Goal: Information Seeking & Learning: Learn about a topic

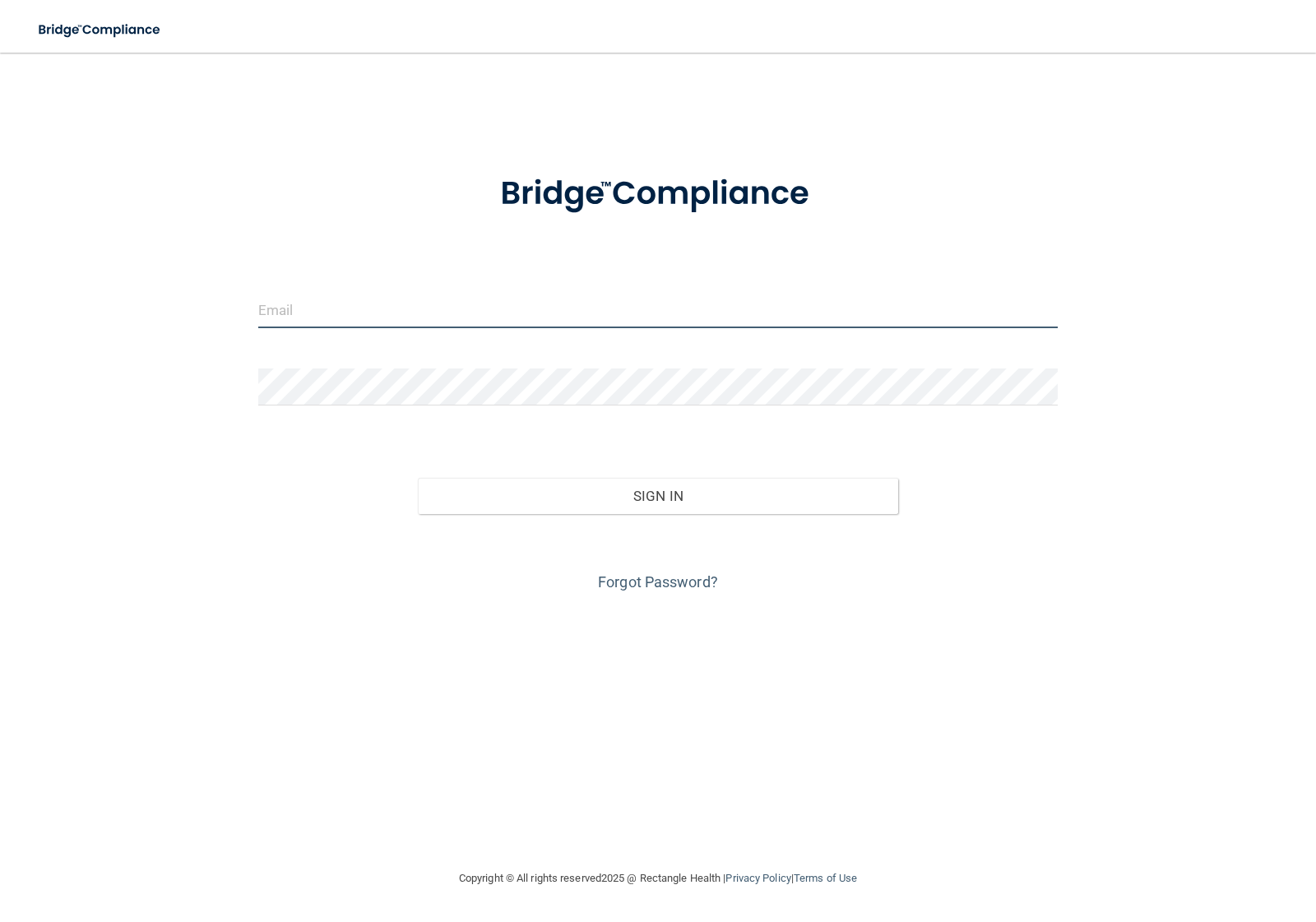
click at [305, 314] on input "email" at bounding box center [658, 310] width 800 height 37
type input "[EMAIL_ADDRESS][DOMAIN_NAME]"
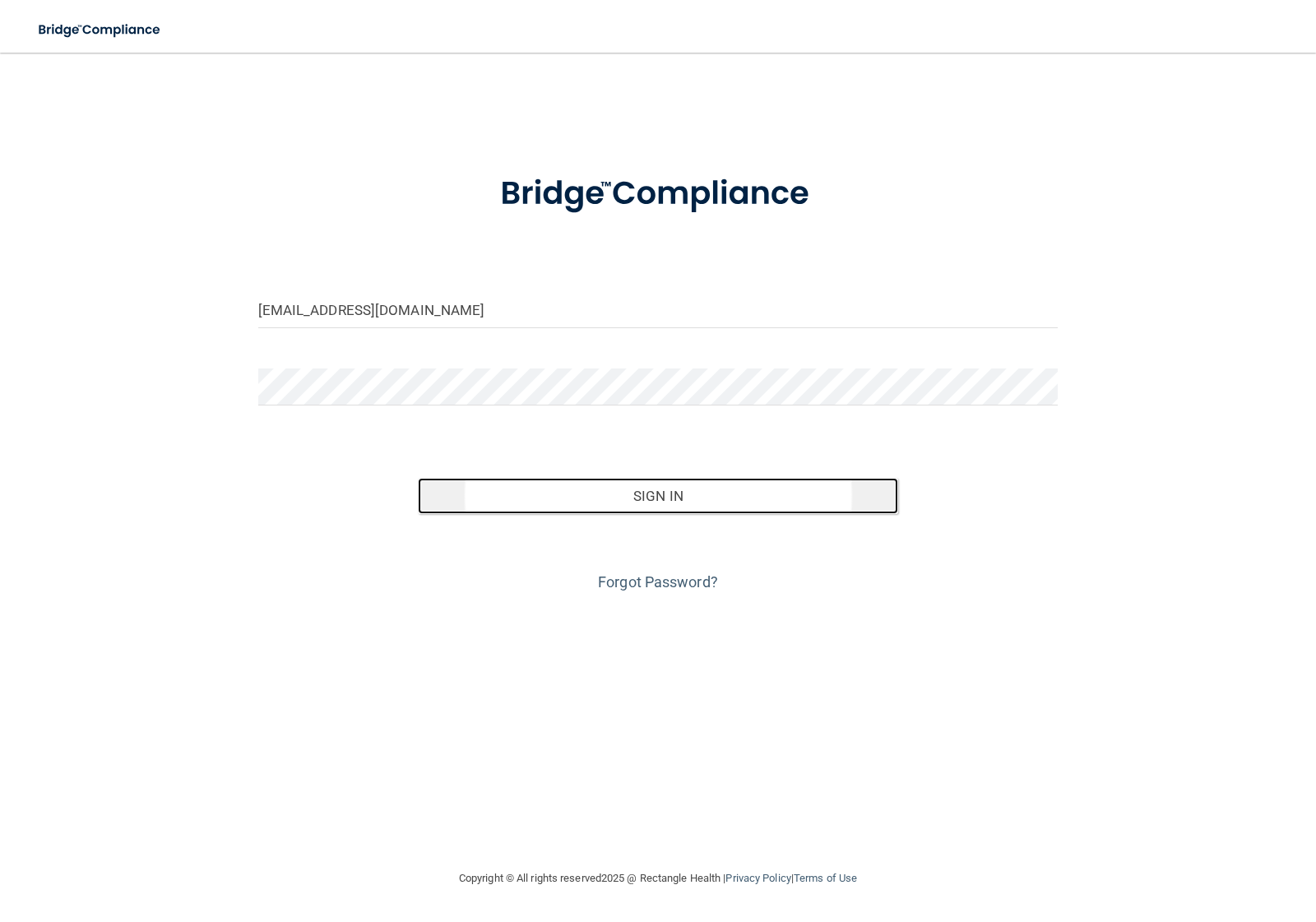
click at [630, 488] on button "Sign In" at bounding box center [657, 496] width 480 height 37
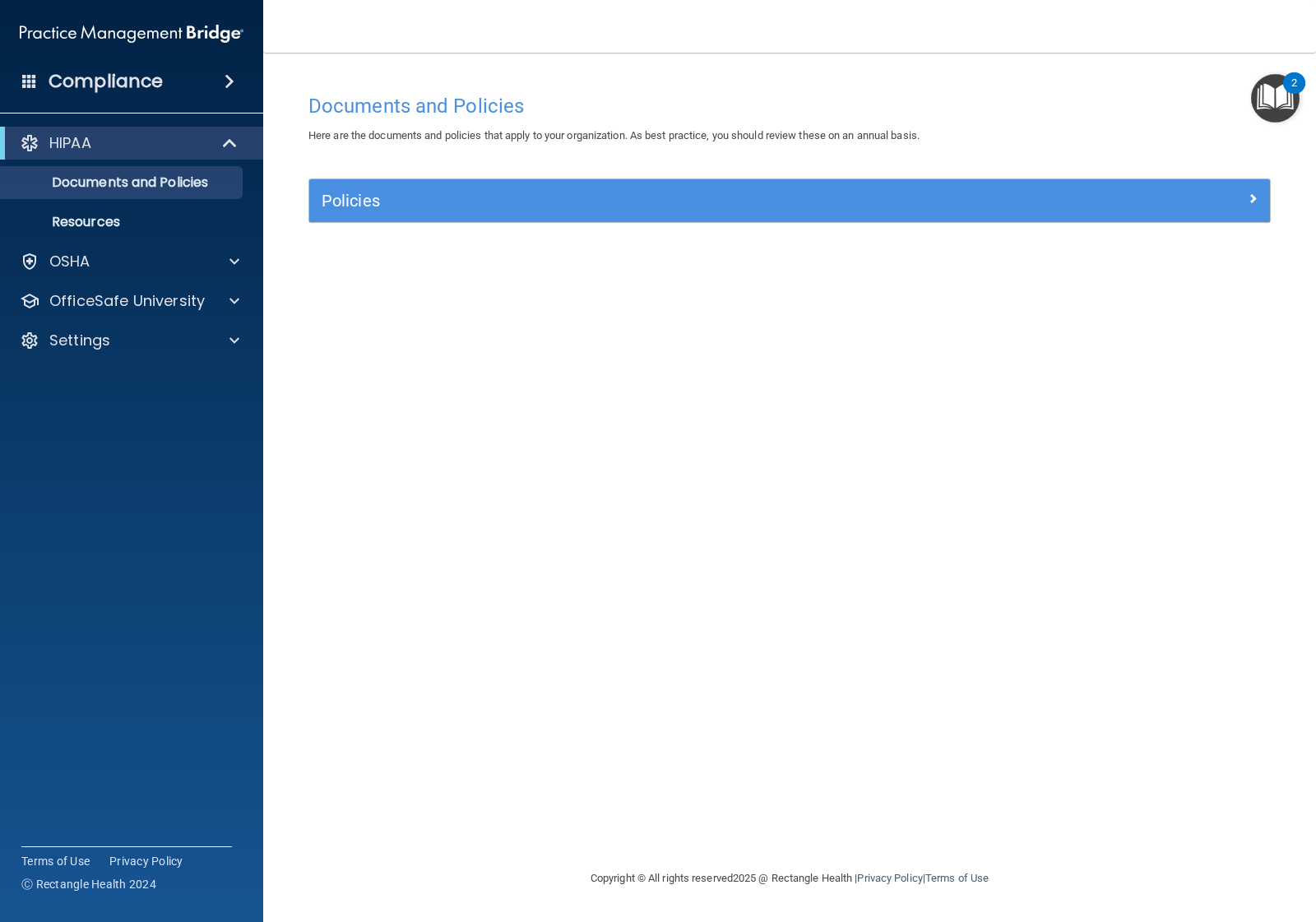
click at [207, 78] on div "Compliance" at bounding box center [132, 81] width 264 height 37
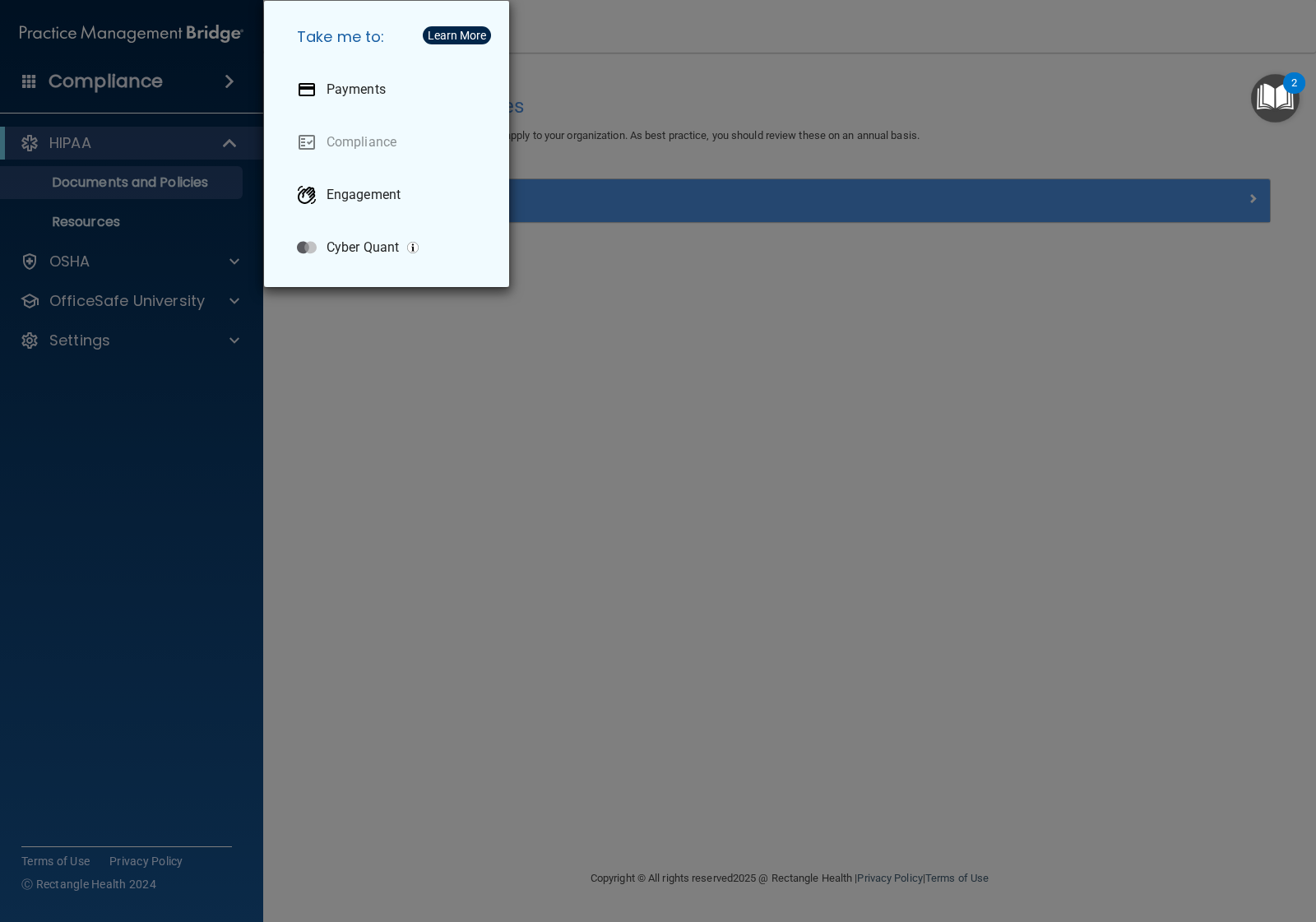
click at [422, 371] on div "Take me to: Payments Compliance Engagement Cyber Quant" at bounding box center [658, 461] width 1316 height 922
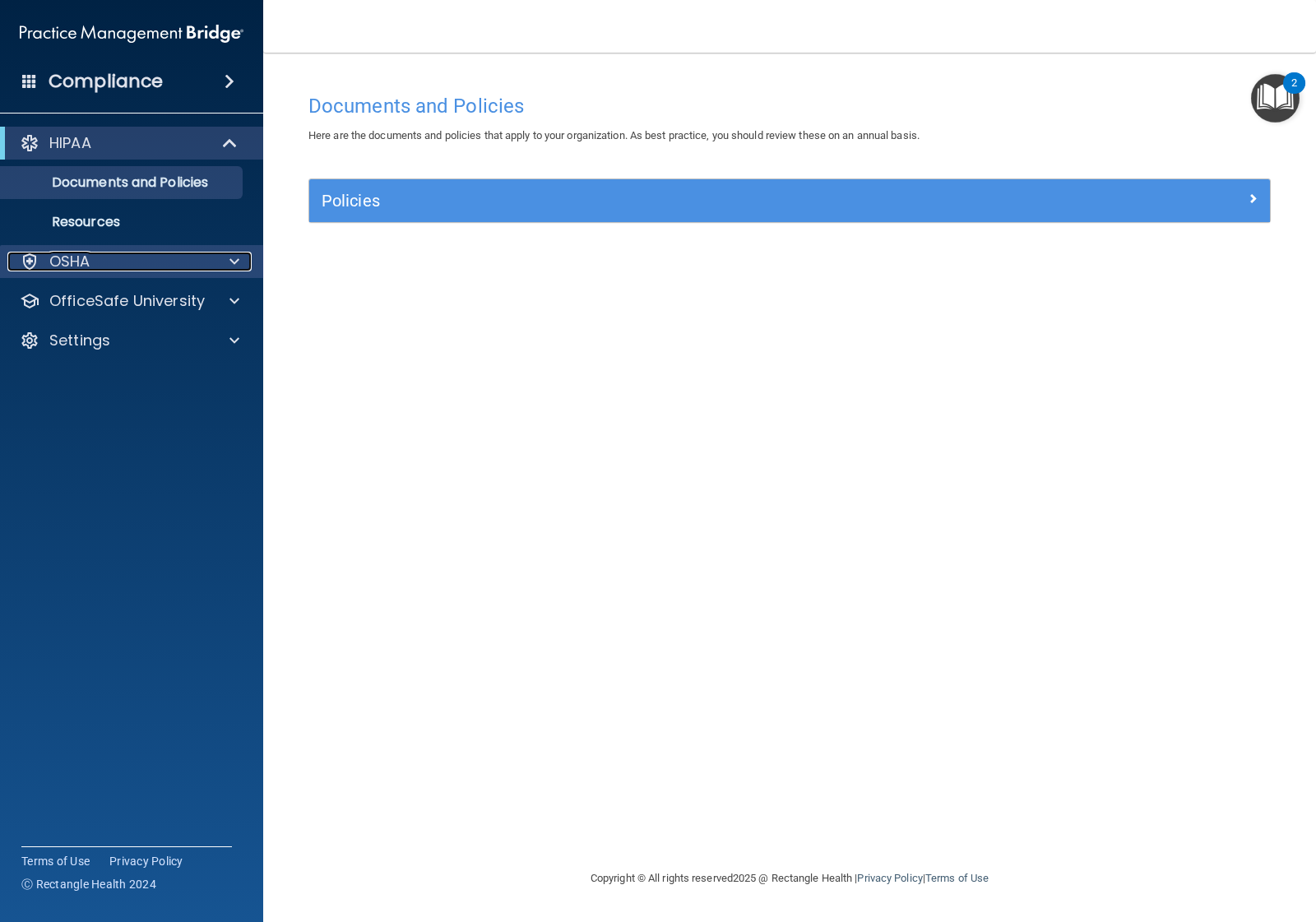
click at [196, 252] on div "OSHA" at bounding box center [109, 262] width 204 height 20
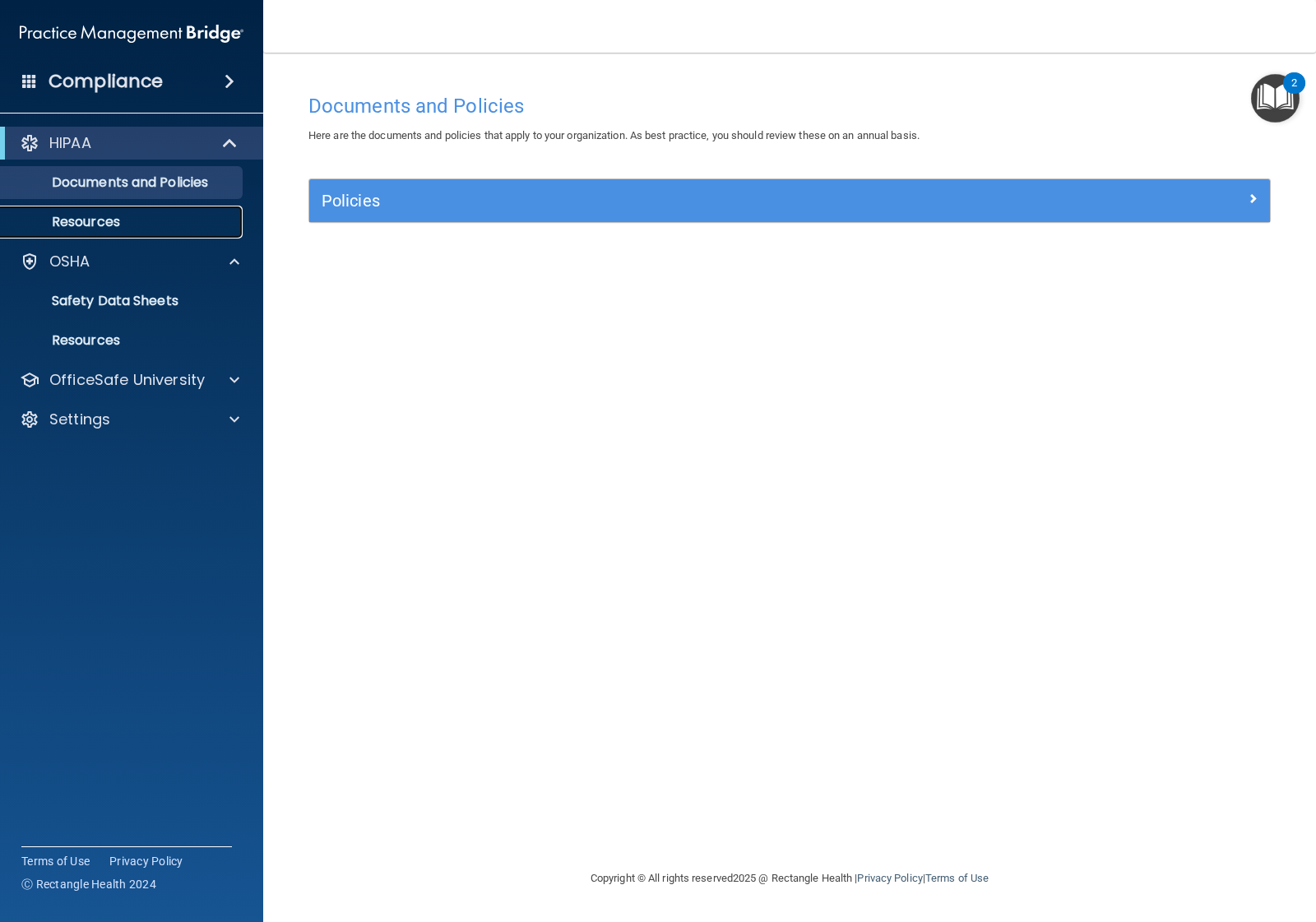
click at [135, 214] on p "Resources" at bounding box center [123, 222] width 224 height 16
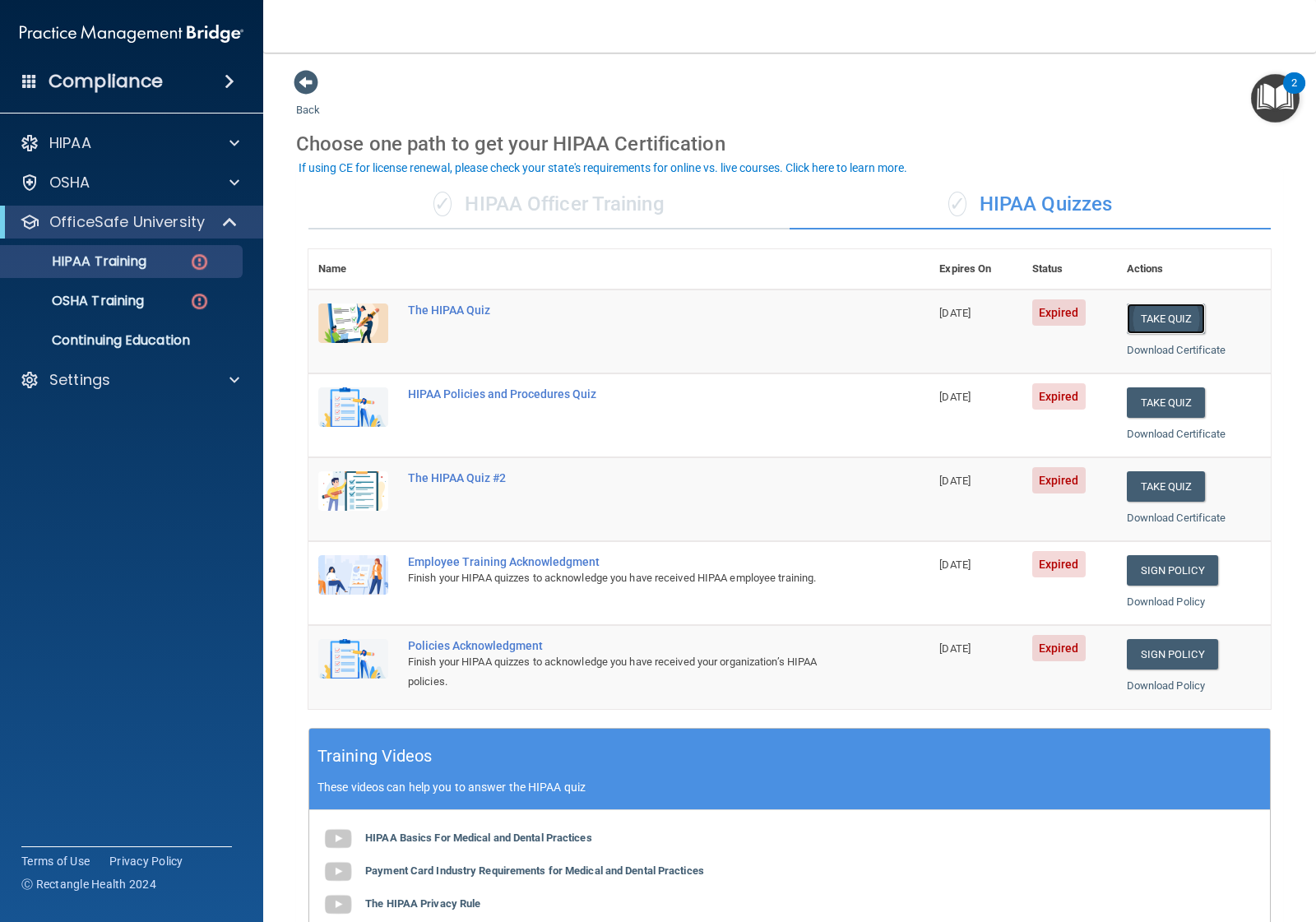
click at [1166, 314] on button "Take Quiz" at bounding box center [1166, 319] width 79 height 30
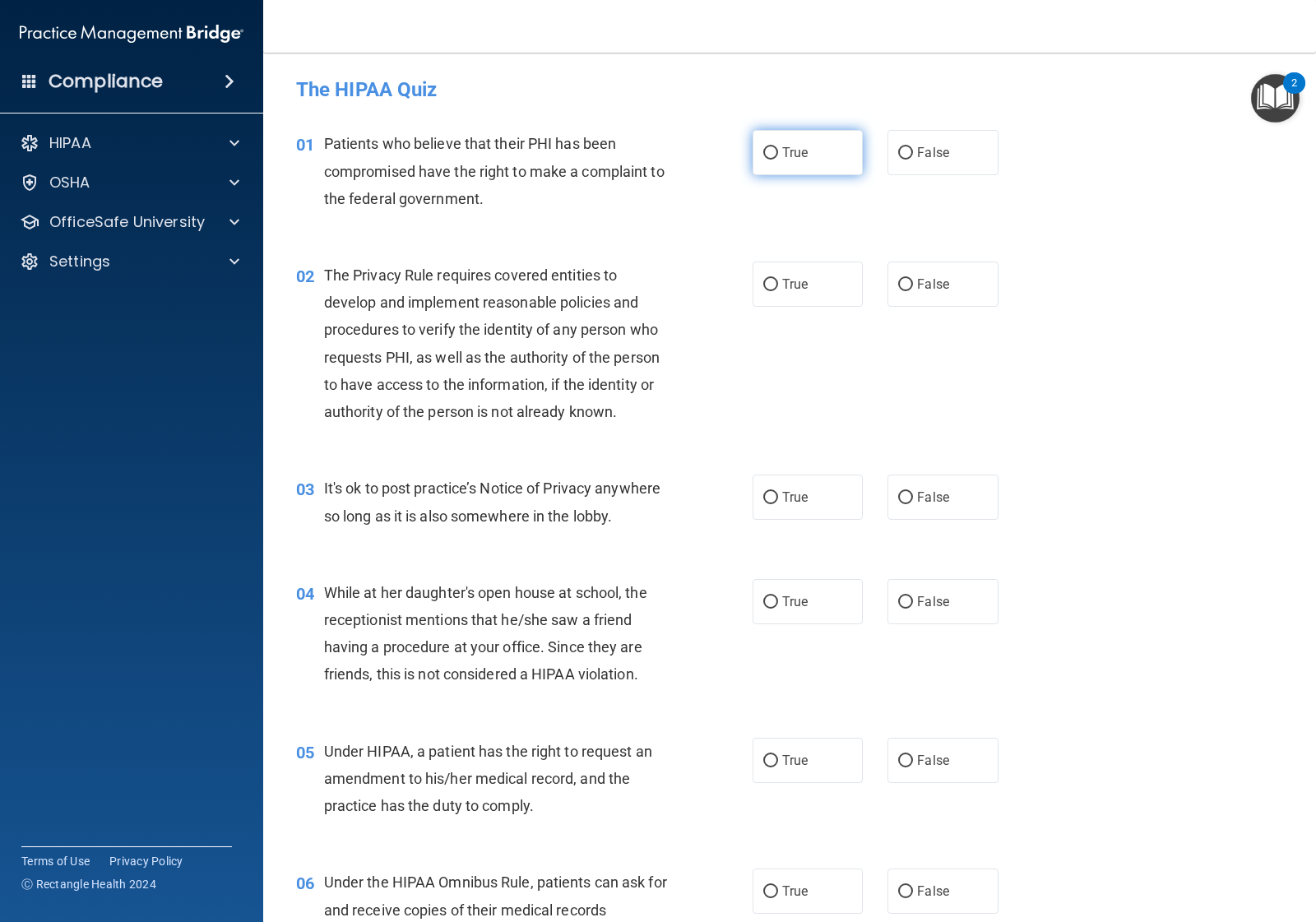
click at [763, 150] on input "True" at bounding box center [770, 153] width 15 height 12
radio input "true"
click at [787, 285] on span "True" at bounding box center [794, 284] width 26 height 16
click at [778, 285] on input "True" at bounding box center [770, 285] width 15 height 12
radio input "true"
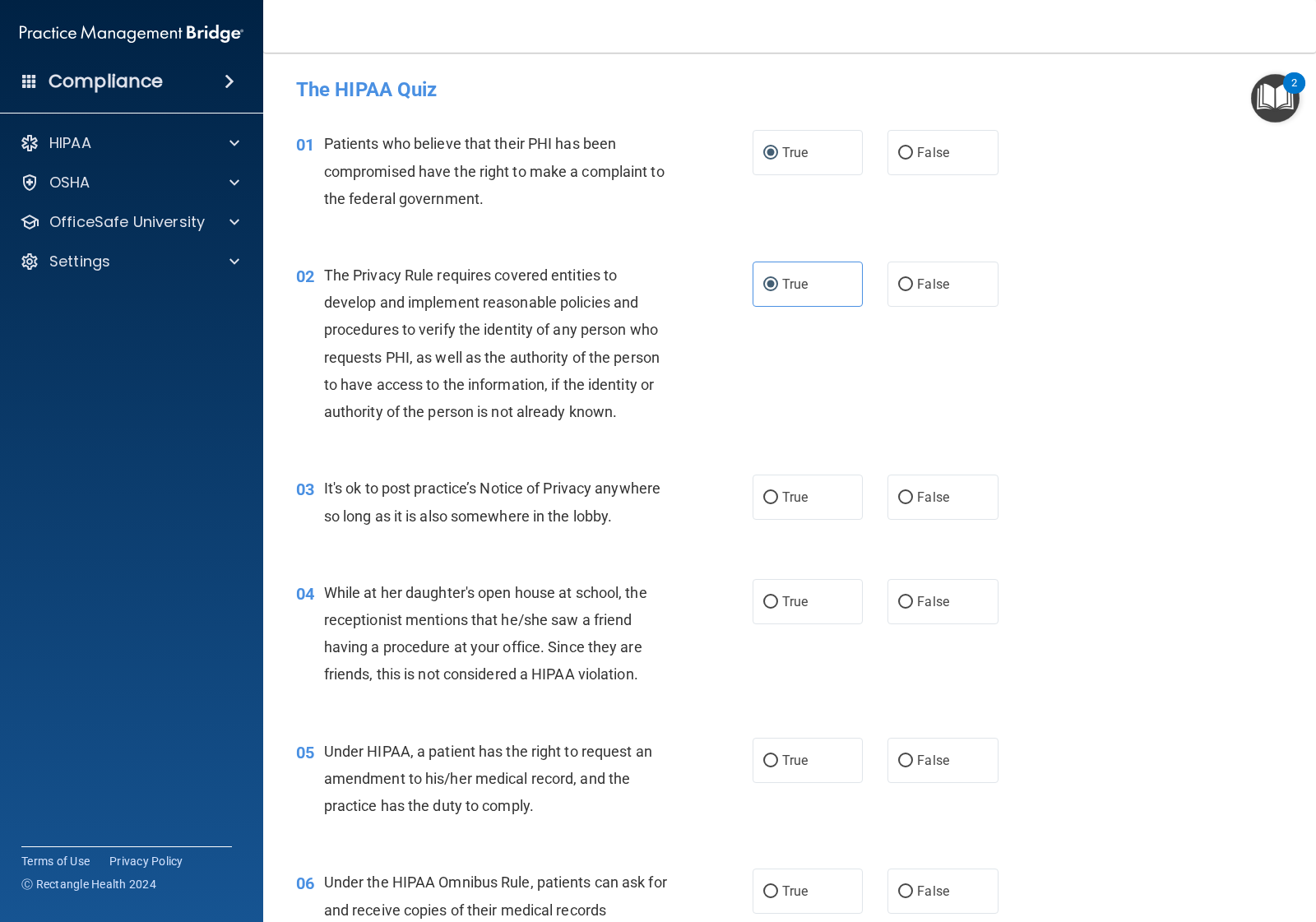
scroll to position [102, 0]
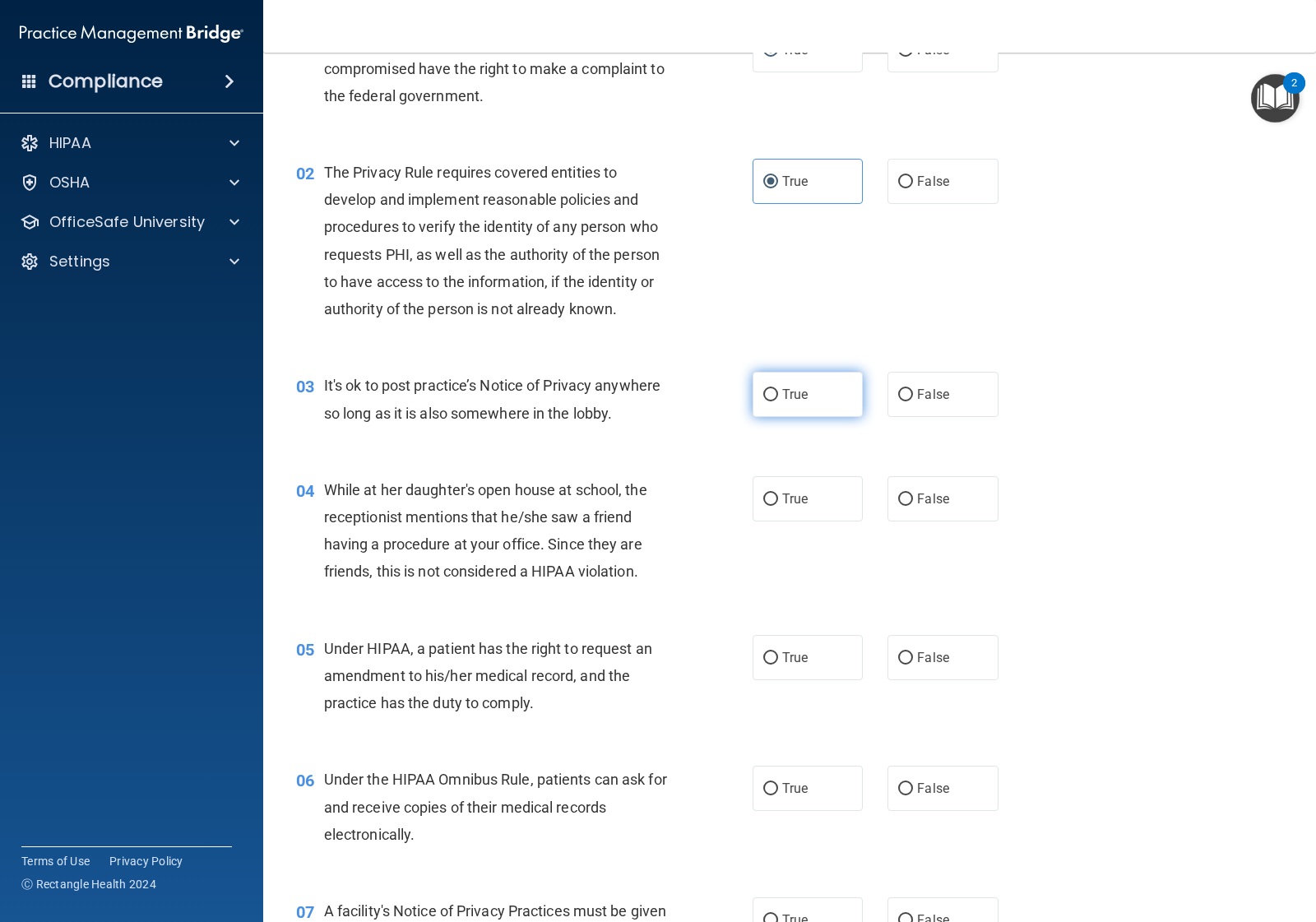
click at [786, 392] on span "True" at bounding box center [794, 395] width 26 height 16
click at [778, 392] on input "True" at bounding box center [770, 396] width 15 height 12
radio input "true"
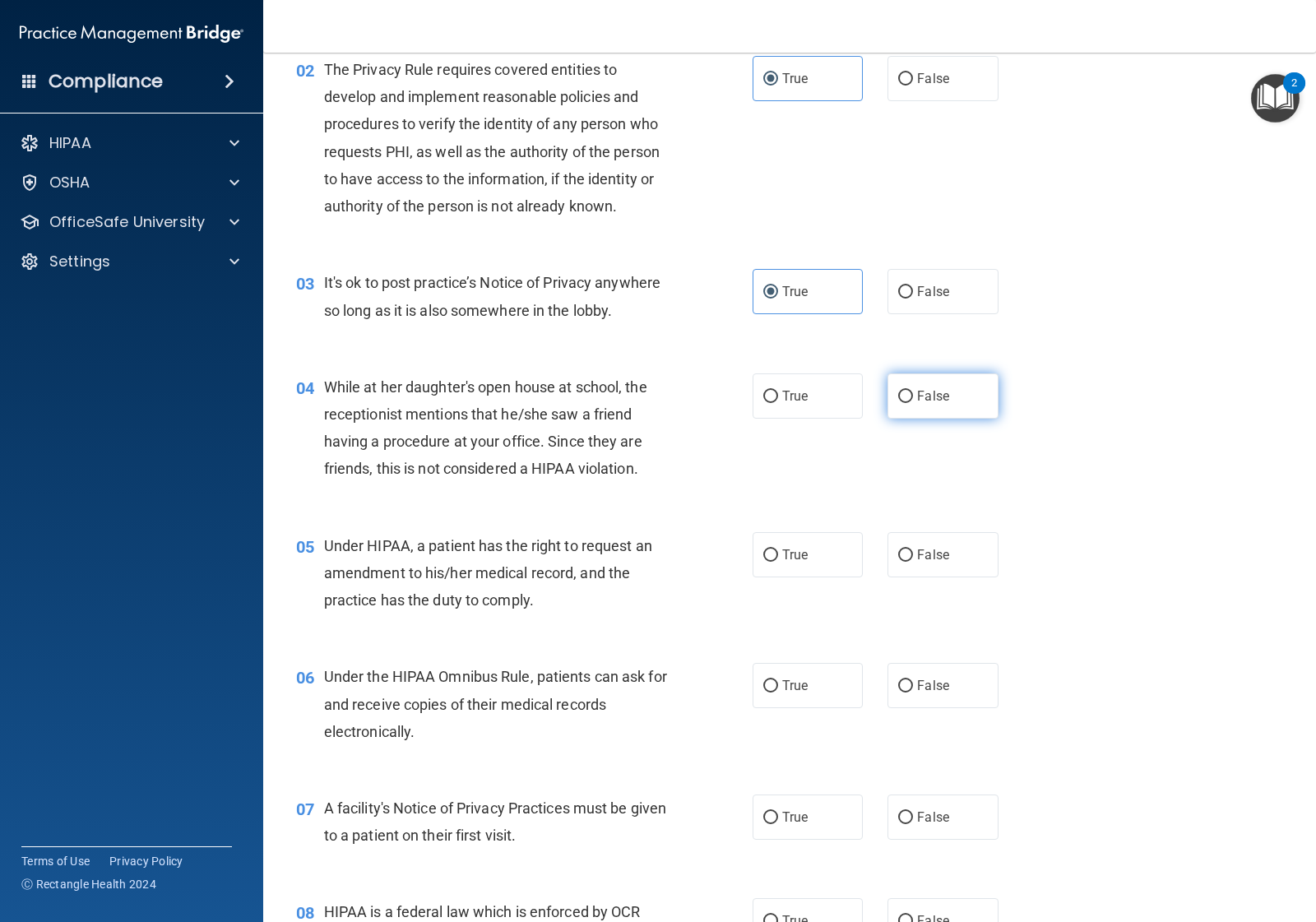
click at [917, 397] on span "False" at bounding box center [933, 396] width 32 height 16
click at [909, 397] on input "False" at bounding box center [906, 397] width 15 height 12
radio input "true"
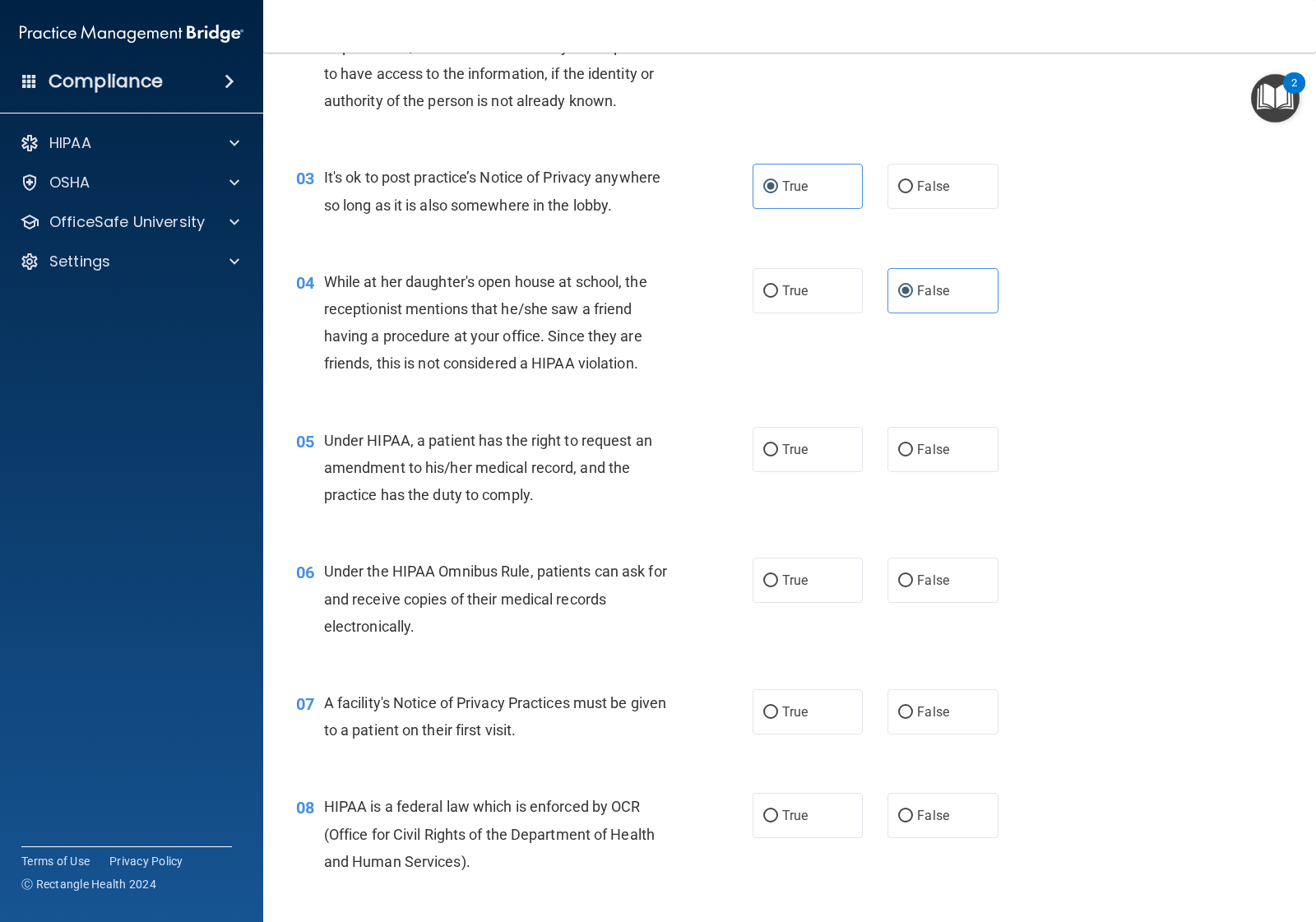
scroll to position [412, 0]
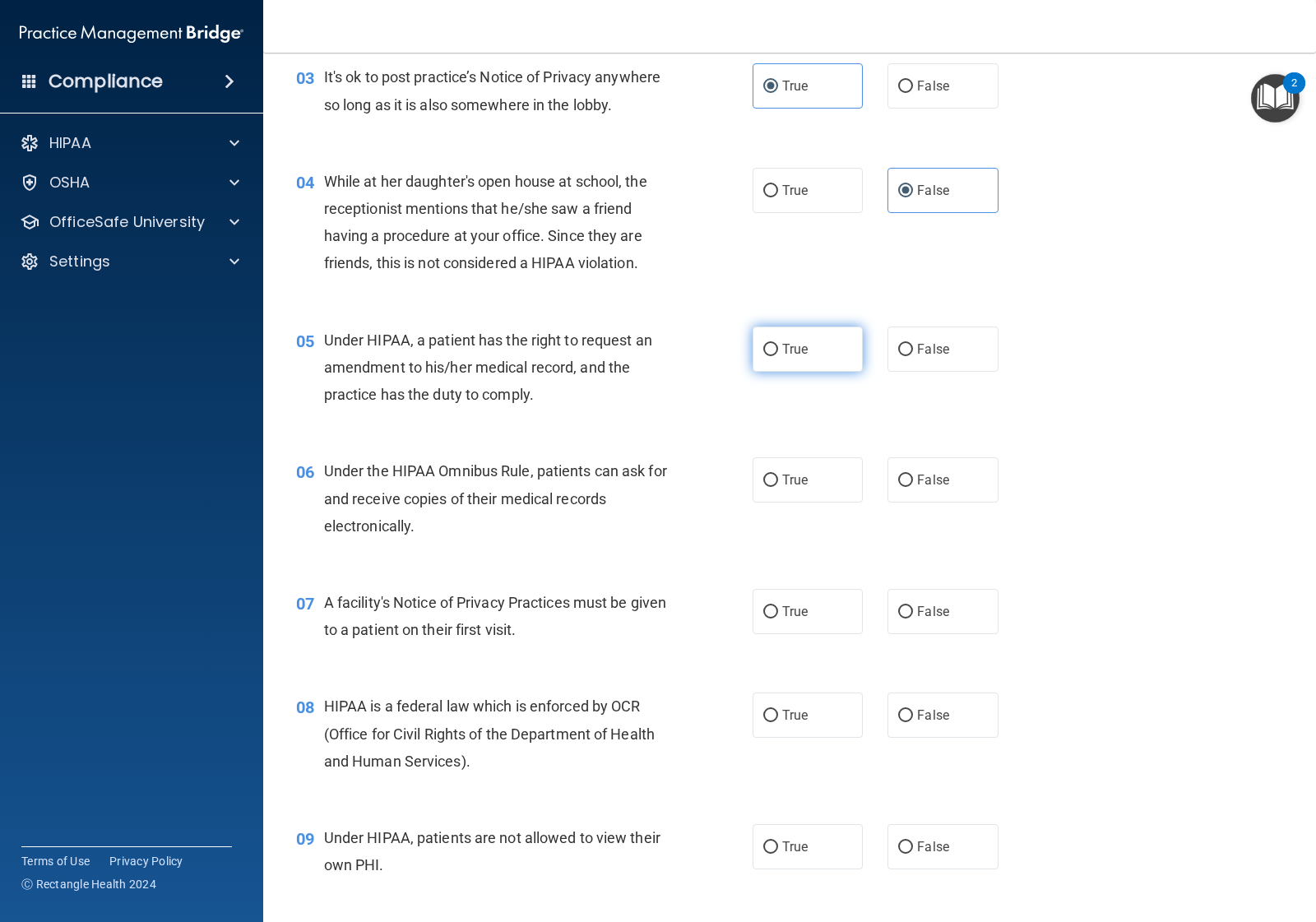
click at [810, 339] on label "True" at bounding box center [808, 349] width 110 height 45
click at [778, 344] on input "True" at bounding box center [770, 350] width 15 height 12
radio input "true"
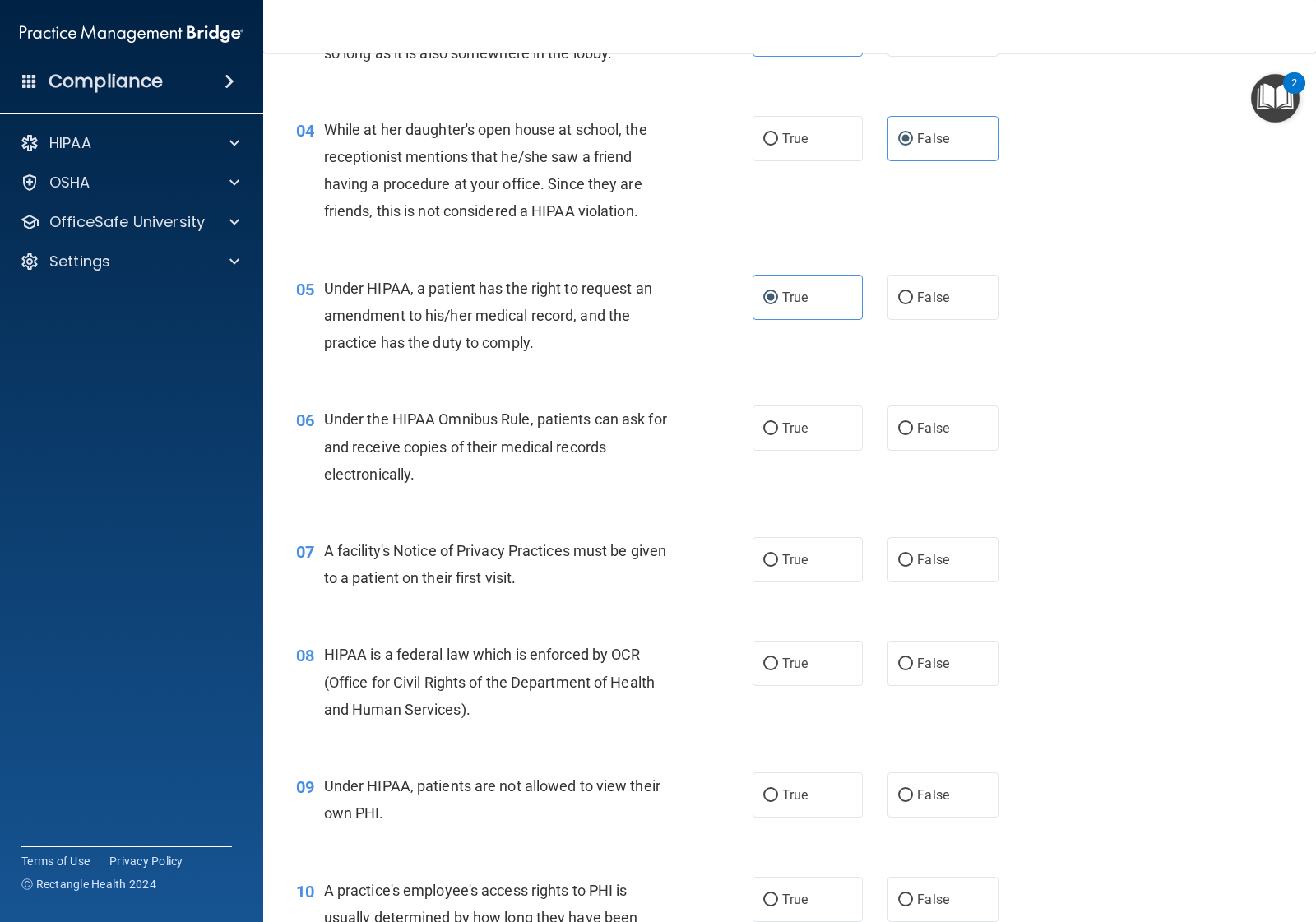
scroll to position [514, 0]
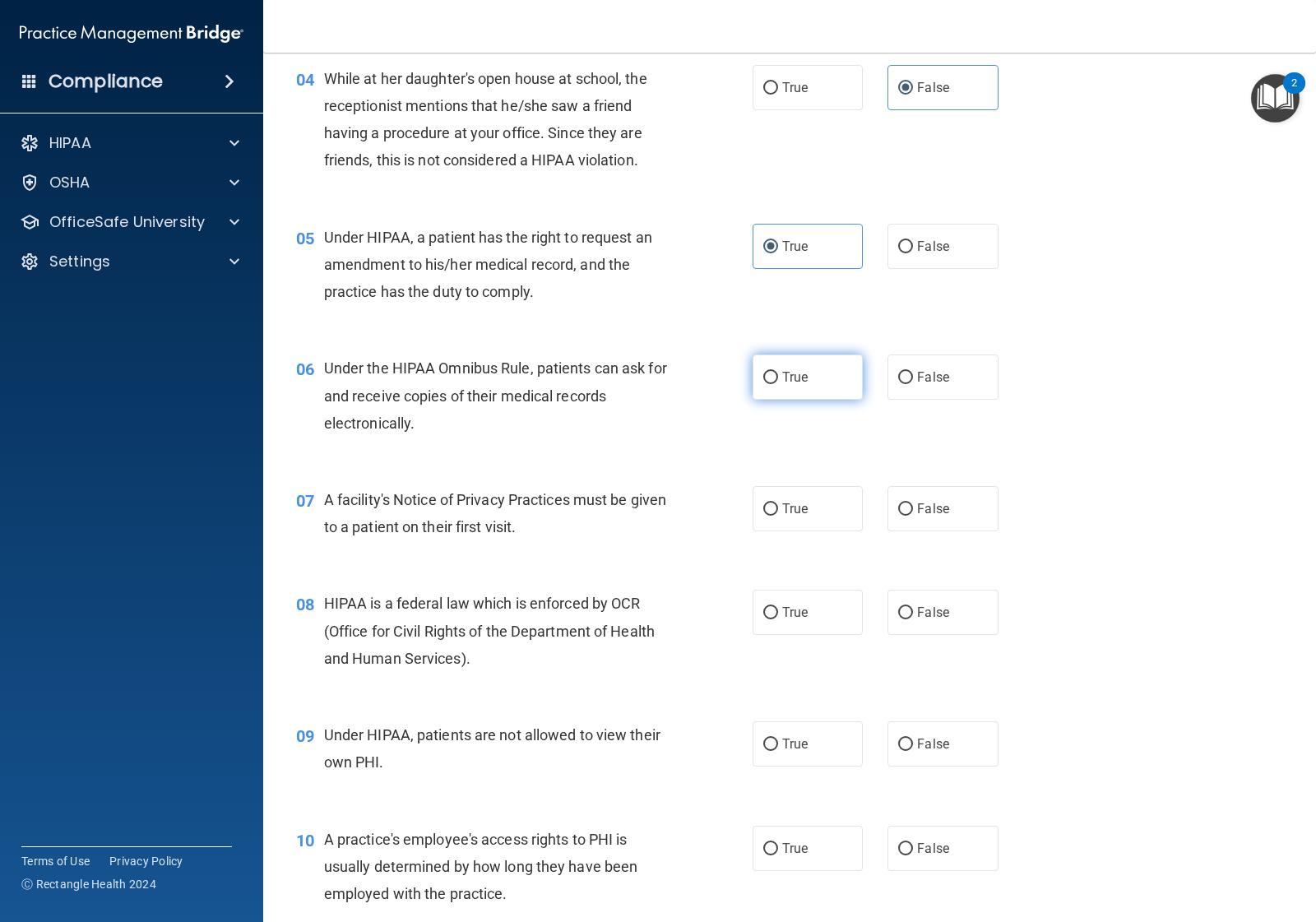
click at [778, 399] on label "True" at bounding box center [808, 377] width 110 height 45
click at [778, 384] on input "True" at bounding box center [770, 378] width 15 height 12
radio input "true"
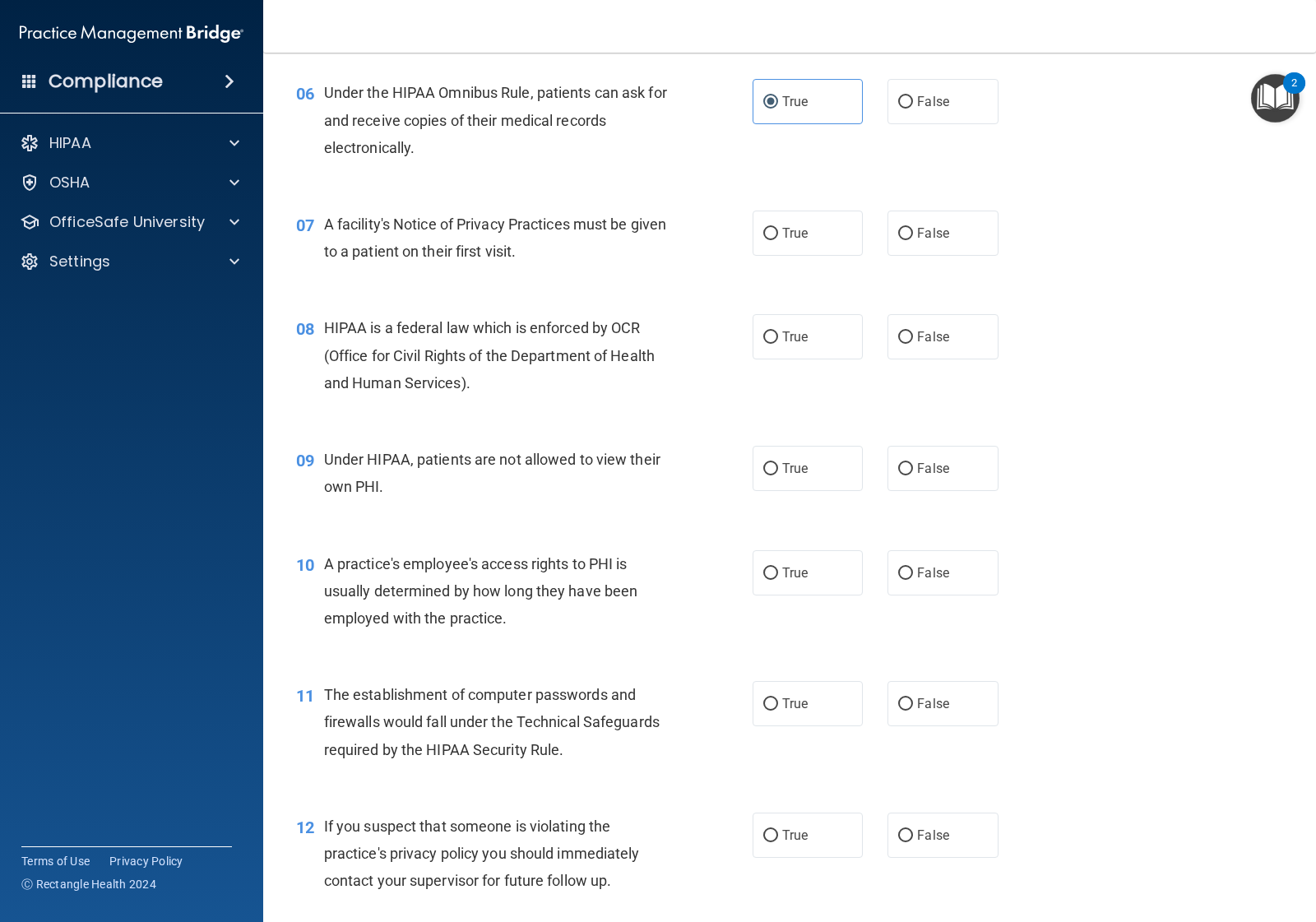
scroll to position [823, 0]
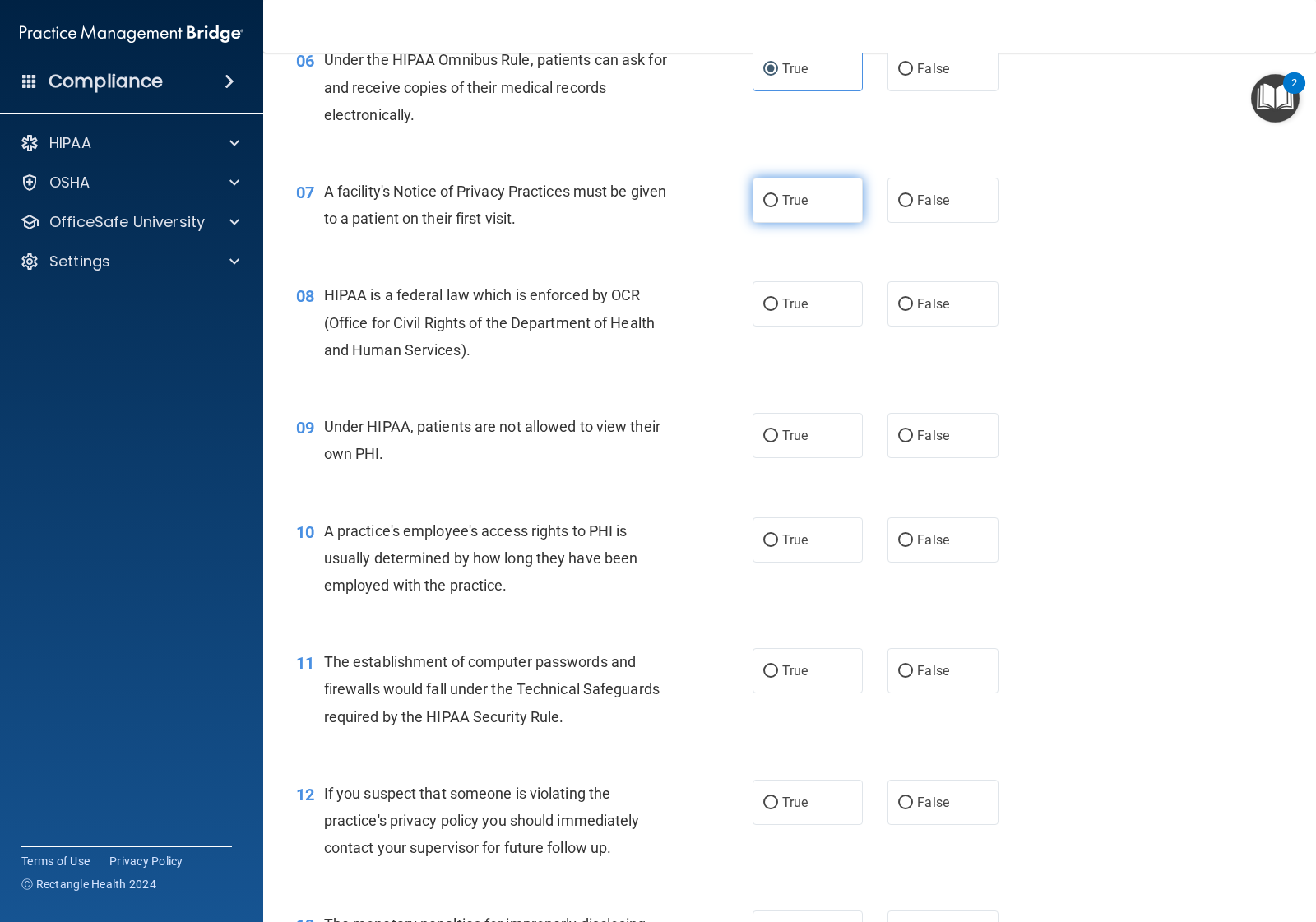
click at [796, 194] on span "True" at bounding box center [794, 200] width 26 height 16
click at [778, 195] on input "True" at bounding box center [770, 201] width 15 height 12
radio input "true"
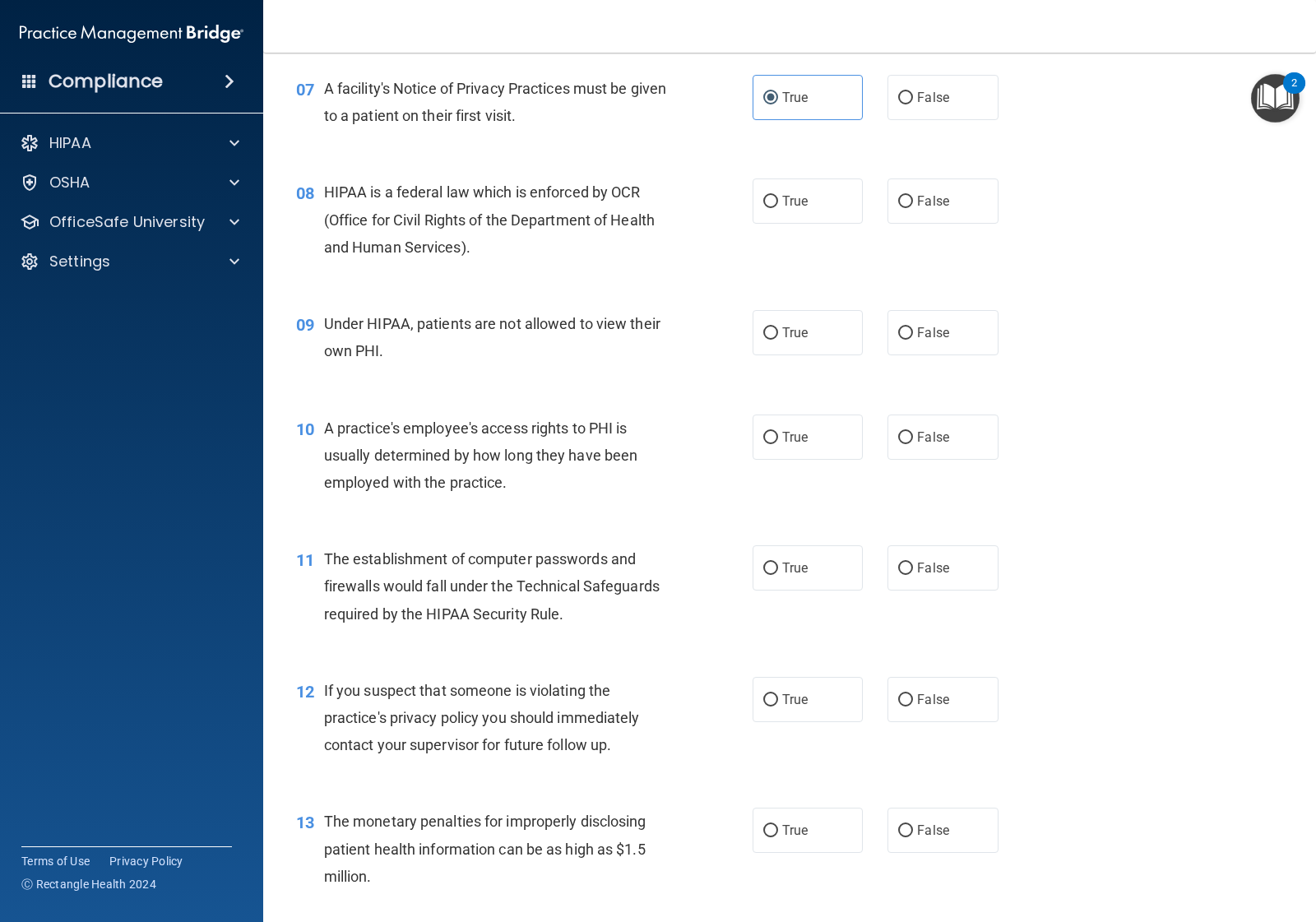
scroll to position [1028, 0]
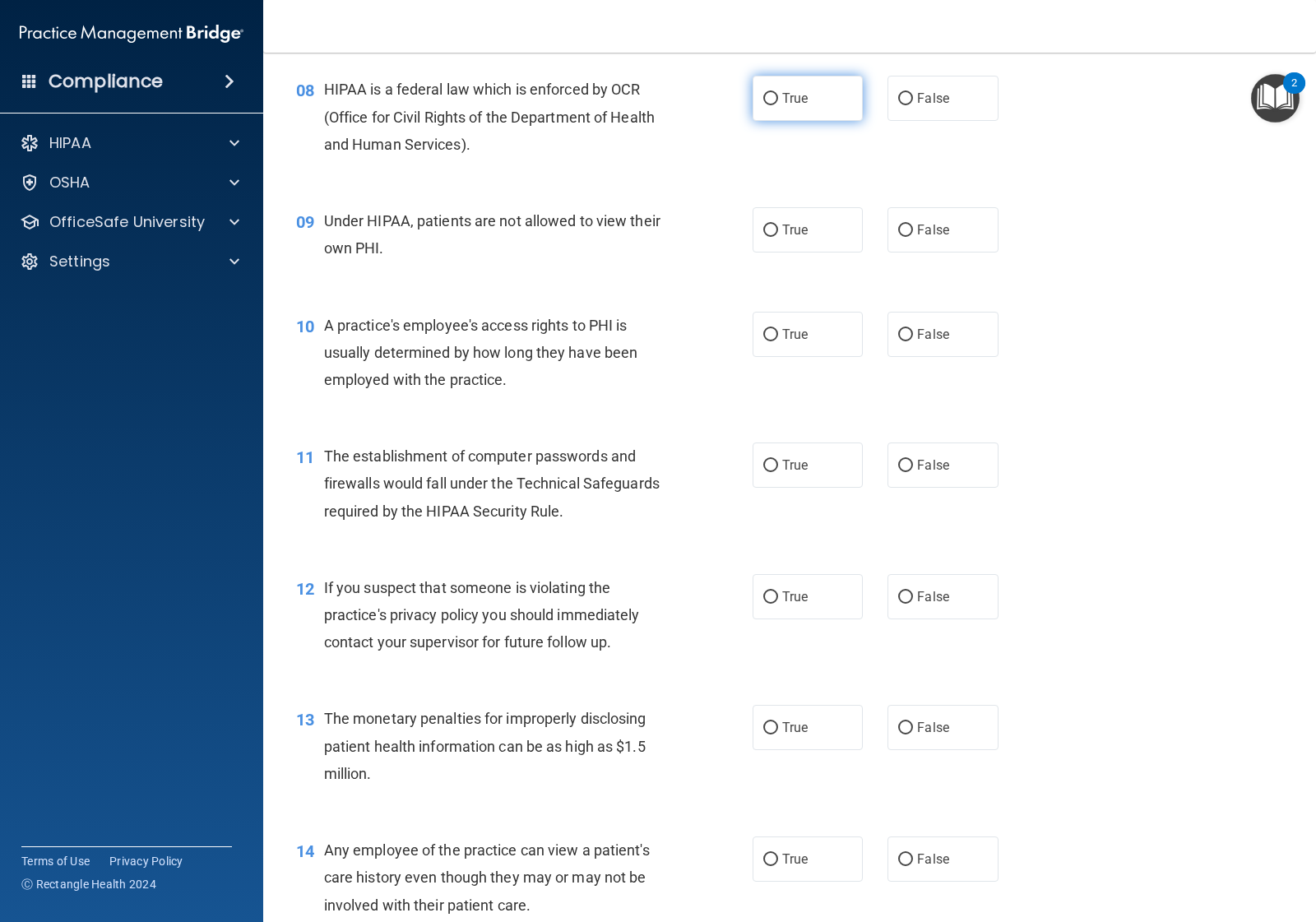
click at [794, 109] on label "True" at bounding box center [808, 98] width 110 height 45
click at [778, 105] on input "True" at bounding box center [770, 99] width 15 height 12
radio input "true"
click at [917, 226] on span "False" at bounding box center [933, 230] width 32 height 16
click at [913, 226] on input "False" at bounding box center [906, 231] width 15 height 12
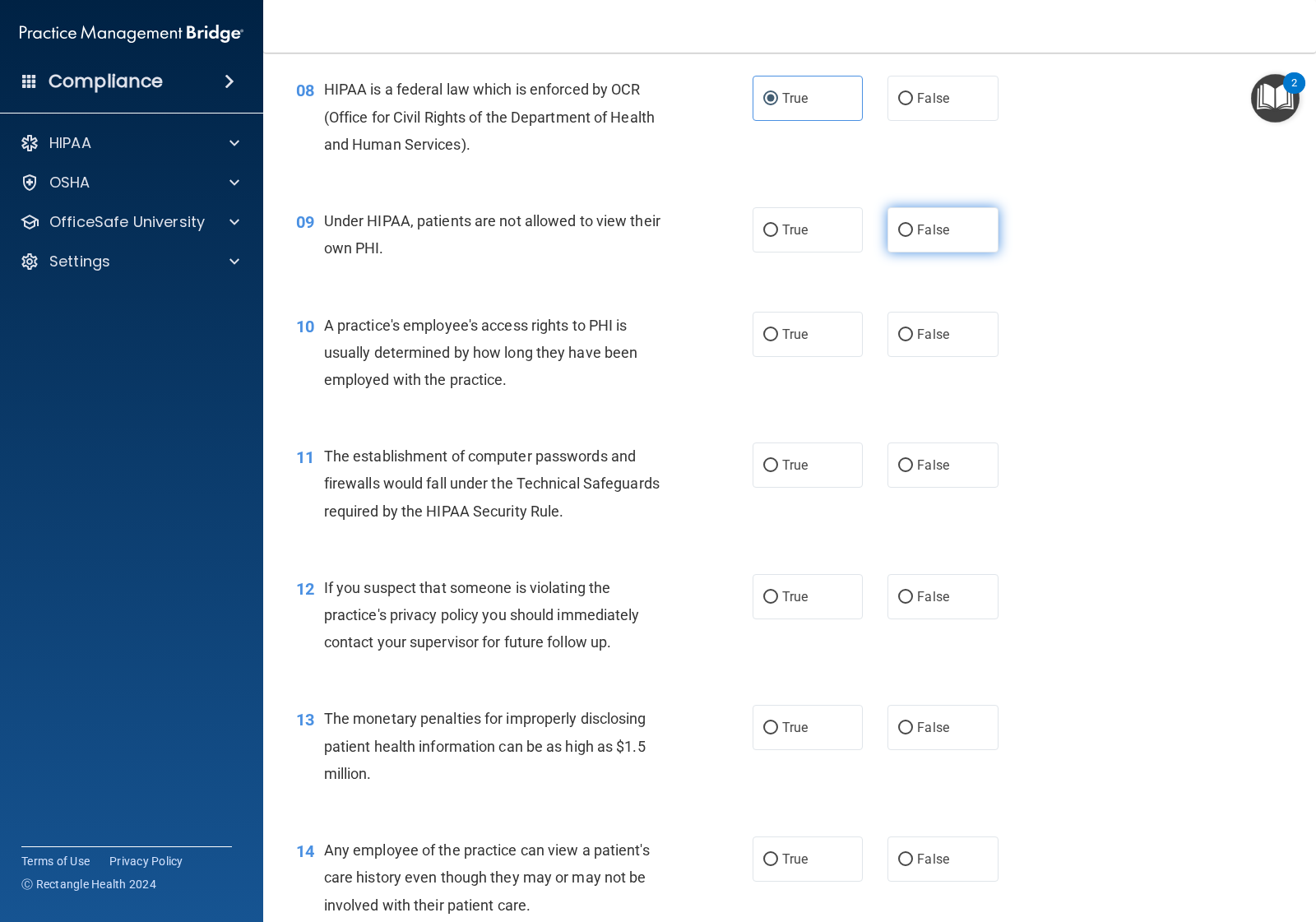
radio input "true"
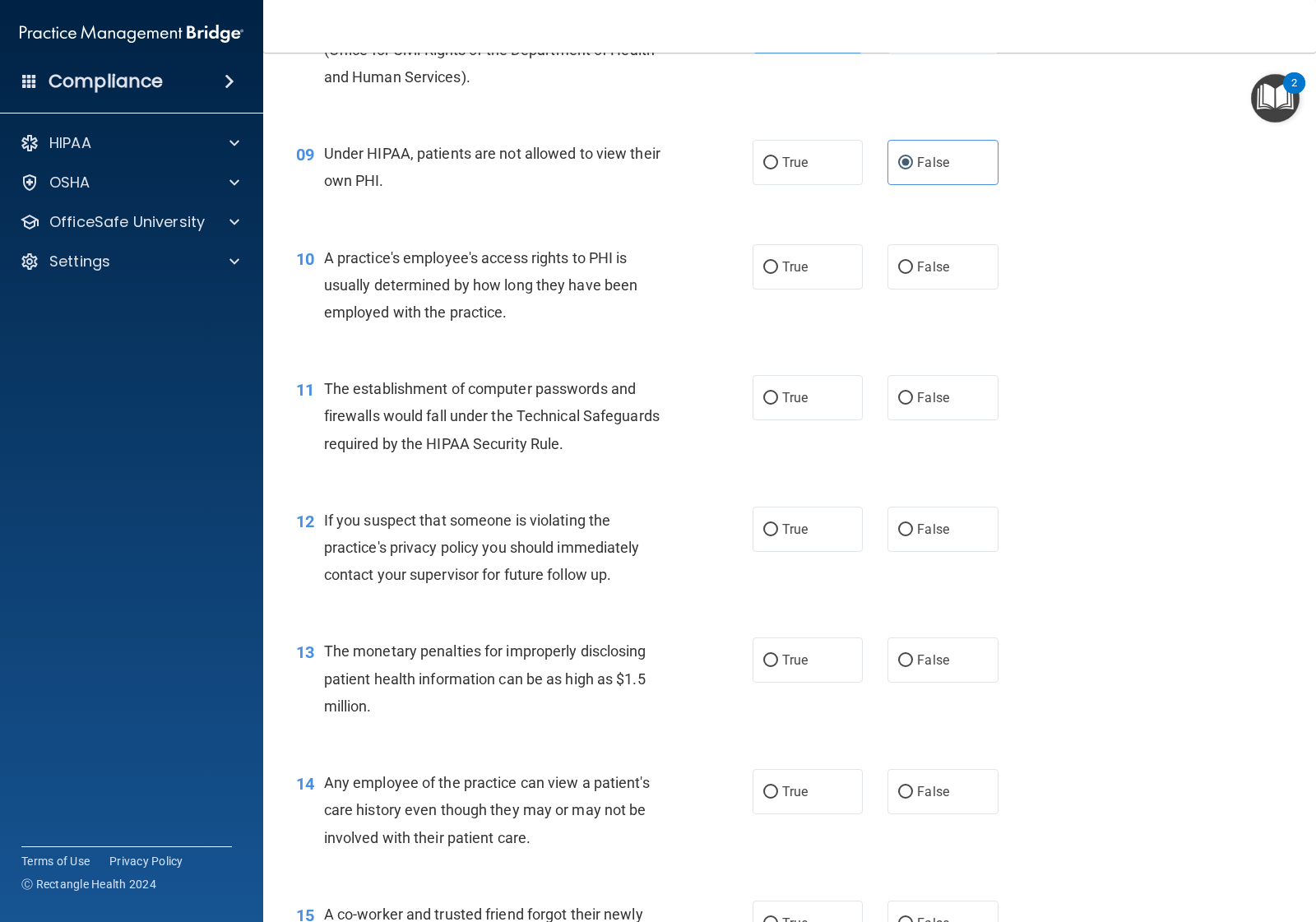
scroll to position [1131, 0]
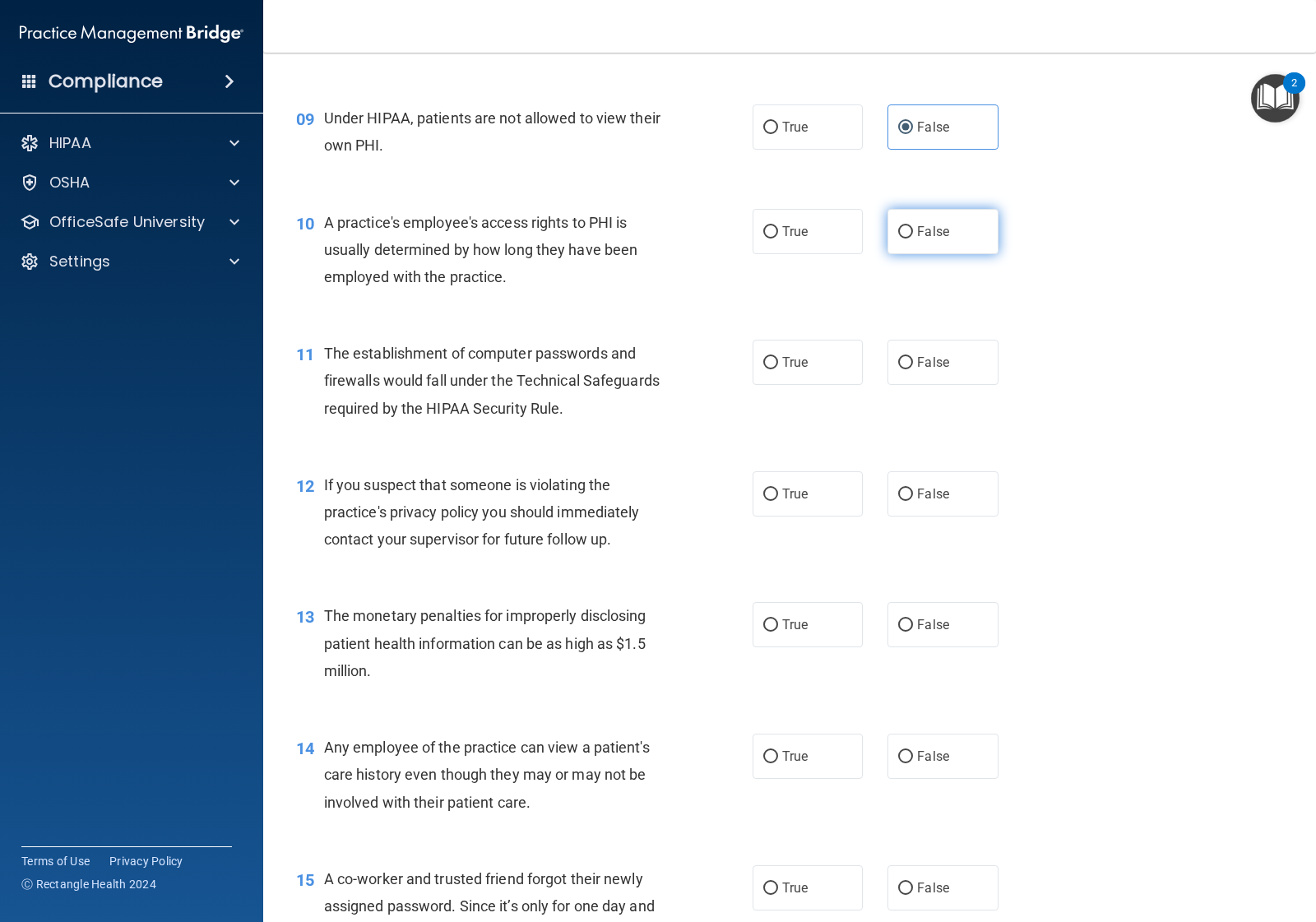
click at [914, 223] on label "False" at bounding box center [943, 232] width 110 height 45
click at [913, 226] on input "False" at bounding box center [906, 233] width 15 height 12
radio input "true"
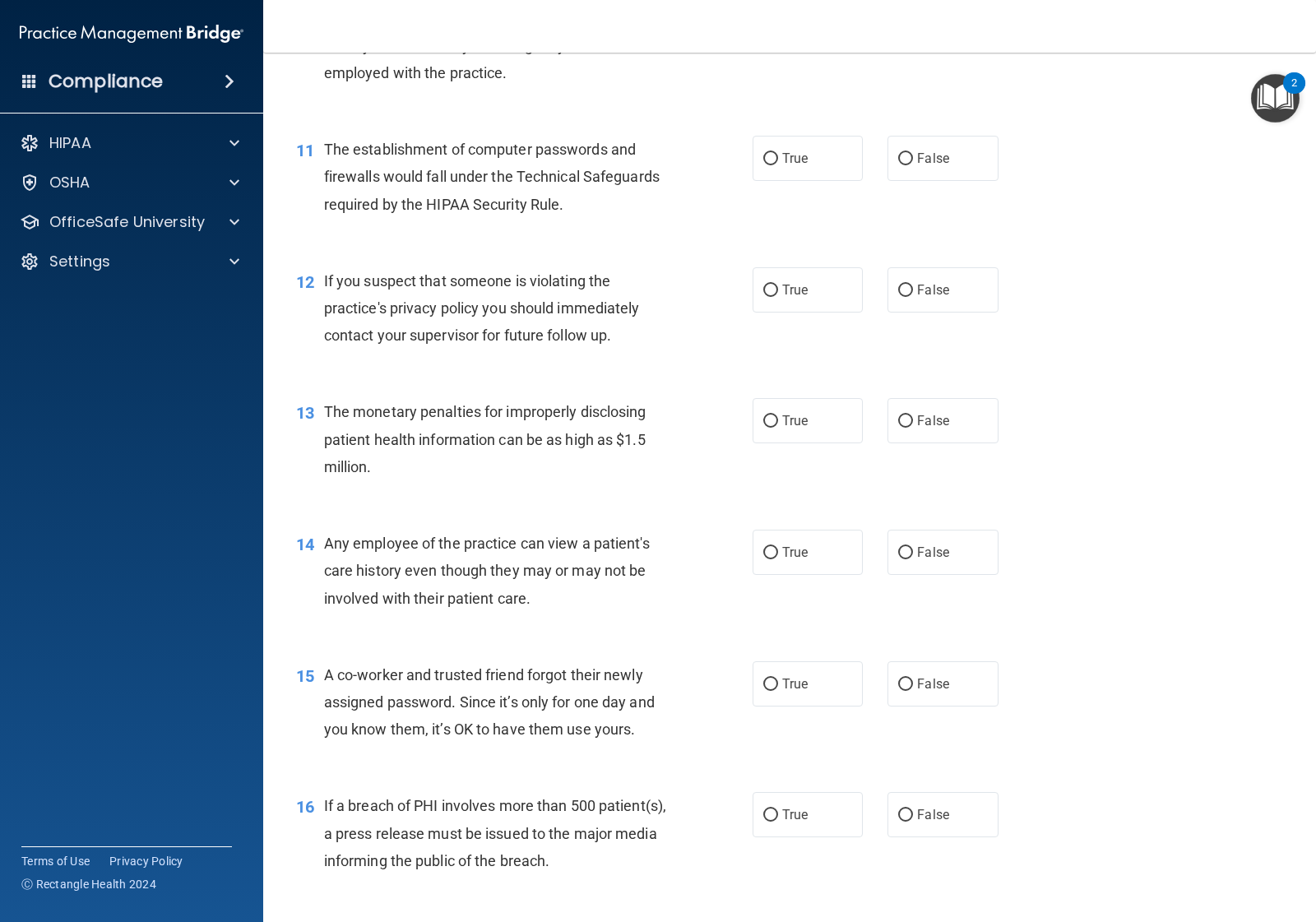
scroll to position [1337, 0]
click at [813, 163] on label "True" at bounding box center [808, 157] width 110 height 45
click at [778, 163] on input "True" at bounding box center [770, 158] width 15 height 12
radio input "true"
click at [821, 281] on label "True" at bounding box center [808, 288] width 110 height 45
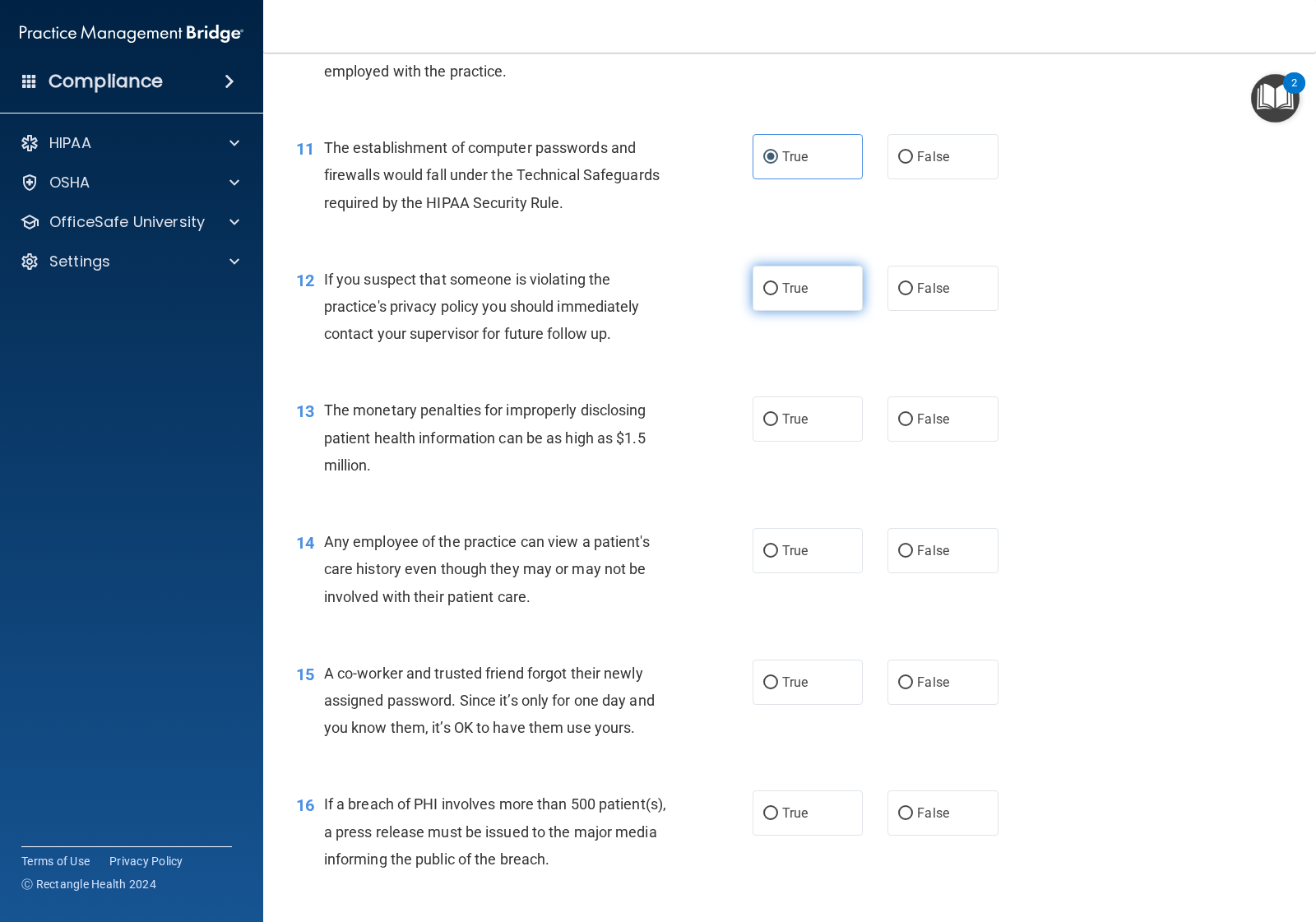
click at [778, 283] on input "True" at bounding box center [770, 290] width 15 height 12
radio input "true"
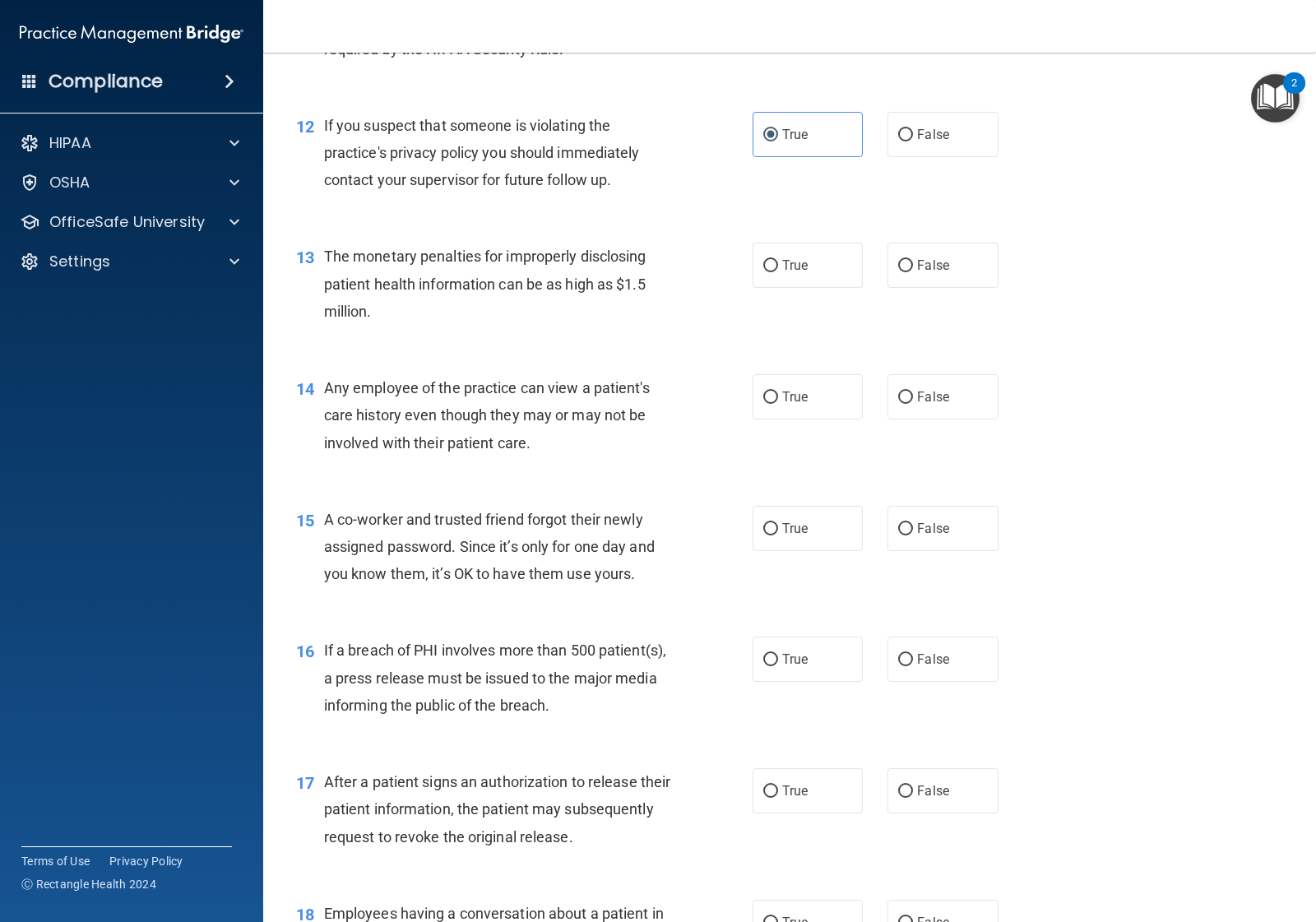
scroll to position [1543, 0]
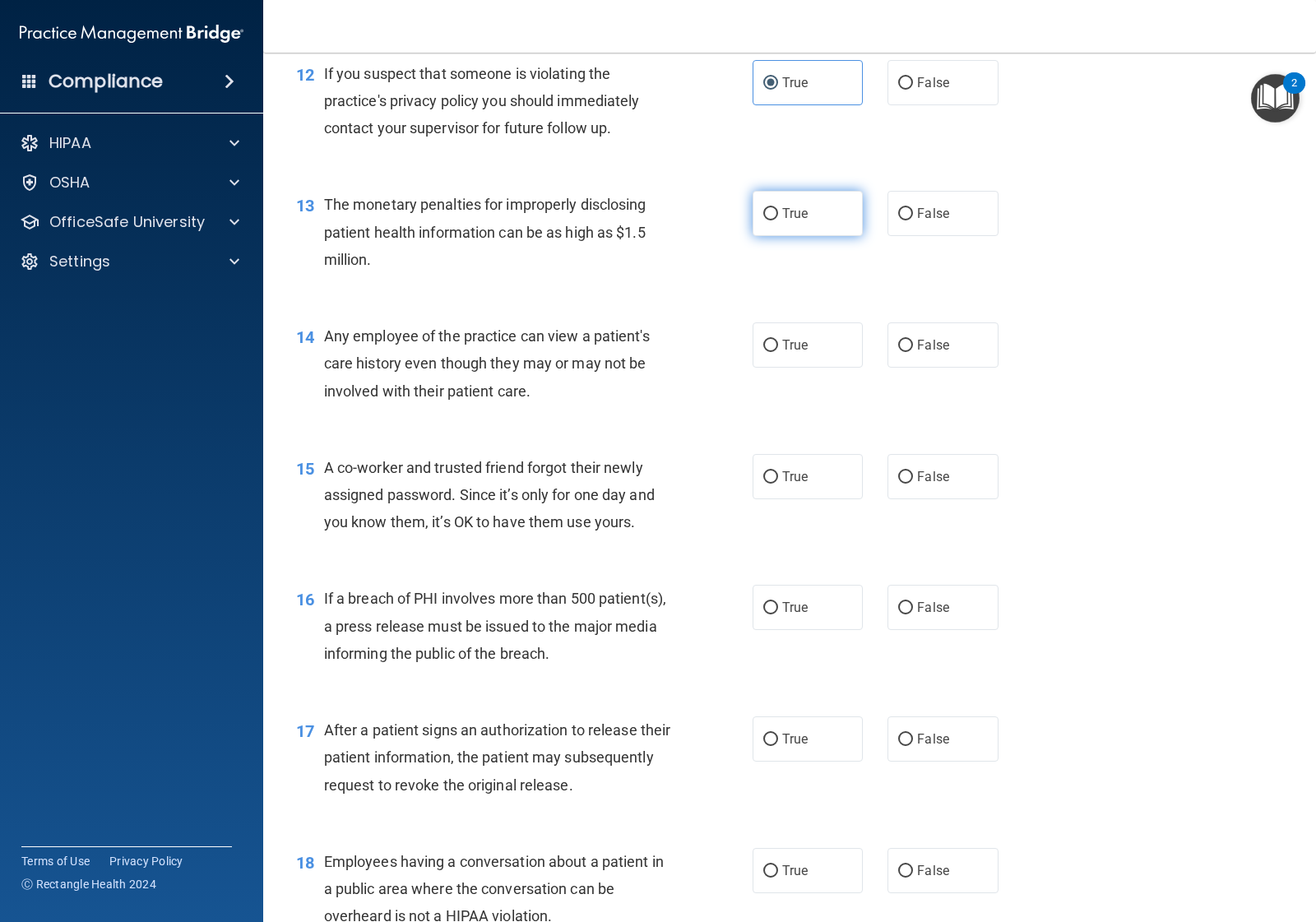
click at [791, 218] on span "True" at bounding box center [794, 214] width 26 height 16
click at [778, 218] on input "True" at bounding box center [770, 215] width 15 height 12
radio input "true"
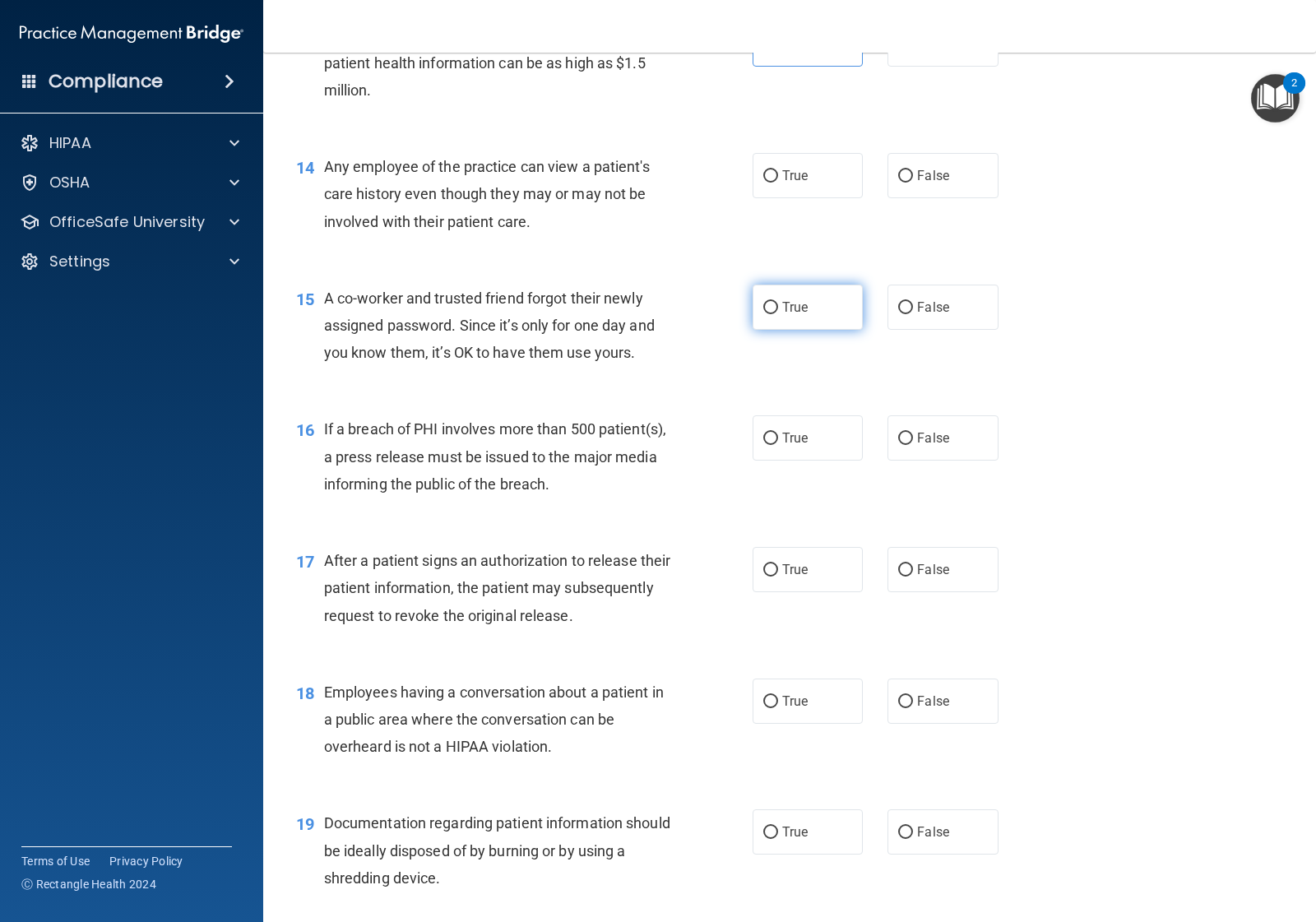
scroll to position [1749, 0]
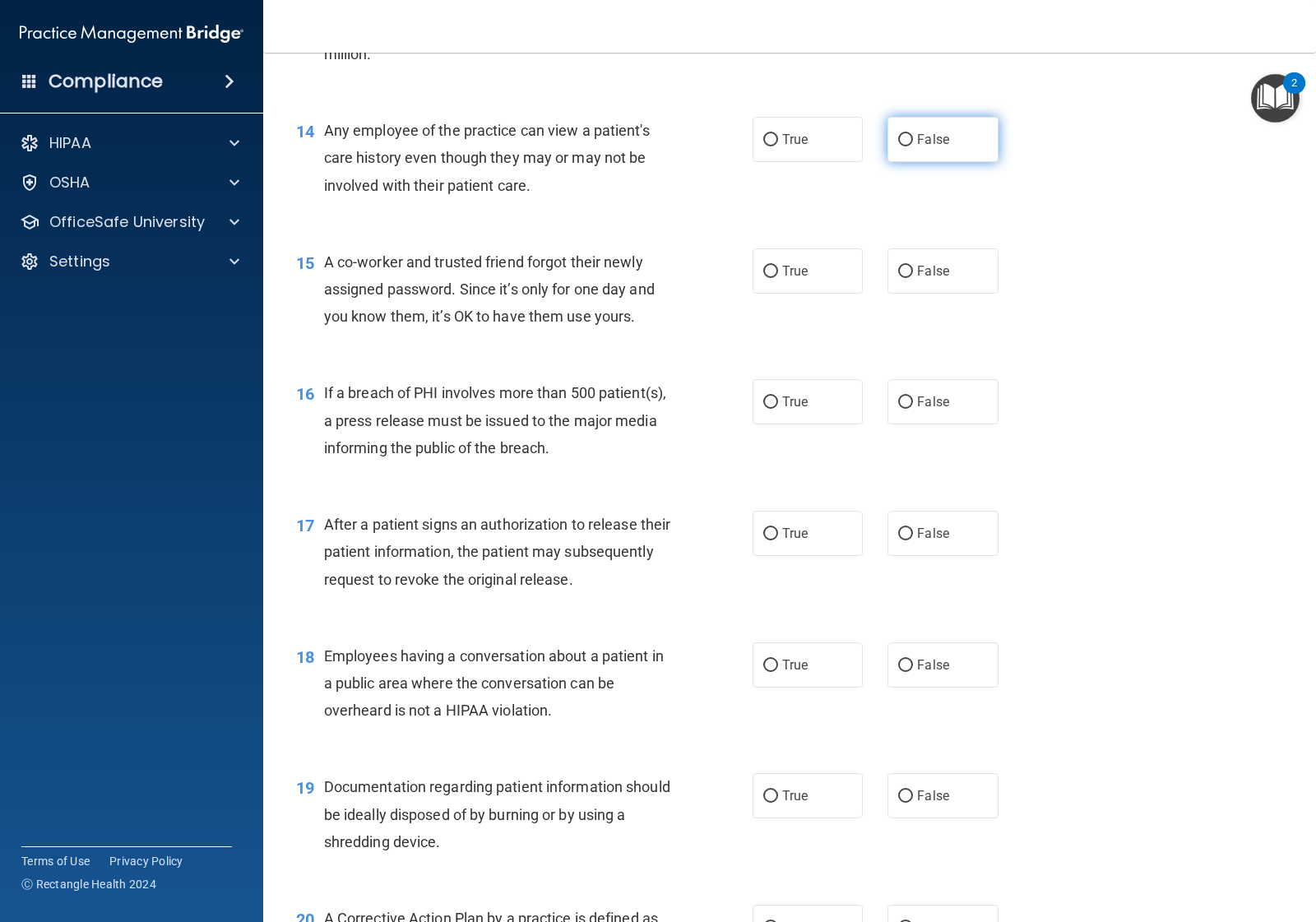
click at [926, 145] on span "False" at bounding box center [933, 140] width 32 height 16
click at [913, 145] on input "False" at bounding box center [906, 141] width 15 height 12
radio input "true"
click at [933, 270] on span "False" at bounding box center [933, 272] width 32 height 16
click at [913, 270] on input "False" at bounding box center [906, 272] width 15 height 12
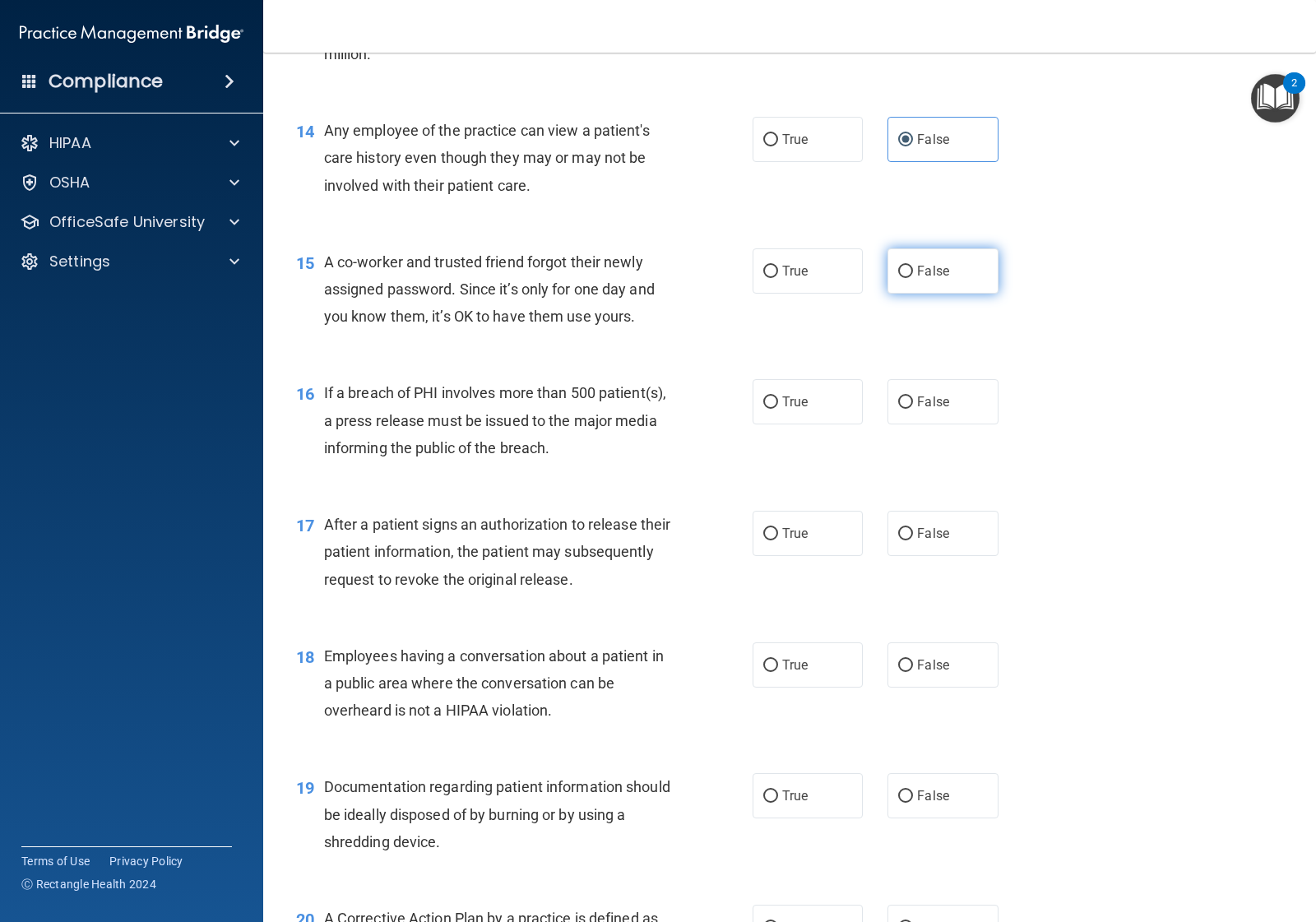
radio input "true"
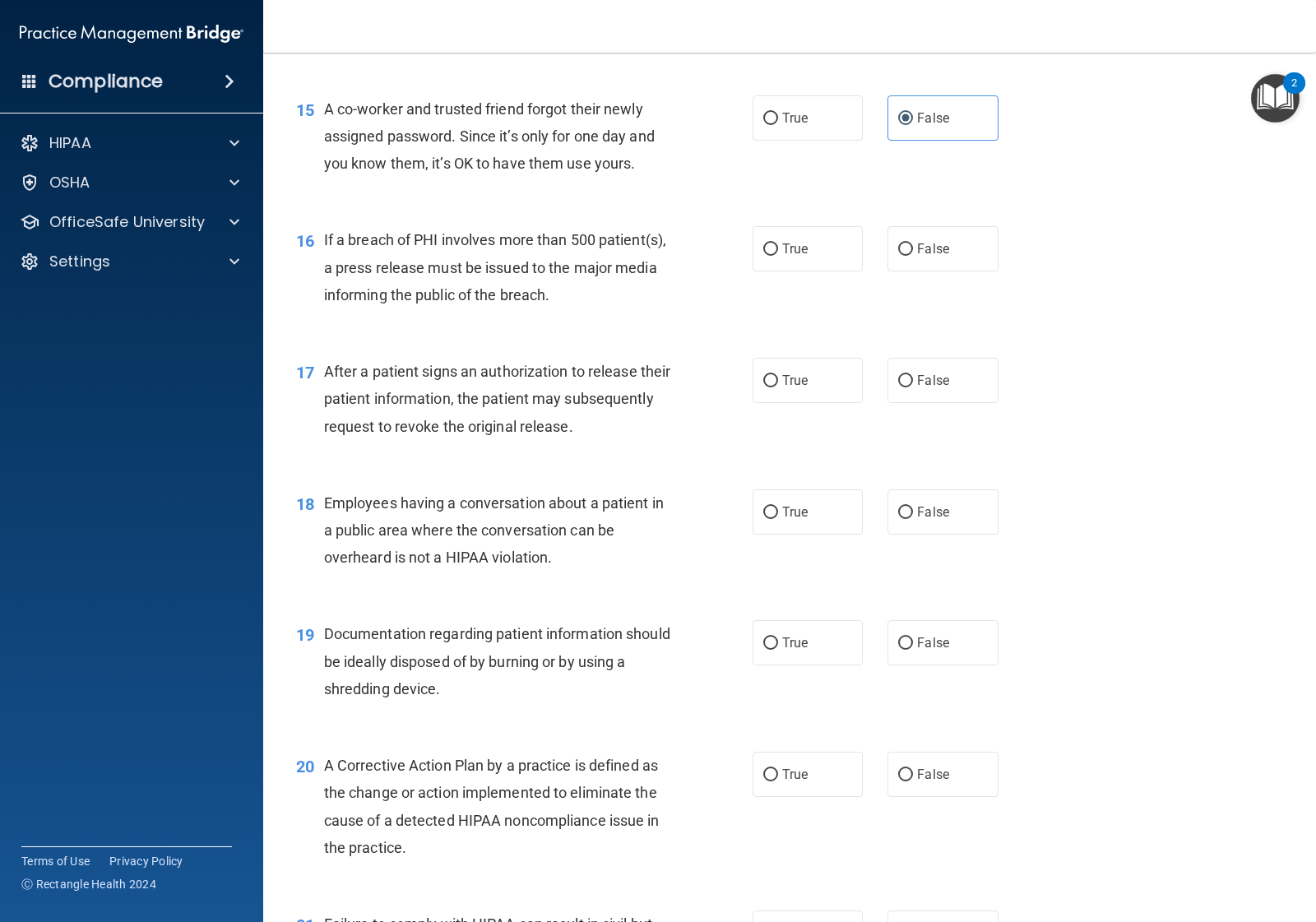
scroll to position [1954, 0]
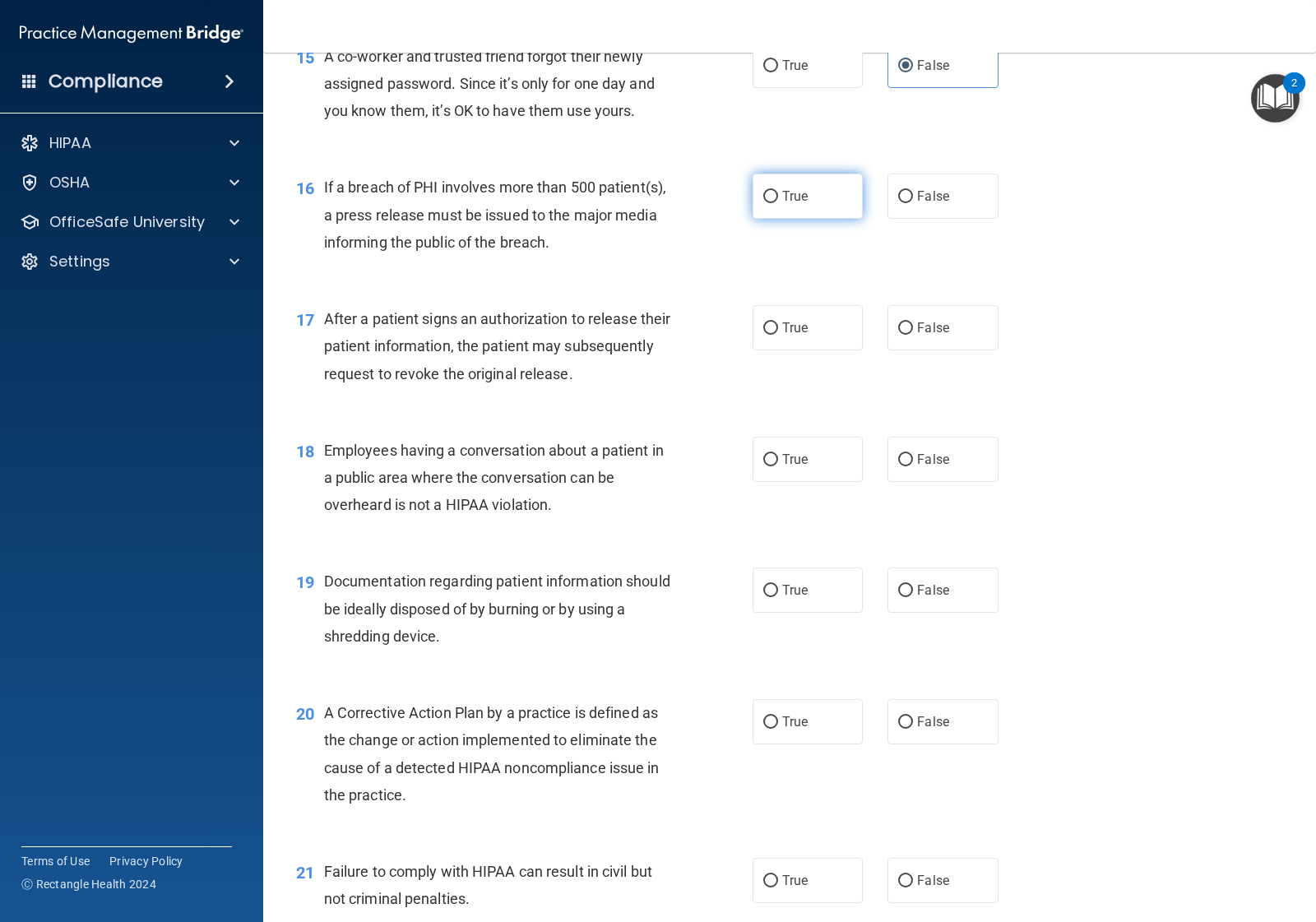
click at [820, 203] on label "True" at bounding box center [808, 196] width 110 height 45
click at [778, 203] on input "True" at bounding box center [770, 197] width 15 height 12
radio input "true"
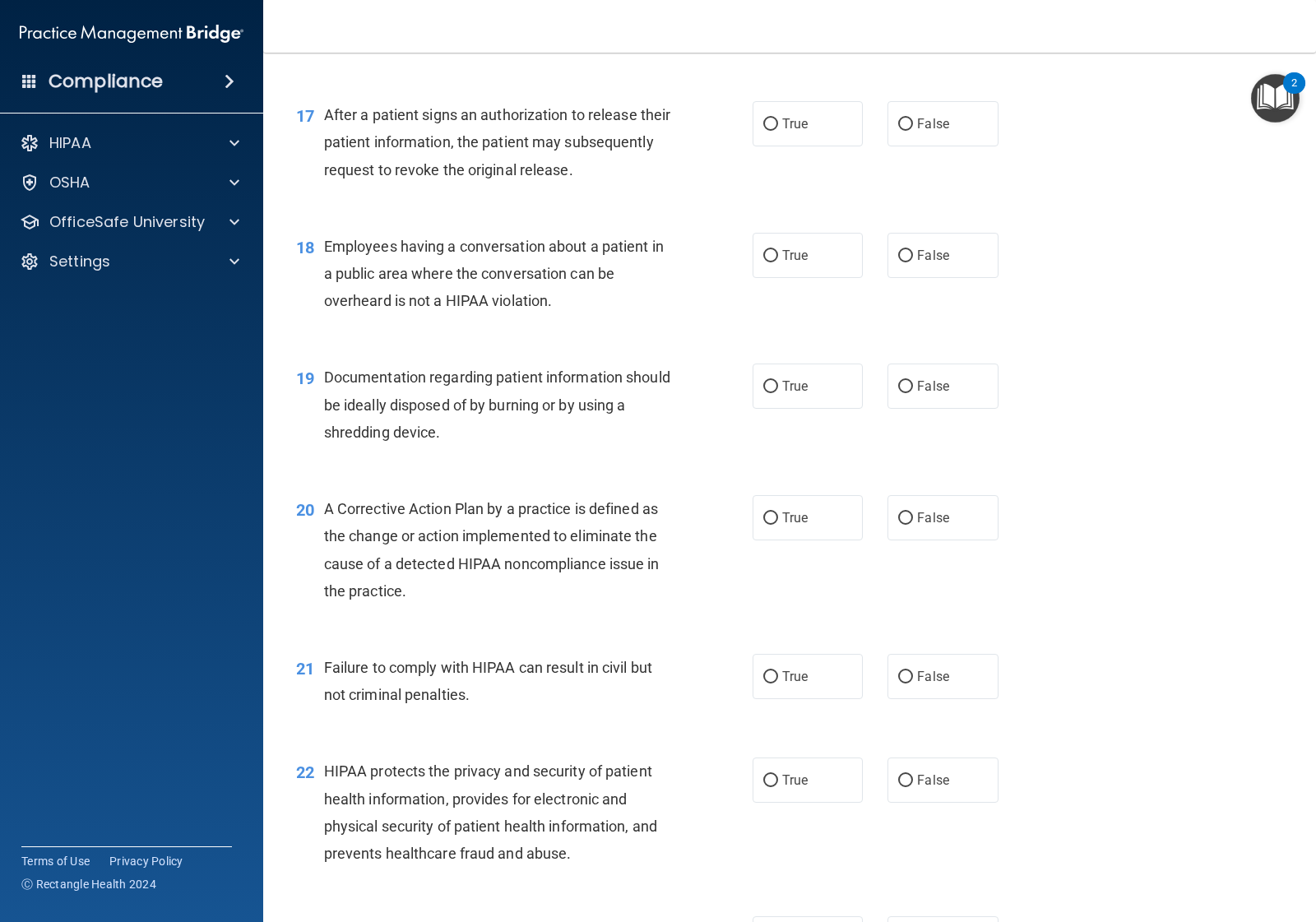
scroll to position [2159, 0]
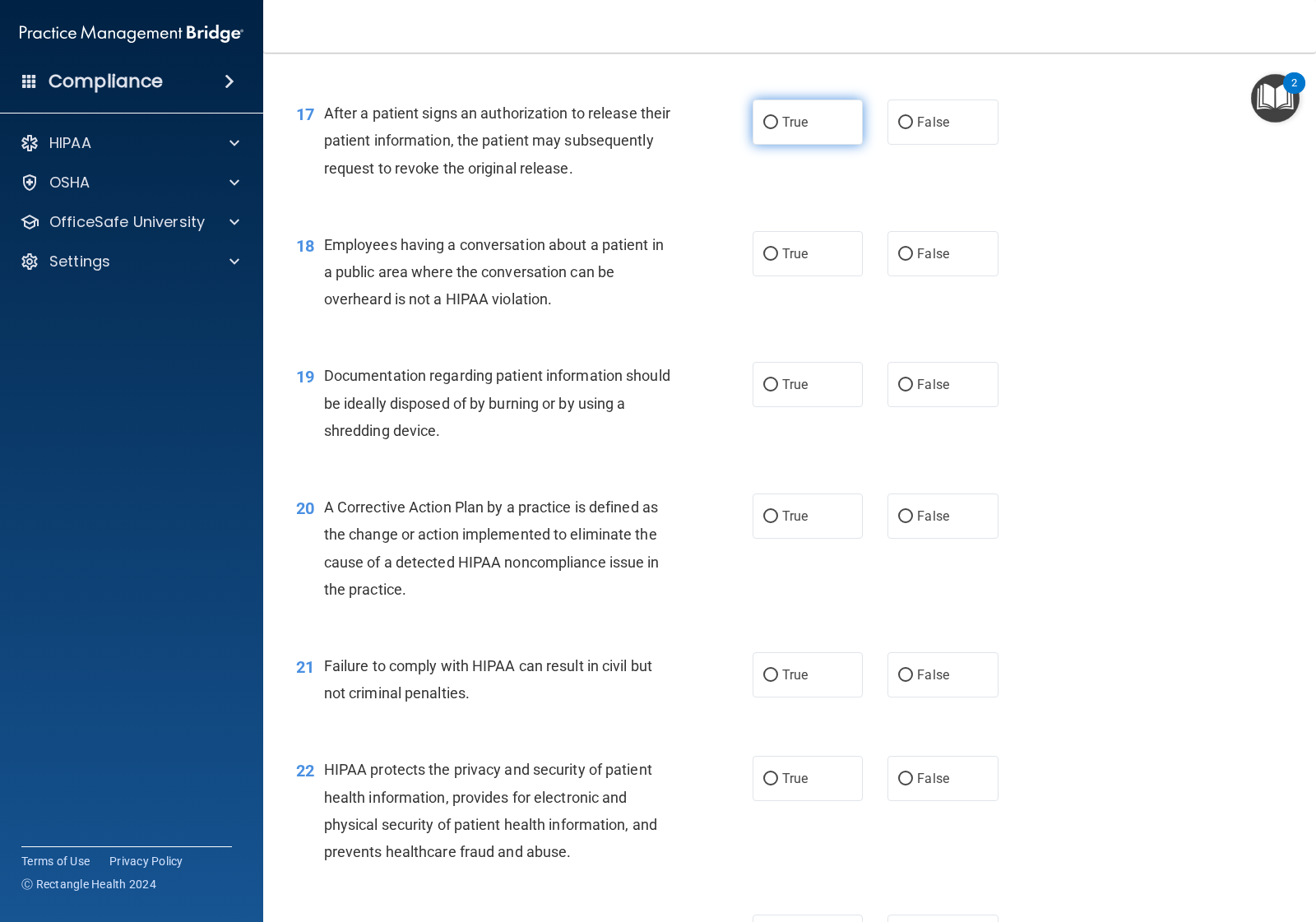
click at [818, 134] on label "True" at bounding box center [808, 122] width 110 height 45
click at [778, 129] on input "True" at bounding box center [770, 123] width 15 height 12
radio input "true"
click at [898, 252] on input "False" at bounding box center [906, 255] width 15 height 12
radio input "true"
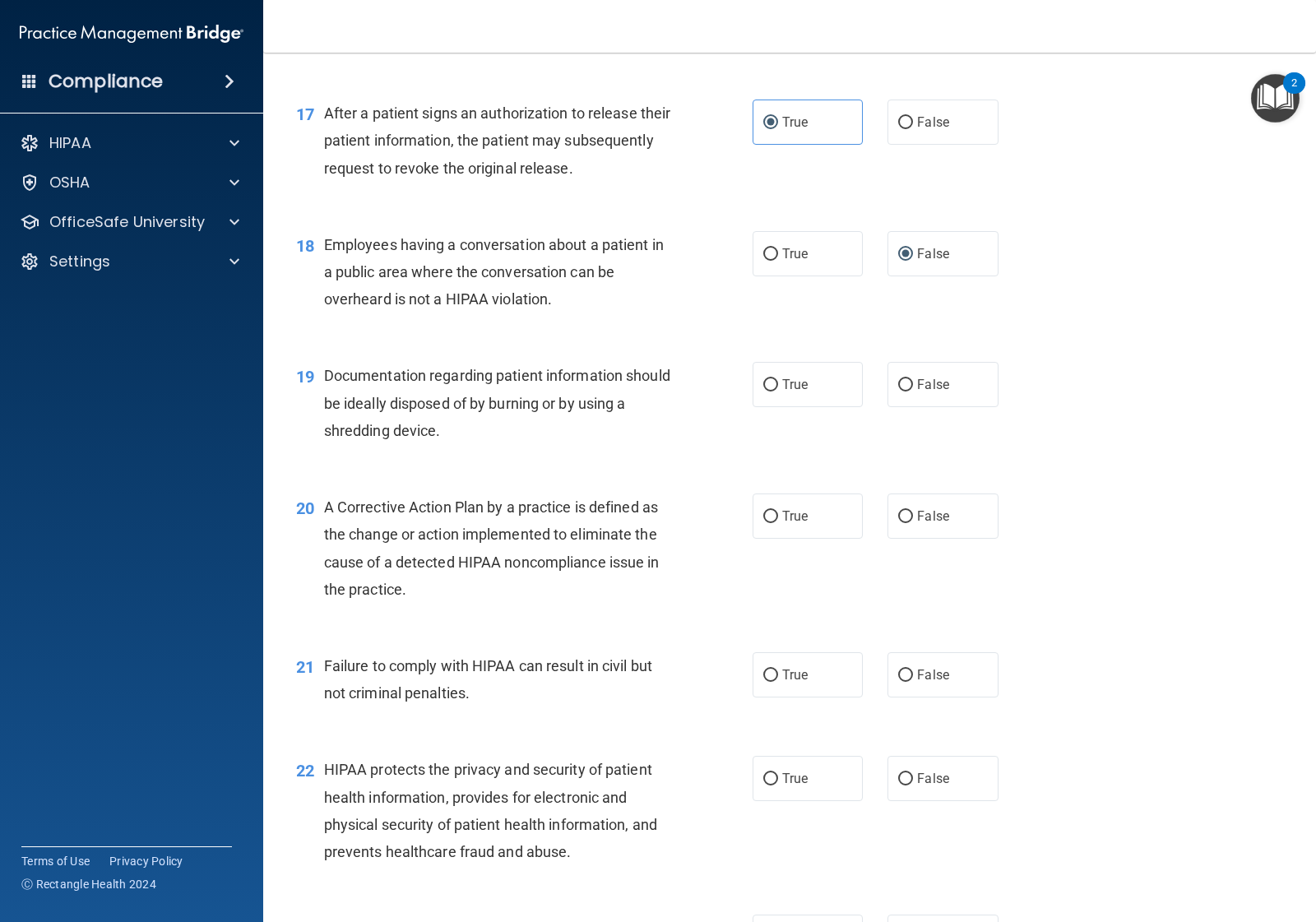
scroll to position [2263, 0]
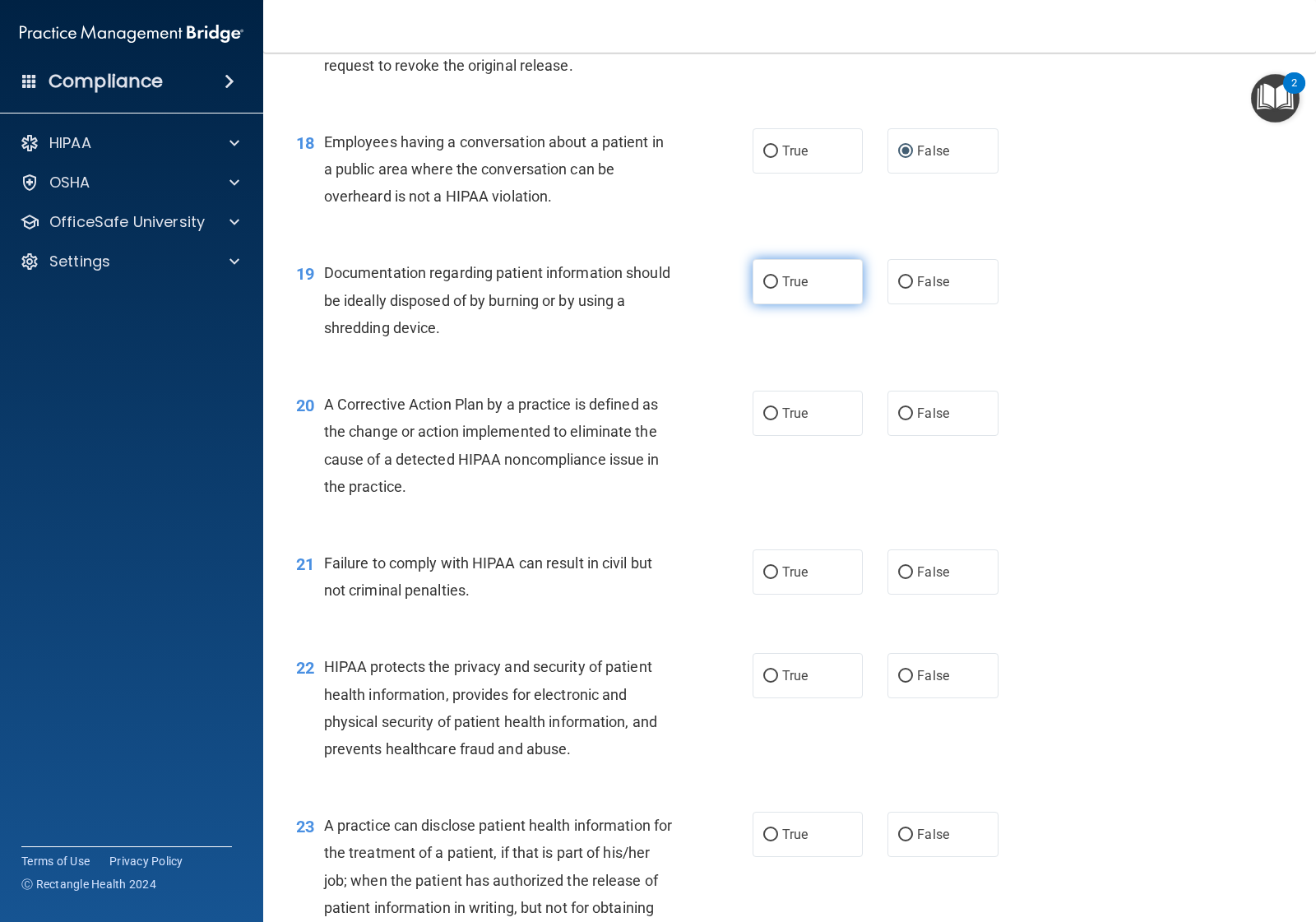
click at [824, 290] on label "True" at bounding box center [808, 281] width 110 height 45
click at [778, 289] on input "True" at bounding box center [770, 282] width 15 height 12
radio input "true"
click at [793, 410] on span "True" at bounding box center [794, 413] width 26 height 16
click at [778, 410] on input "True" at bounding box center [770, 414] width 15 height 12
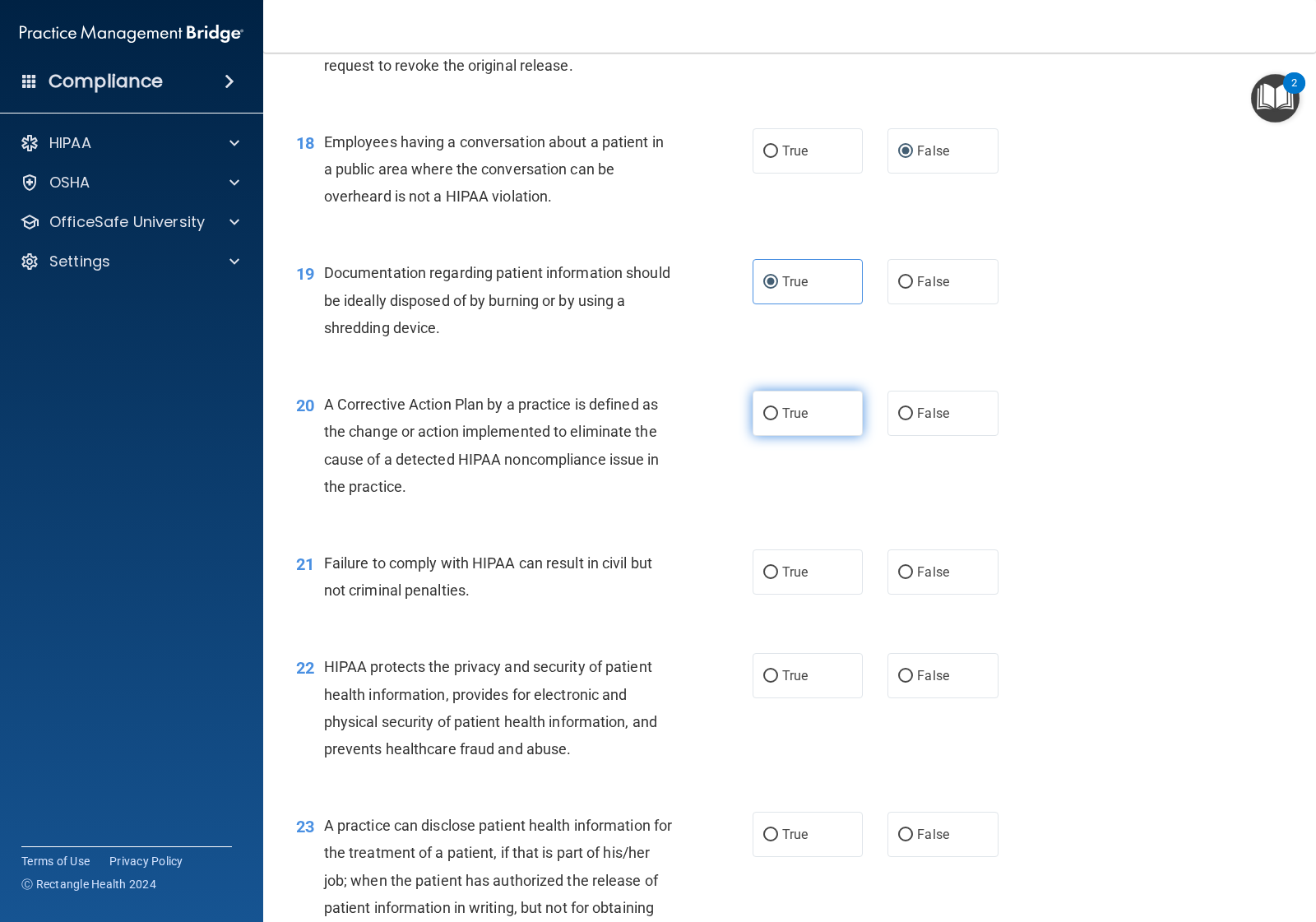
radio input "true"
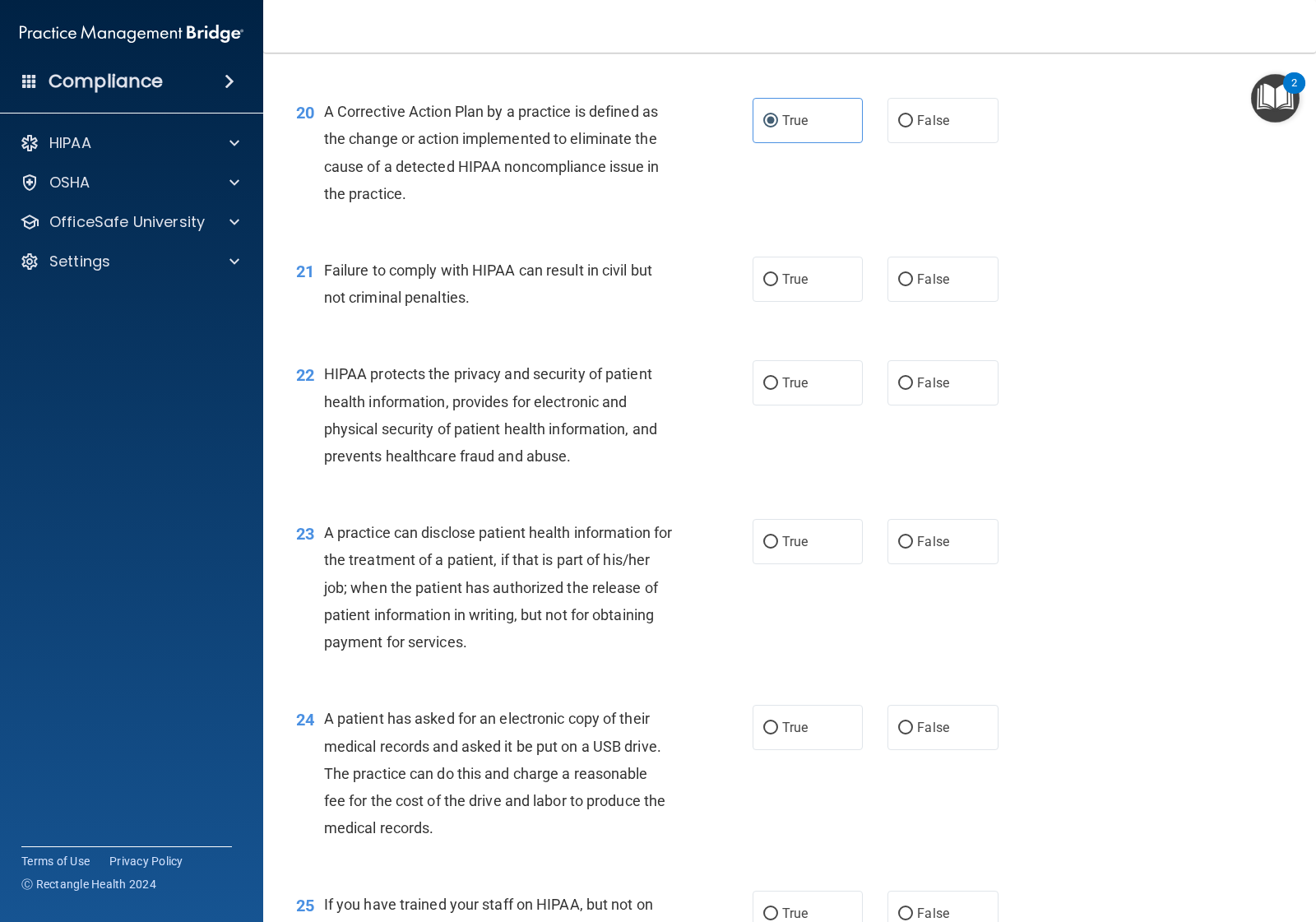
scroll to position [2571, 0]
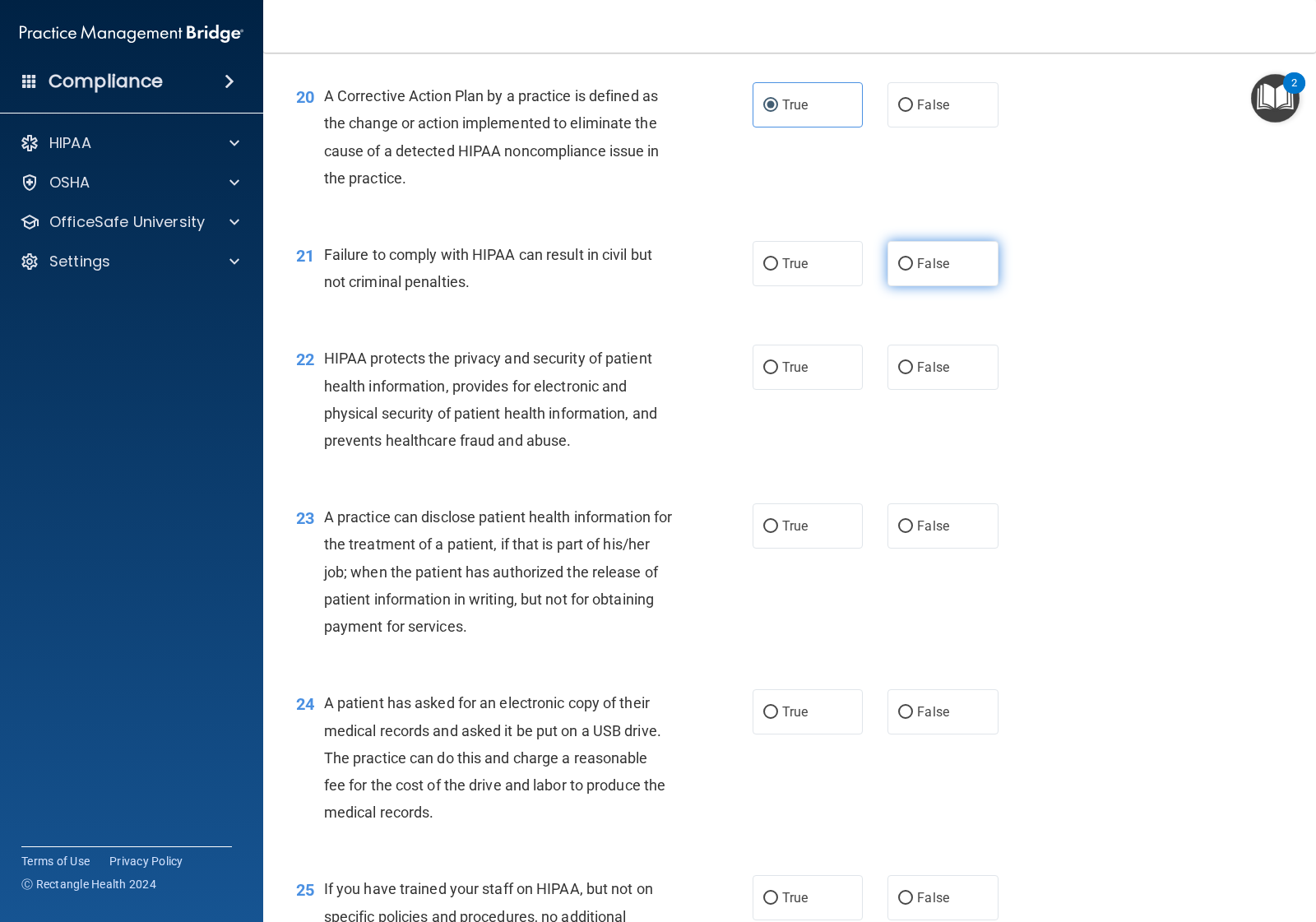
click at [898, 271] on input "False" at bounding box center [906, 265] width 15 height 12
radio input "true"
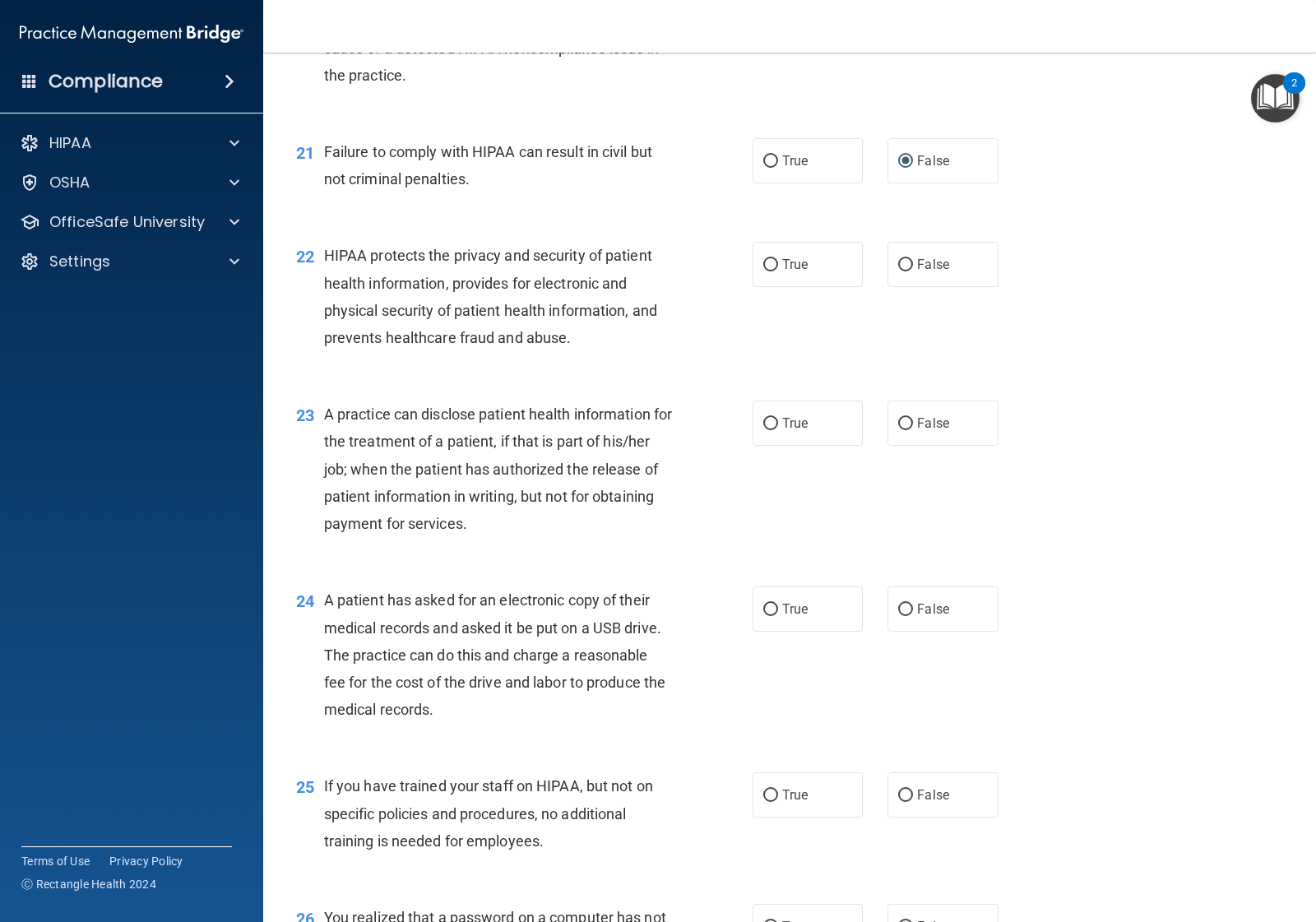
scroll to position [2777, 0]
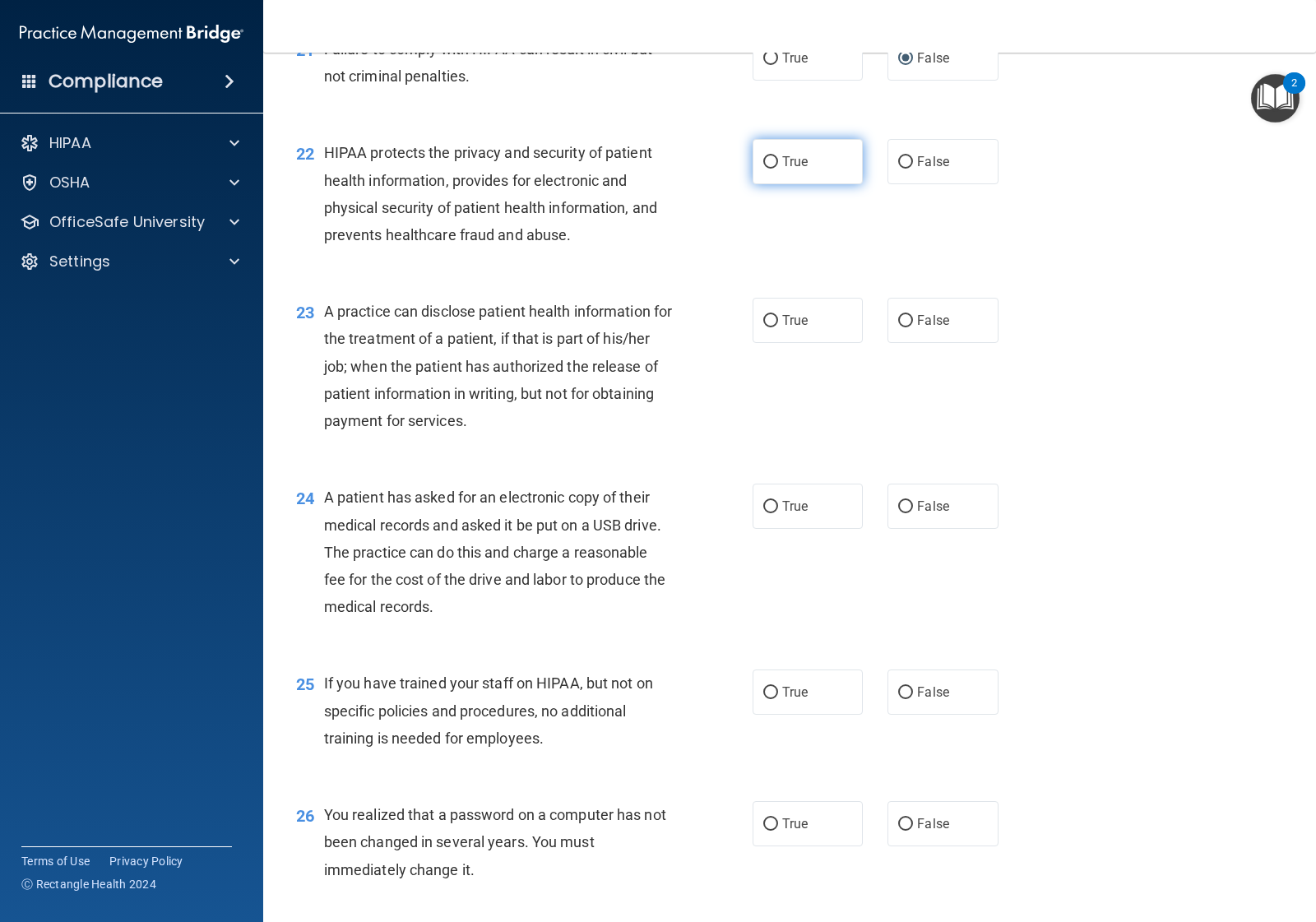
click at [784, 175] on label "True" at bounding box center [808, 161] width 110 height 45
click at [778, 168] on input "True" at bounding box center [770, 162] width 15 height 12
radio input "true"
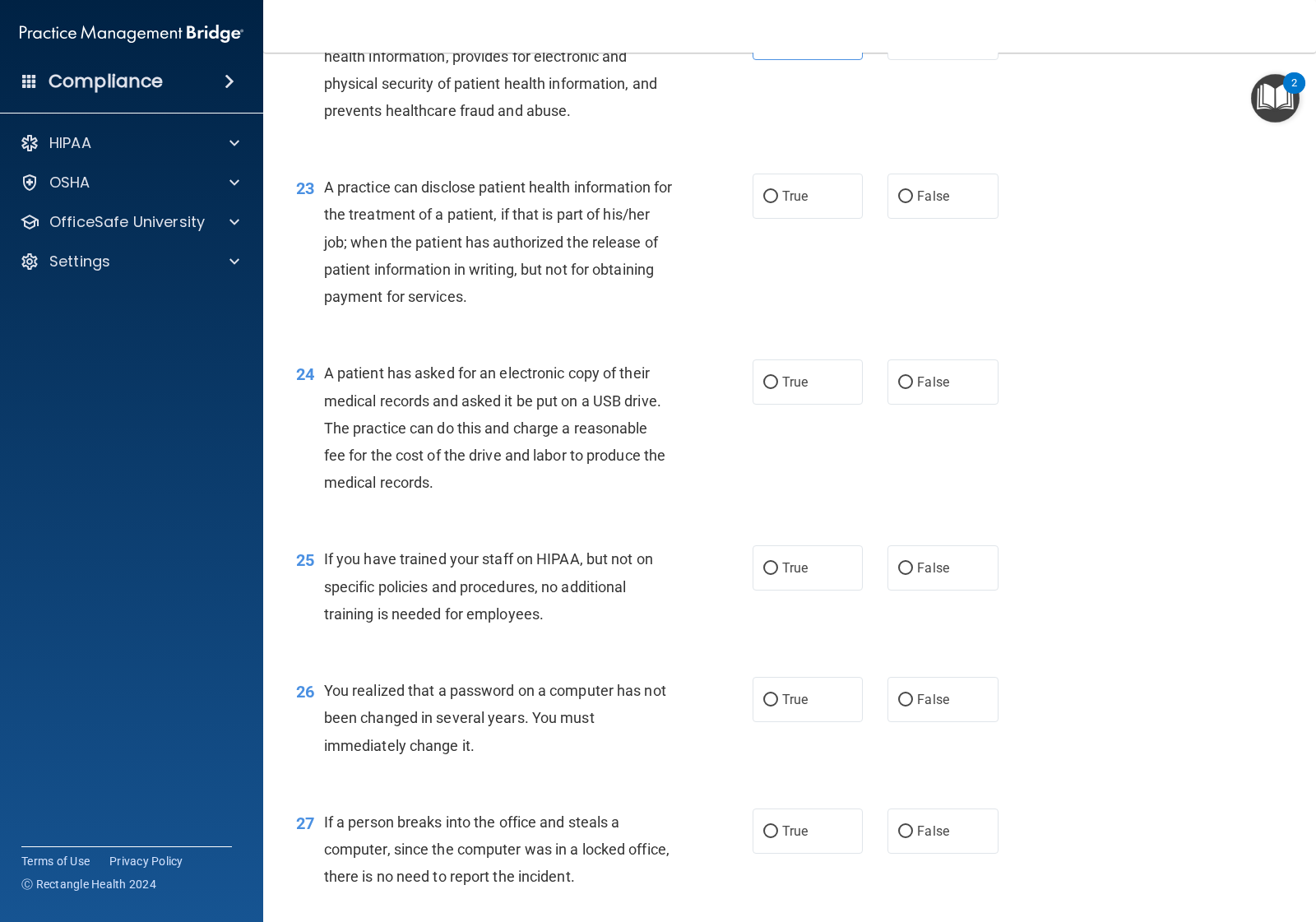
scroll to position [2982, 0]
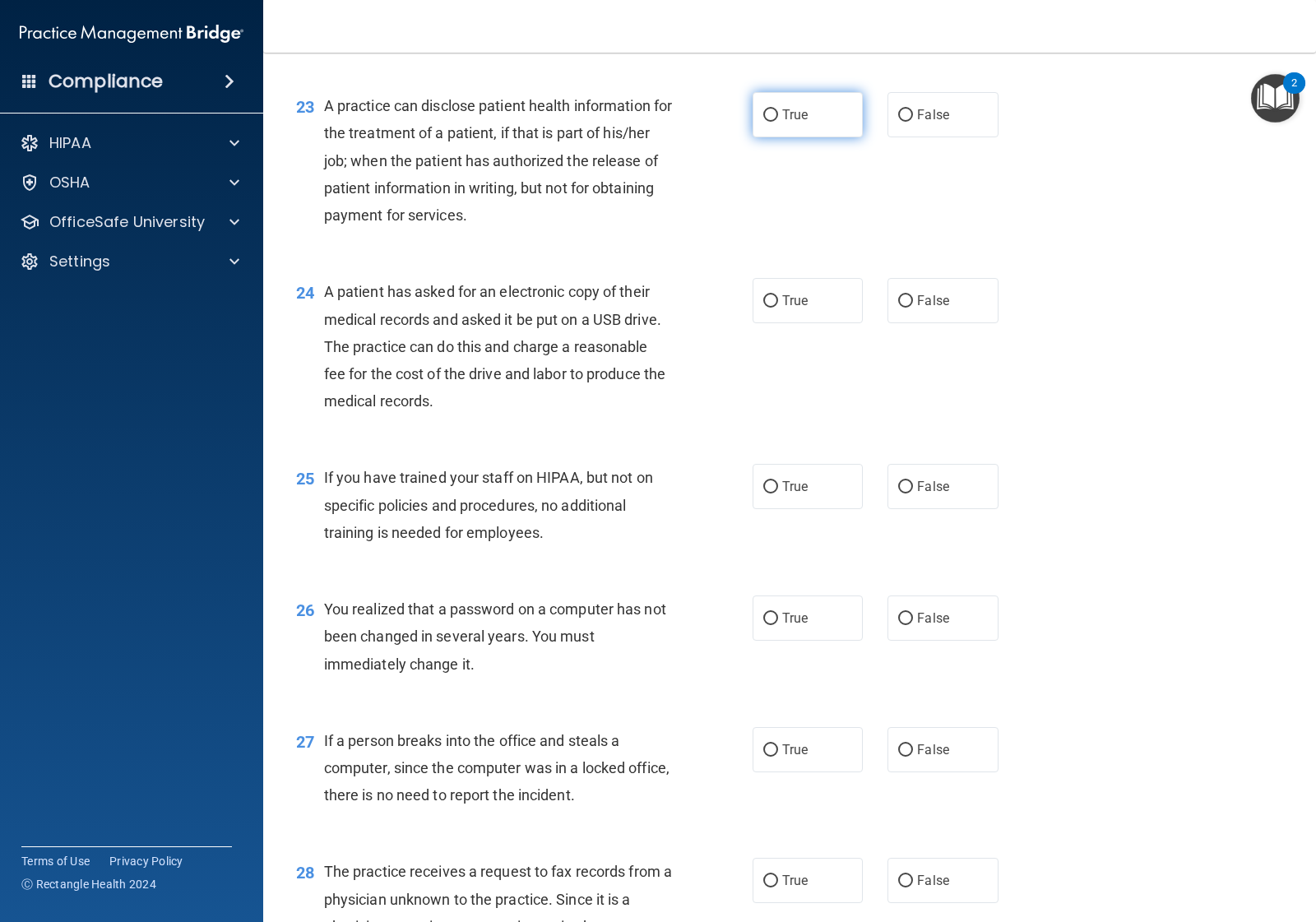
click at [790, 120] on span "True" at bounding box center [794, 115] width 26 height 16
click at [778, 120] on input "True" at bounding box center [770, 116] width 15 height 12
radio input "true"
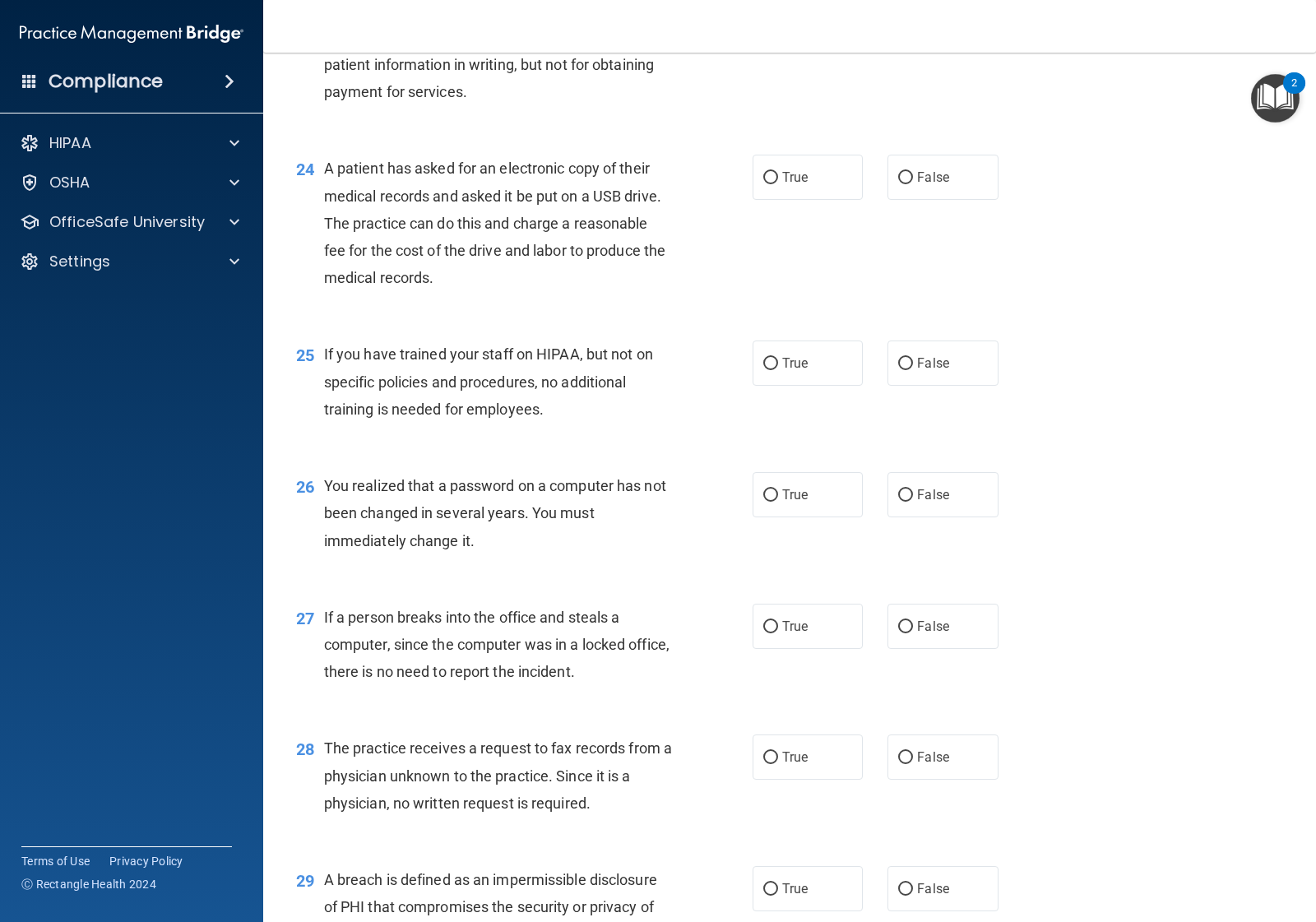
scroll to position [3188, 0]
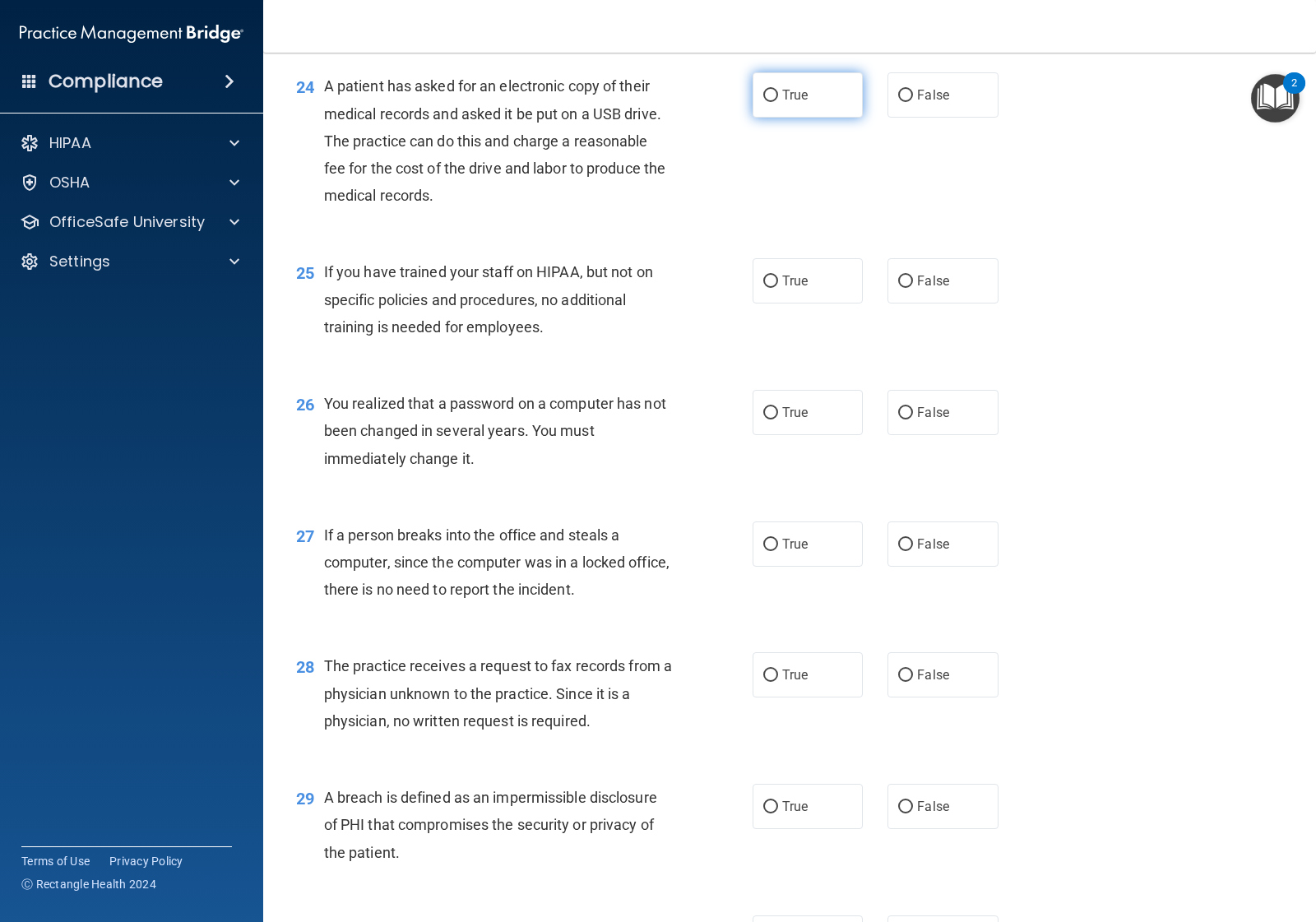
click at [836, 91] on label "True" at bounding box center [808, 94] width 110 height 45
click at [778, 91] on input "True" at bounding box center [770, 96] width 15 height 12
radio input "true"
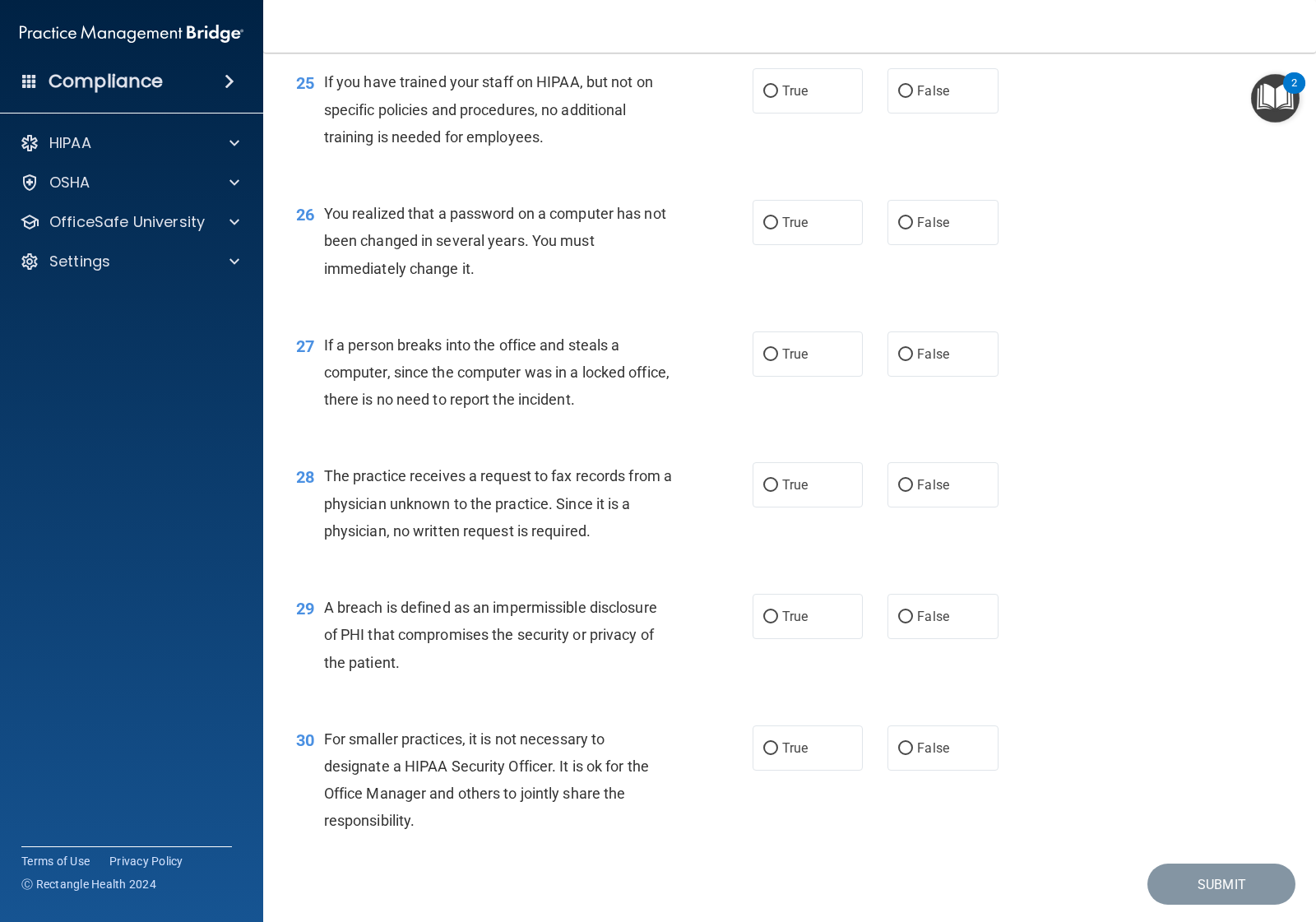
scroll to position [3394, 0]
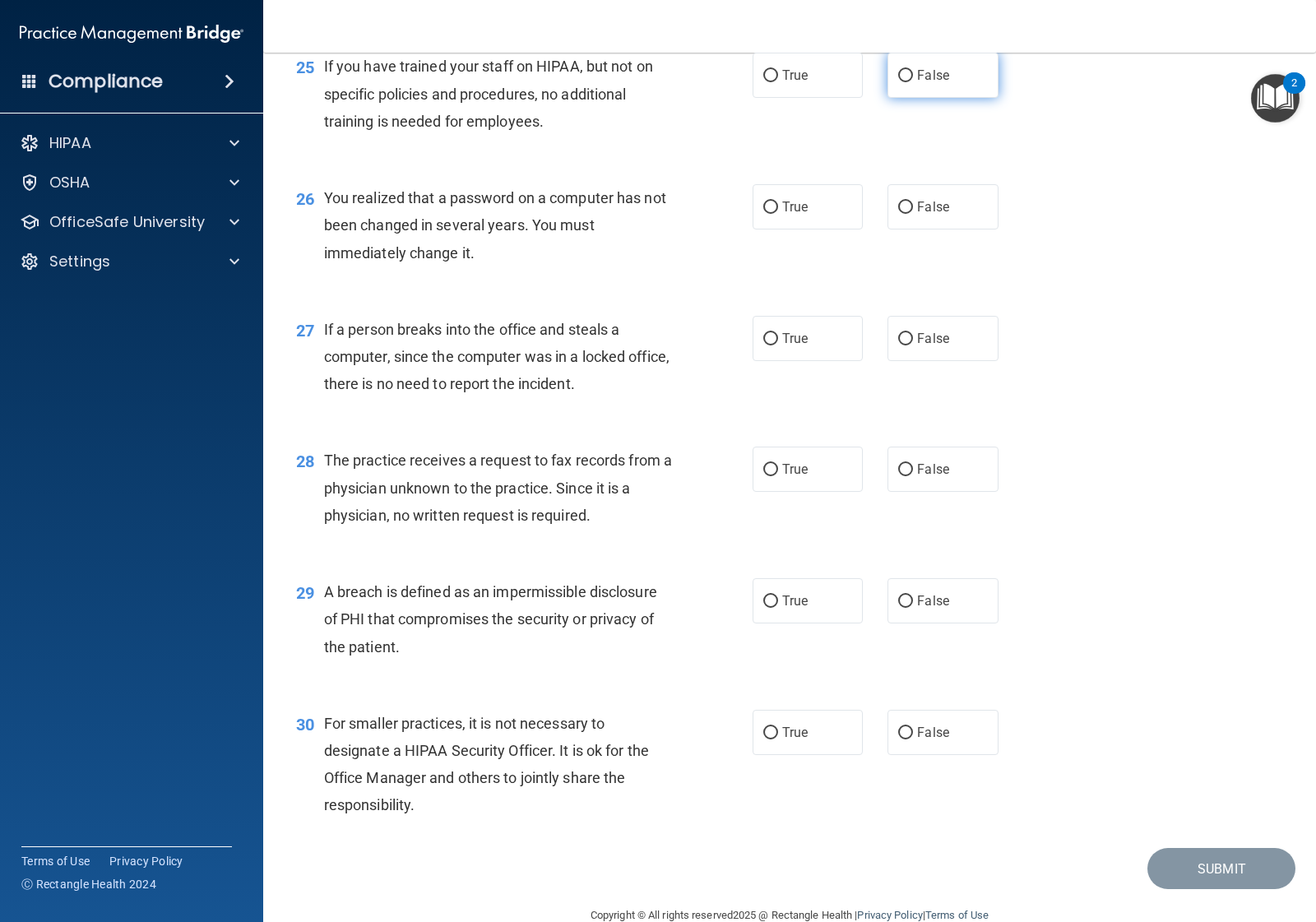
click at [910, 86] on label "False" at bounding box center [943, 75] width 110 height 45
click at [910, 82] on input "False" at bounding box center [906, 77] width 15 height 12
radio input "true"
click at [818, 203] on label "True" at bounding box center [808, 207] width 110 height 45
click at [778, 203] on input "True" at bounding box center [770, 208] width 15 height 12
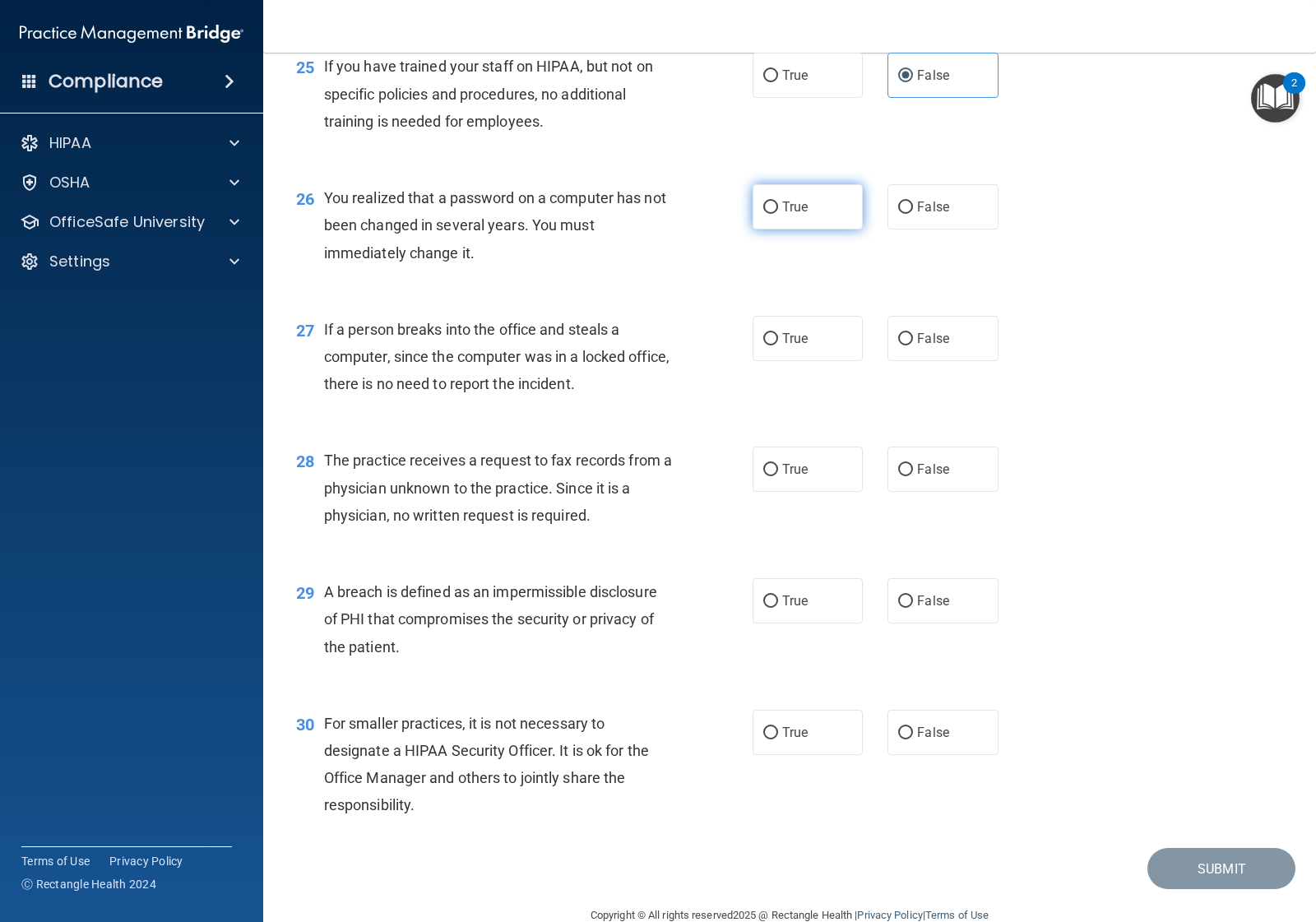
radio input "true"
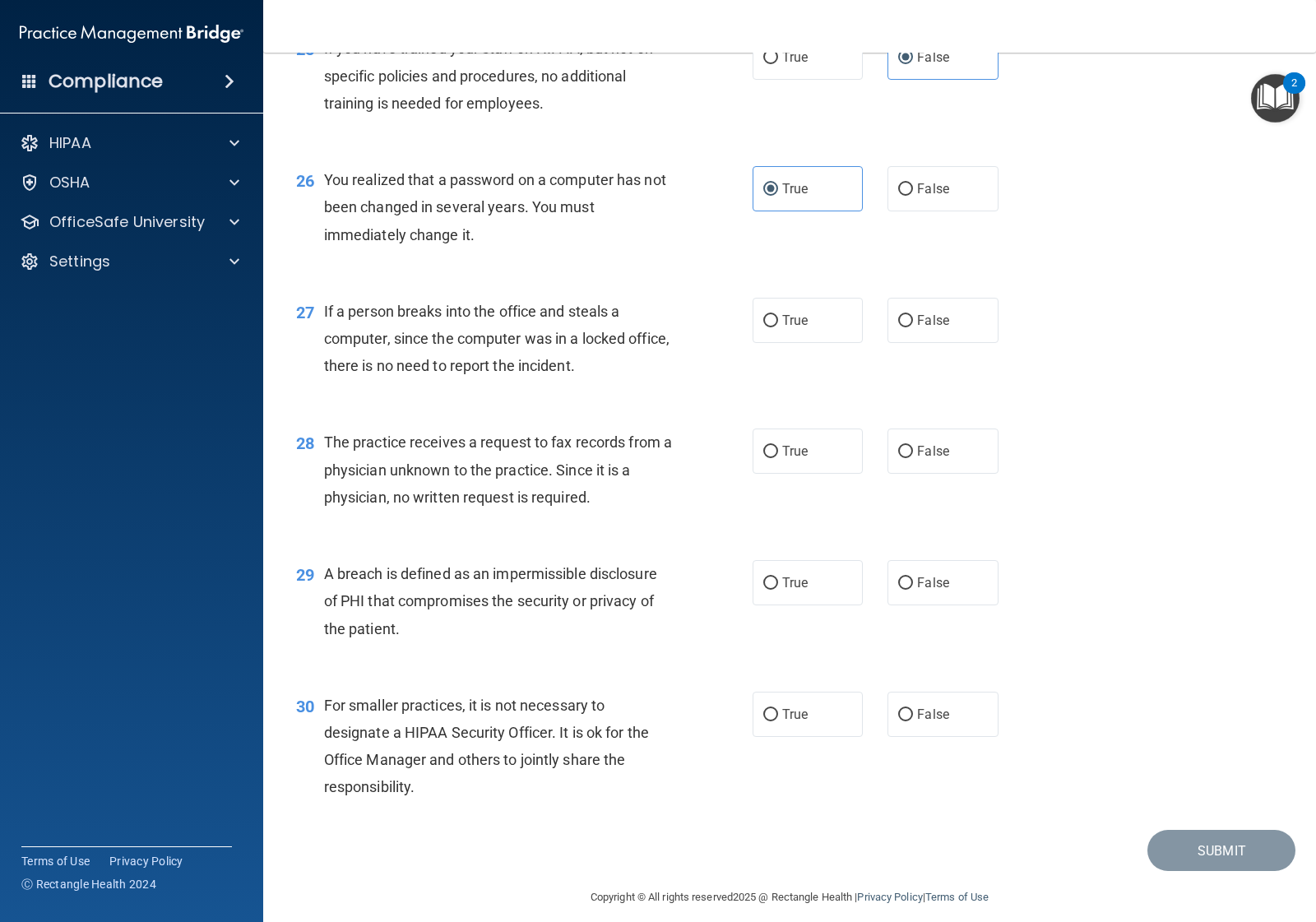
scroll to position [3429, 0]
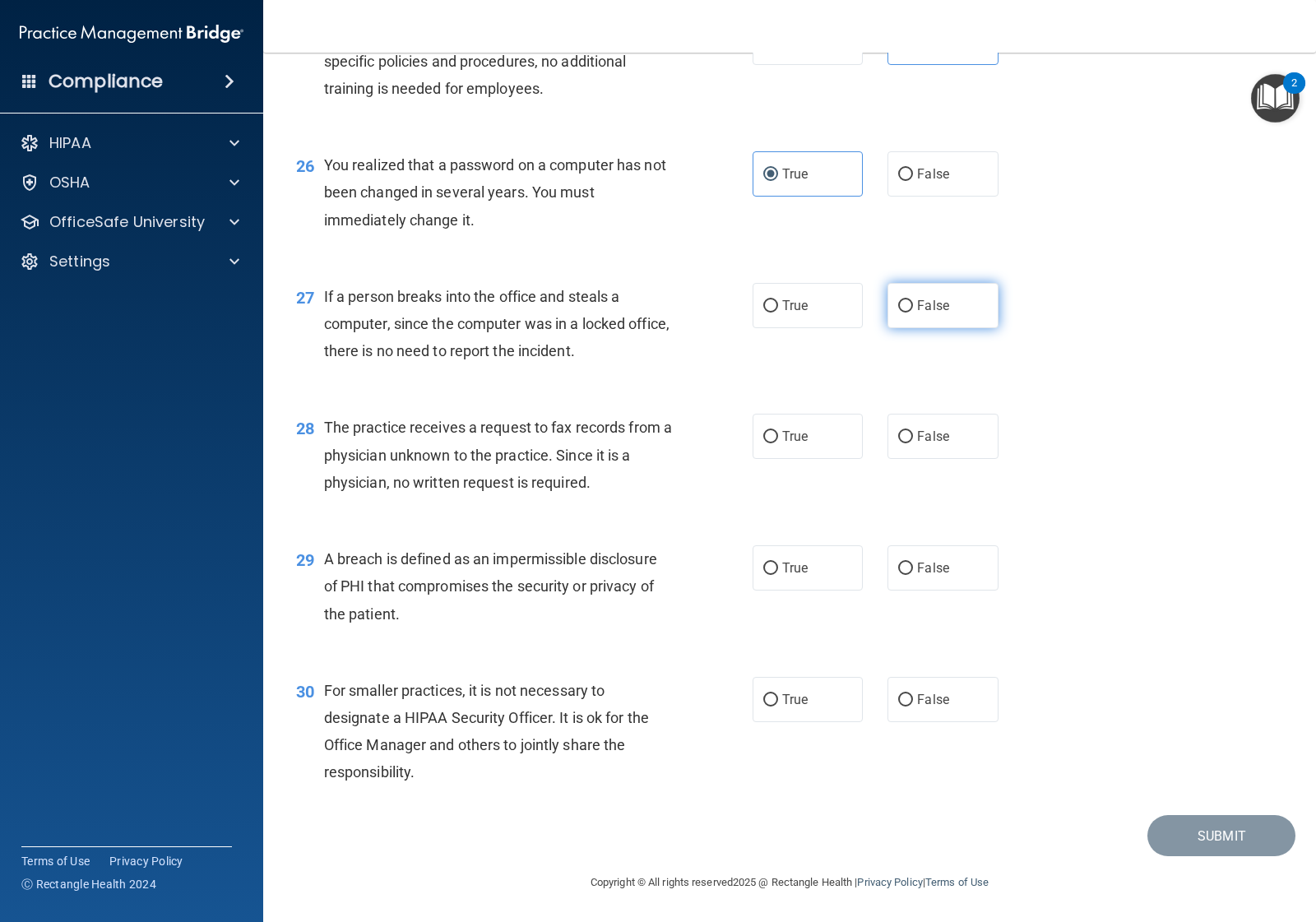
click at [926, 308] on span "False" at bounding box center [933, 306] width 32 height 16
click at [913, 308] on input "False" at bounding box center [906, 306] width 15 height 12
radio input "true"
click at [909, 426] on label "False" at bounding box center [943, 437] width 110 height 45
click at [909, 431] on input "False" at bounding box center [906, 437] width 15 height 12
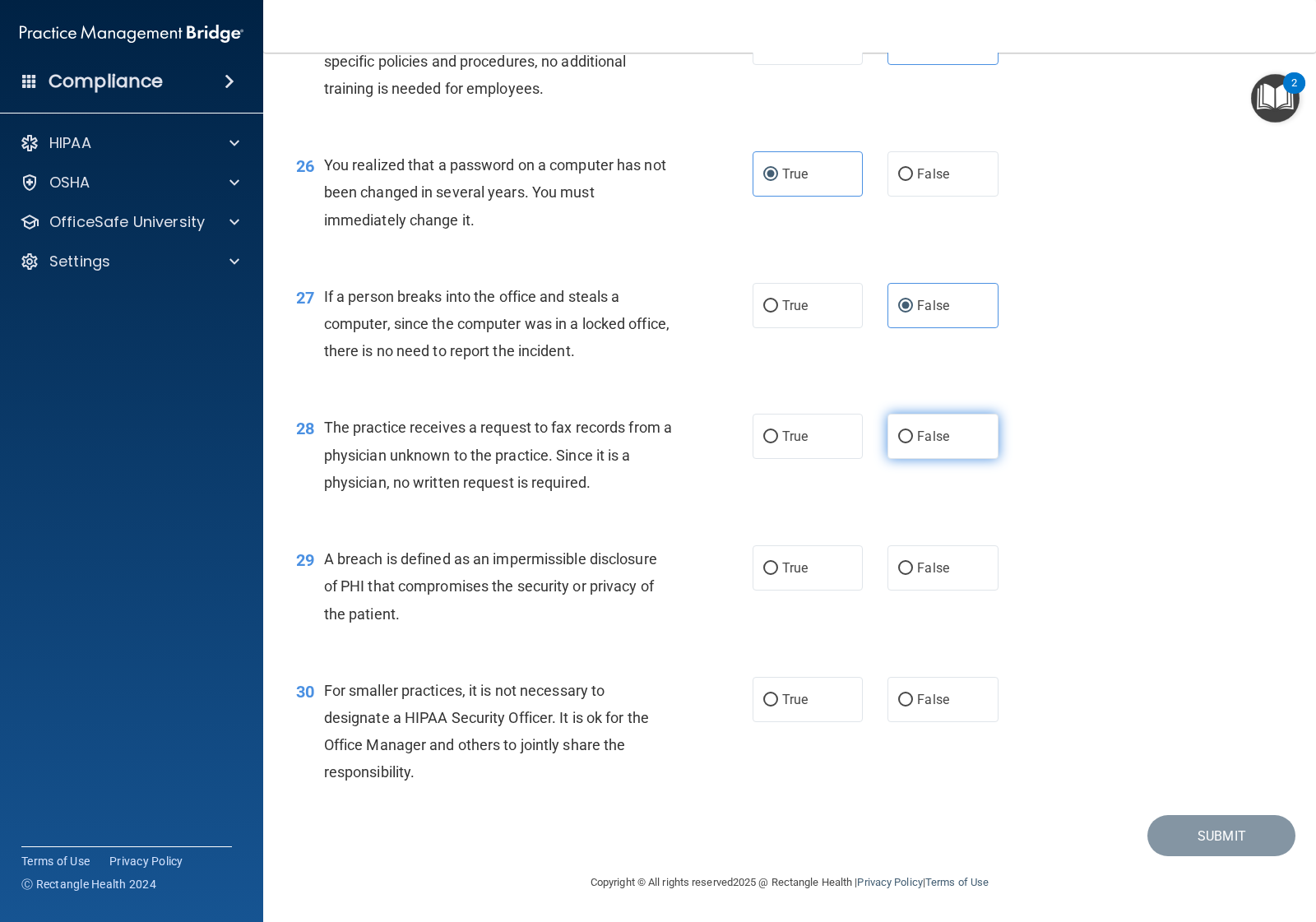
radio input "true"
click at [803, 560] on label "True" at bounding box center [808, 567] width 110 height 45
click at [778, 563] on input "True" at bounding box center [770, 569] width 15 height 12
radio input "true"
click at [794, 700] on span "True" at bounding box center [794, 700] width 26 height 16
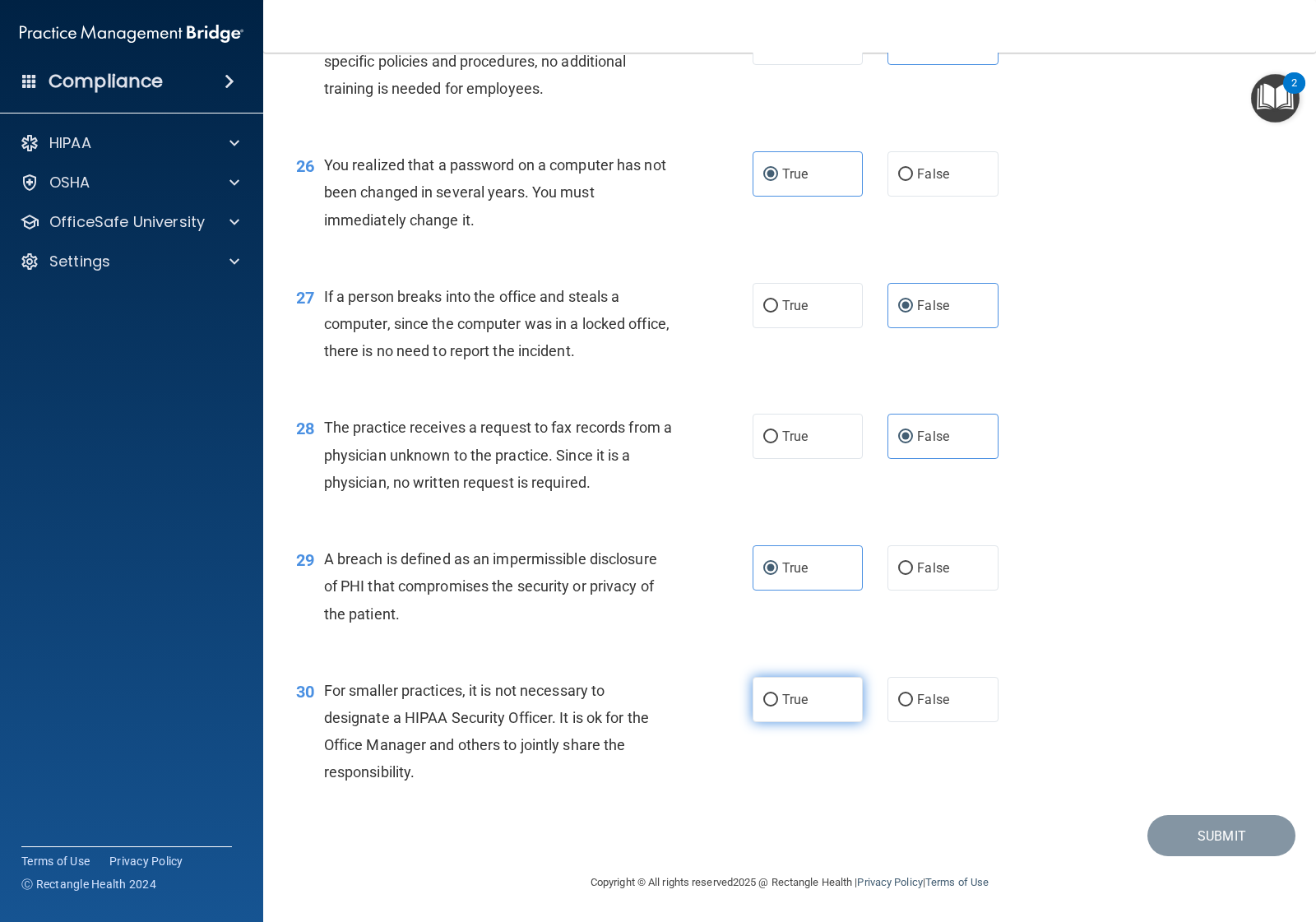
click at [778, 700] on input "True" at bounding box center [770, 701] width 15 height 12
radio input "true"
click at [1179, 827] on button "Submit" at bounding box center [1221, 836] width 148 height 42
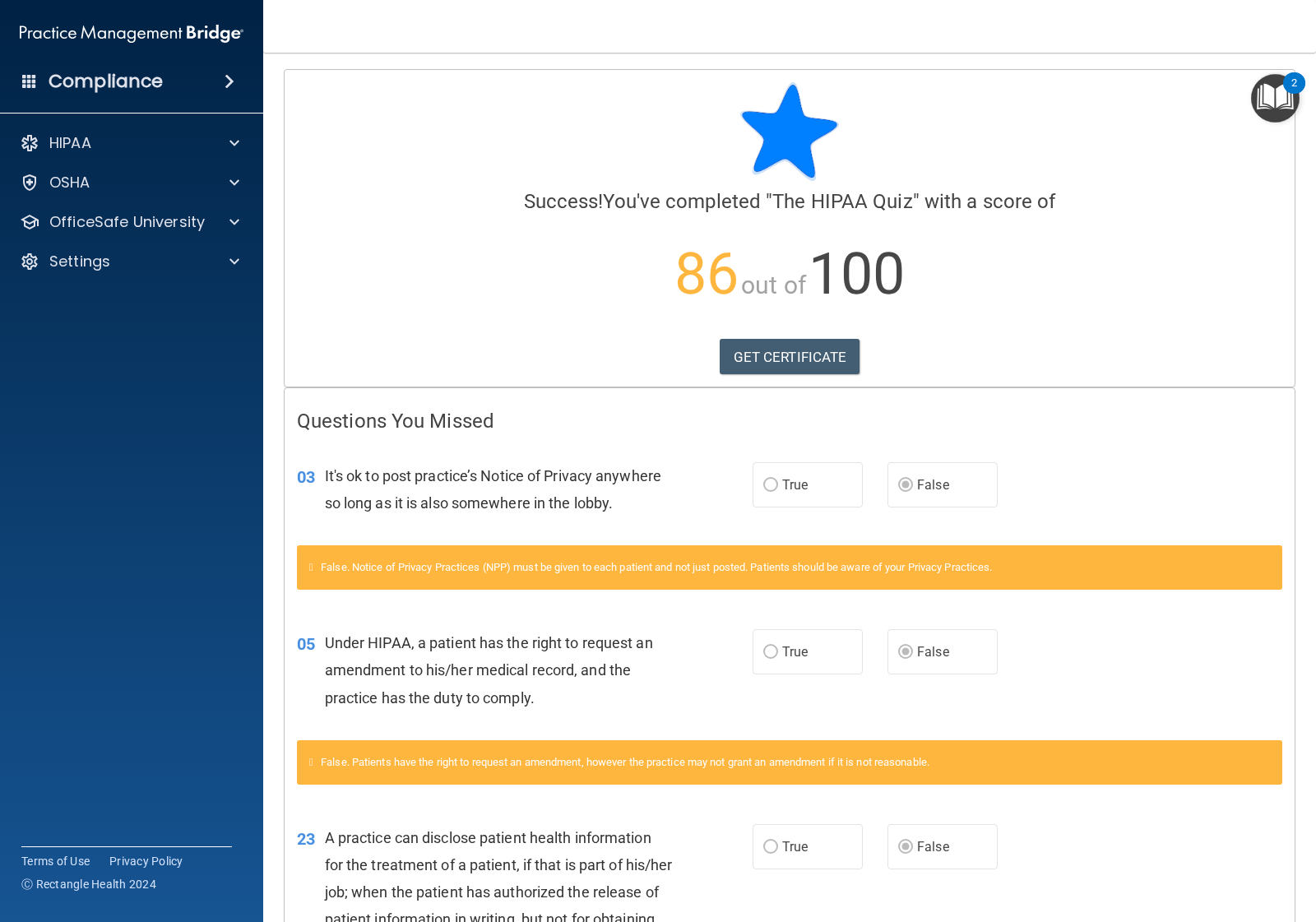
click at [224, 84] on span at bounding box center [229, 81] width 10 height 20
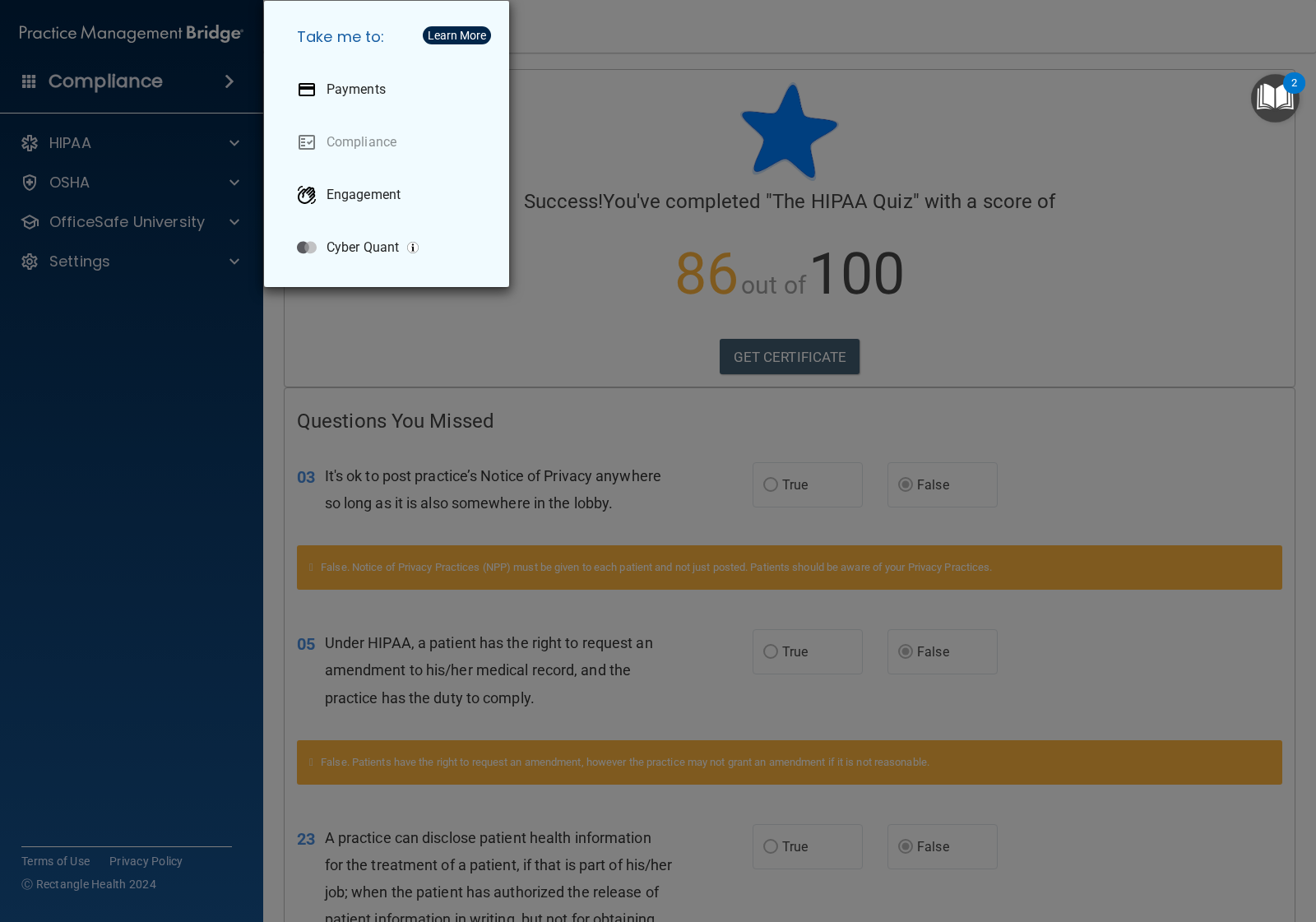
click at [193, 368] on div "Take me to: Payments Compliance Engagement Cyber Quant" at bounding box center [658, 461] width 1316 height 922
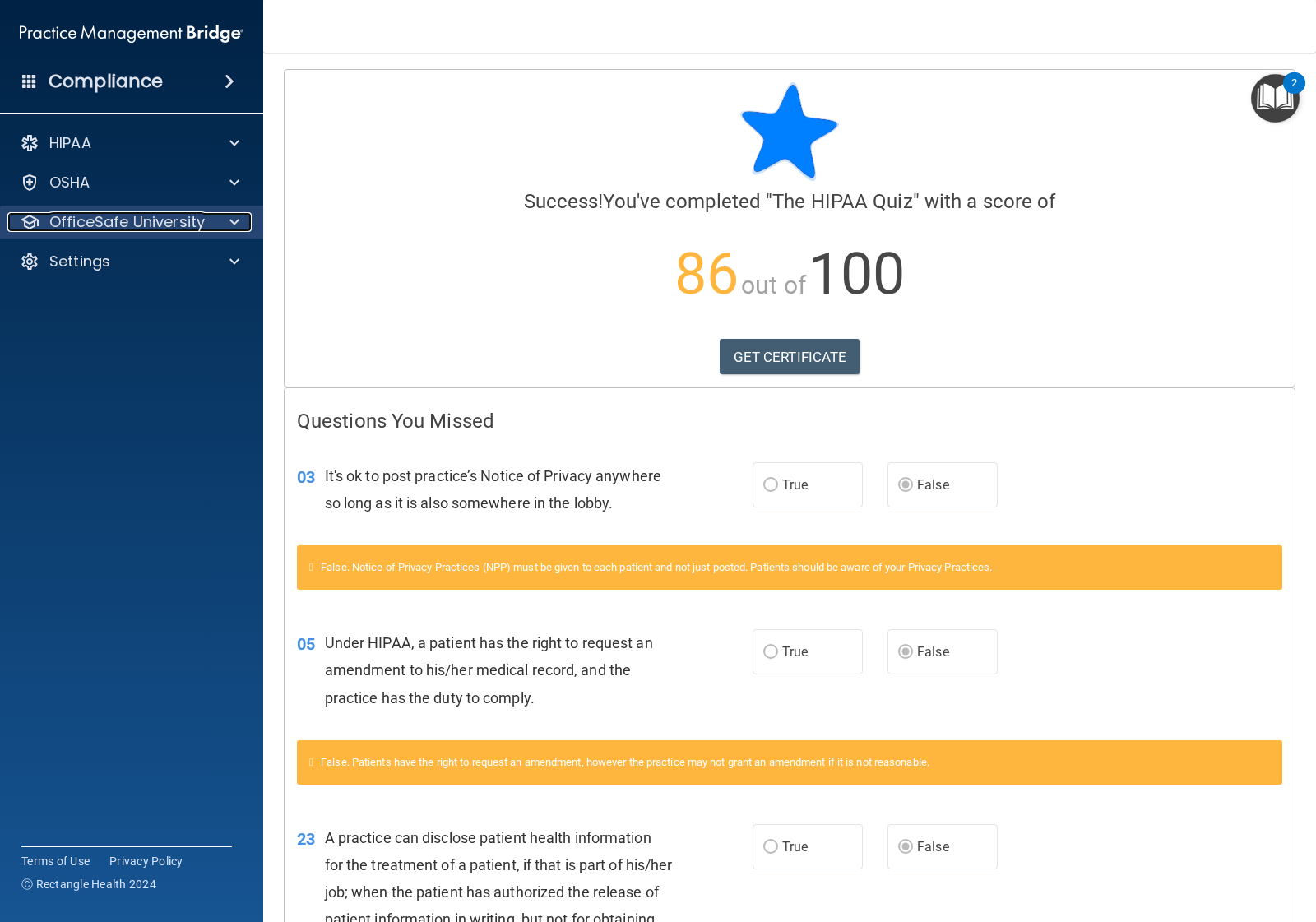
click at [207, 224] on div "OfficeSafe University" at bounding box center [109, 222] width 204 height 20
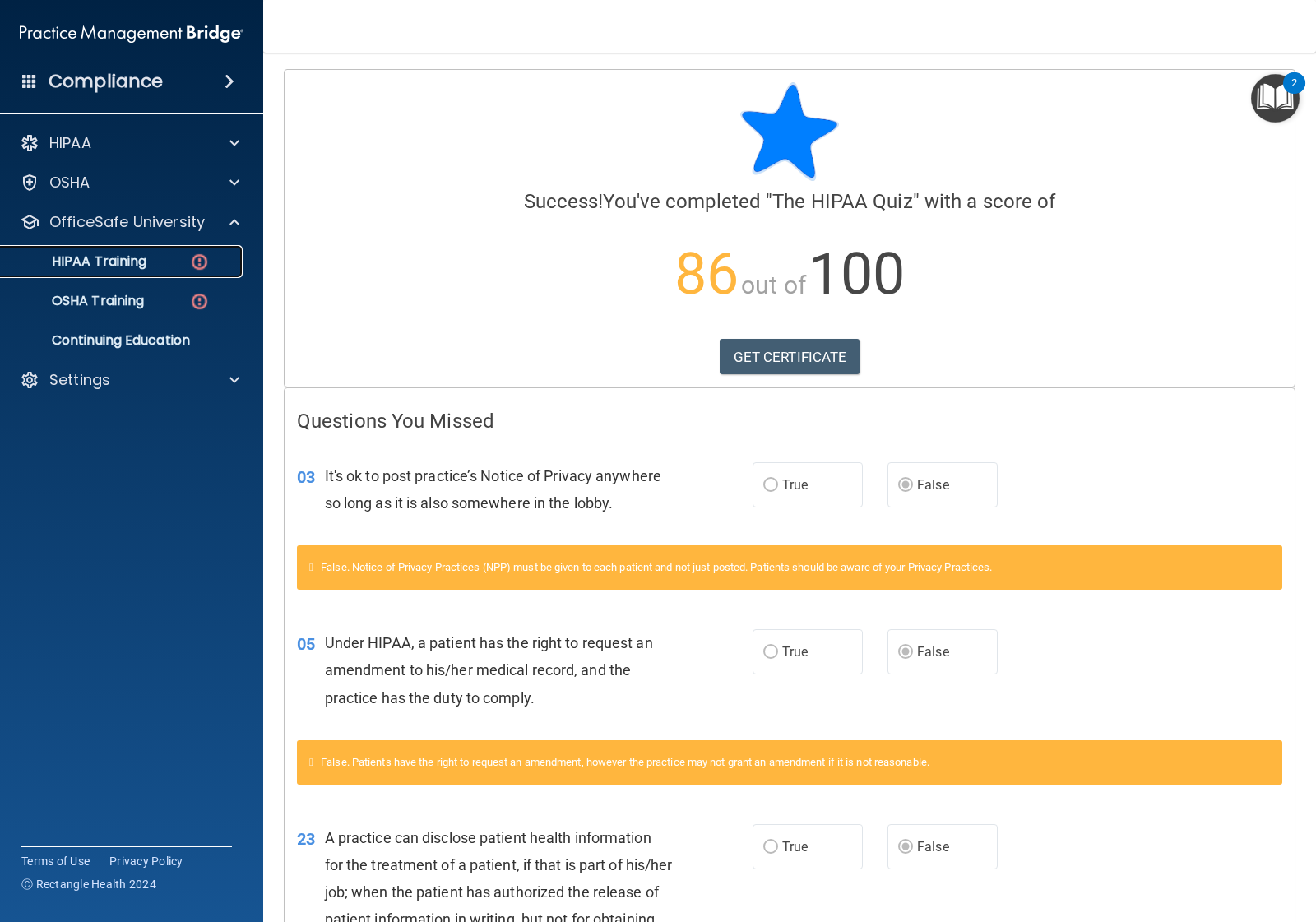
click at [174, 260] on div "HIPAA Training" at bounding box center [123, 261] width 224 height 16
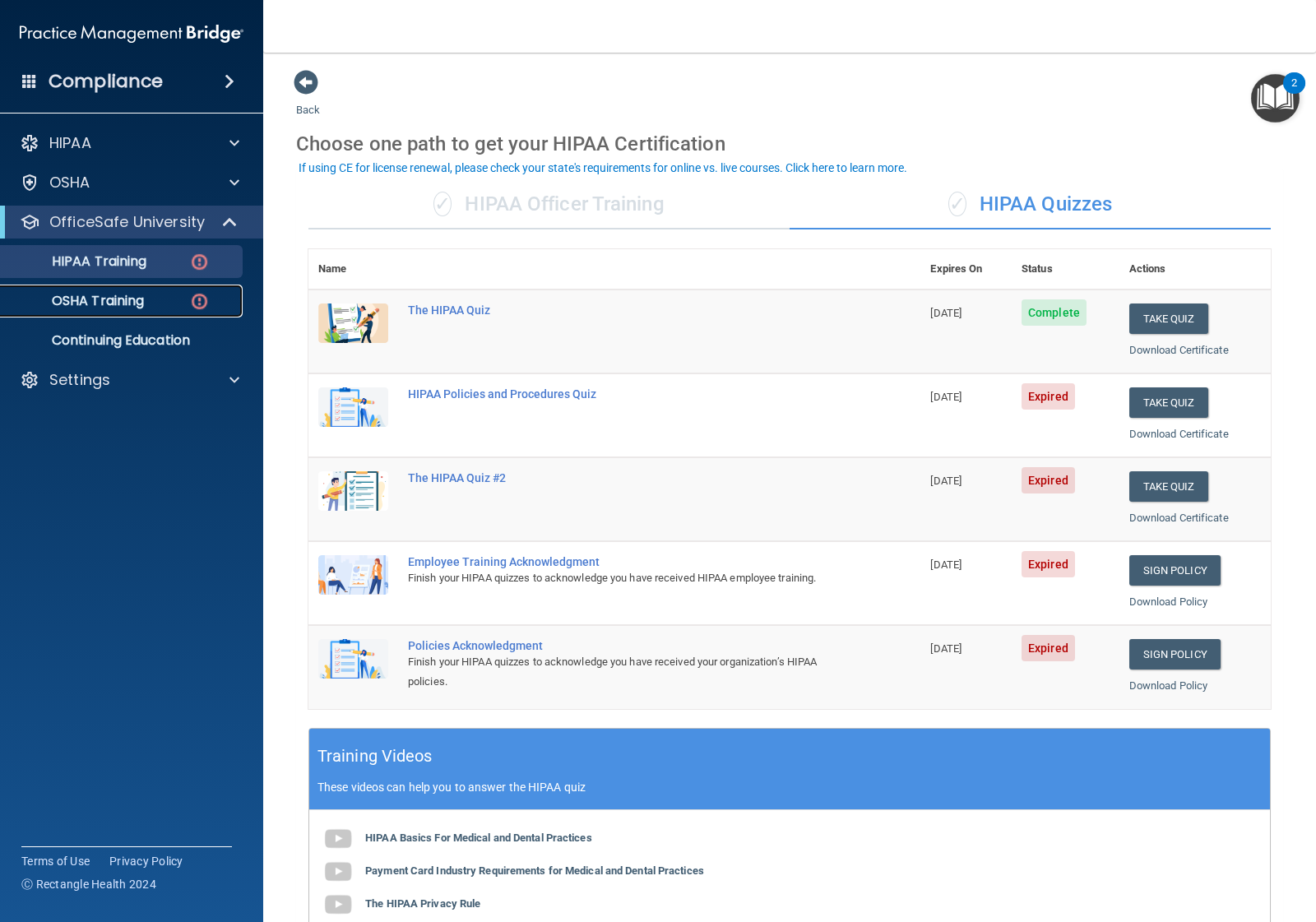
click at [134, 289] on link "OSHA Training" at bounding box center [113, 301] width 259 height 33
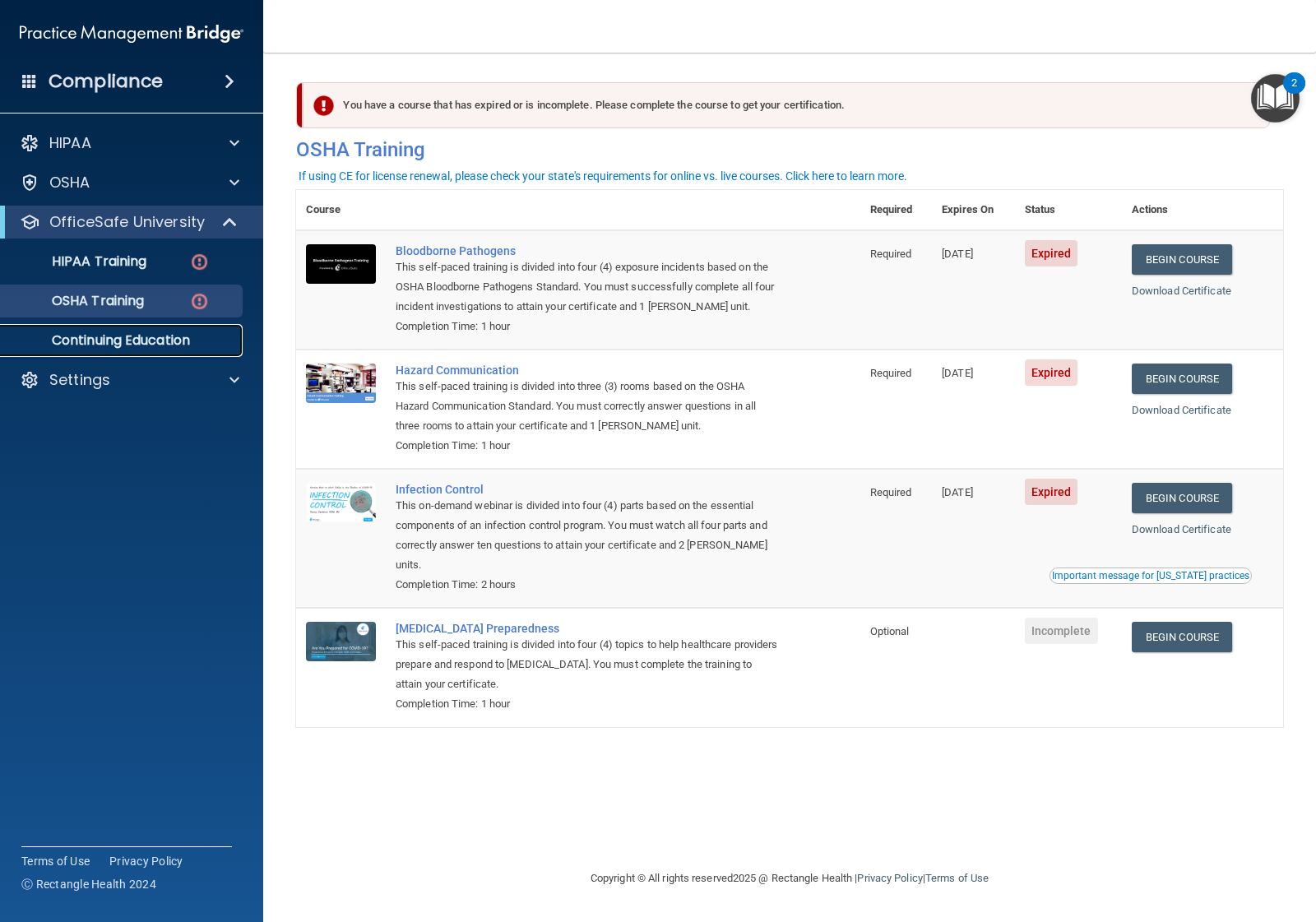
click at [136, 339] on p "Continuing Education" at bounding box center [123, 340] width 224 height 16
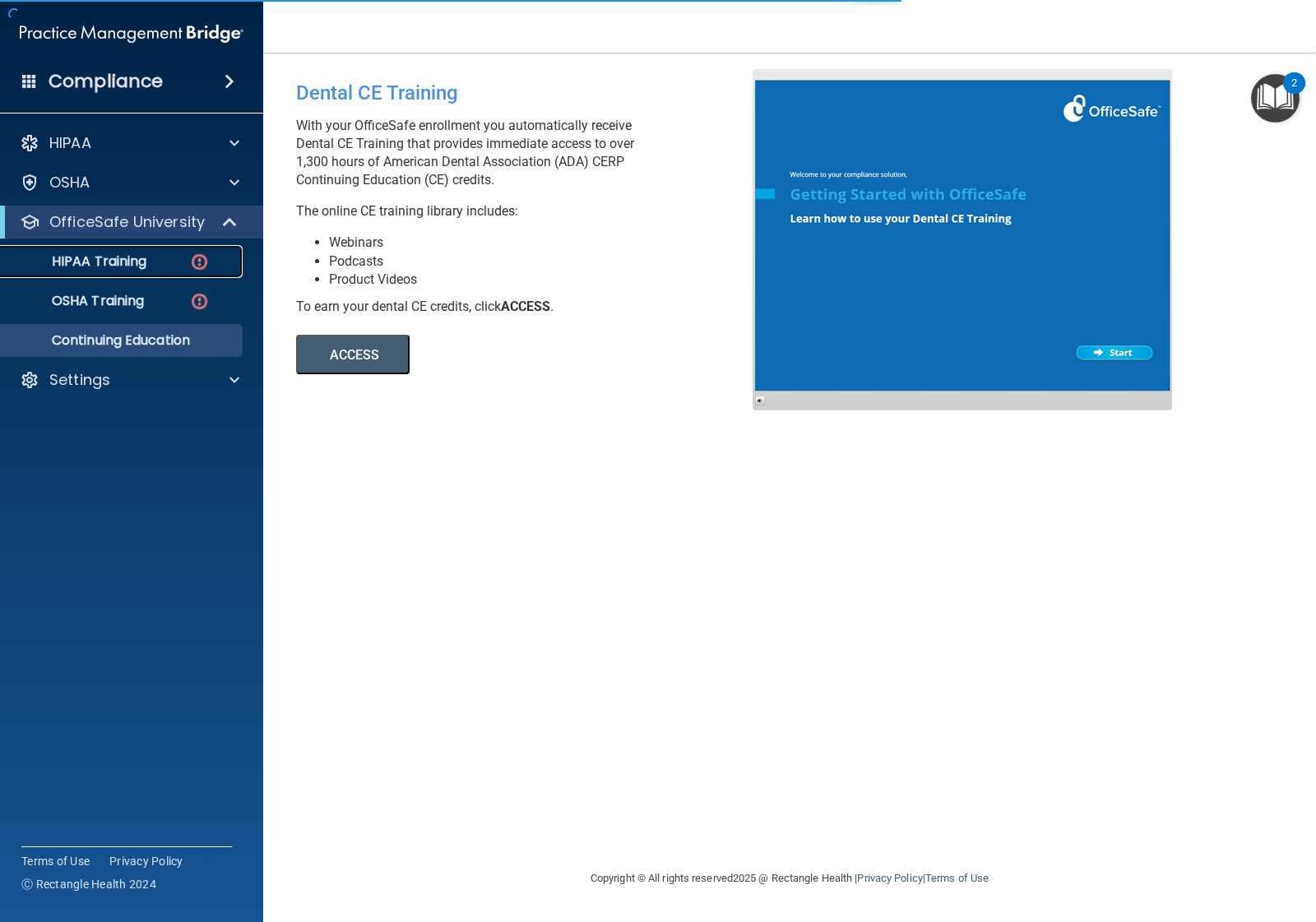
click at [134, 261] on p "HIPAA Training" at bounding box center [78, 261] width 135 height 16
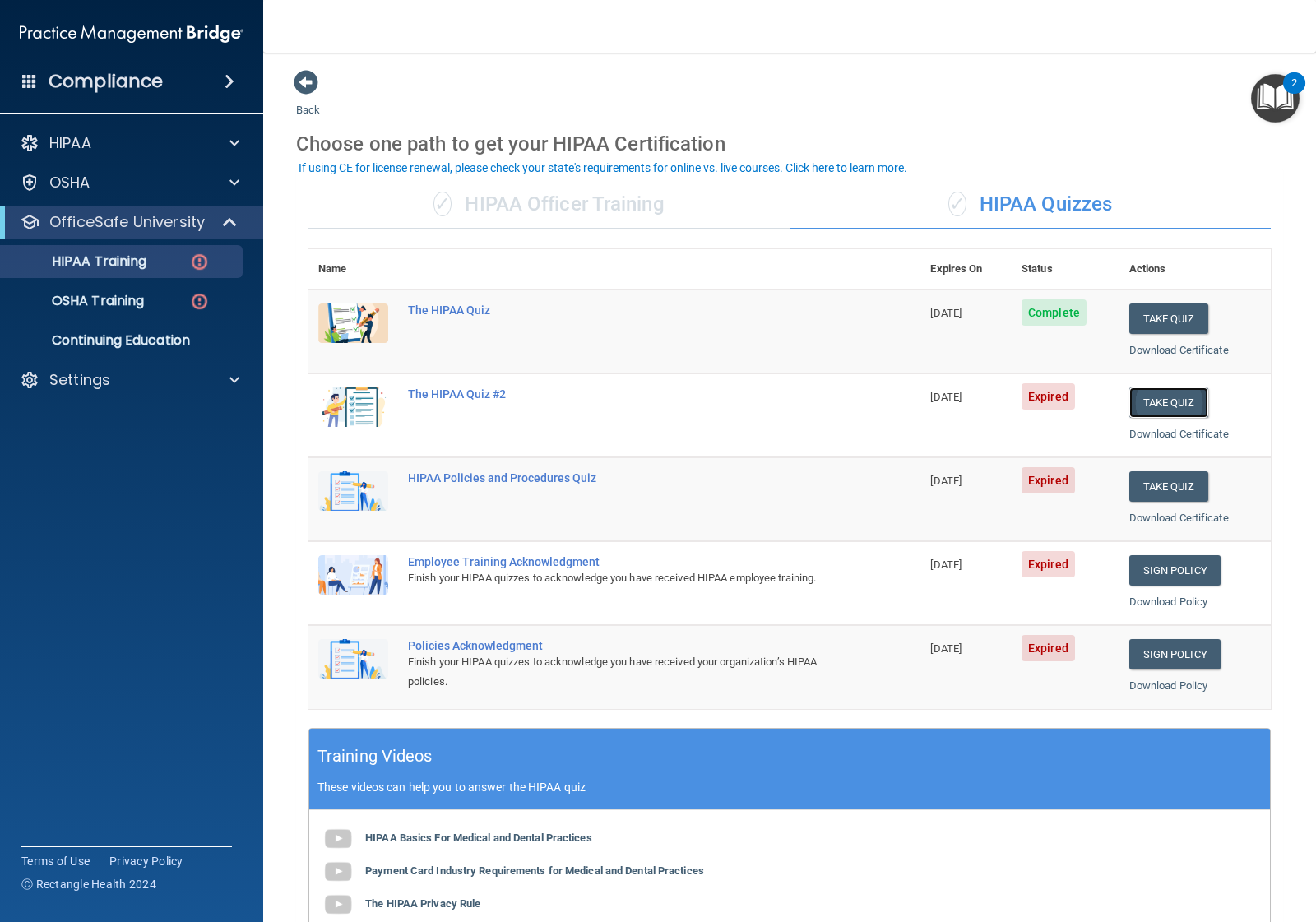
click at [1159, 396] on button "Take Quiz" at bounding box center [1168, 403] width 79 height 30
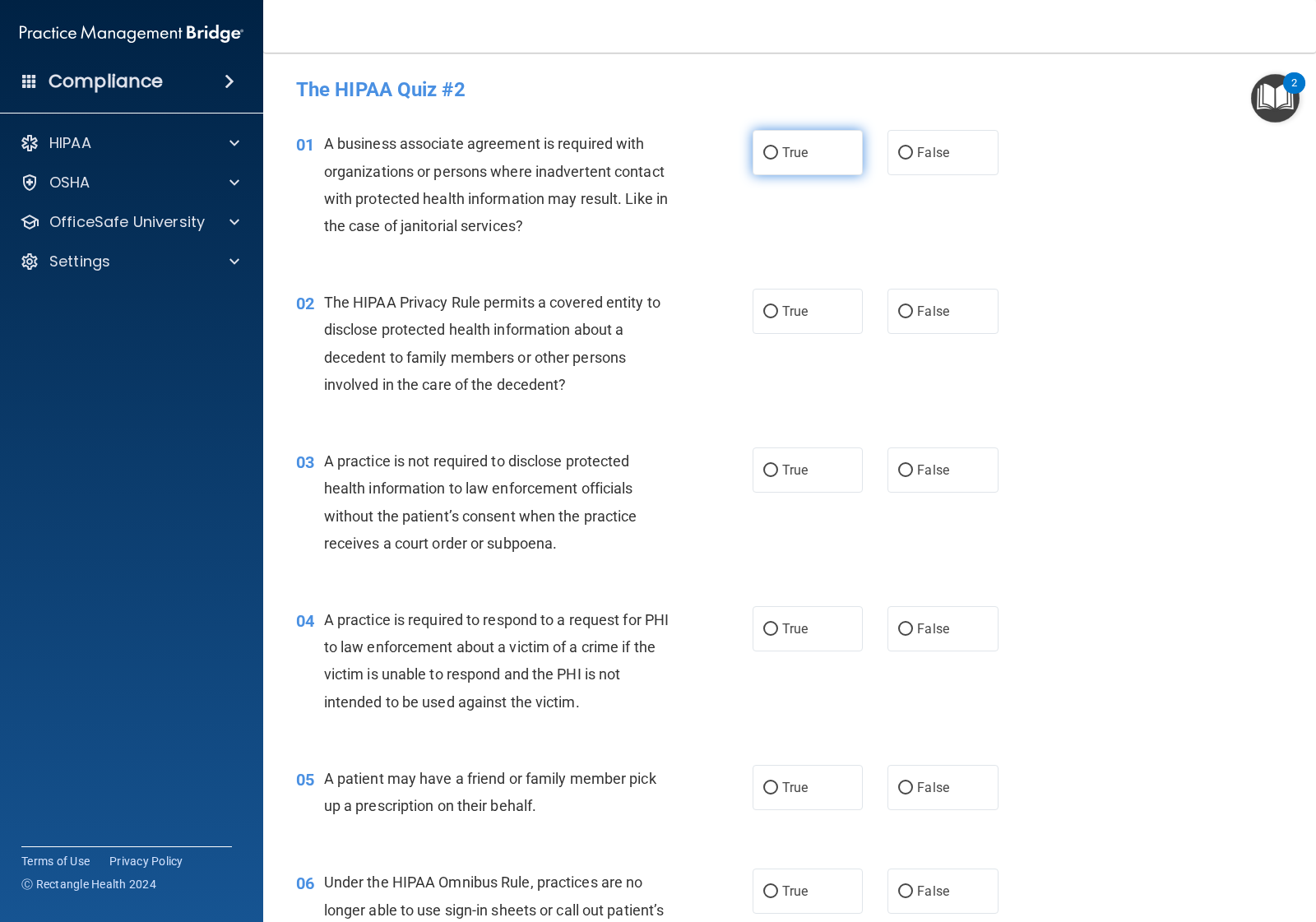
click at [787, 153] on span "True" at bounding box center [794, 153] width 26 height 16
click at [778, 153] on input "True" at bounding box center [770, 153] width 15 height 12
radio input "true"
click at [917, 311] on span "False" at bounding box center [933, 312] width 32 height 16
click at [909, 311] on input "False" at bounding box center [906, 313] width 15 height 12
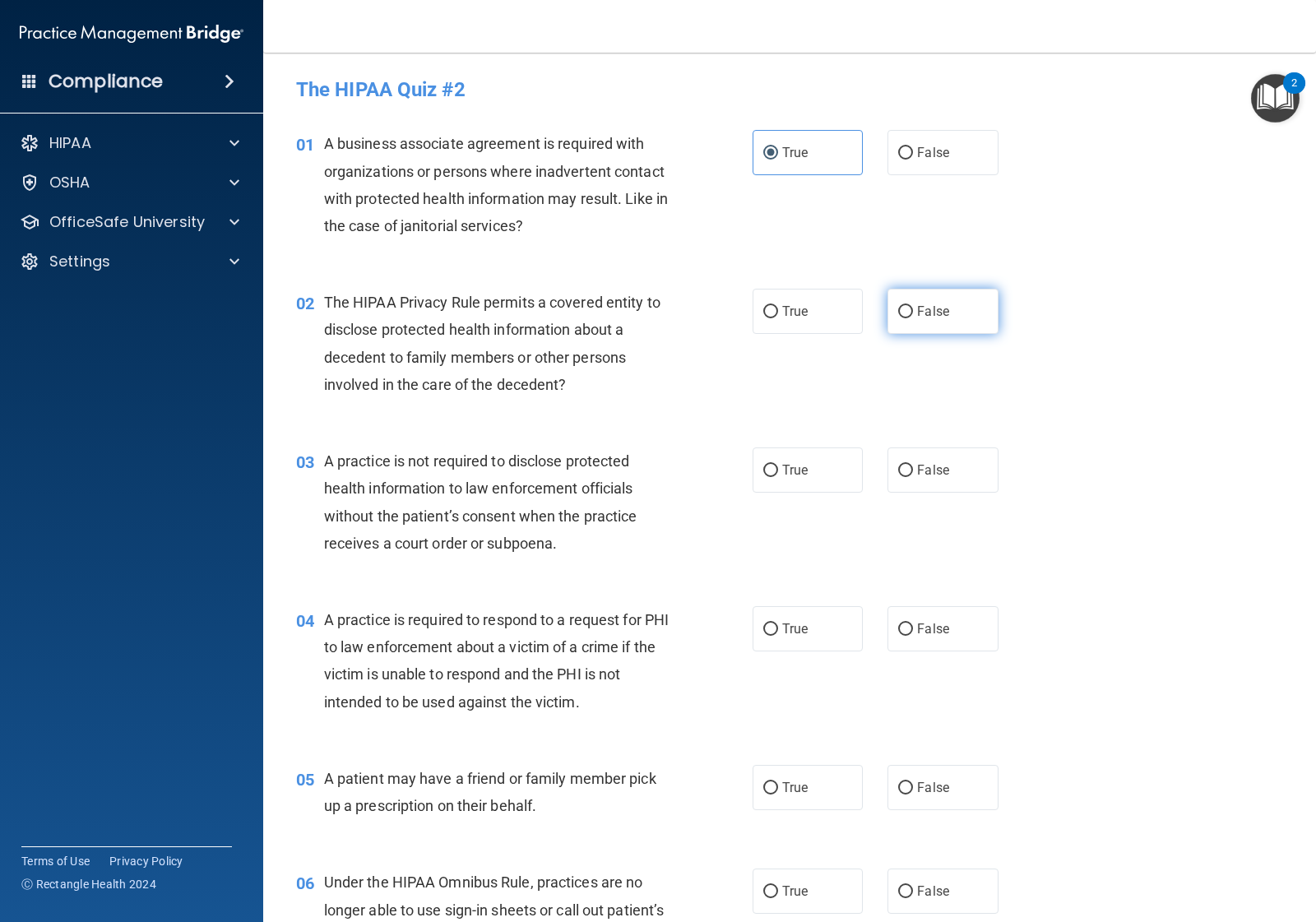
radio input "true"
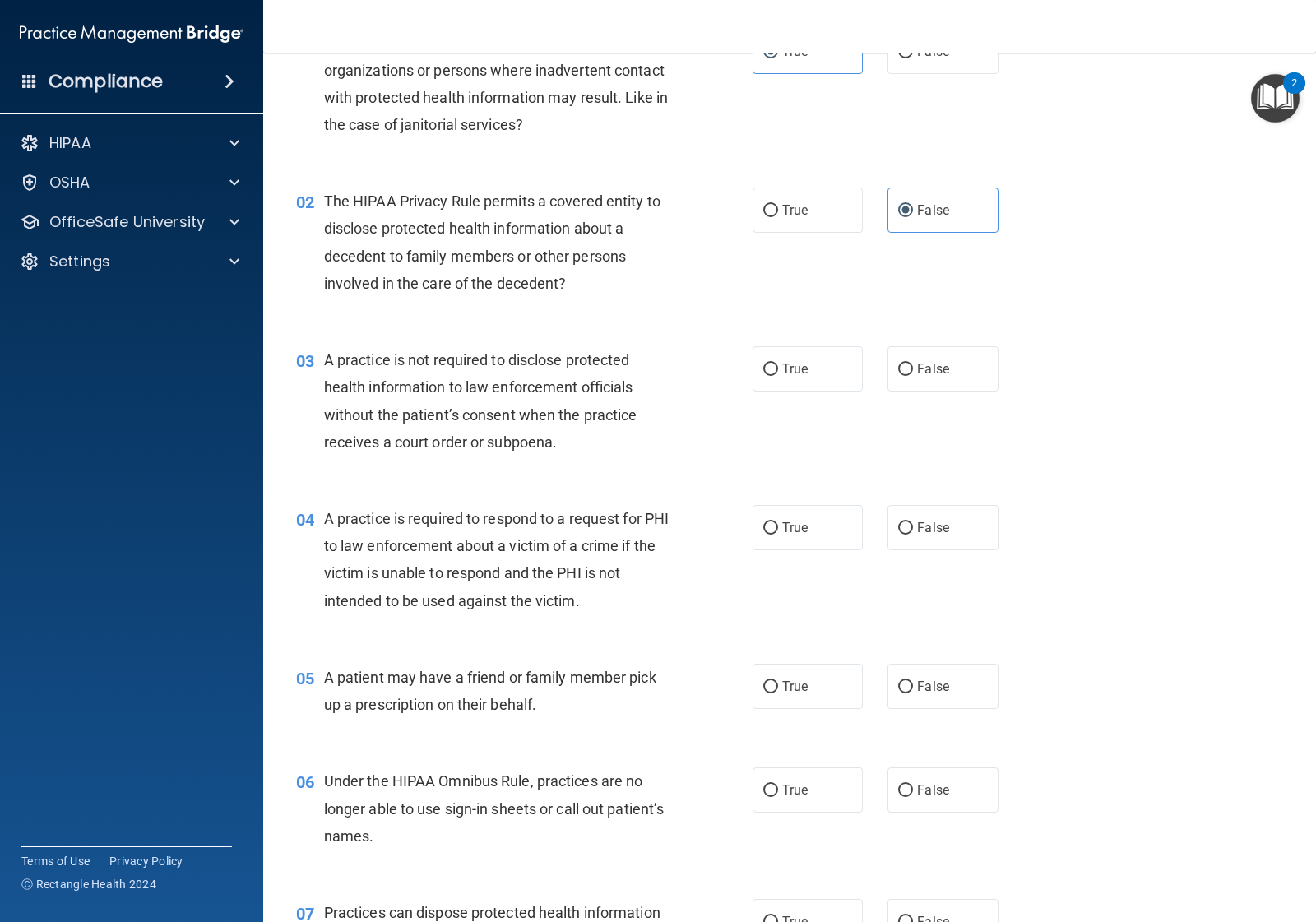
scroll to position [102, 0]
click at [802, 362] on label "True" at bounding box center [808, 367] width 110 height 45
click at [778, 362] on input "True" at bounding box center [770, 368] width 15 height 12
radio input "true"
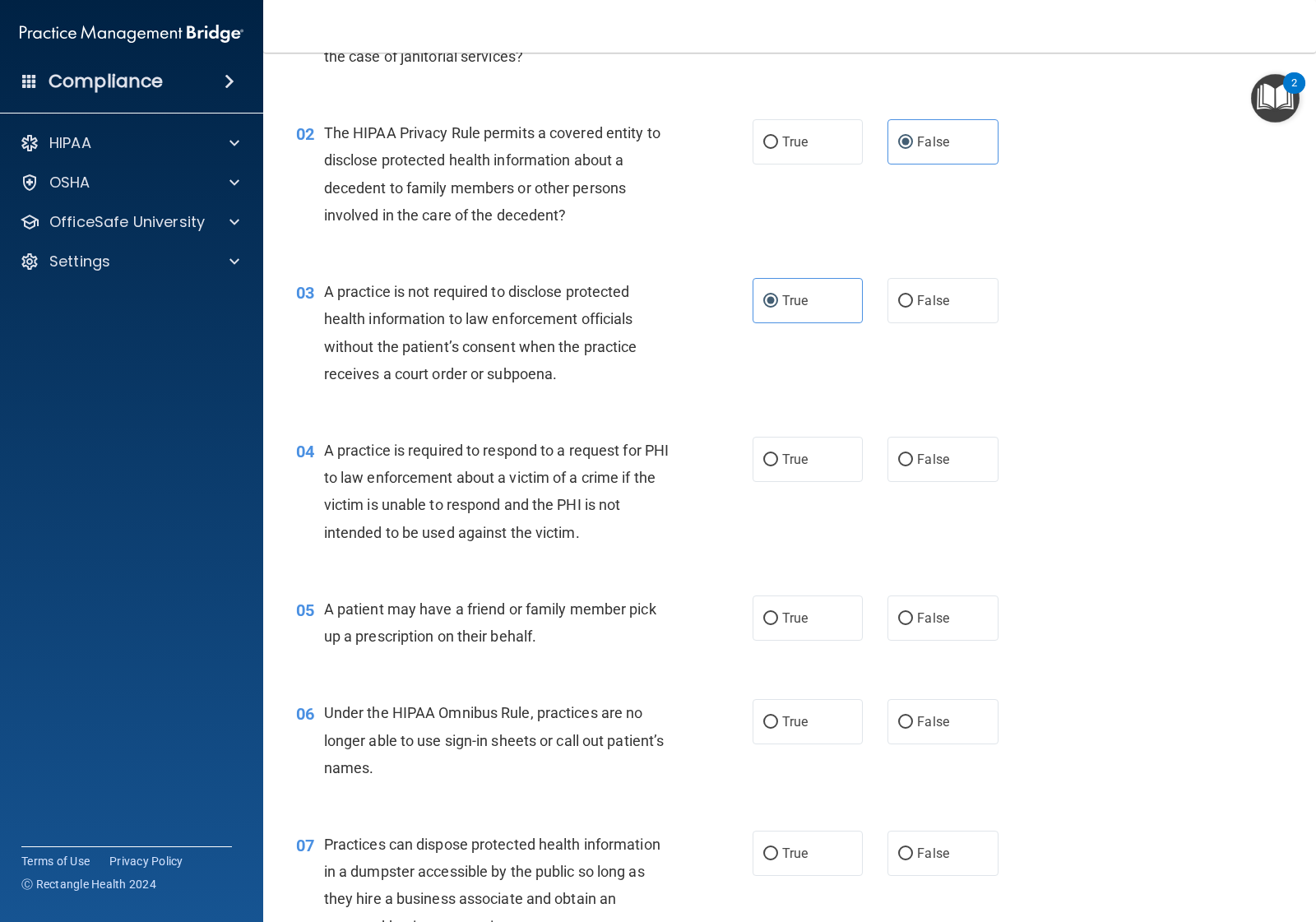
scroll to position [206, 0]
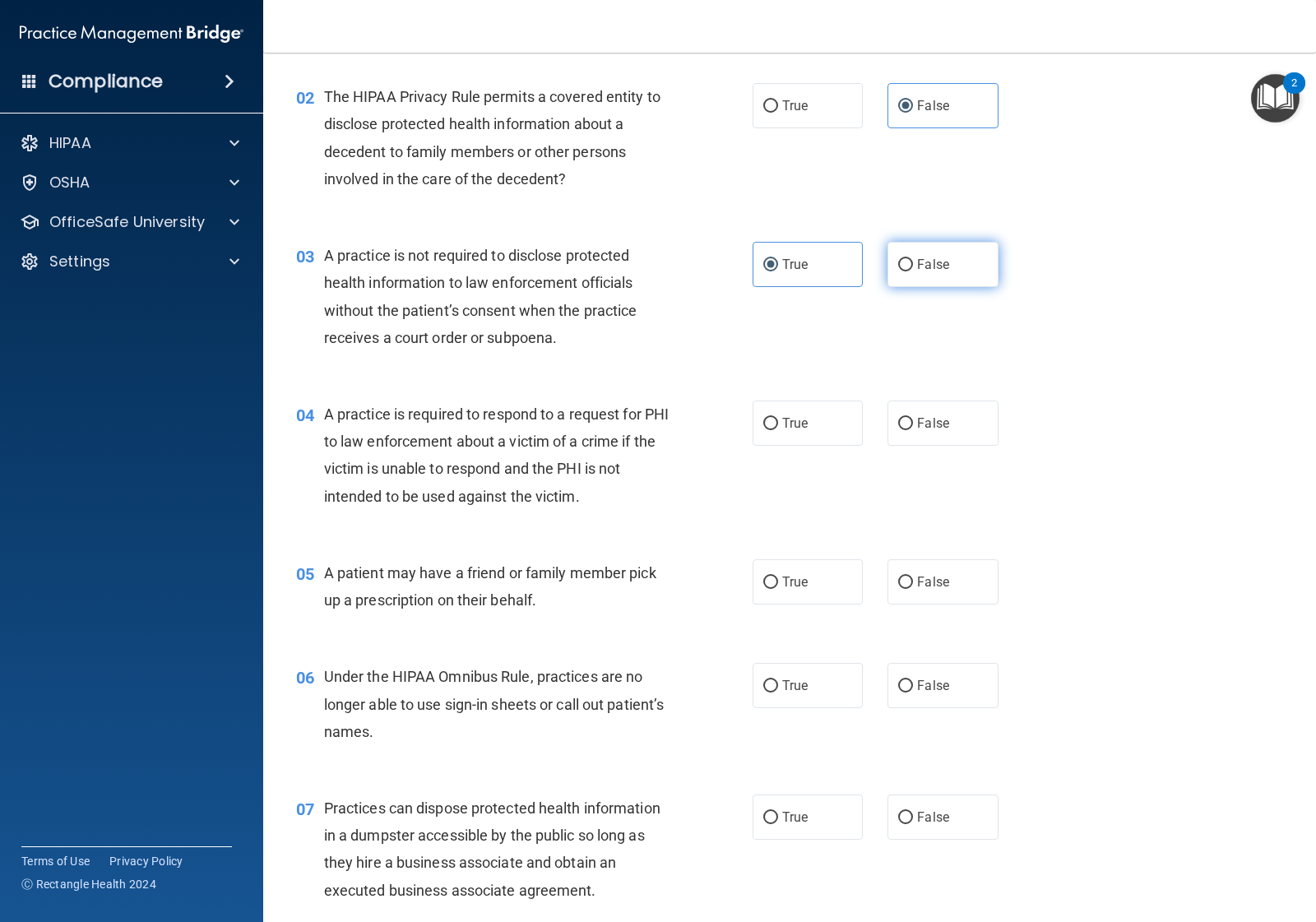
click at [919, 281] on label "False" at bounding box center [943, 265] width 110 height 45
click at [913, 272] on input "False" at bounding box center [906, 265] width 15 height 12
radio input "true"
radio input "false"
click at [940, 428] on label "False" at bounding box center [943, 423] width 110 height 45
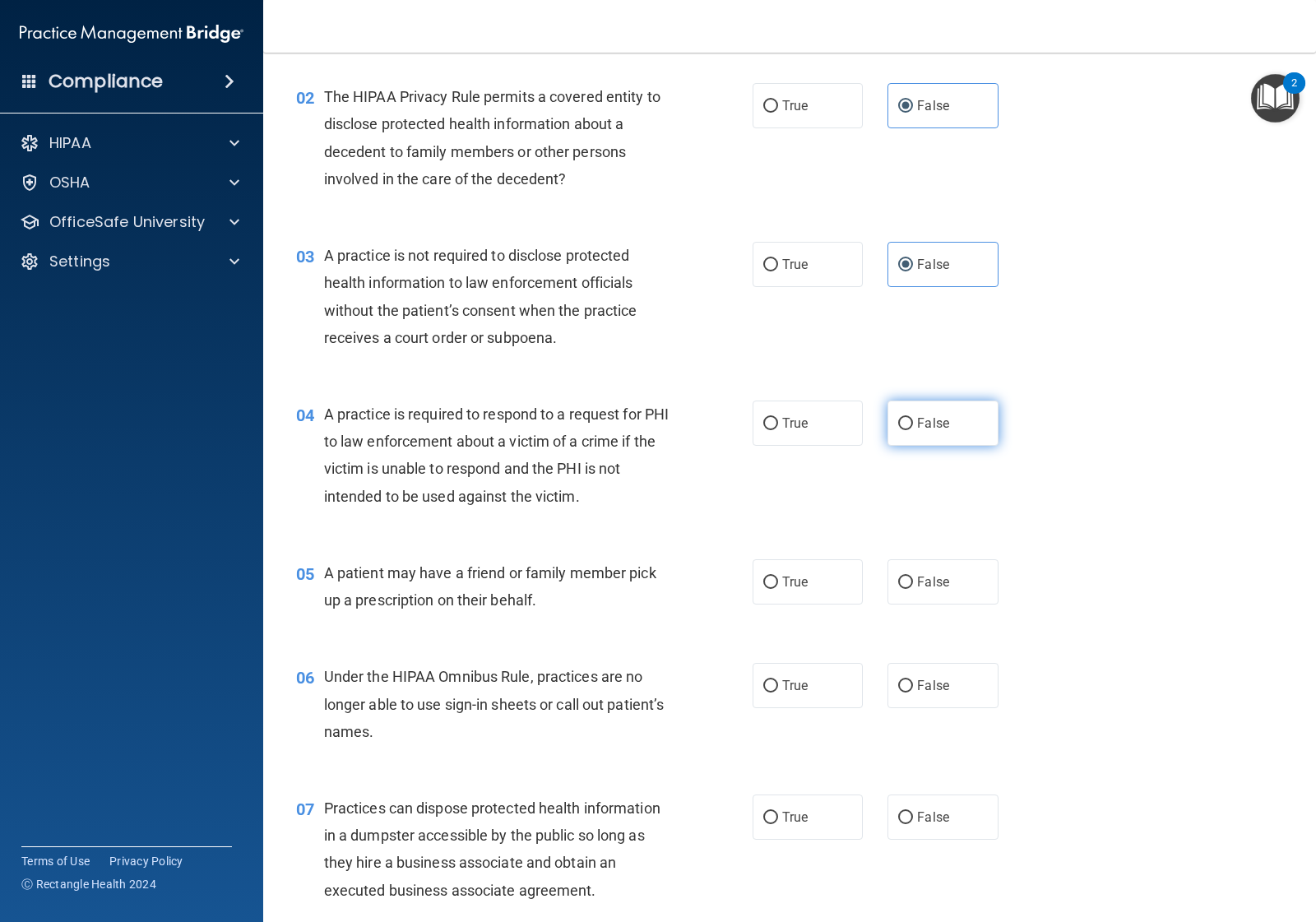
click at [913, 428] on input "False" at bounding box center [906, 424] width 15 height 12
radio input "true"
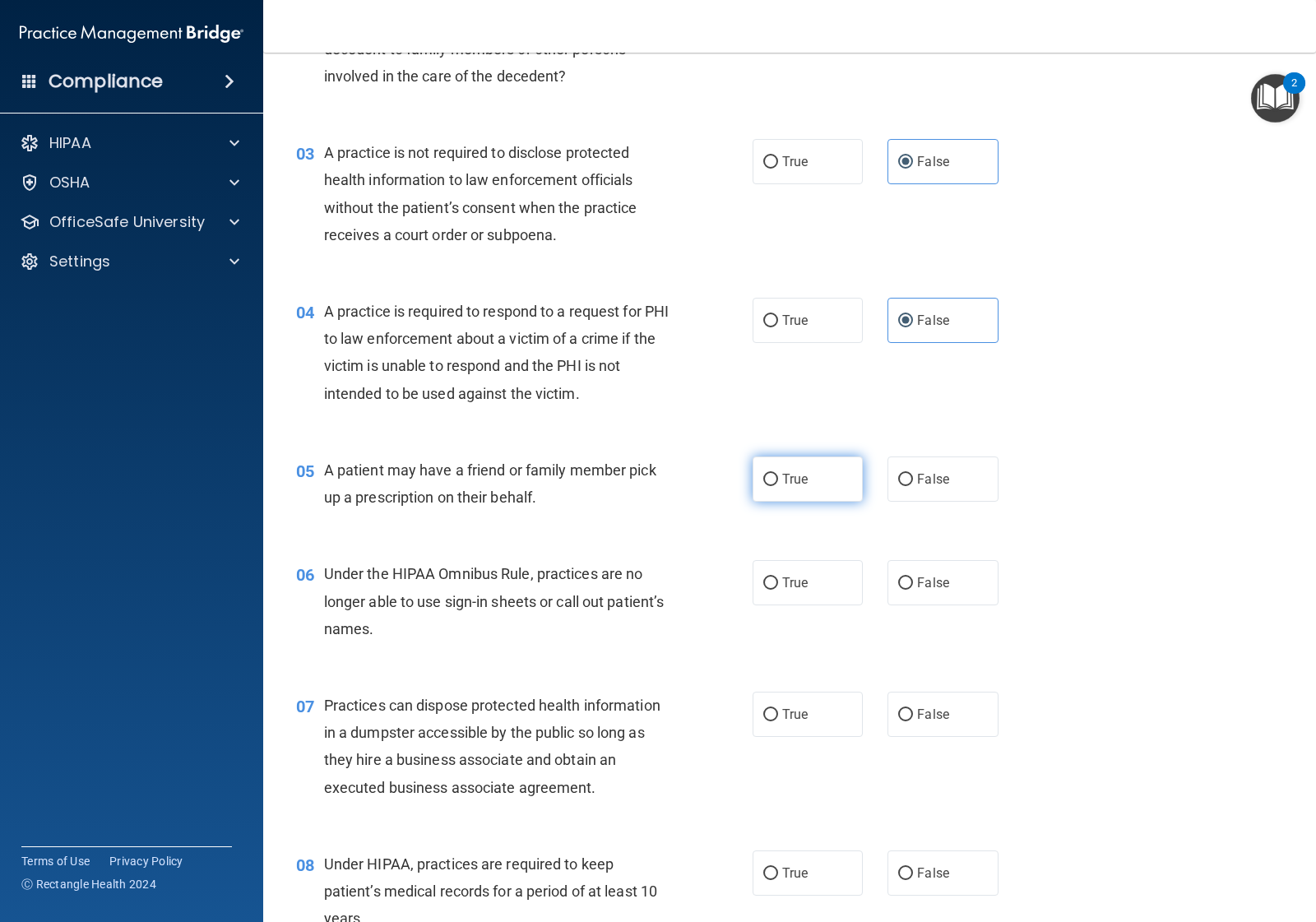
click at [793, 484] on span "True" at bounding box center [794, 479] width 26 height 16
click at [778, 484] on input "True" at bounding box center [770, 480] width 15 height 12
radio input "true"
click at [973, 578] on label "False" at bounding box center [943, 583] width 110 height 45
click at [913, 578] on input "False" at bounding box center [906, 583] width 15 height 12
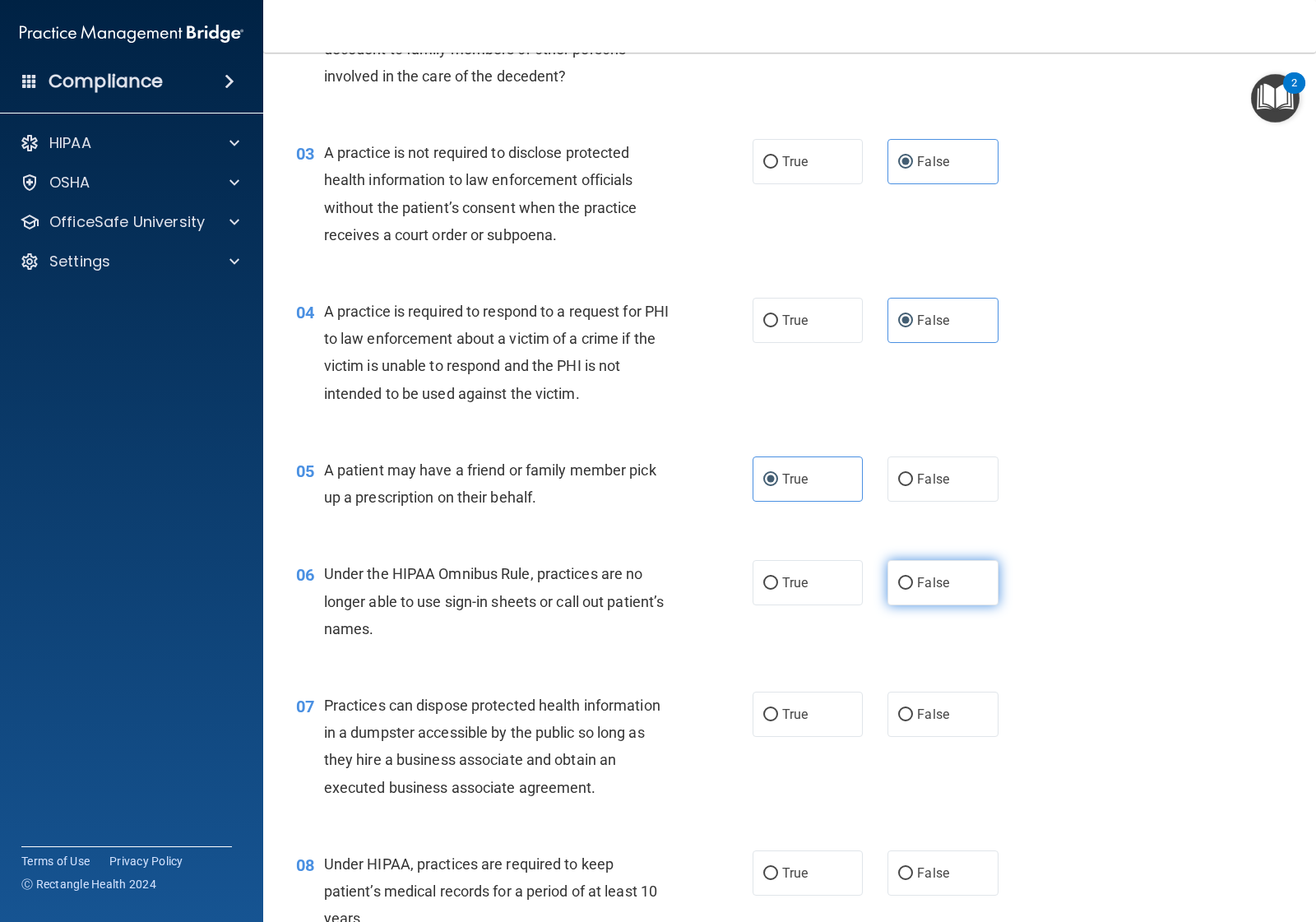
radio input "true"
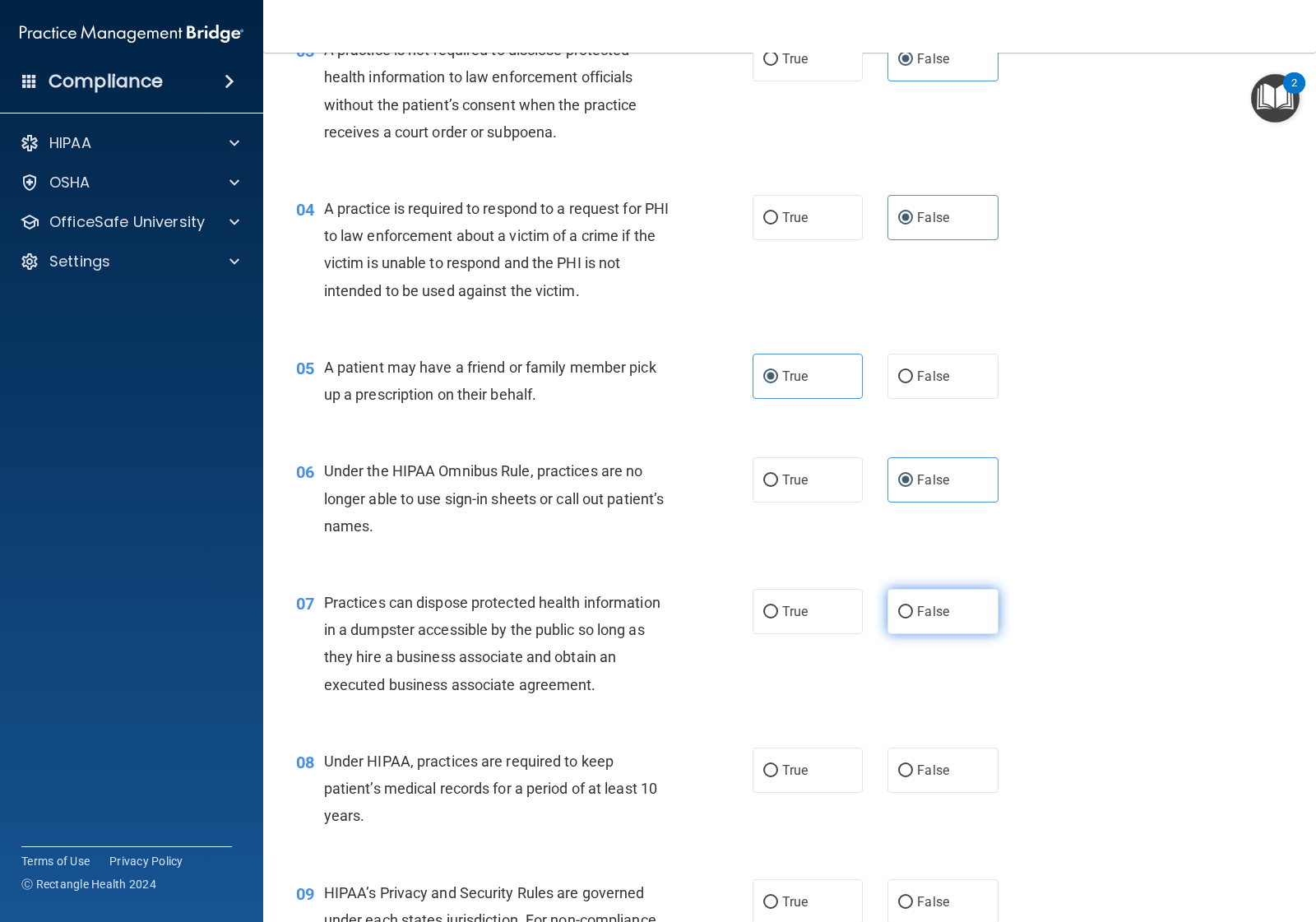
click at [926, 610] on span "False" at bounding box center [933, 612] width 32 height 16
click at [913, 610] on input "False" at bounding box center [906, 613] width 15 height 12
radio input "true"
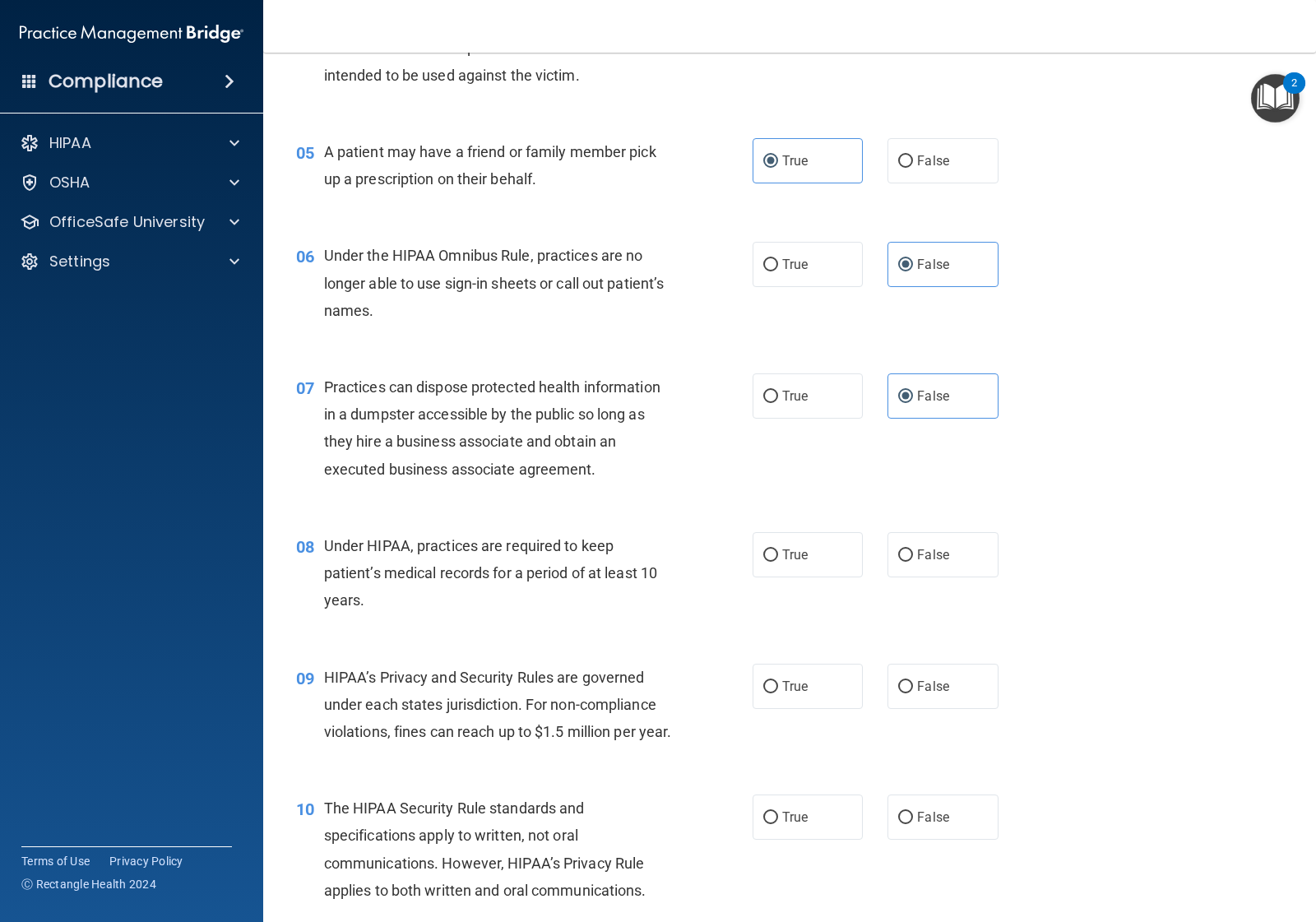
scroll to position [720, 0]
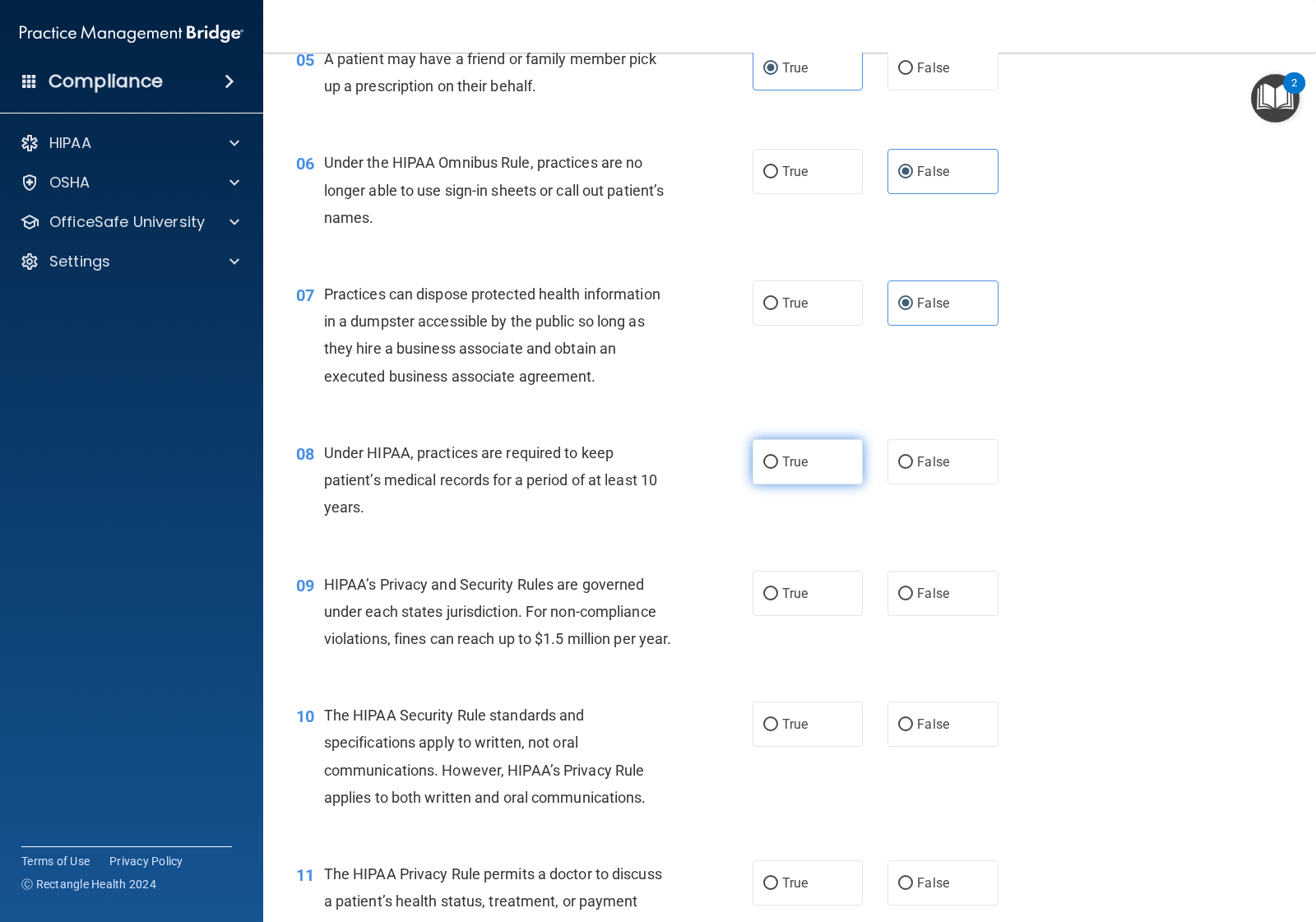
click at [798, 474] on label "True" at bounding box center [808, 461] width 110 height 45
click at [778, 469] on input "True" at bounding box center [770, 463] width 15 height 12
radio input "true"
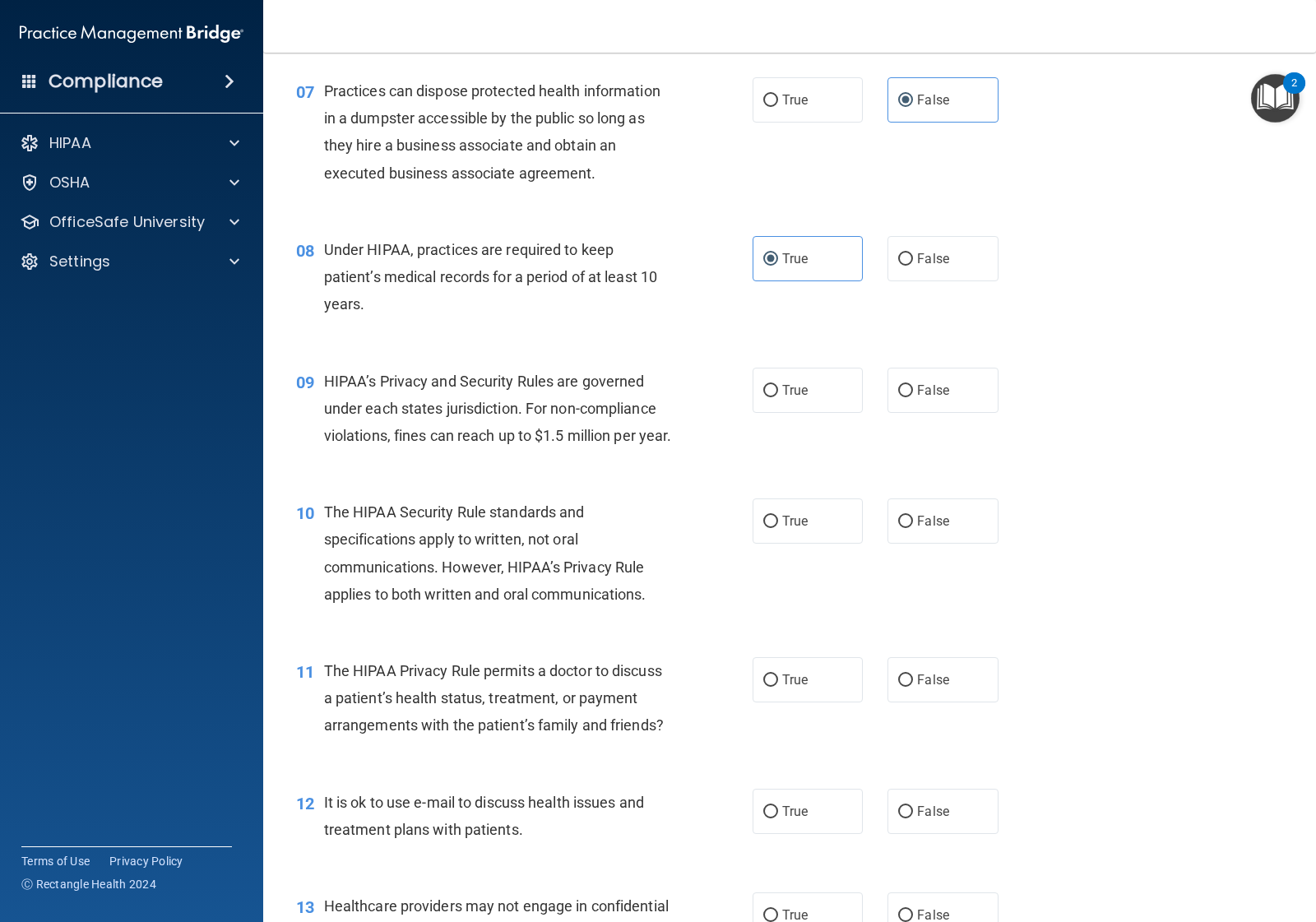
scroll to position [926, 0]
click at [909, 397] on label "False" at bounding box center [943, 388] width 110 height 45
click at [909, 395] on input "False" at bounding box center [906, 388] width 15 height 12
radio input "true"
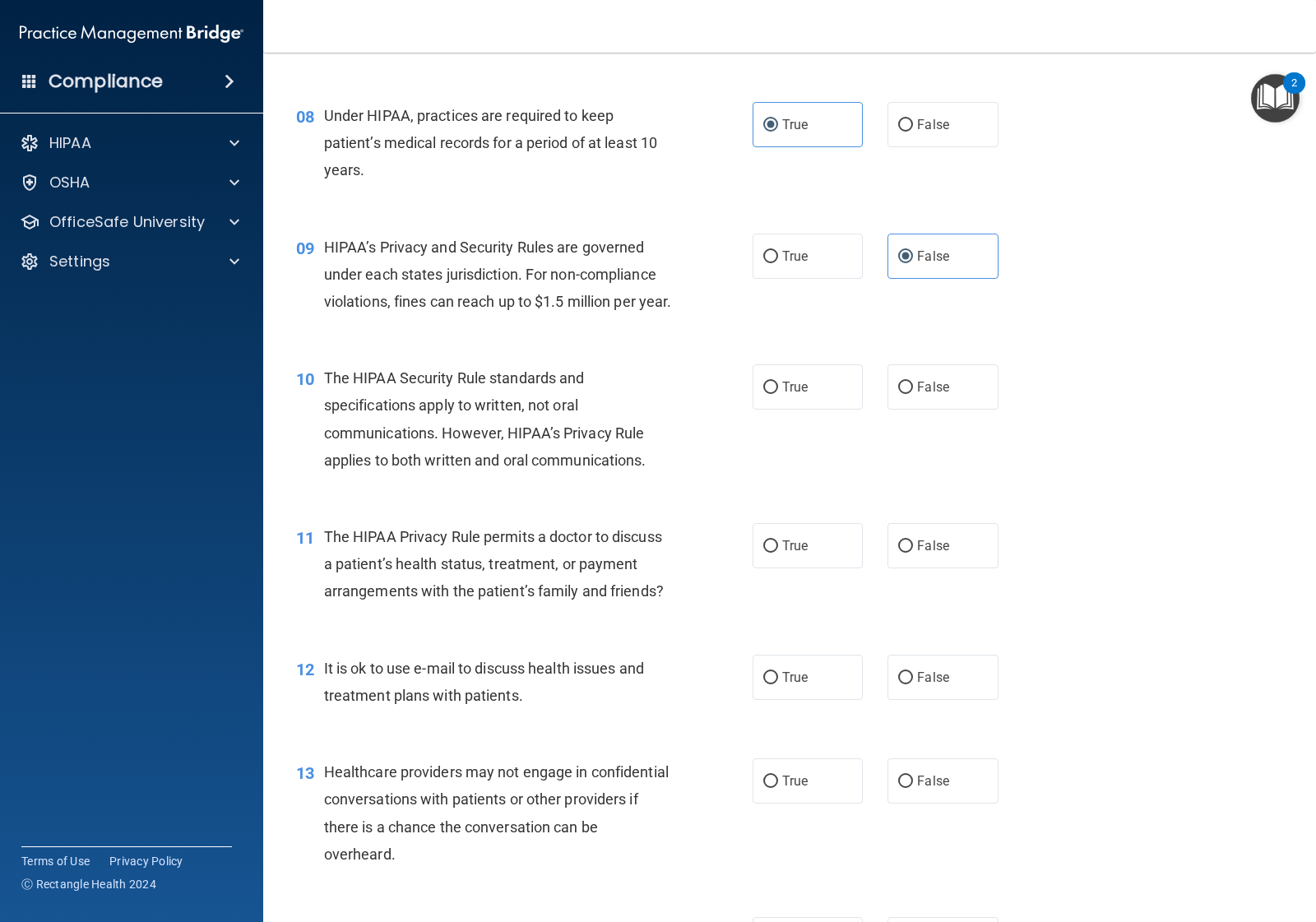
scroll to position [1131, 0]
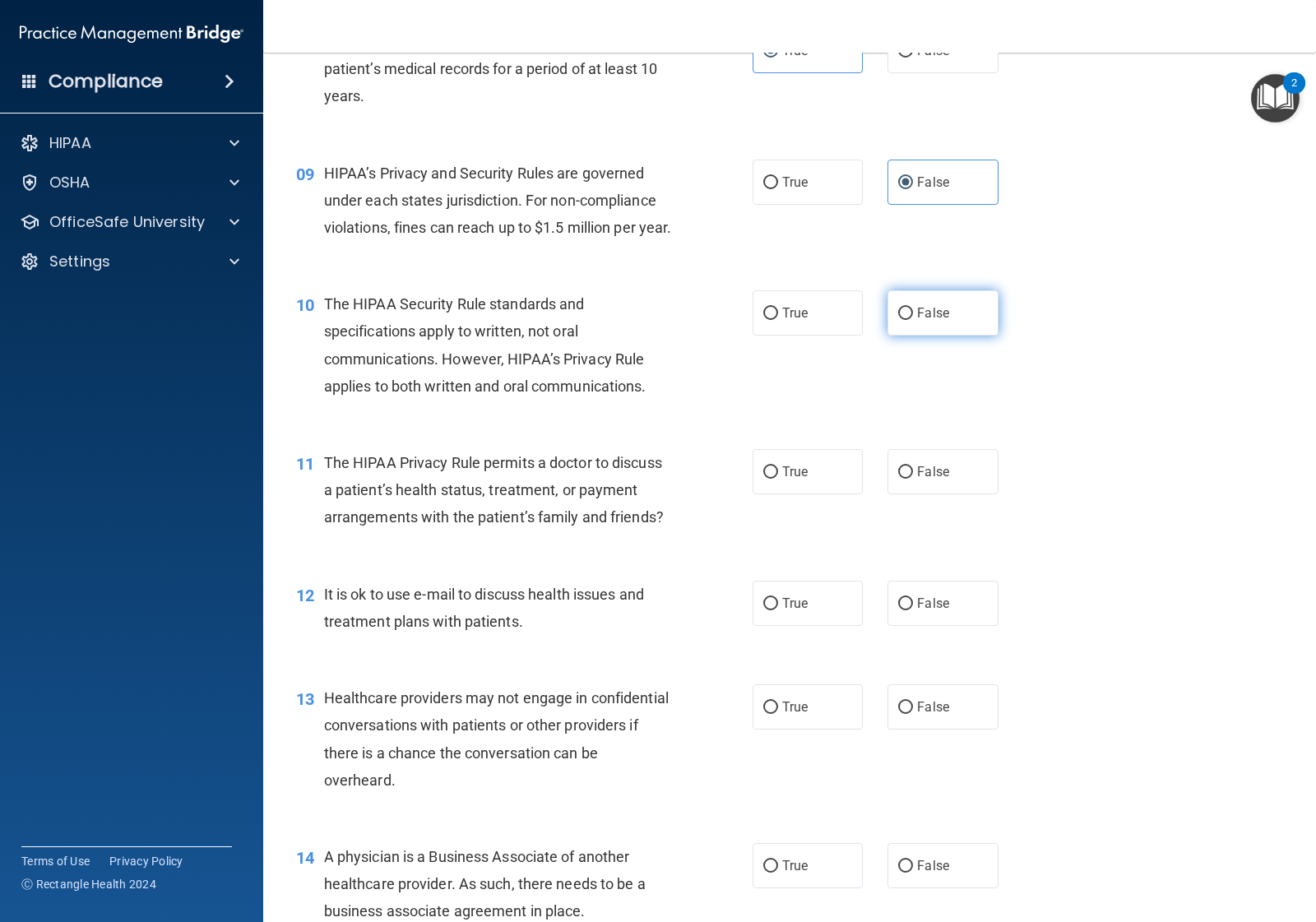
click at [917, 321] on span "False" at bounding box center [933, 314] width 32 height 16
click at [909, 320] on input "False" at bounding box center [906, 314] width 15 height 12
radio input "true"
drag, startPoint x: 837, startPoint y: 445, endPoint x: 753, endPoint y: 421, distance: 87.4
click at [753, 408] on div "10 The HIPAA Security Rule standards and specifications apply to written, not o…" at bounding box center [524, 349] width 506 height 118
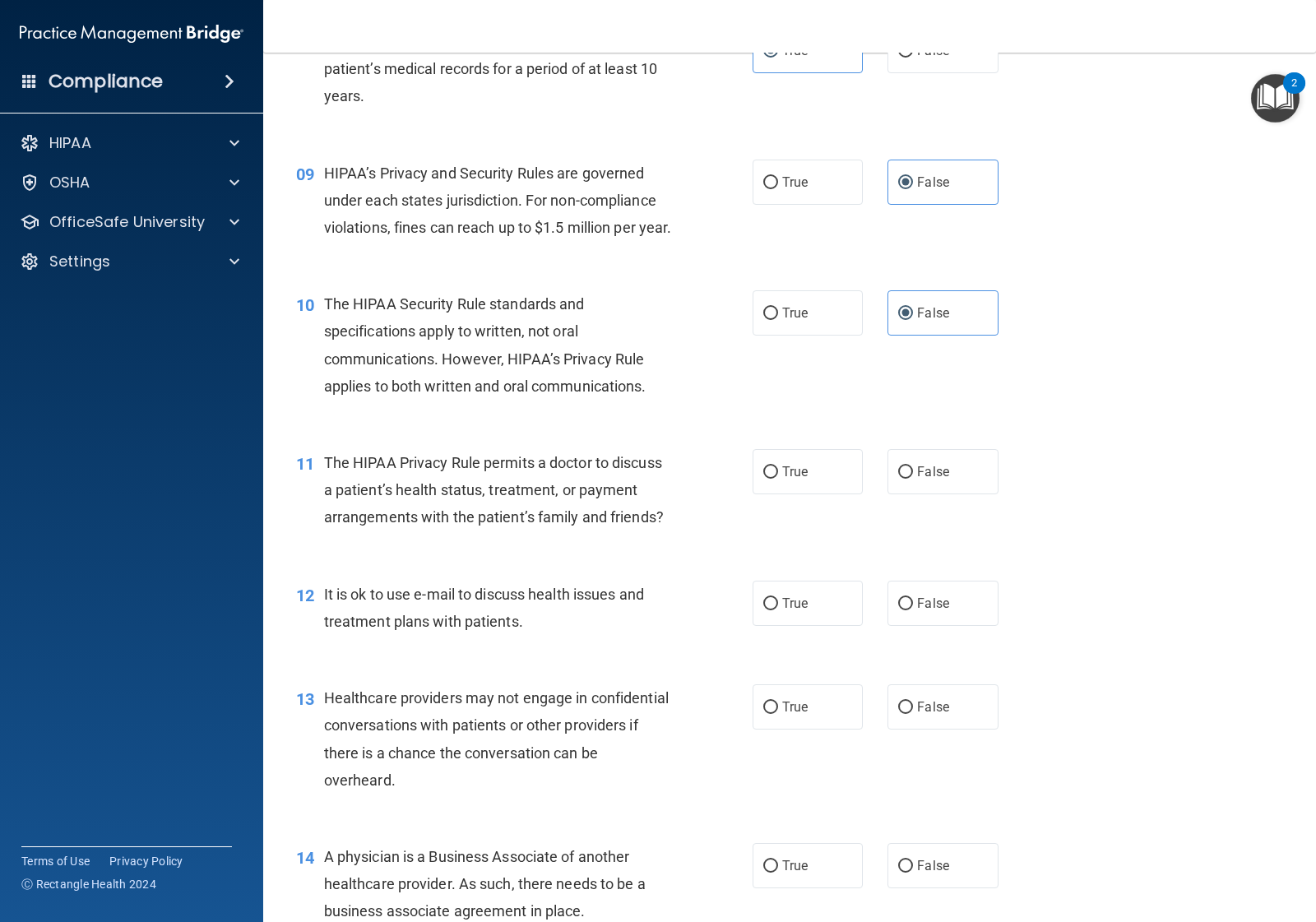
scroll to position [1234, 0]
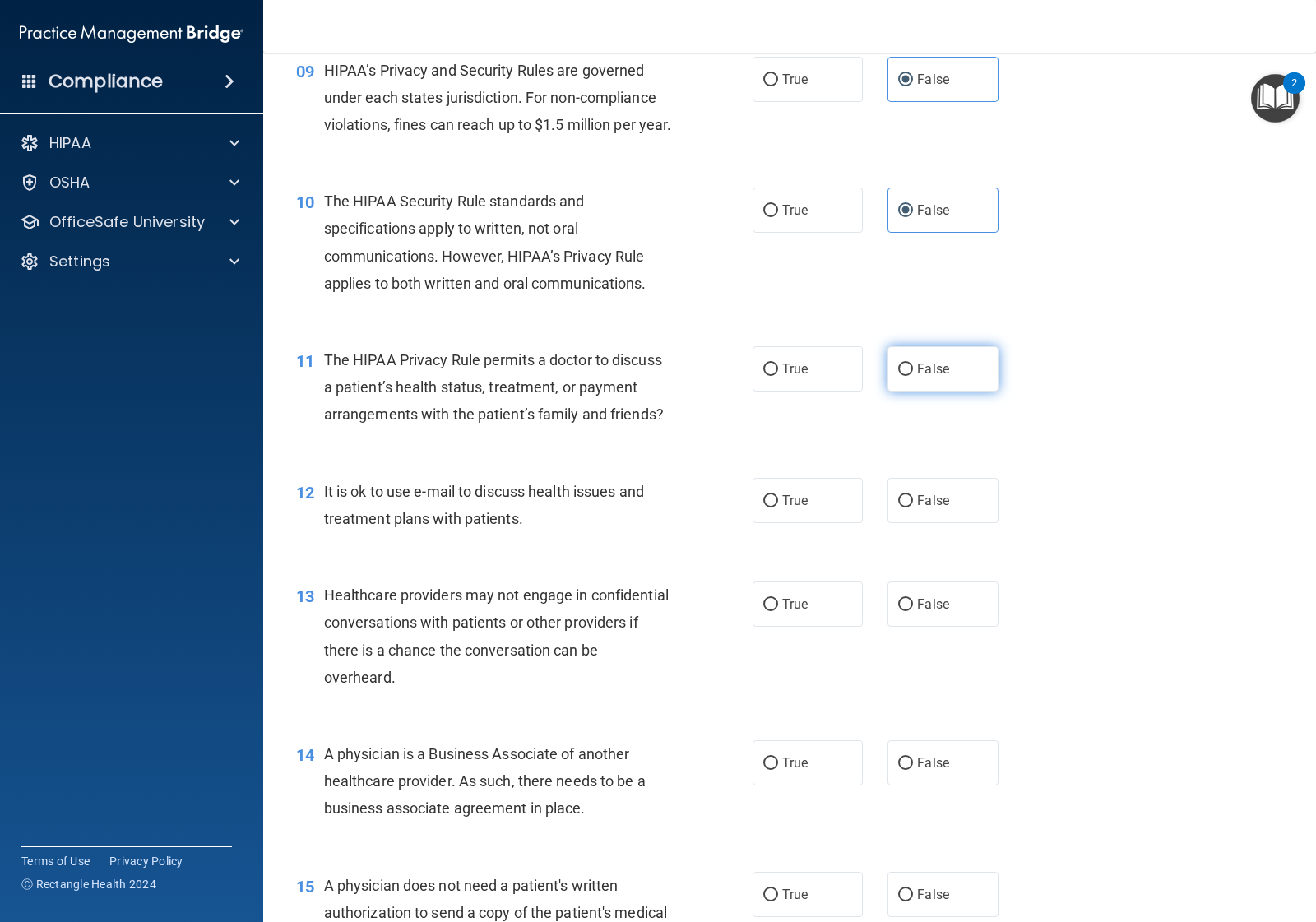
click at [927, 392] on label "False" at bounding box center [943, 369] width 110 height 45
click at [913, 376] on input "False" at bounding box center [906, 370] width 15 height 12
radio input "true"
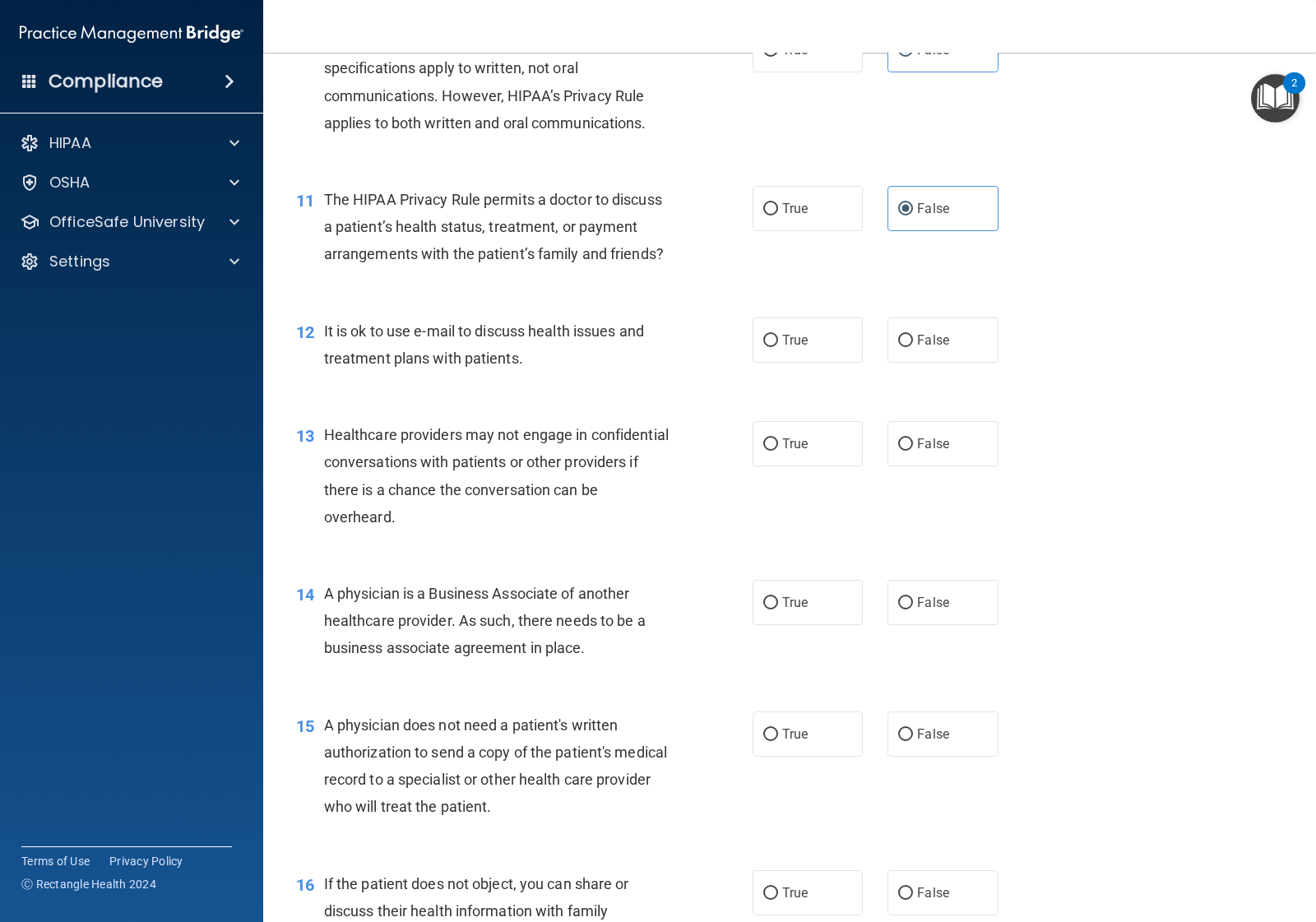
scroll to position [1440, 0]
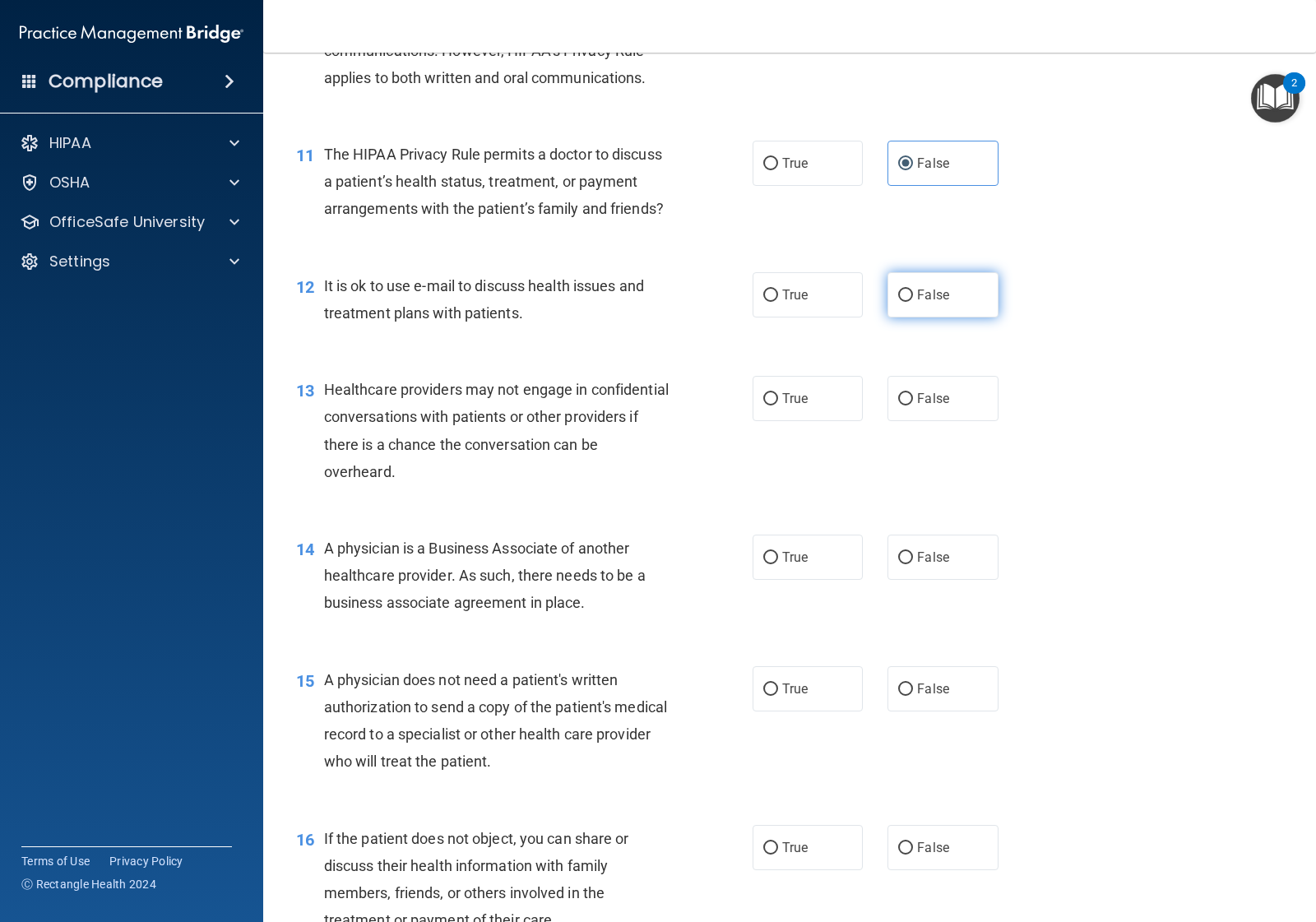
click at [922, 303] on span "False" at bounding box center [933, 295] width 32 height 16
click at [913, 302] on input "False" at bounding box center [906, 296] width 15 height 12
radio input "true"
click at [782, 406] on span "True" at bounding box center [794, 399] width 26 height 16
click at [776, 405] on input "True" at bounding box center [770, 399] width 15 height 12
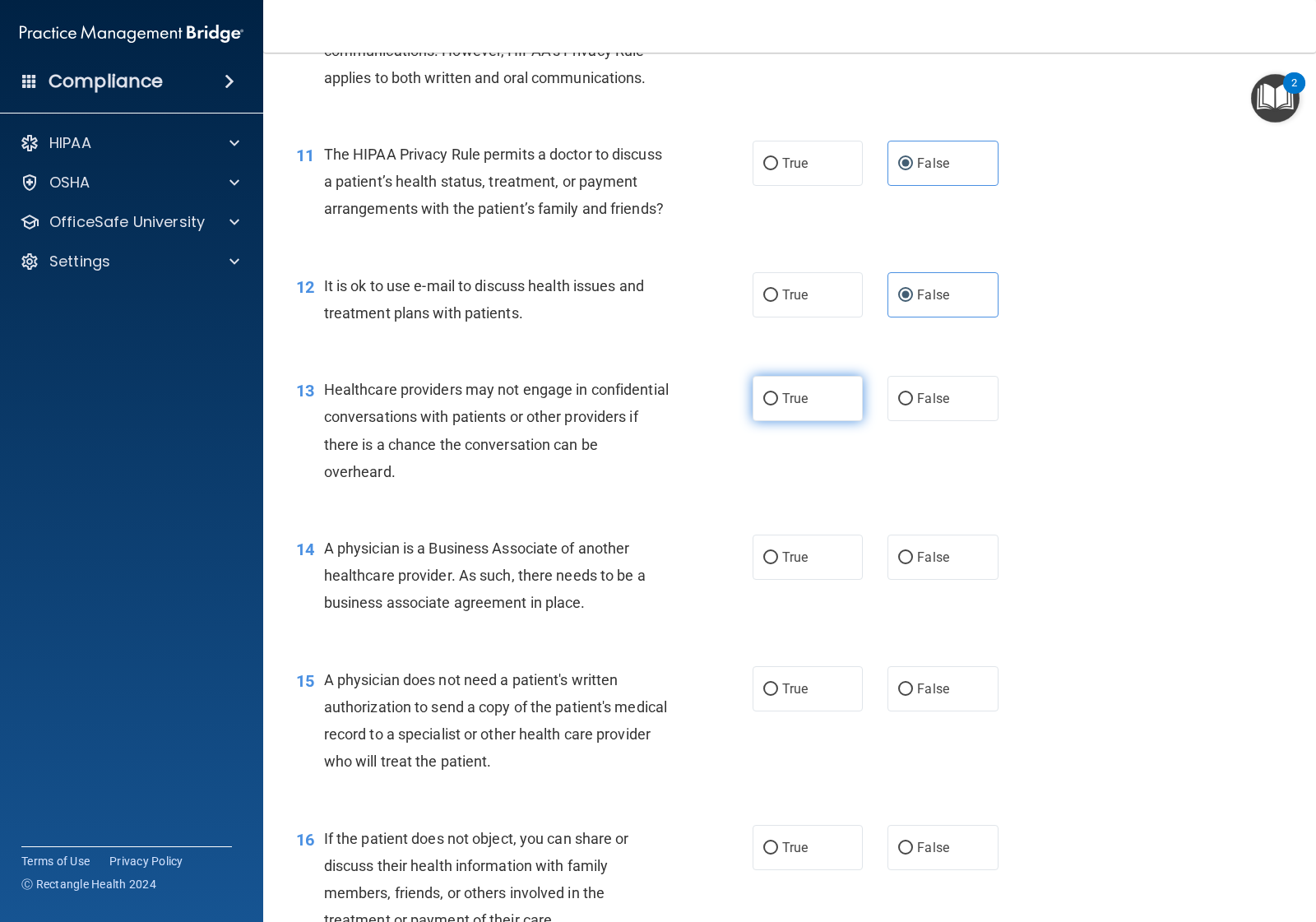
radio input "true"
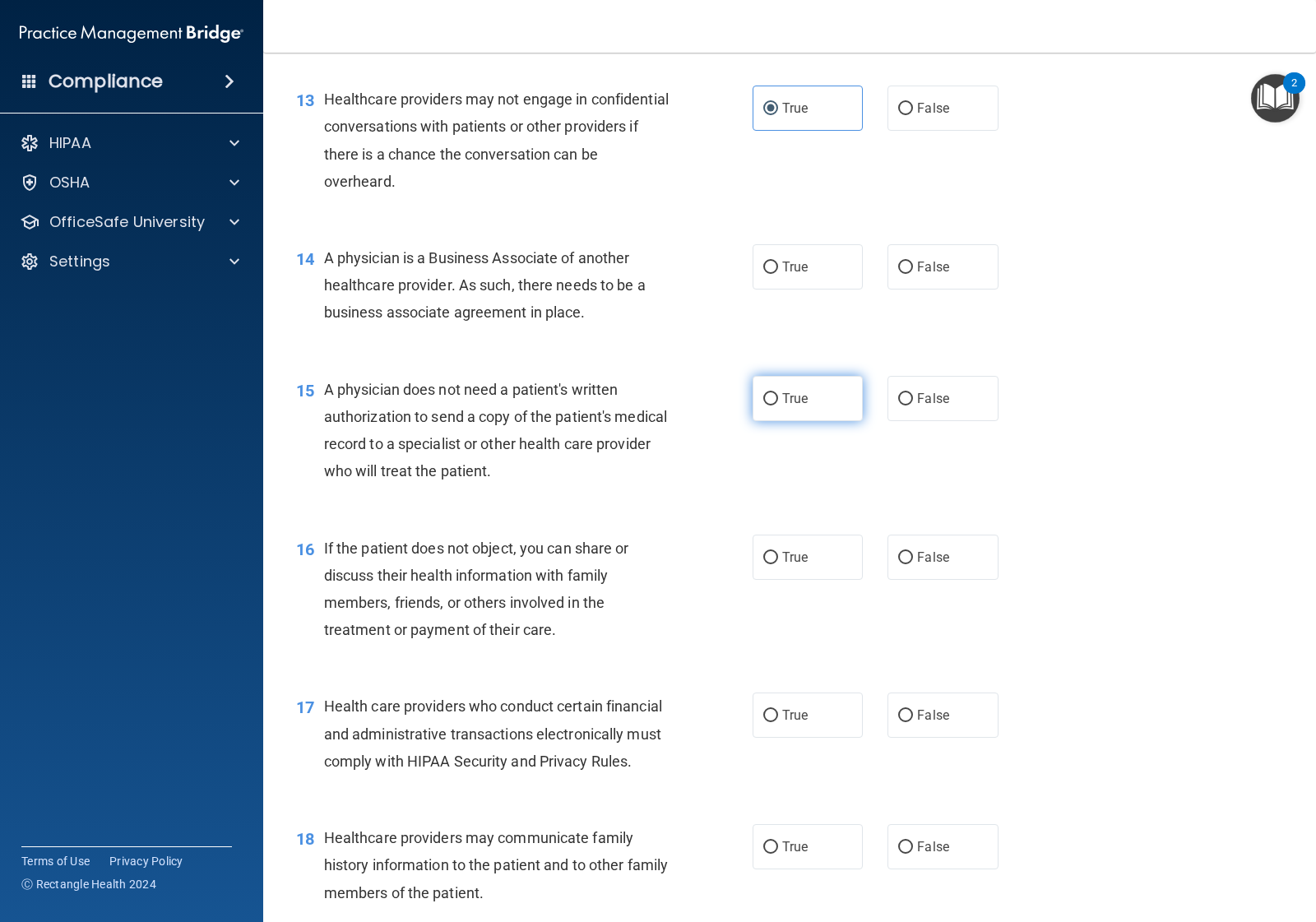
scroll to position [1749, 0]
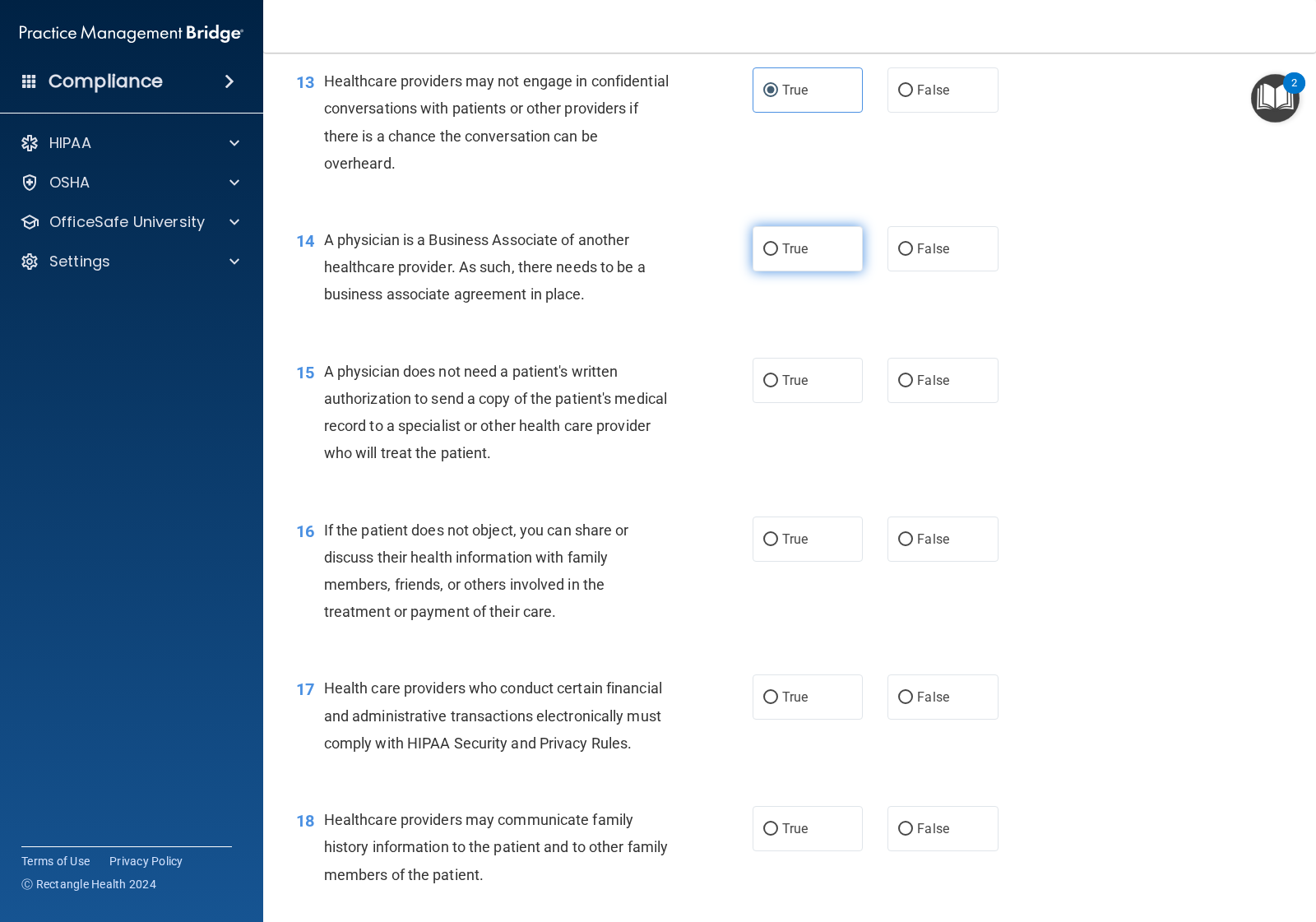
click at [804, 272] on label "True" at bounding box center [808, 249] width 110 height 45
click at [778, 256] on input "True" at bounding box center [770, 249] width 15 height 12
radio input "true"
click at [930, 388] on span "False" at bounding box center [933, 380] width 32 height 16
click at [913, 388] on input "False" at bounding box center [906, 381] width 15 height 12
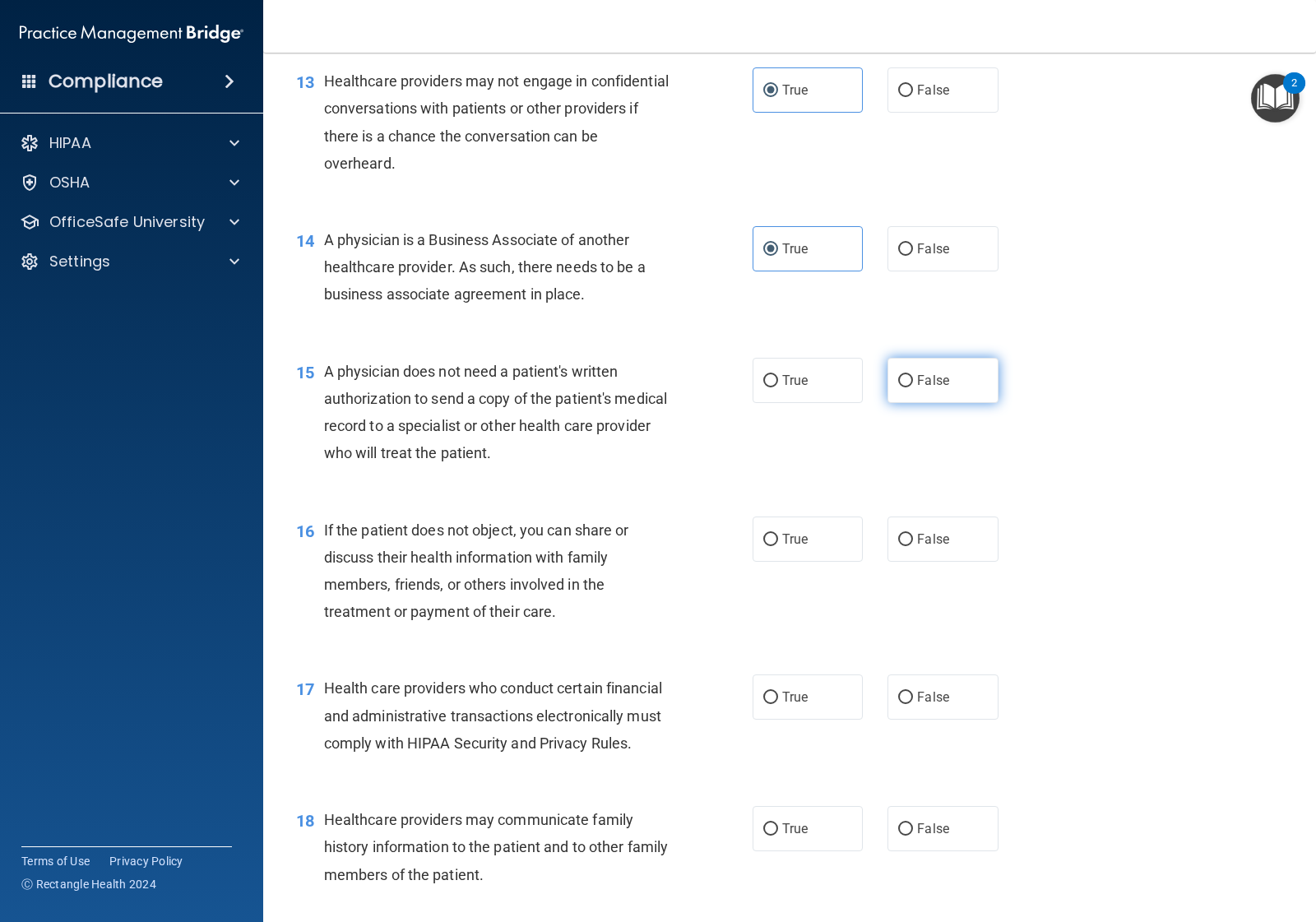
radio input "true"
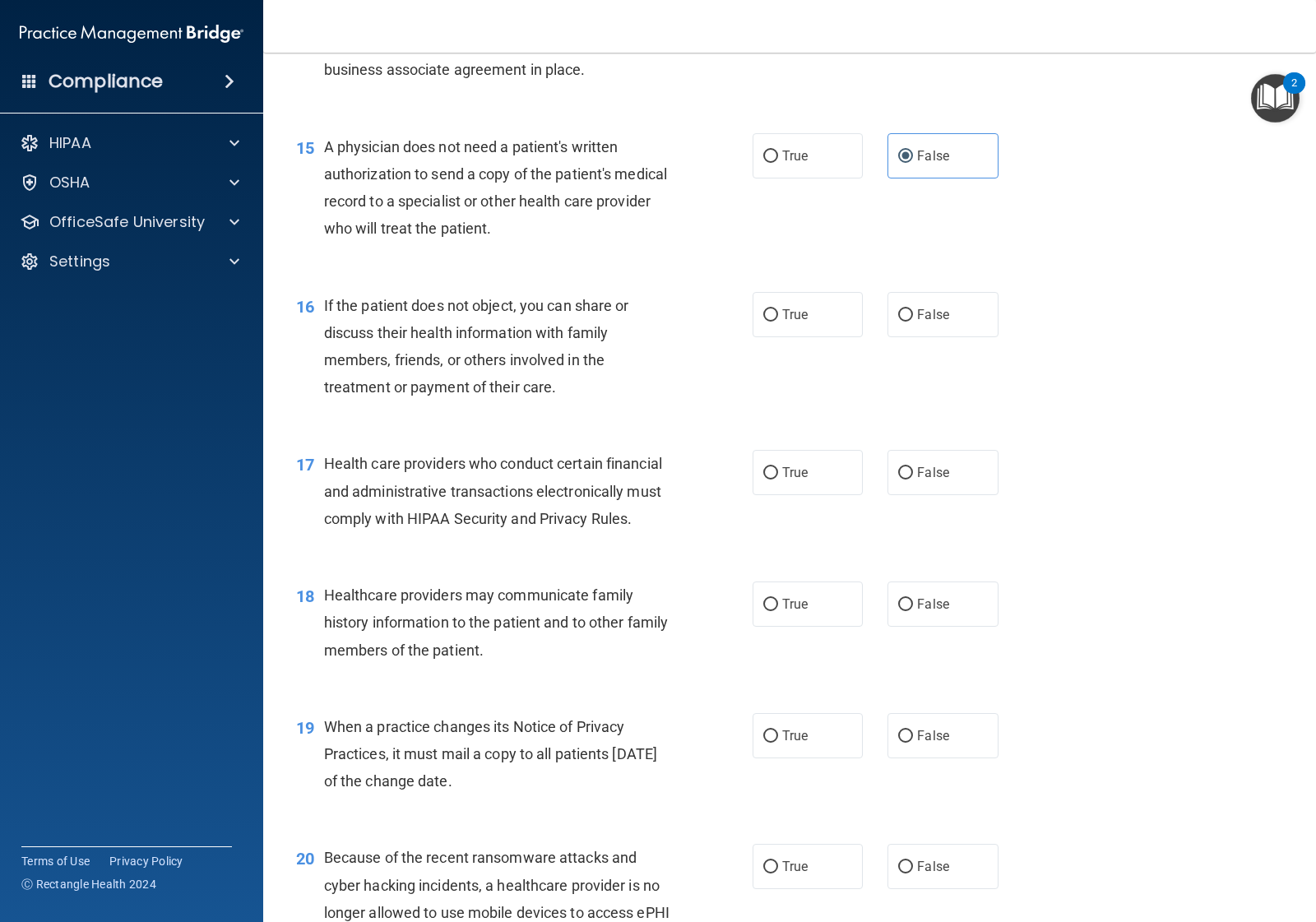
scroll to position [2057, 0]
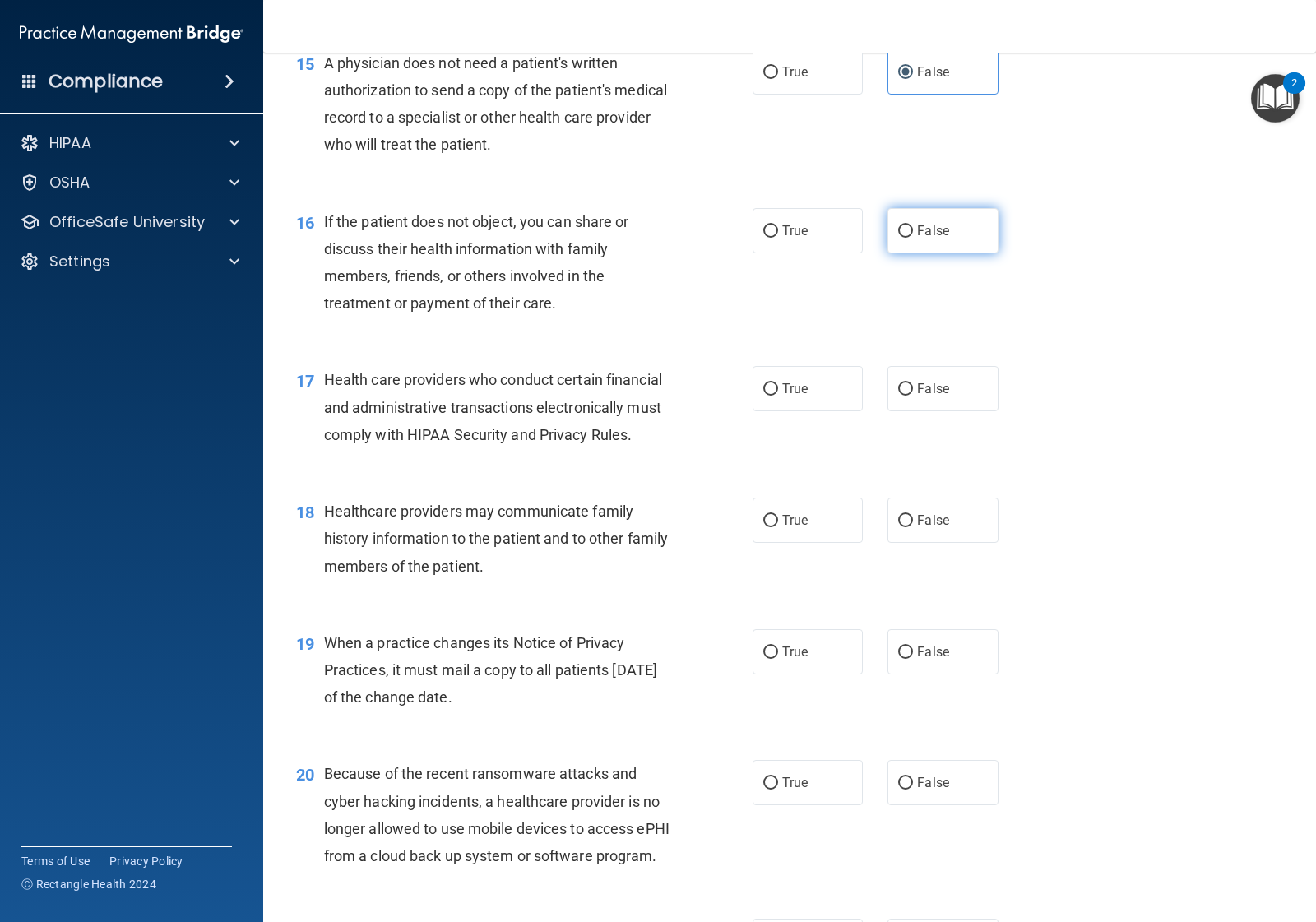
click at [911, 253] on label "False" at bounding box center [943, 231] width 110 height 45
click at [911, 238] on input "False" at bounding box center [906, 232] width 15 height 12
radio input "true"
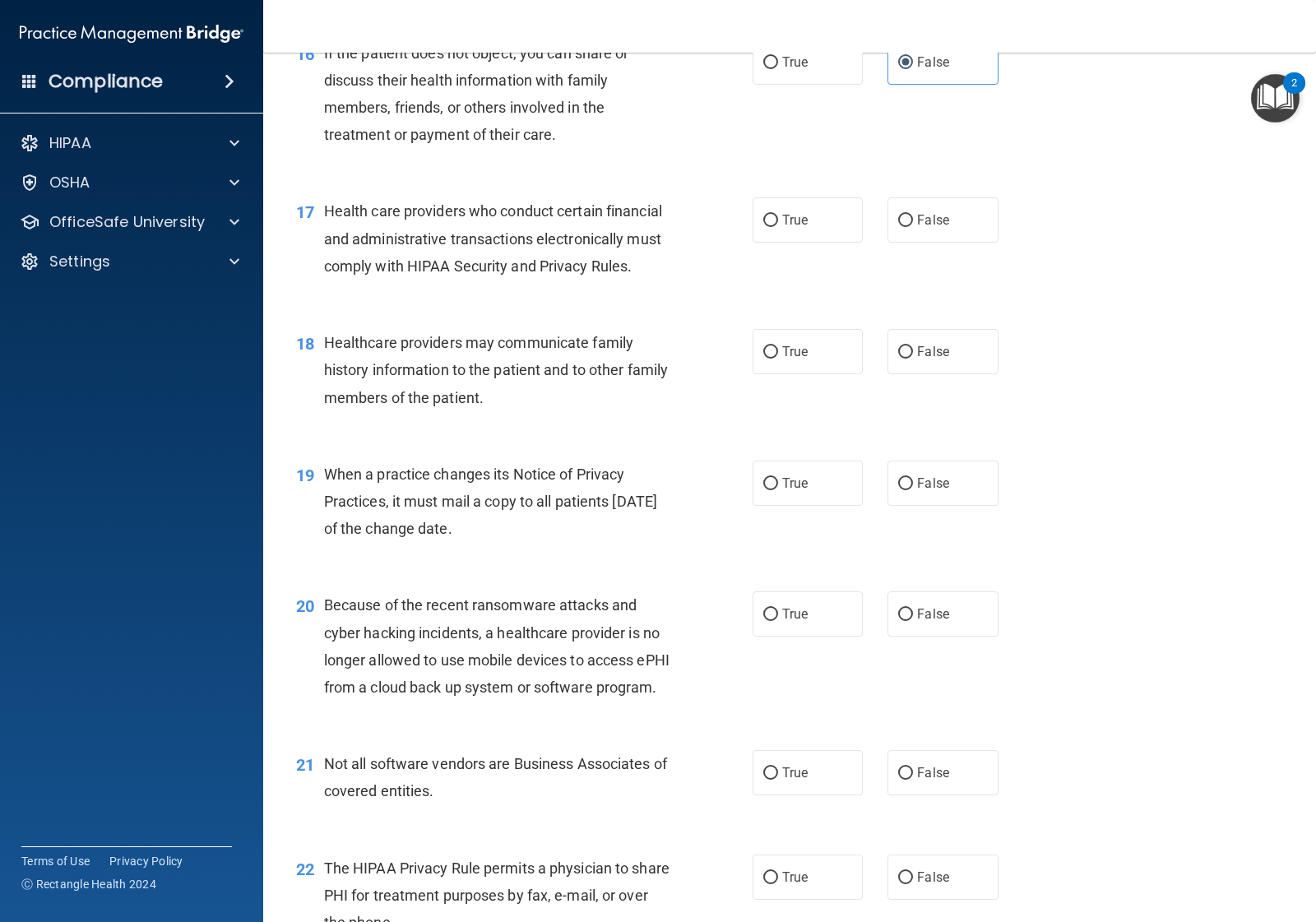
scroll to position [2263, 0]
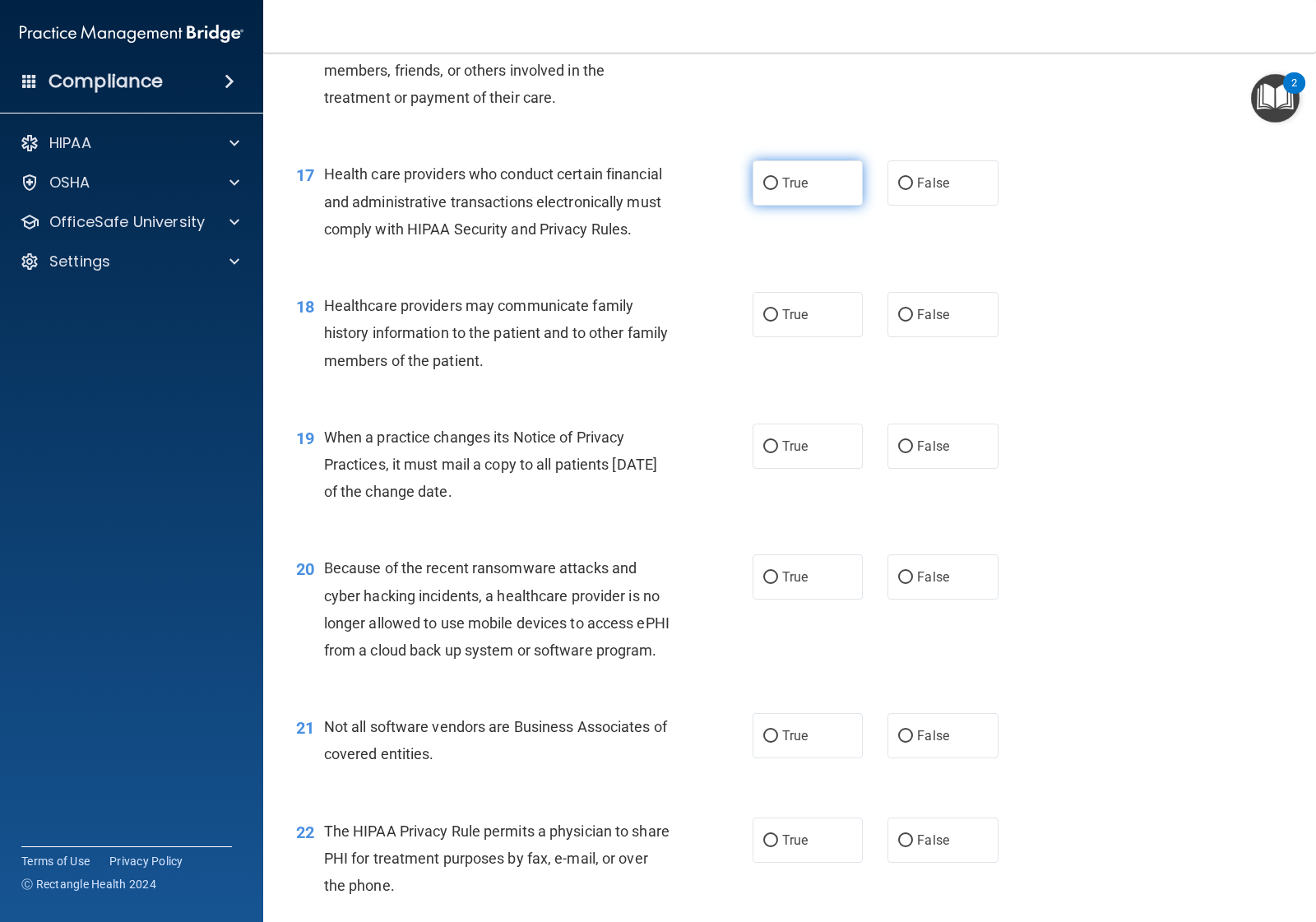
click at [814, 206] on label "True" at bounding box center [808, 183] width 110 height 45
click at [778, 190] on input "True" at bounding box center [770, 184] width 15 height 12
radio input "true"
click at [917, 322] on span "False" at bounding box center [933, 315] width 32 height 16
click at [909, 322] on input "False" at bounding box center [906, 315] width 15 height 12
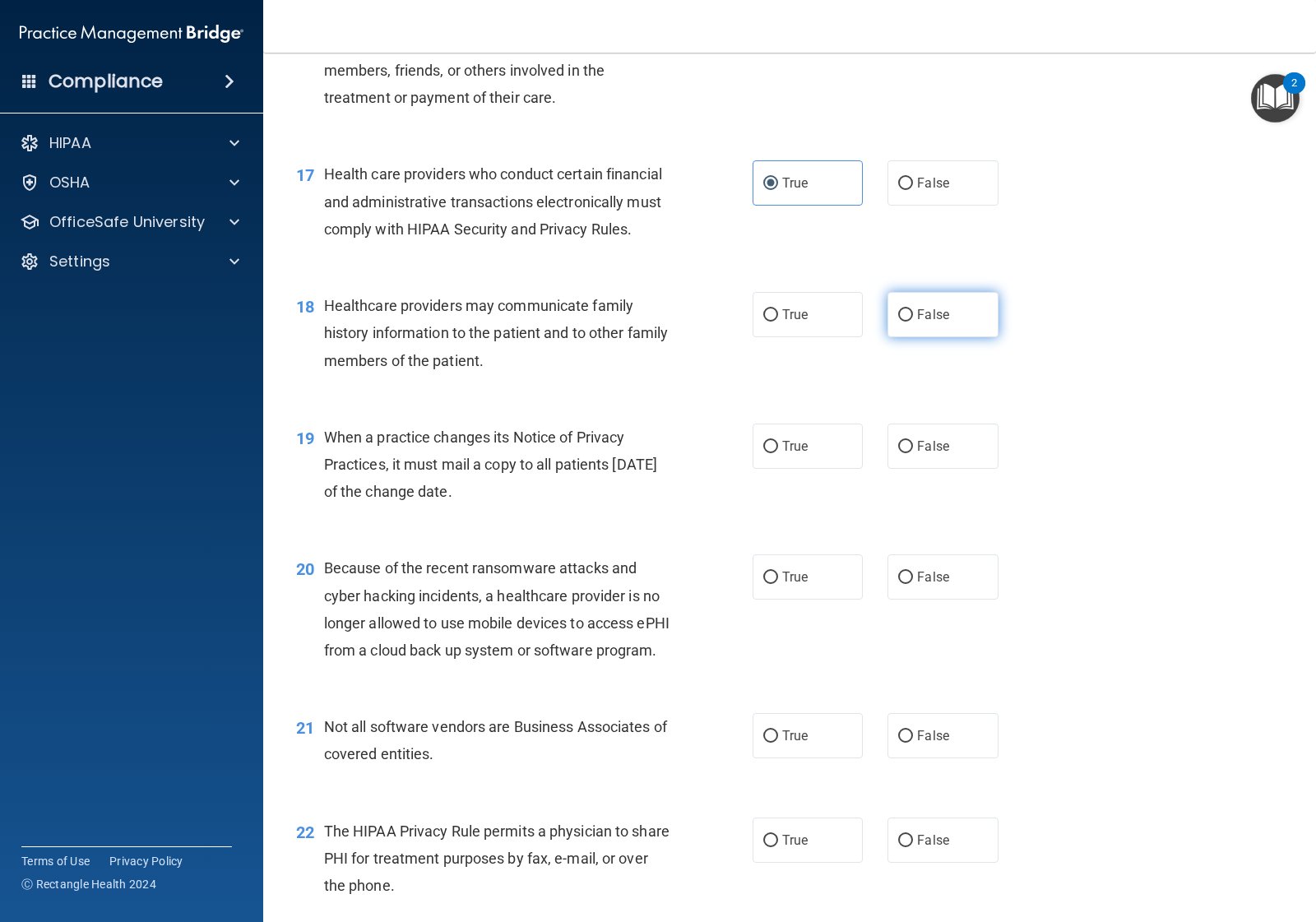
radio input "true"
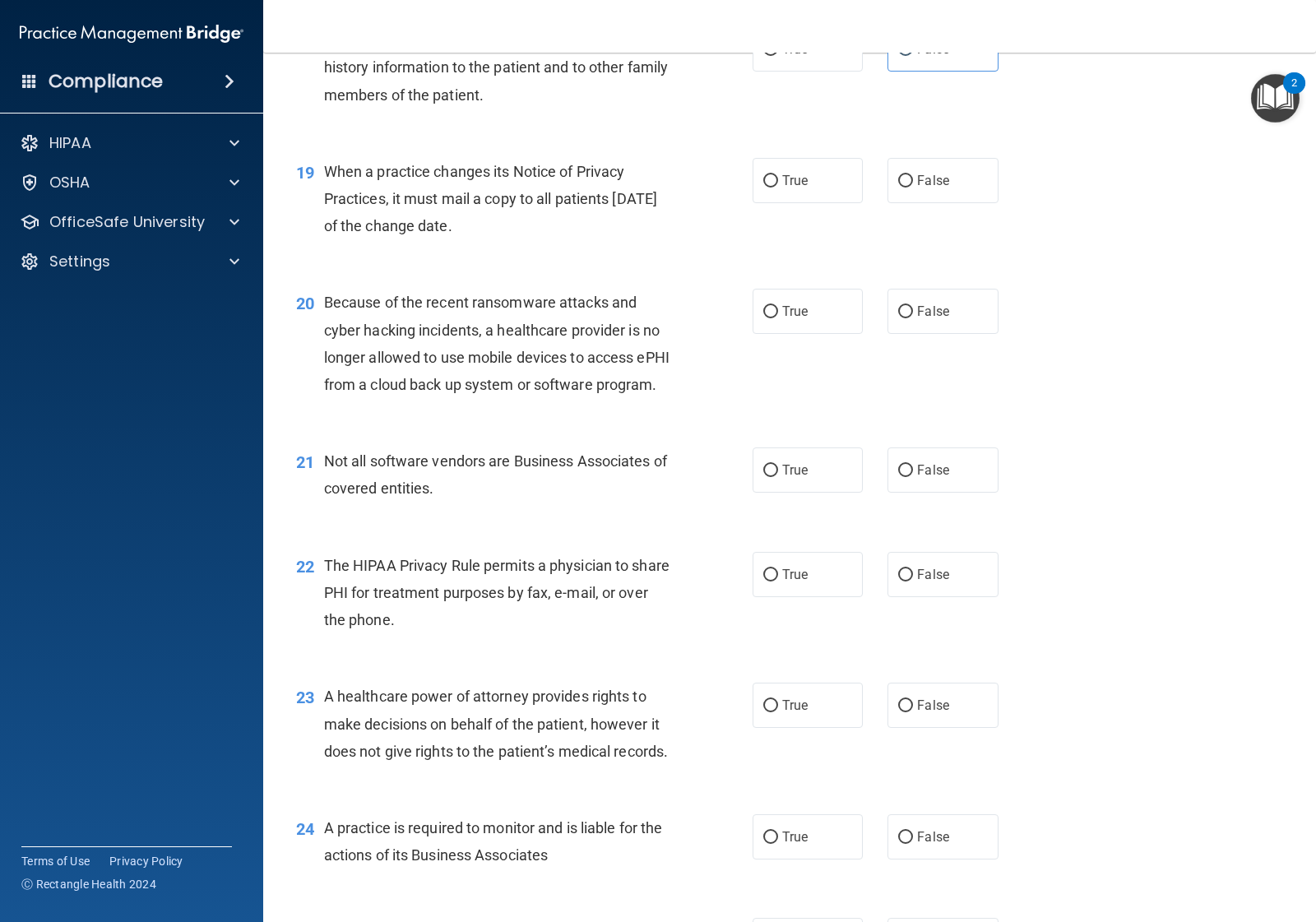
scroll to position [2571, 0]
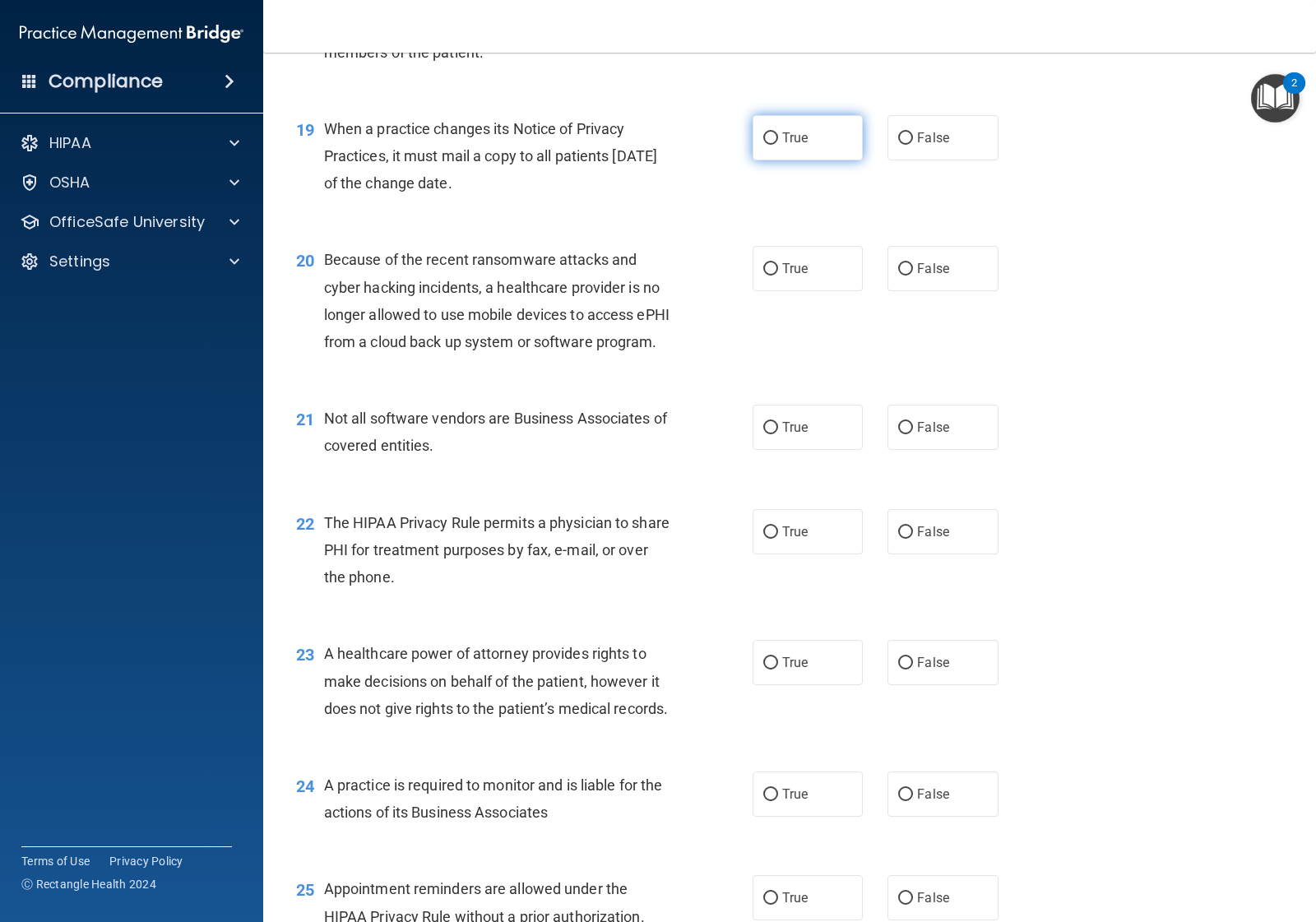
click at [788, 145] on span "True" at bounding box center [794, 138] width 26 height 16
click at [778, 145] on input "True" at bounding box center [770, 139] width 15 height 12
radio input "true"
click at [906, 291] on label "False" at bounding box center [943, 268] width 110 height 45
click at [906, 275] on input "False" at bounding box center [906, 270] width 15 height 12
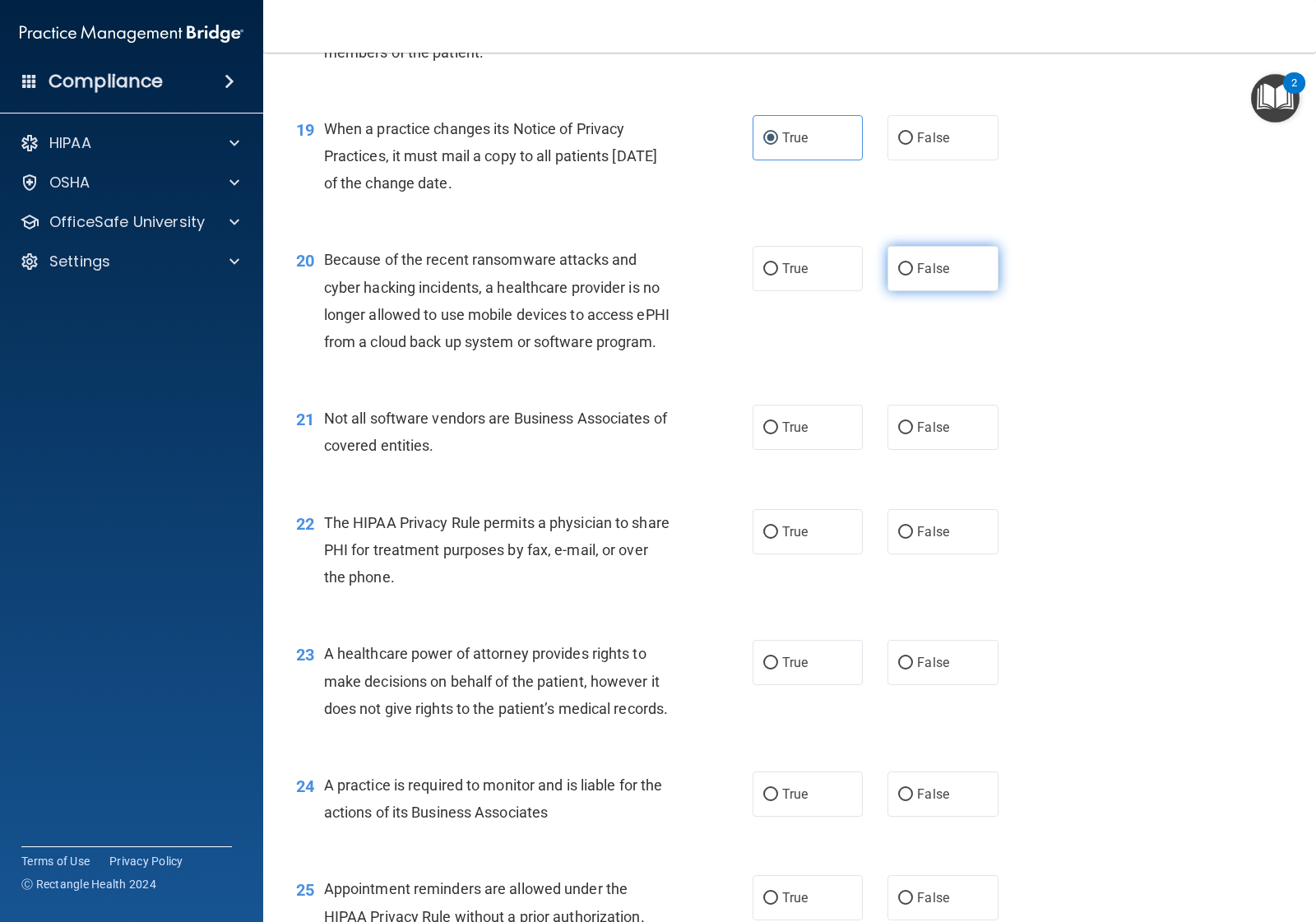
radio input "true"
click at [812, 450] on label "True" at bounding box center [808, 427] width 110 height 45
click at [778, 435] on input "True" at bounding box center [770, 428] width 15 height 12
radio input "true"
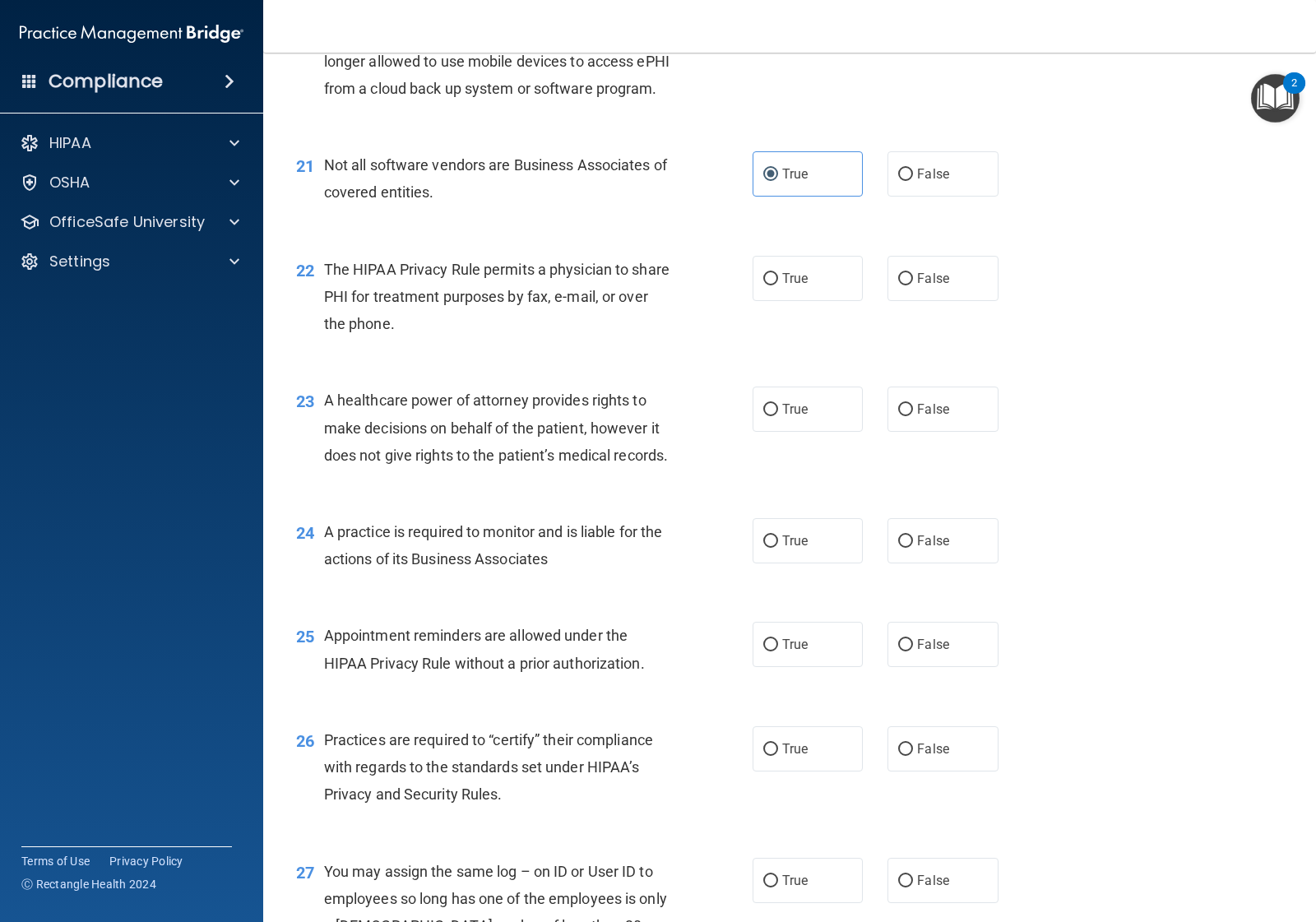
scroll to position [2880, 0]
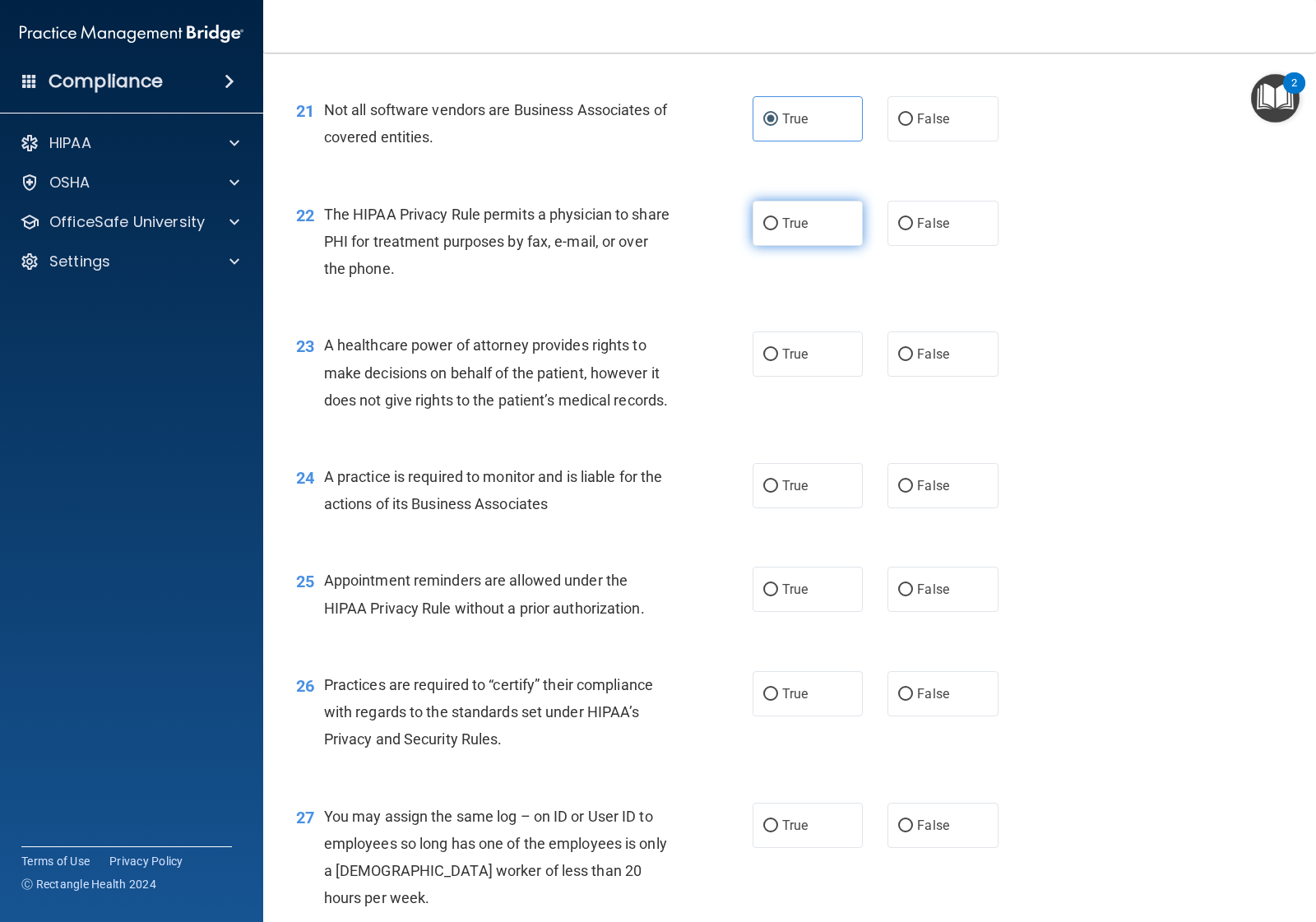
click at [790, 232] on span "True" at bounding box center [794, 224] width 26 height 16
click at [778, 231] on input "True" at bounding box center [770, 224] width 15 height 12
radio input "true"
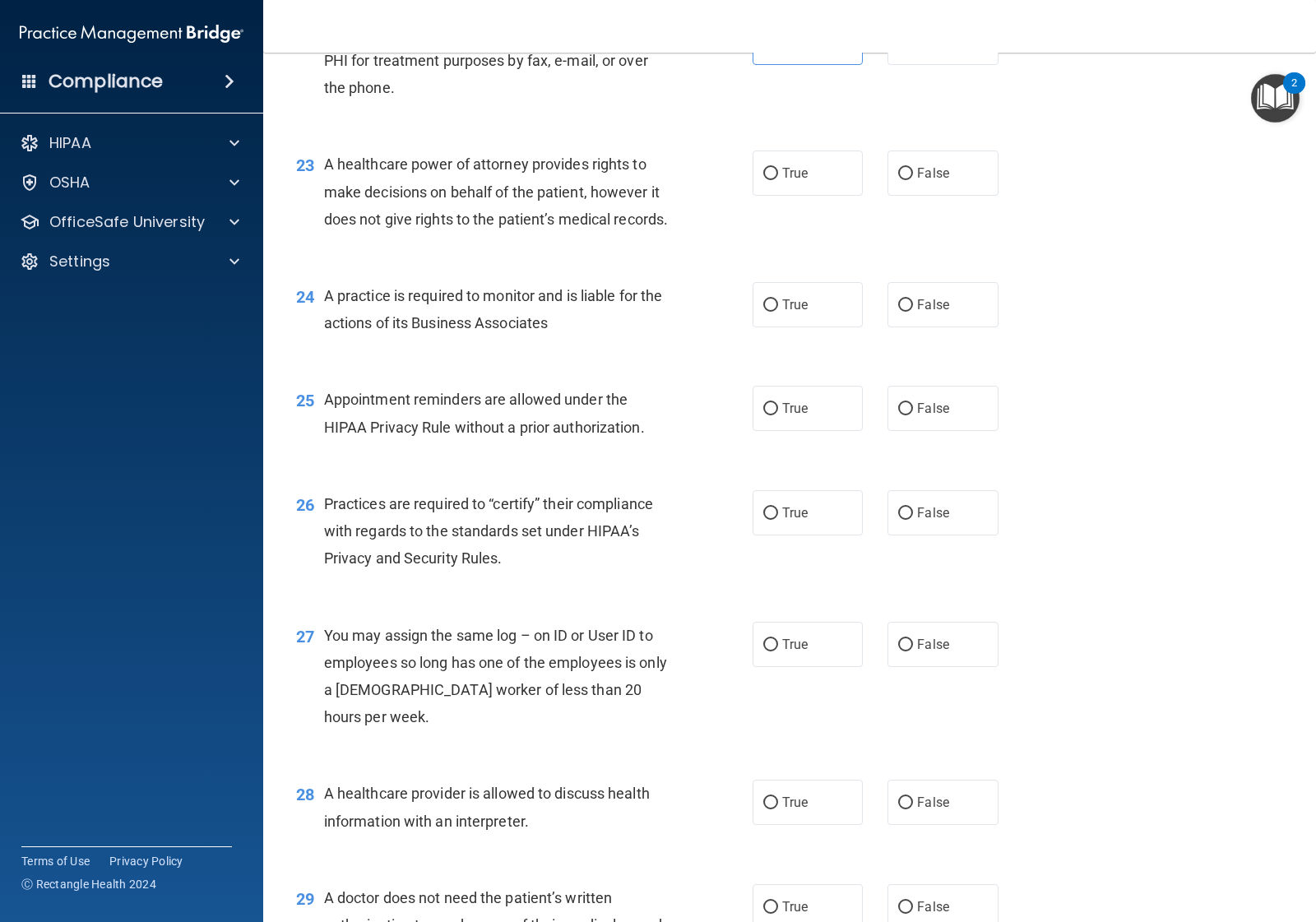
scroll to position [3085, 0]
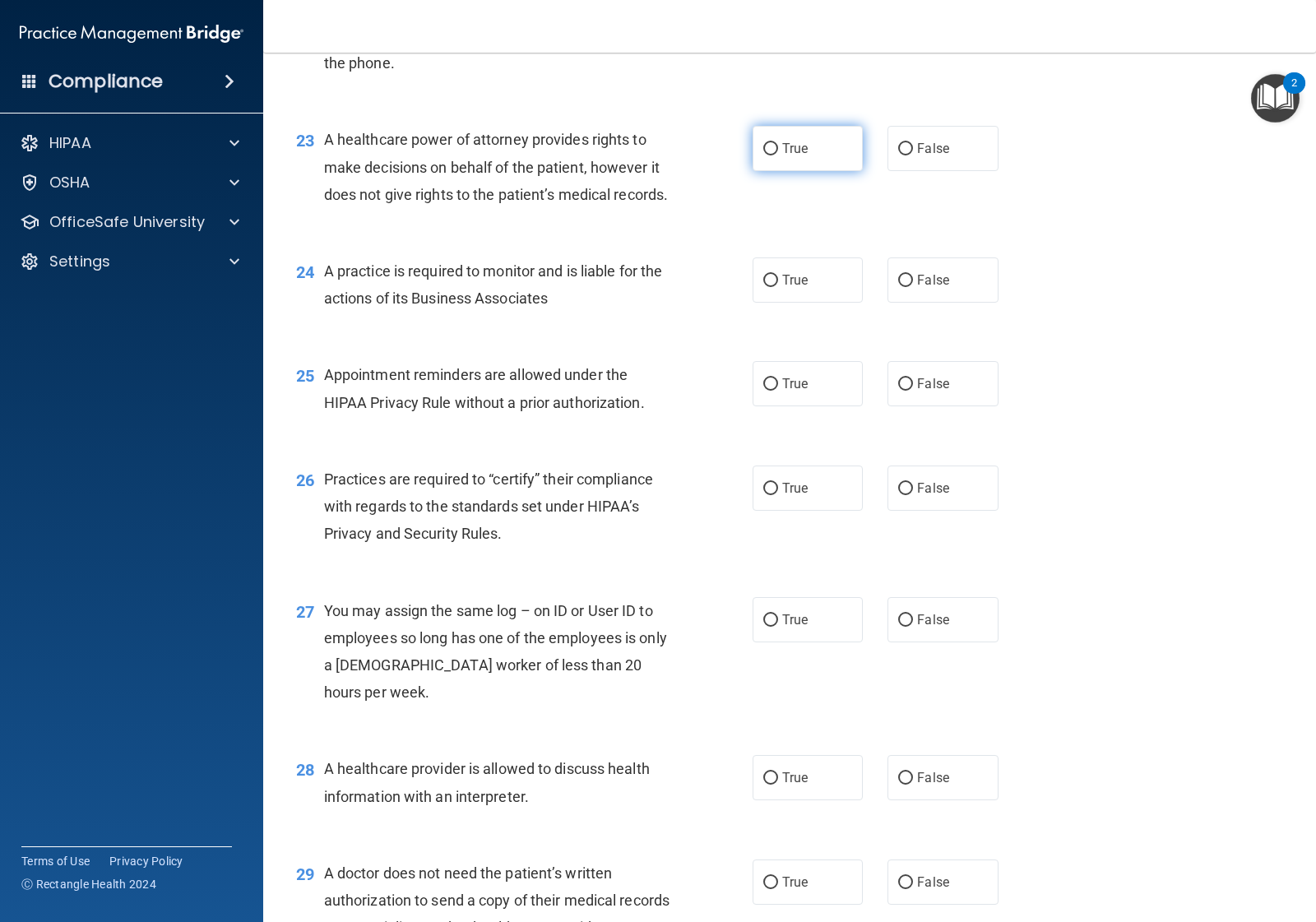
click at [804, 171] on label "True" at bounding box center [808, 148] width 110 height 45
click at [778, 156] on input "True" at bounding box center [770, 150] width 15 height 12
radio input "true"
click at [810, 303] on label "True" at bounding box center [808, 280] width 110 height 45
click at [778, 287] on input "True" at bounding box center [770, 281] width 15 height 12
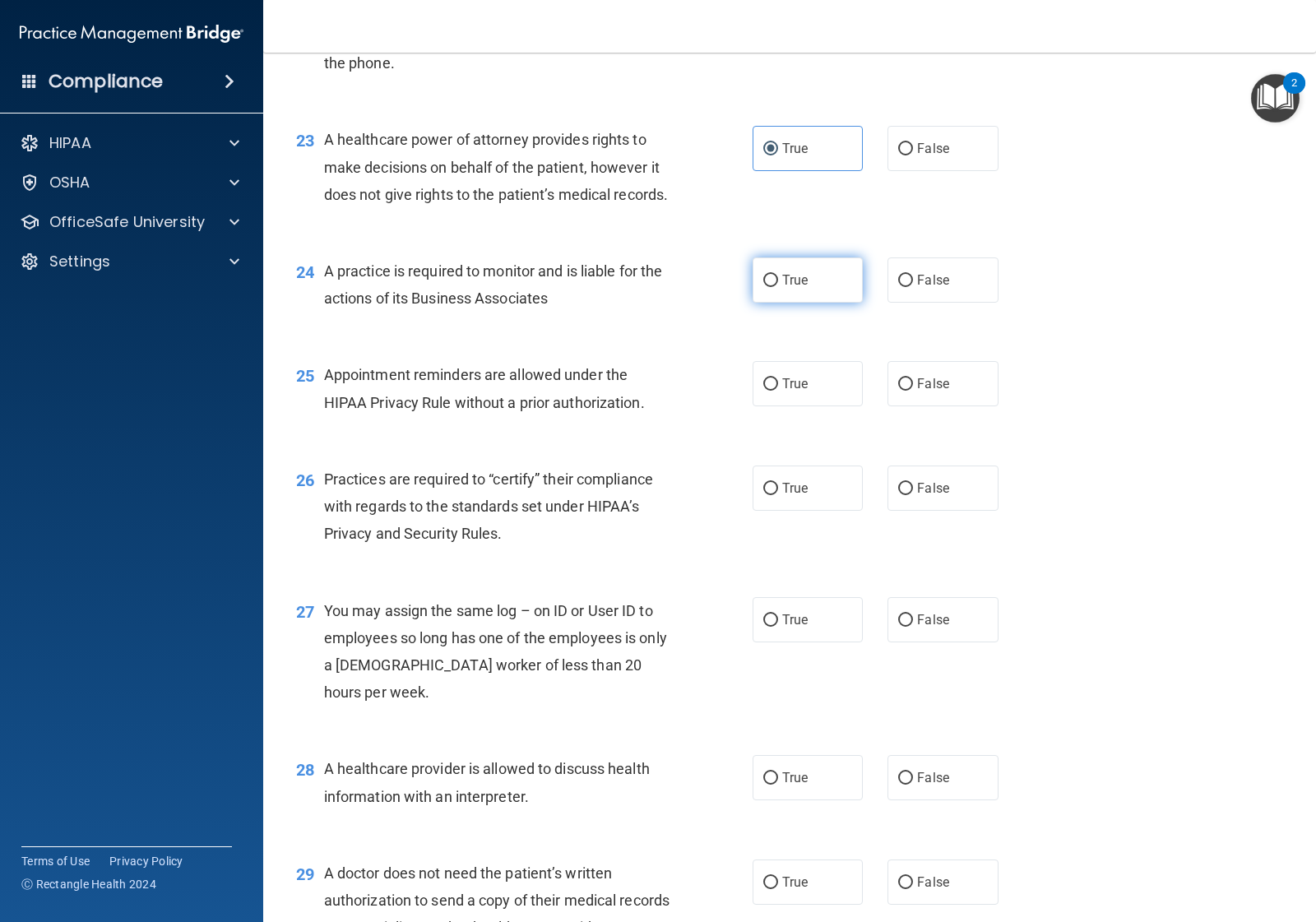
radio input "true"
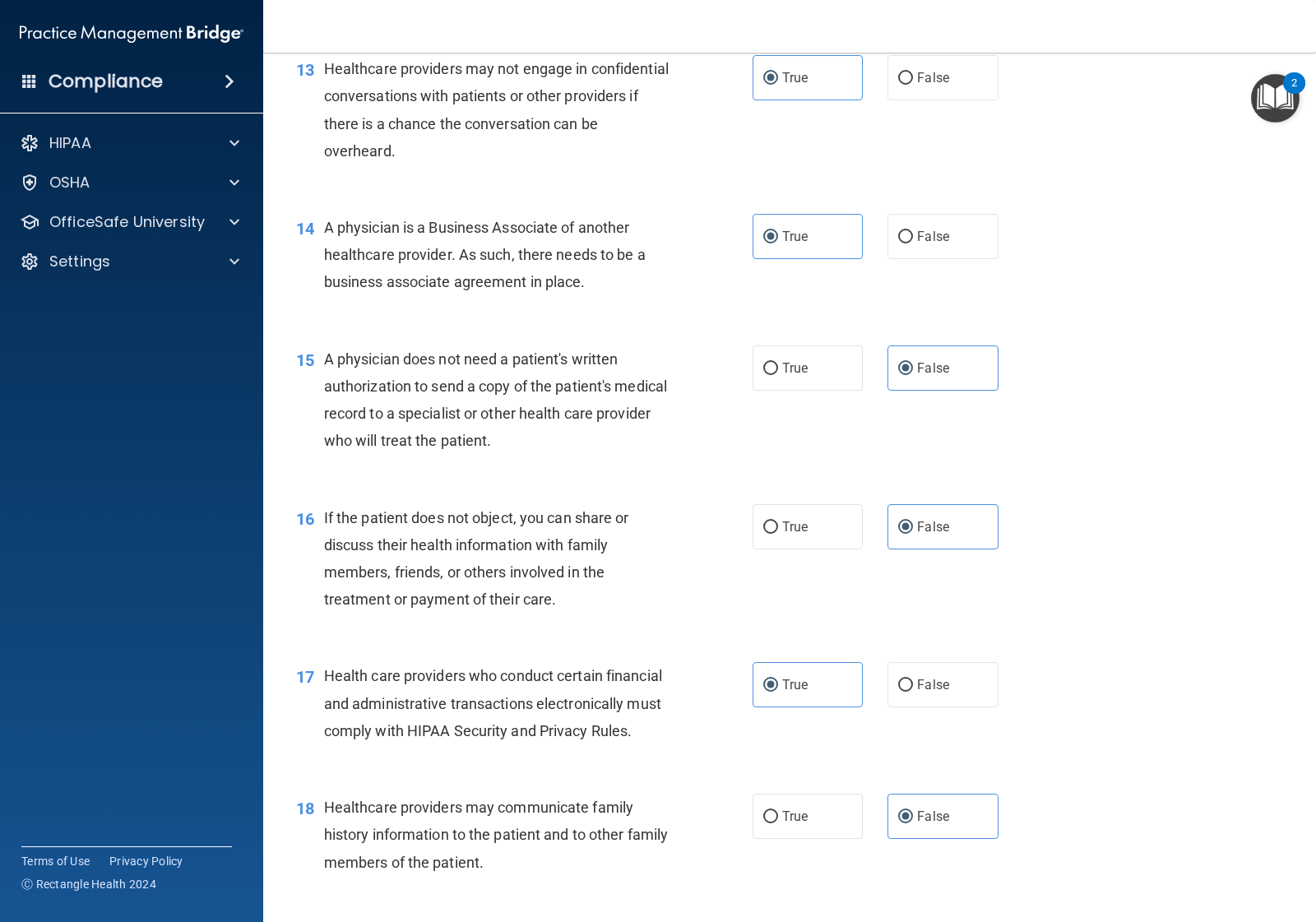
scroll to position [1749, 0]
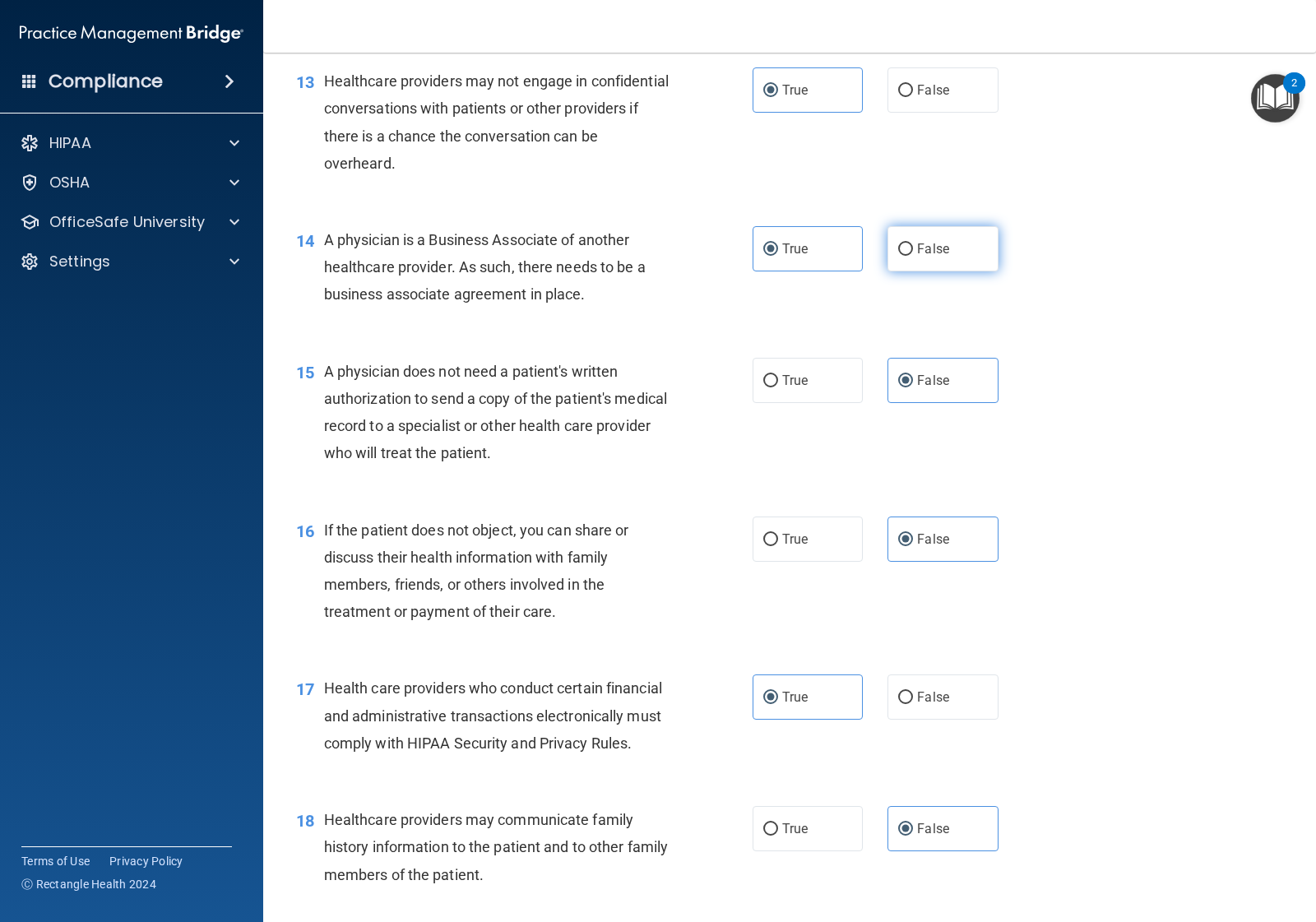
click at [901, 256] on input "False" at bounding box center [906, 249] width 15 height 12
radio input "true"
radio input "false"
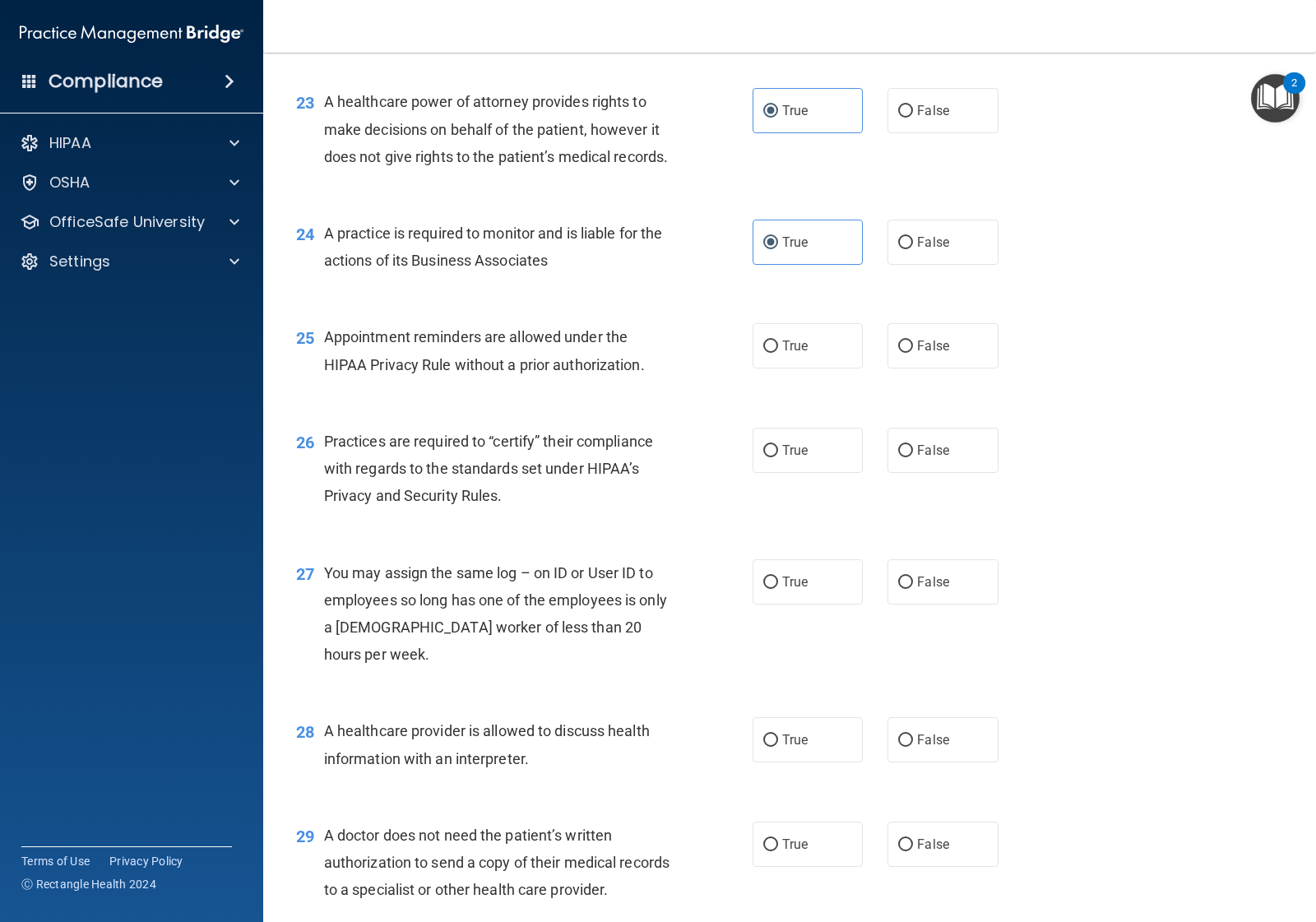
scroll to position [3291, 0]
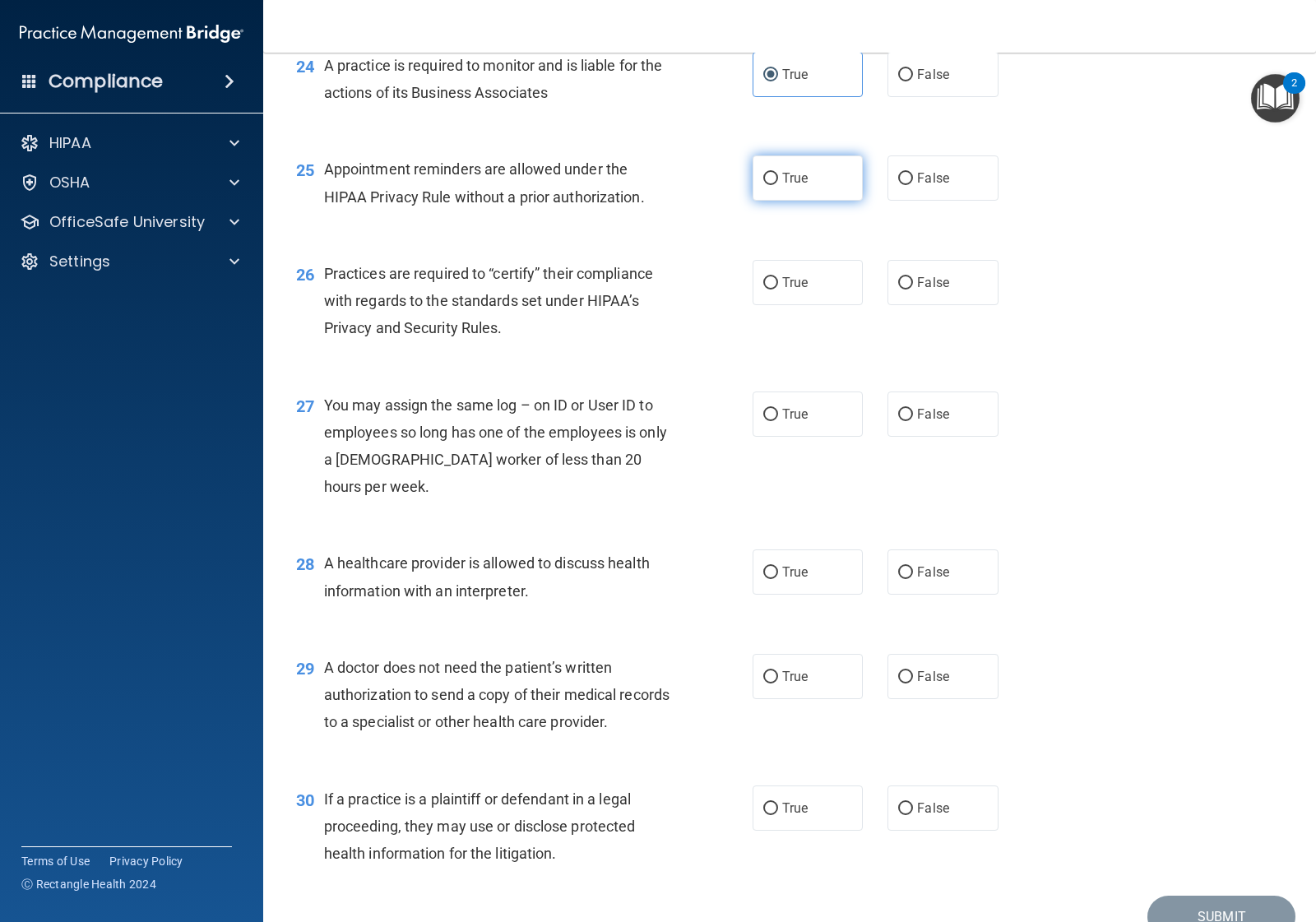
click at [810, 200] on label "True" at bounding box center [808, 178] width 110 height 45
click at [778, 185] on input "True" at bounding box center [770, 179] width 15 height 12
radio input "true"
click at [824, 306] on label "True" at bounding box center [808, 282] width 110 height 45
click at [778, 290] on input "True" at bounding box center [770, 283] width 15 height 12
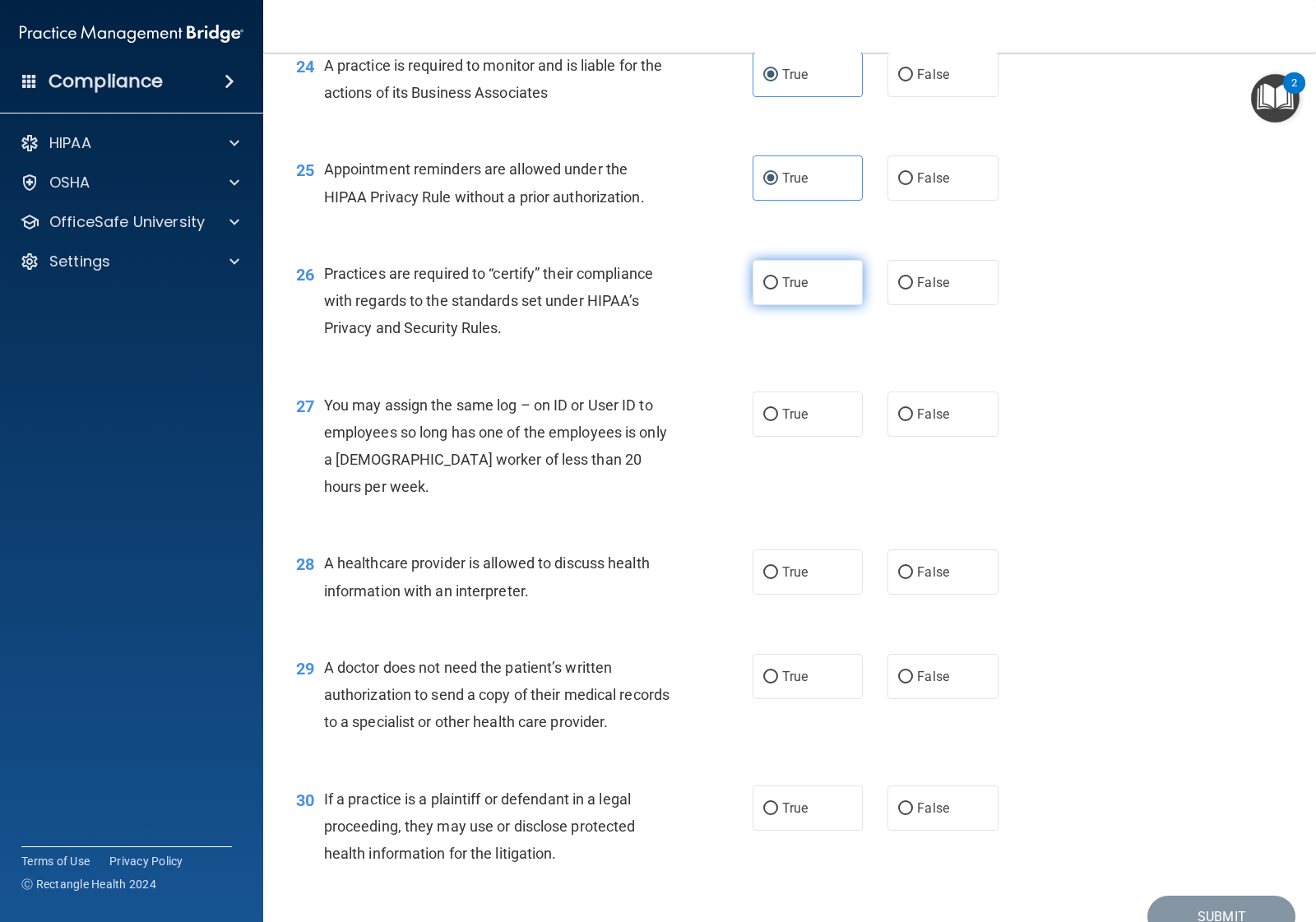
radio input "true"
click at [909, 437] on label "False" at bounding box center [943, 414] width 110 height 45
click at [909, 421] on input "False" at bounding box center [906, 415] width 15 height 12
radio input "true"
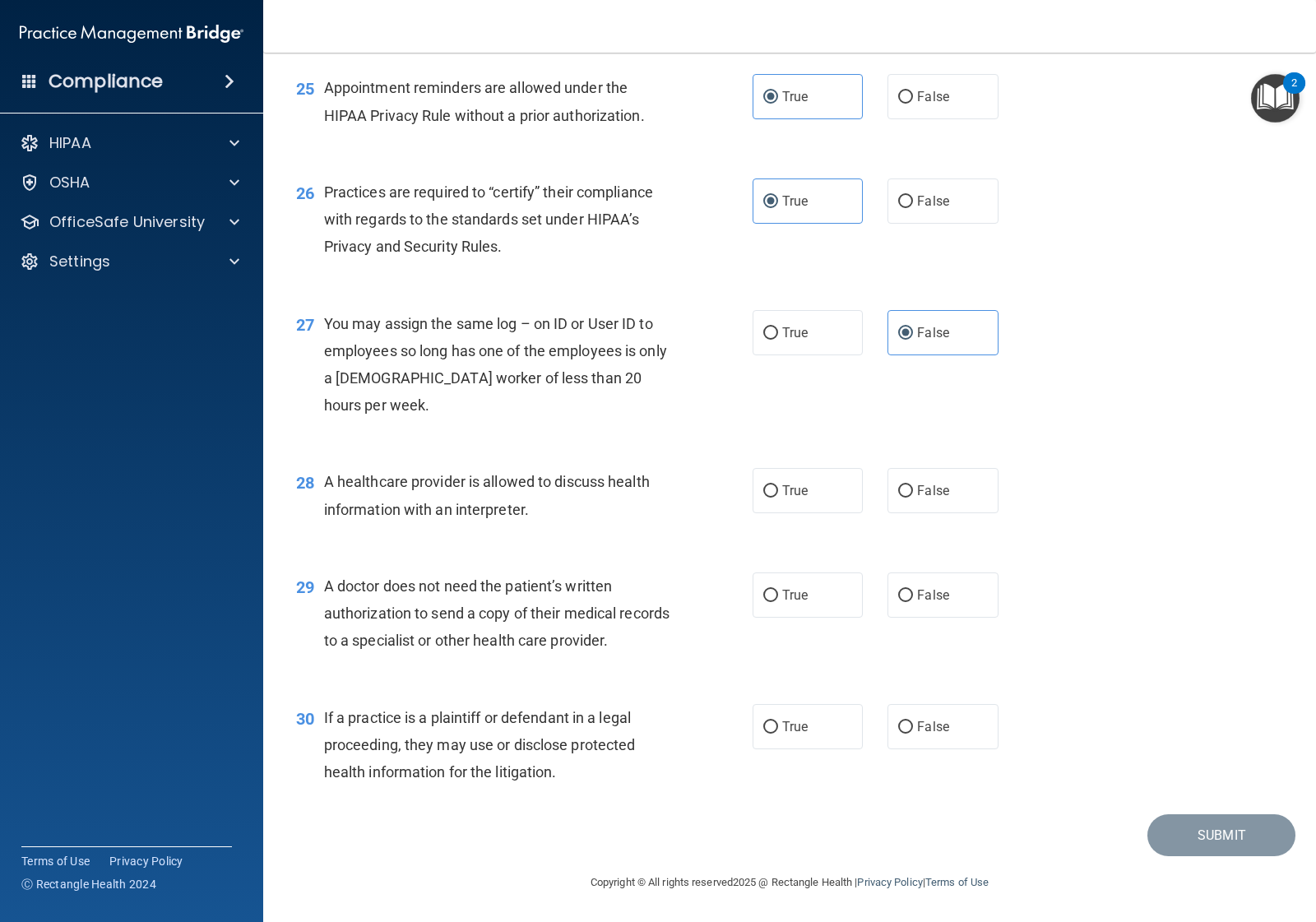
scroll to position [3455, 0]
click at [898, 490] on input "False" at bounding box center [906, 492] width 15 height 12
radio input "true"
click at [906, 600] on label "False" at bounding box center [943, 595] width 110 height 45
click at [906, 600] on input "False" at bounding box center [906, 596] width 15 height 12
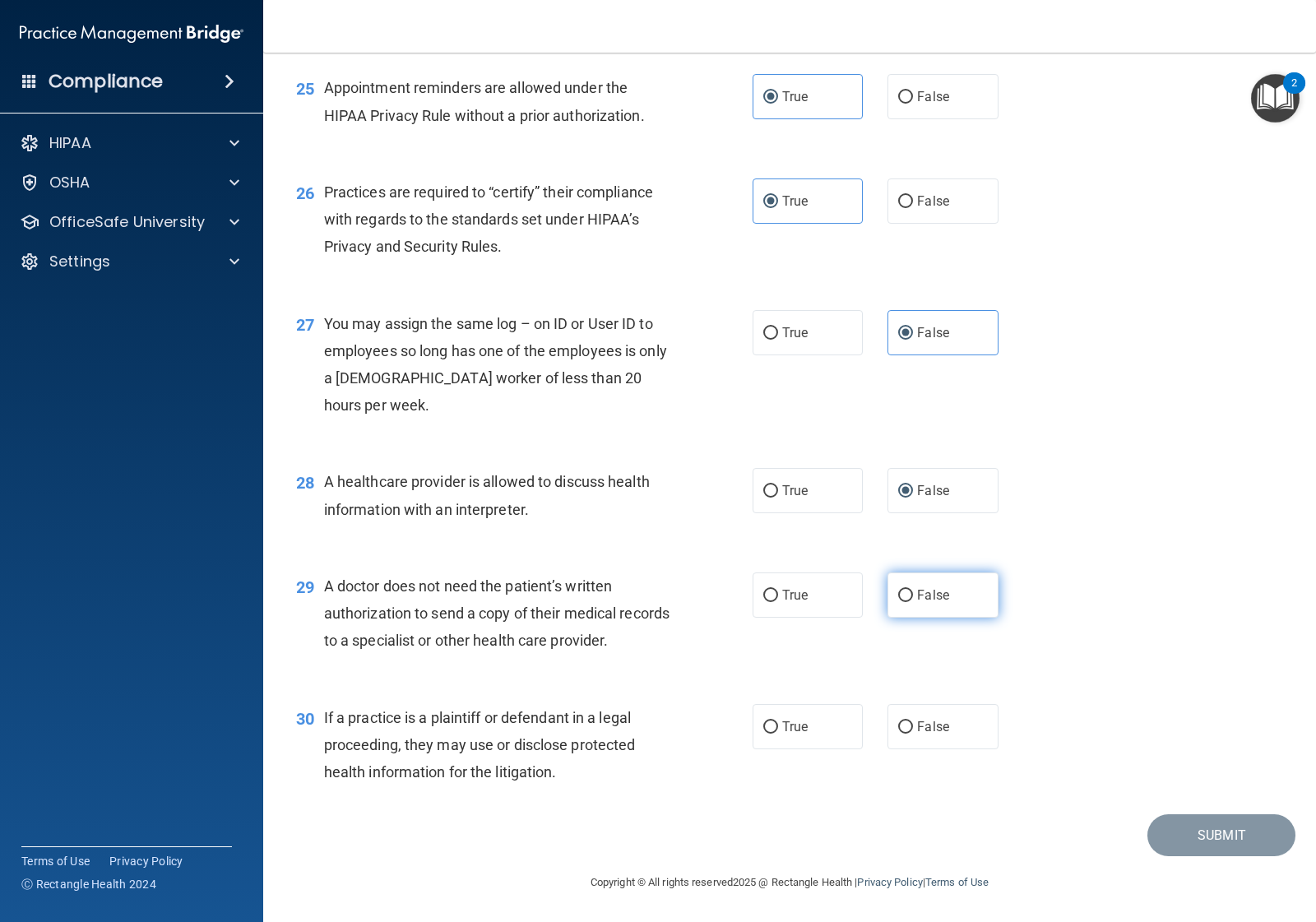
radio input "true"
click at [943, 714] on label "False" at bounding box center [943, 727] width 110 height 45
click at [913, 722] on input "False" at bounding box center [906, 728] width 15 height 12
radio input "true"
click at [1181, 831] on button "Submit" at bounding box center [1221, 835] width 148 height 42
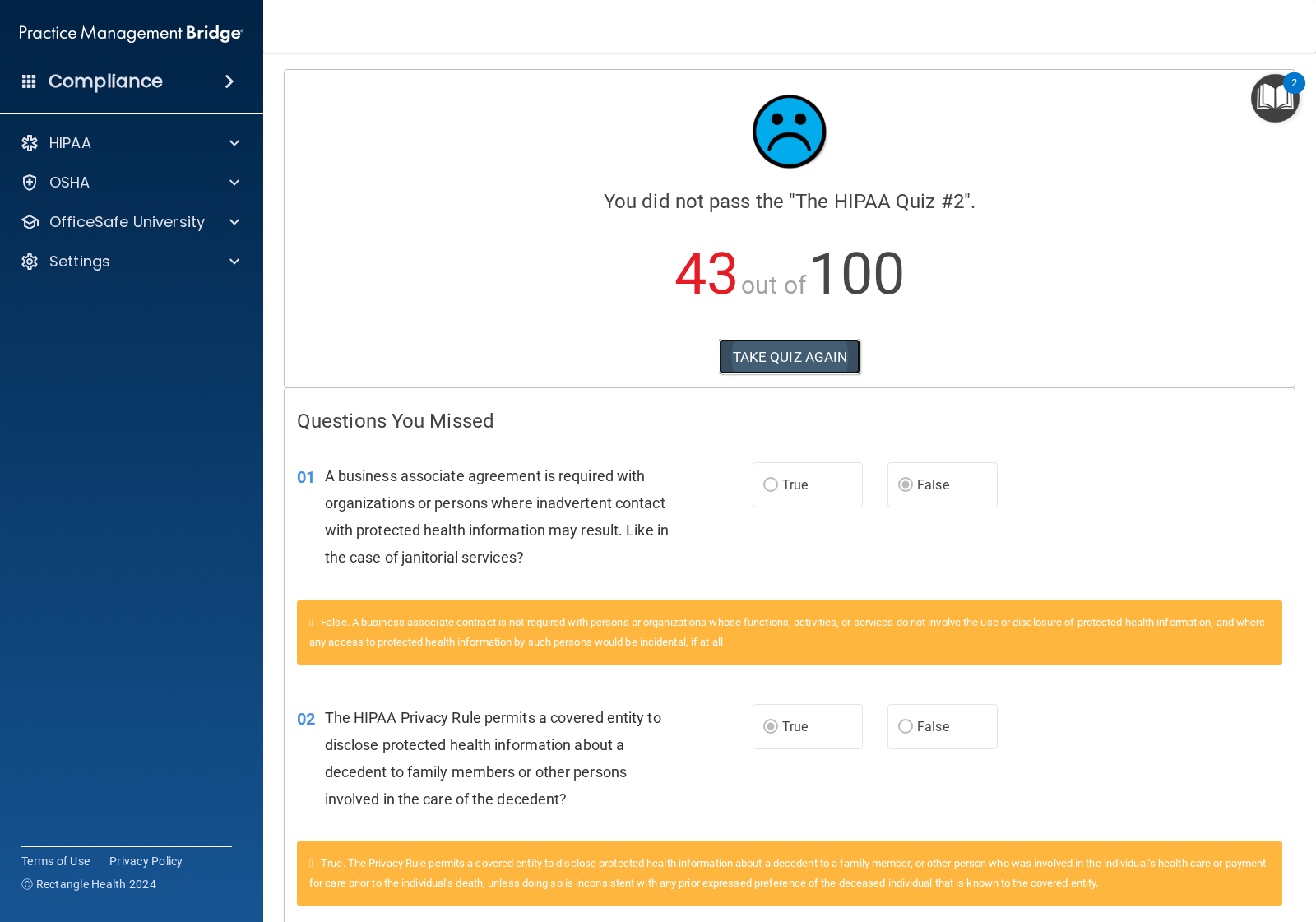
click at [811, 351] on button "TAKE QUIZ AGAIN" at bounding box center [790, 357] width 142 height 37
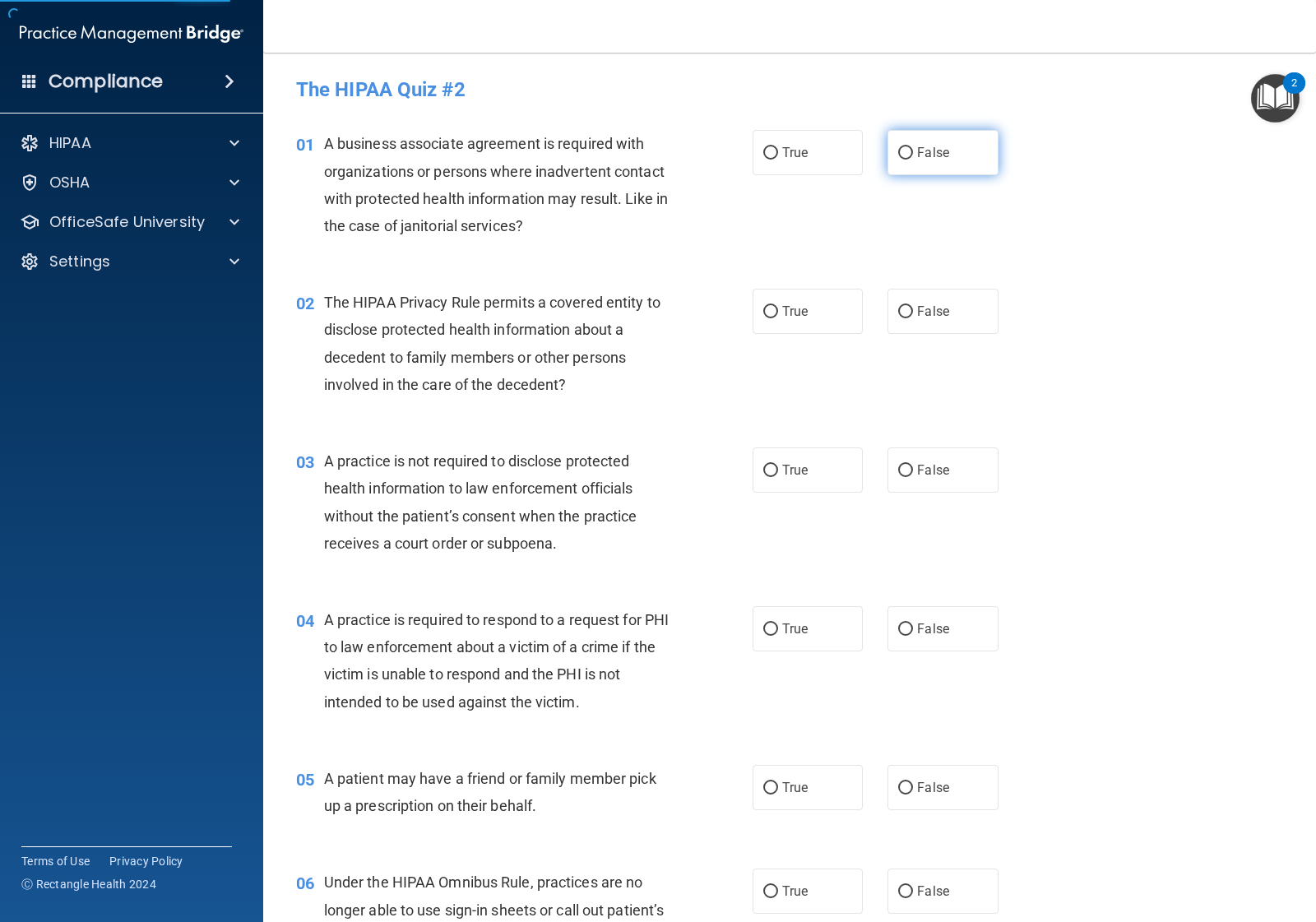
click at [888, 148] on label "False" at bounding box center [943, 152] width 110 height 45
click at [898, 148] on input "False" at bounding box center [906, 153] width 15 height 12
radio input "true"
click at [763, 313] on input "True" at bounding box center [770, 313] width 15 height 12
radio input "true"
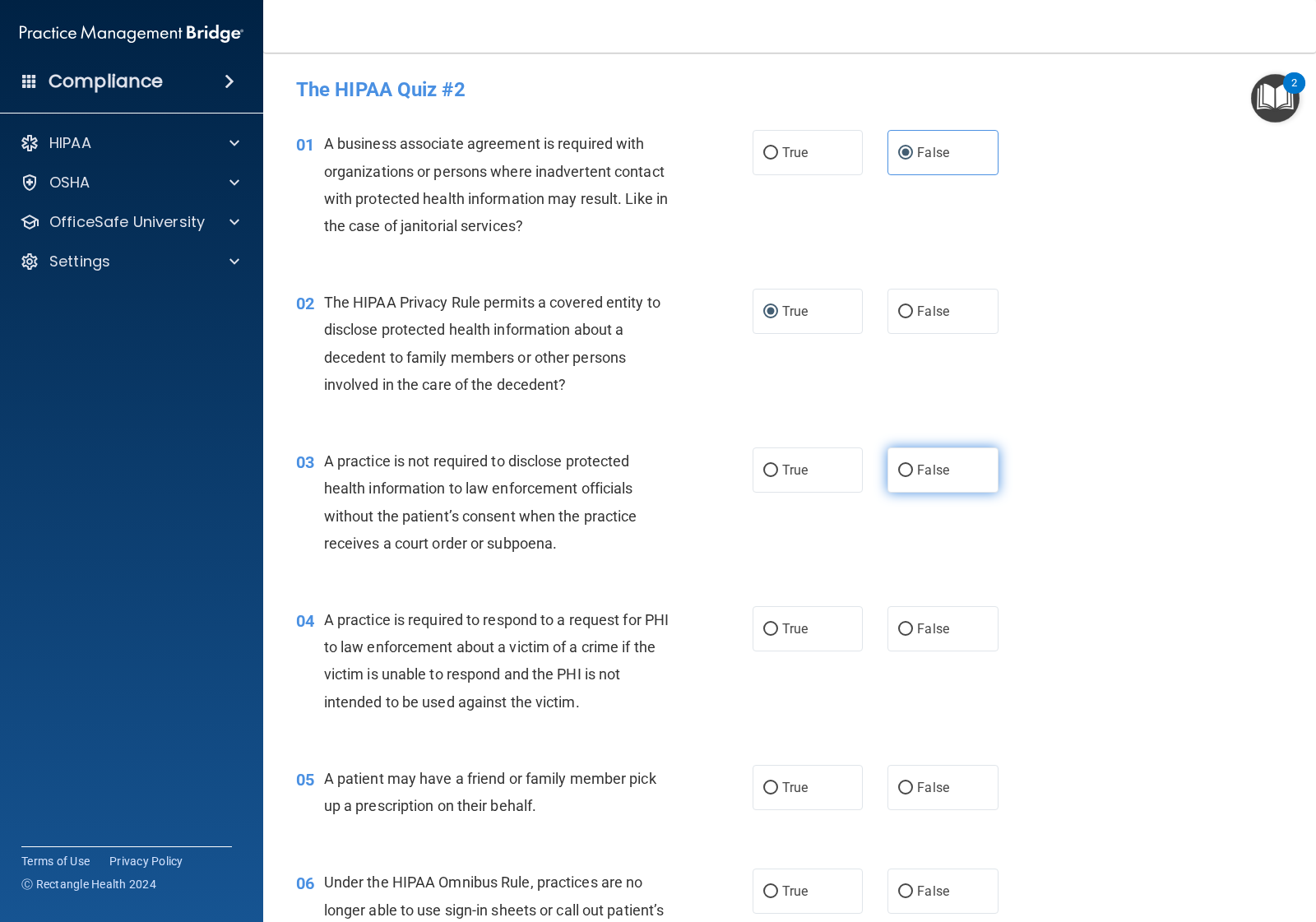
click at [928, 473] on span "False" at bounding box center [933, 470] width 32 height 16
click at [913, 473] on input "False" at bounding box center [906, 471] width 15 height 12
radio input "true"
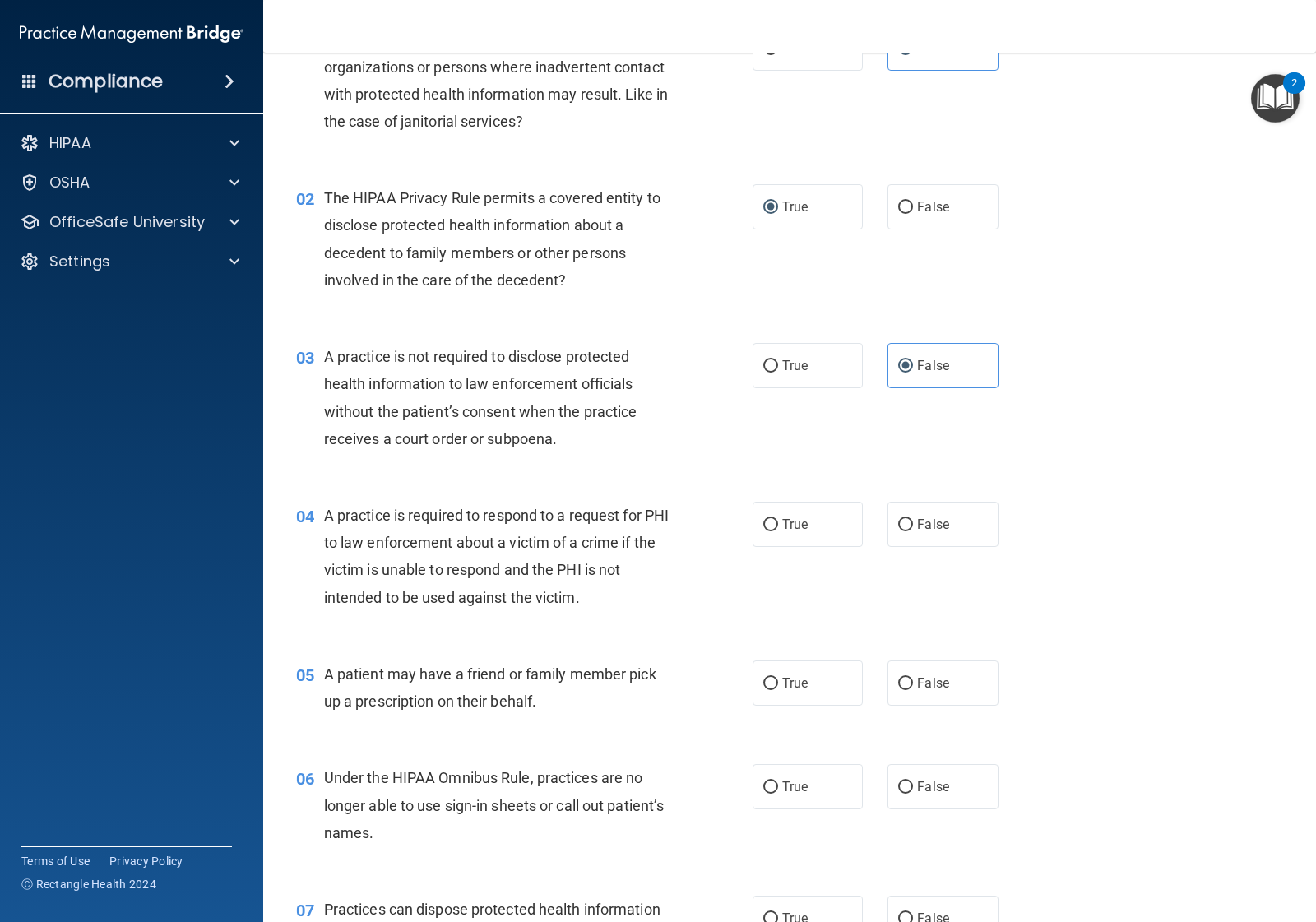
scroll to position [206, 0]
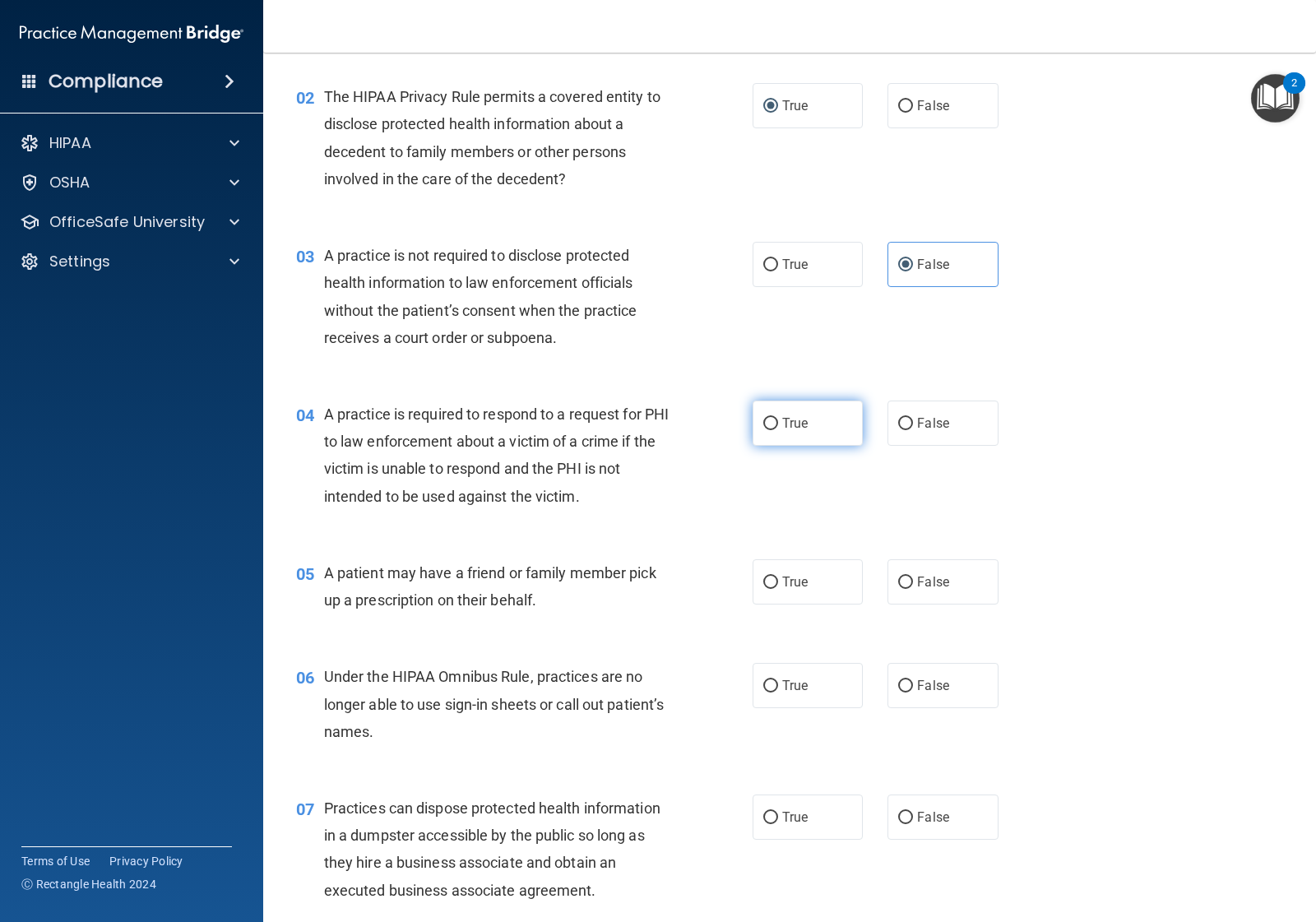
click at [800, 433] on label "True" at bounding box center [808, 423] width 110 height 45
click at [778, 430] on input "True" at bounding box center [770, 424] width 15 height 12
radio input "true"
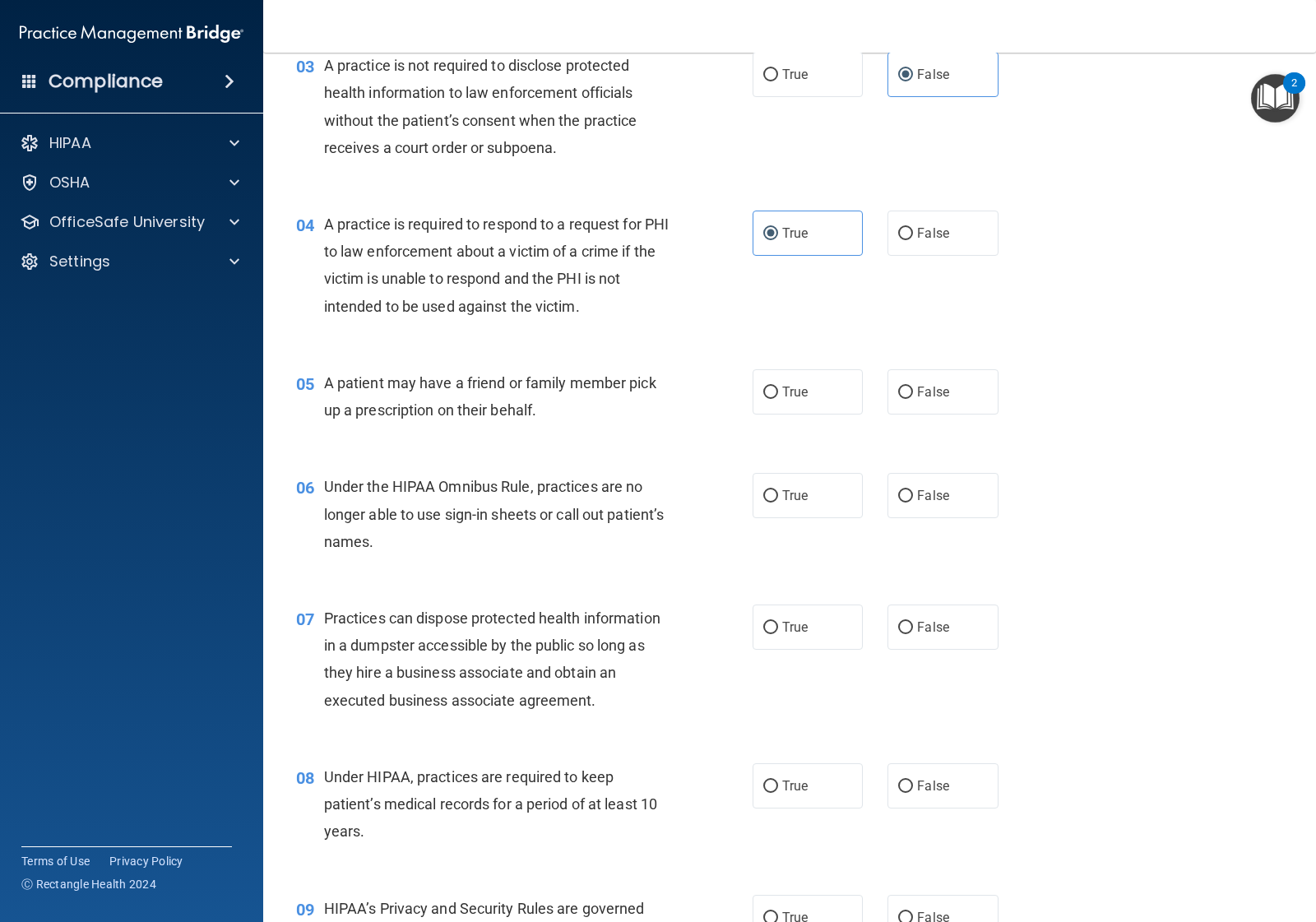
scroll to position [412, 0]
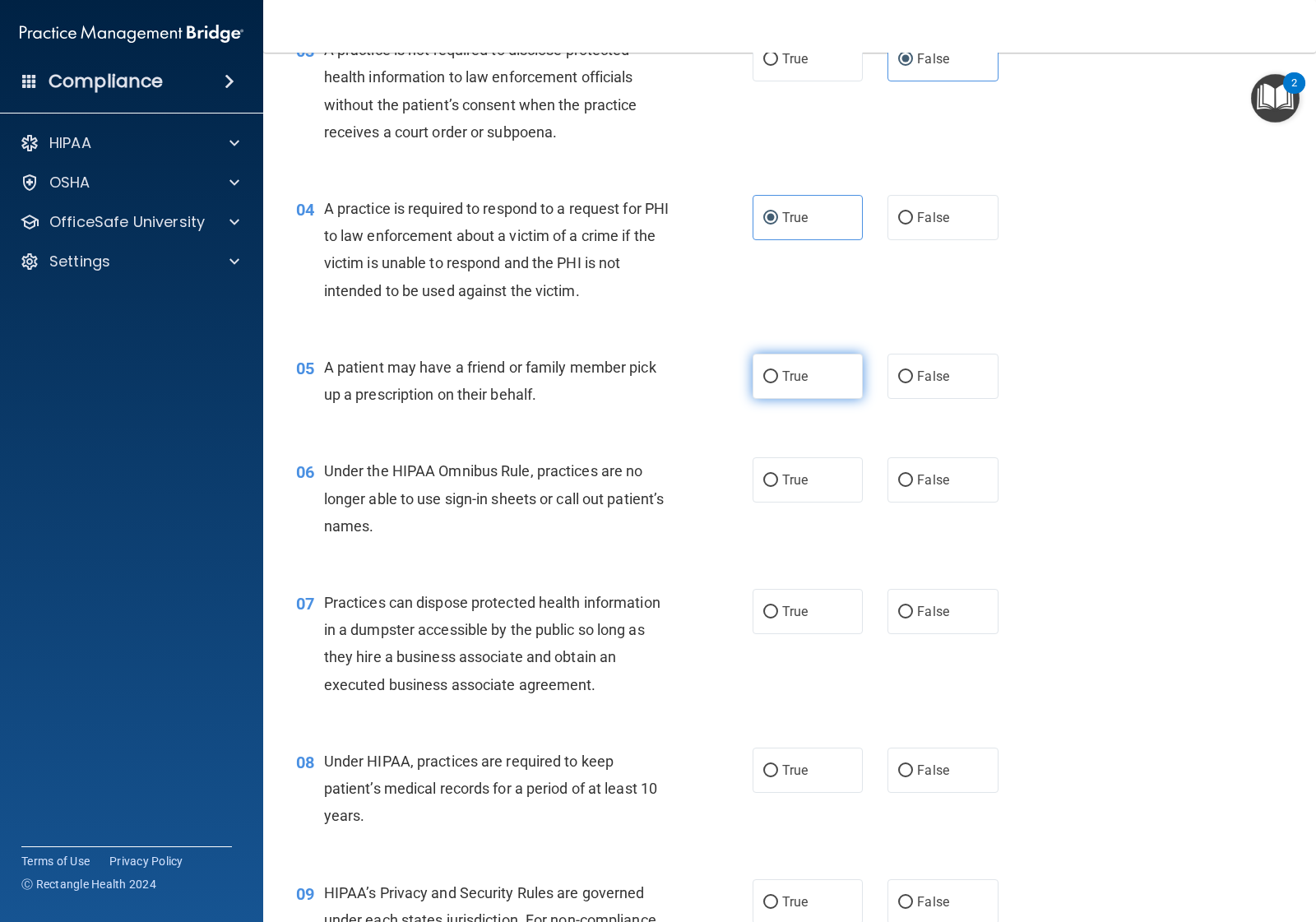
click at [782, 384] on label "True" at bounding box center [808, 376] width 110 height 45
click at [778, 383] on input "True" at bounding box center [770, 378] width 15 height 12
radio input "true"
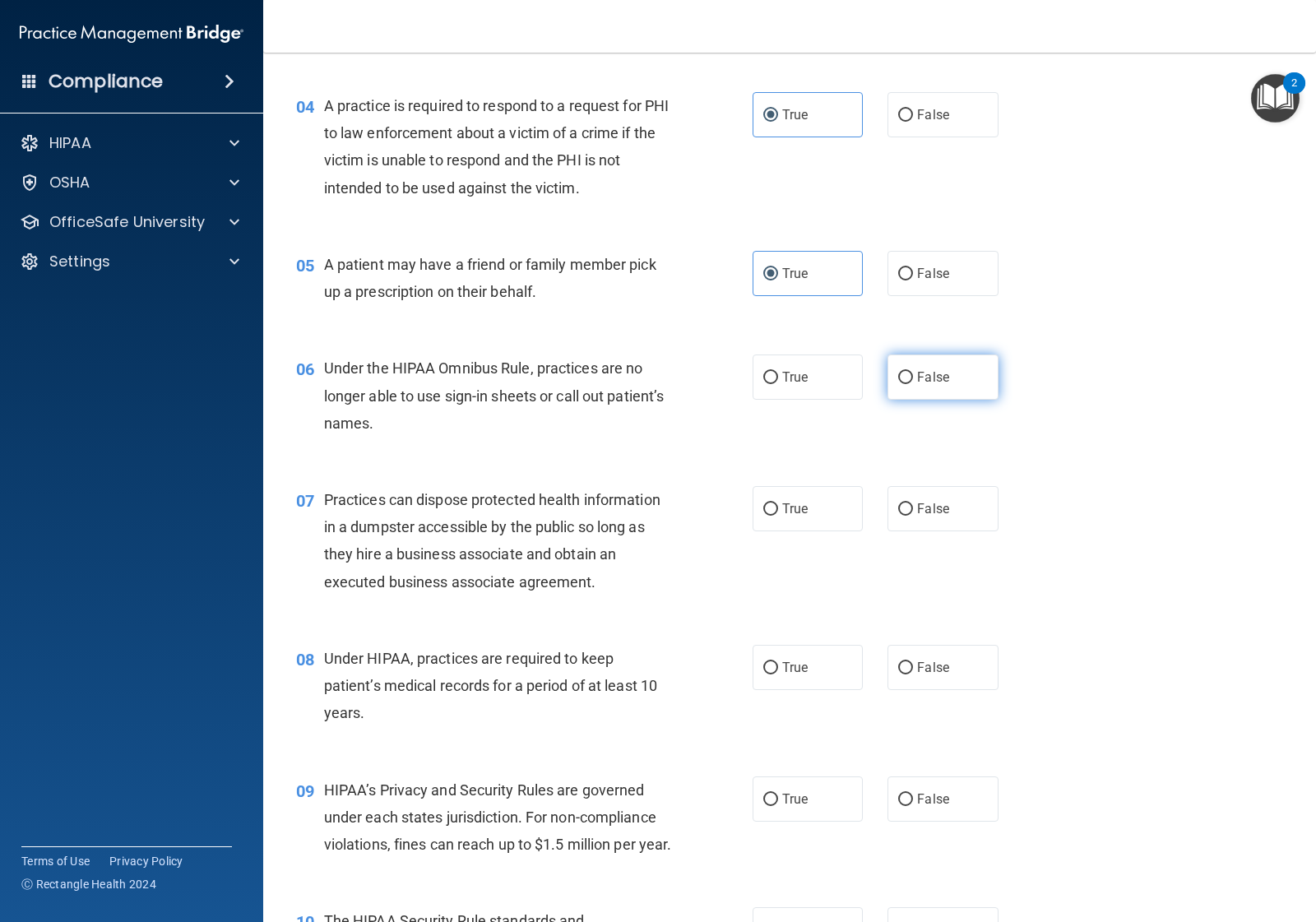
click at [898, 381] on input "False" at bounding box center [906, 378] width 15 height 12
radio input "true"
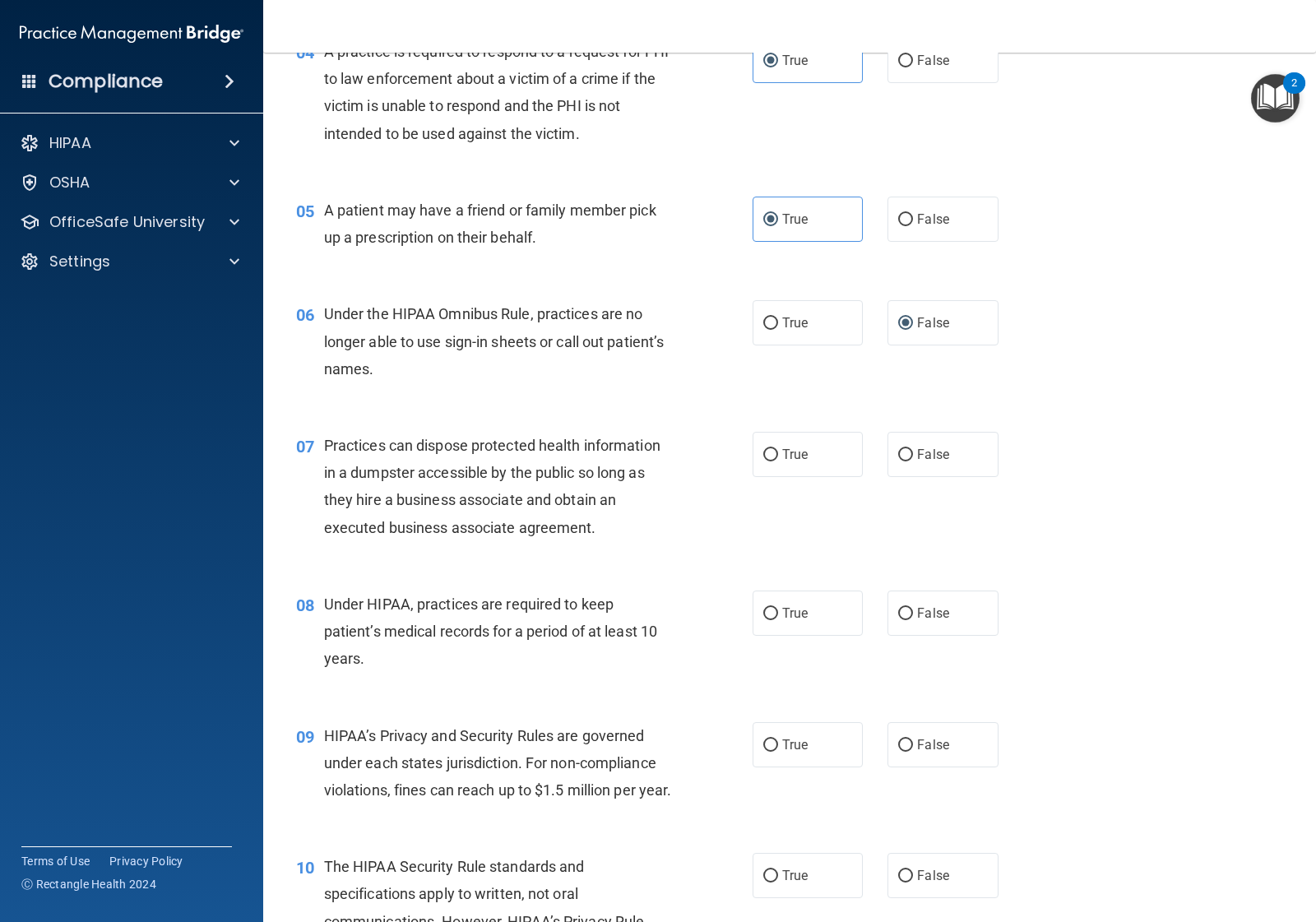
scroll to position [617, 0]
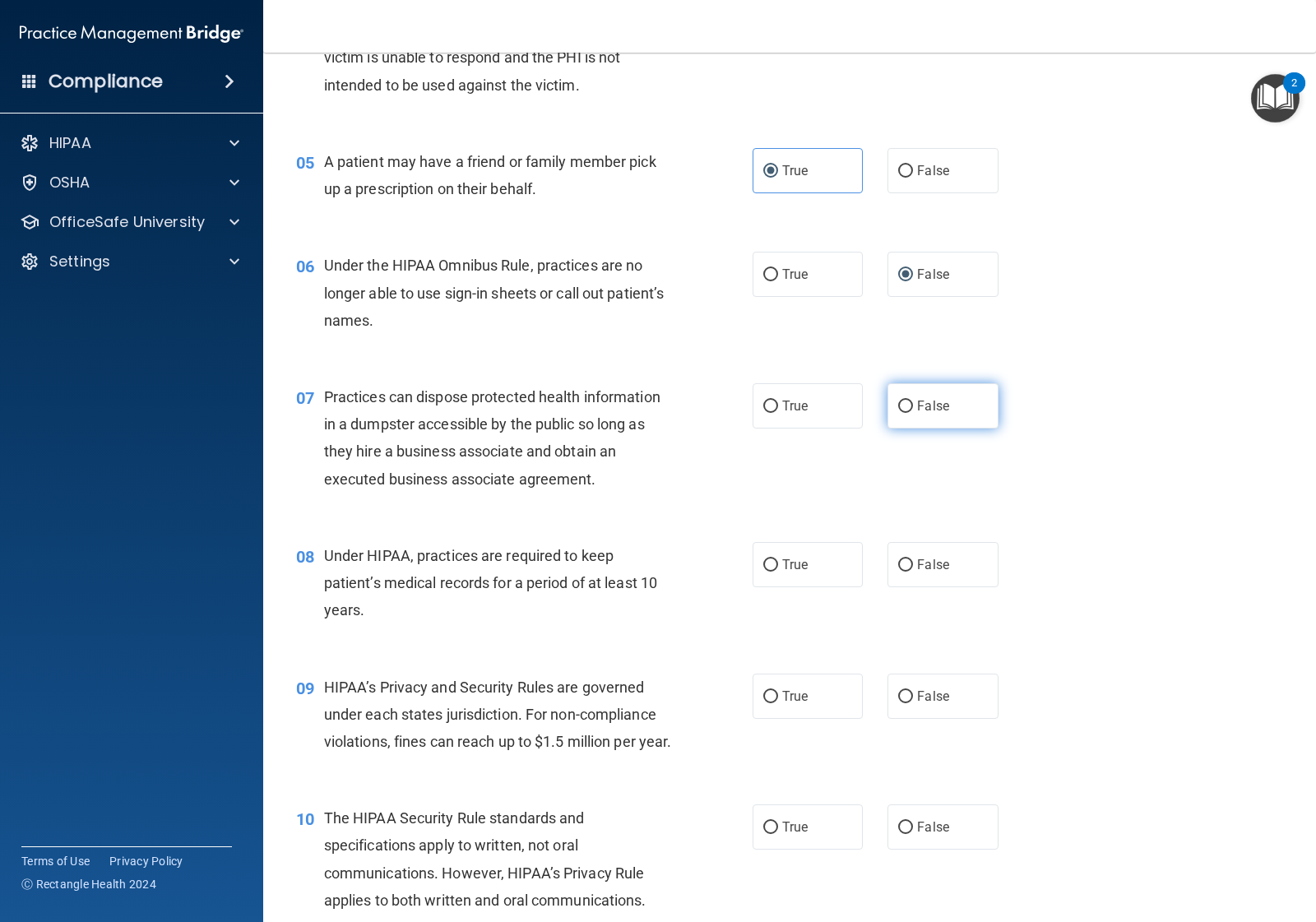
click at [917, 410] on span "False" at bounding box center [933, 406] width 32 height 16
click at [913, 410] on input "False" at bounding box center [906, 407] width 15 height 12
radio input "true"
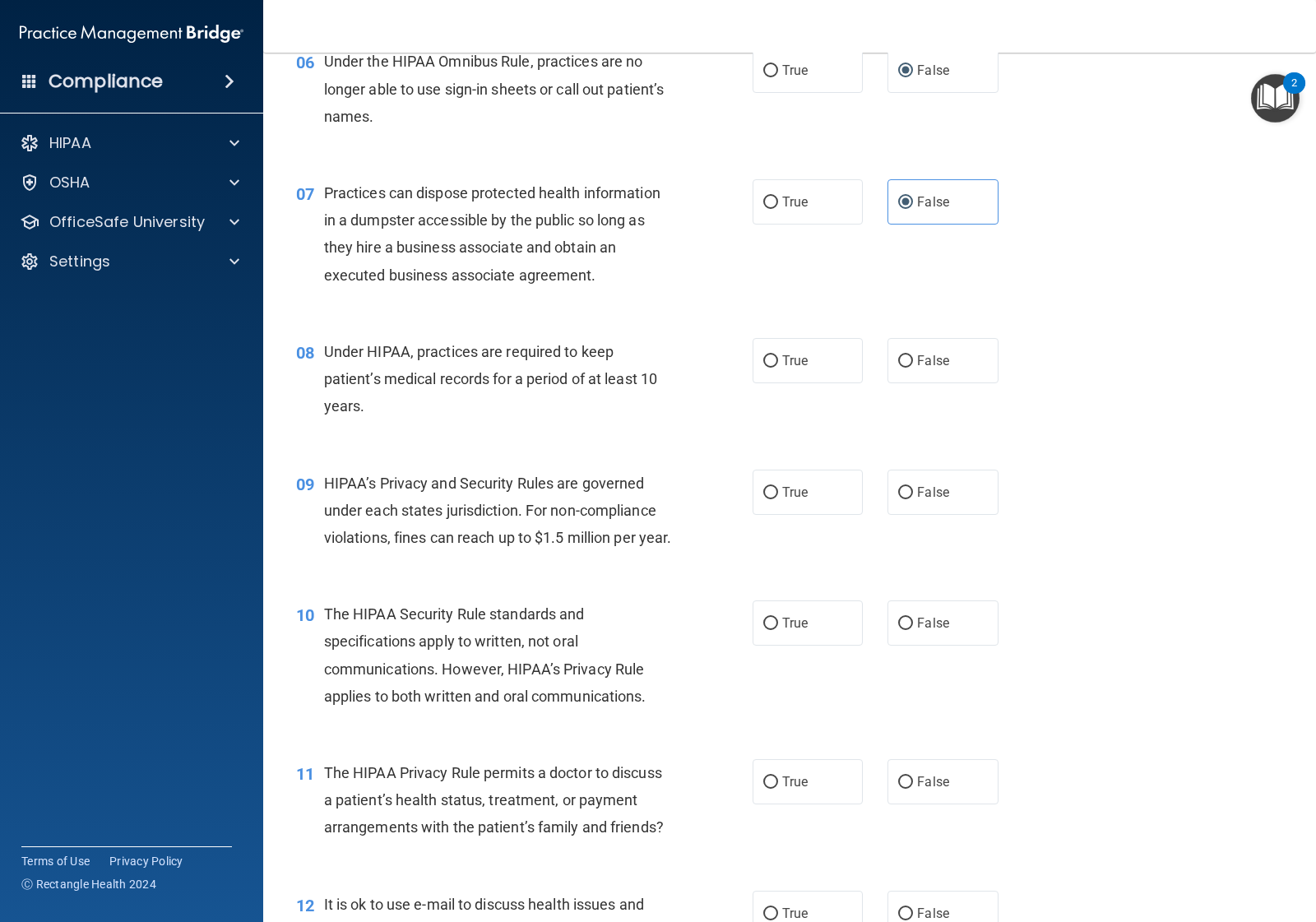
scroll to position [823, 0]
click at [917, 364] on span "False" at bounding box center [933, 359] width 32 height 16
click at [909, 364] on input "False" at bounding box center [906, 360] width 15 height 12
radio input "true"
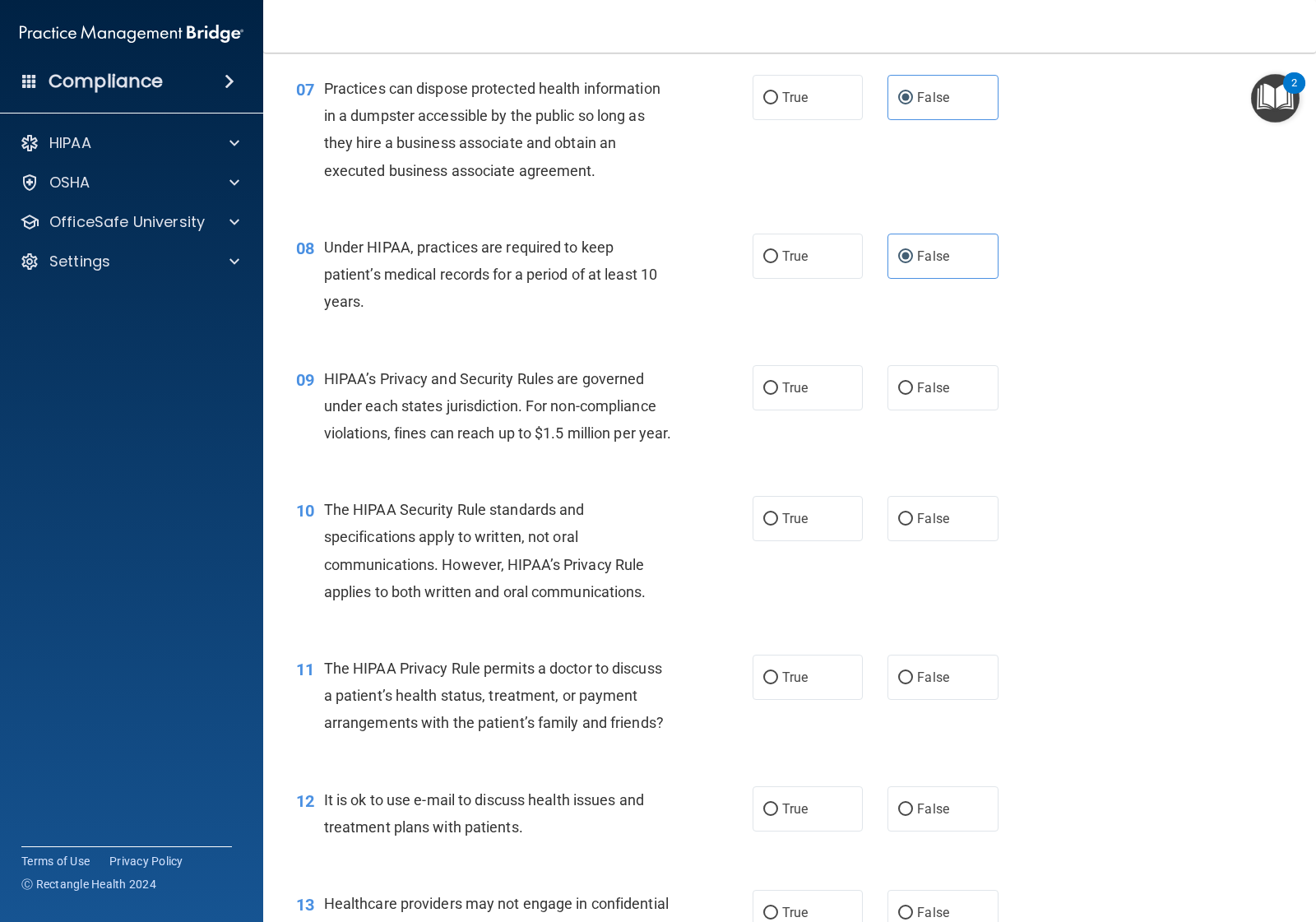
scroll to position [1028, 0]
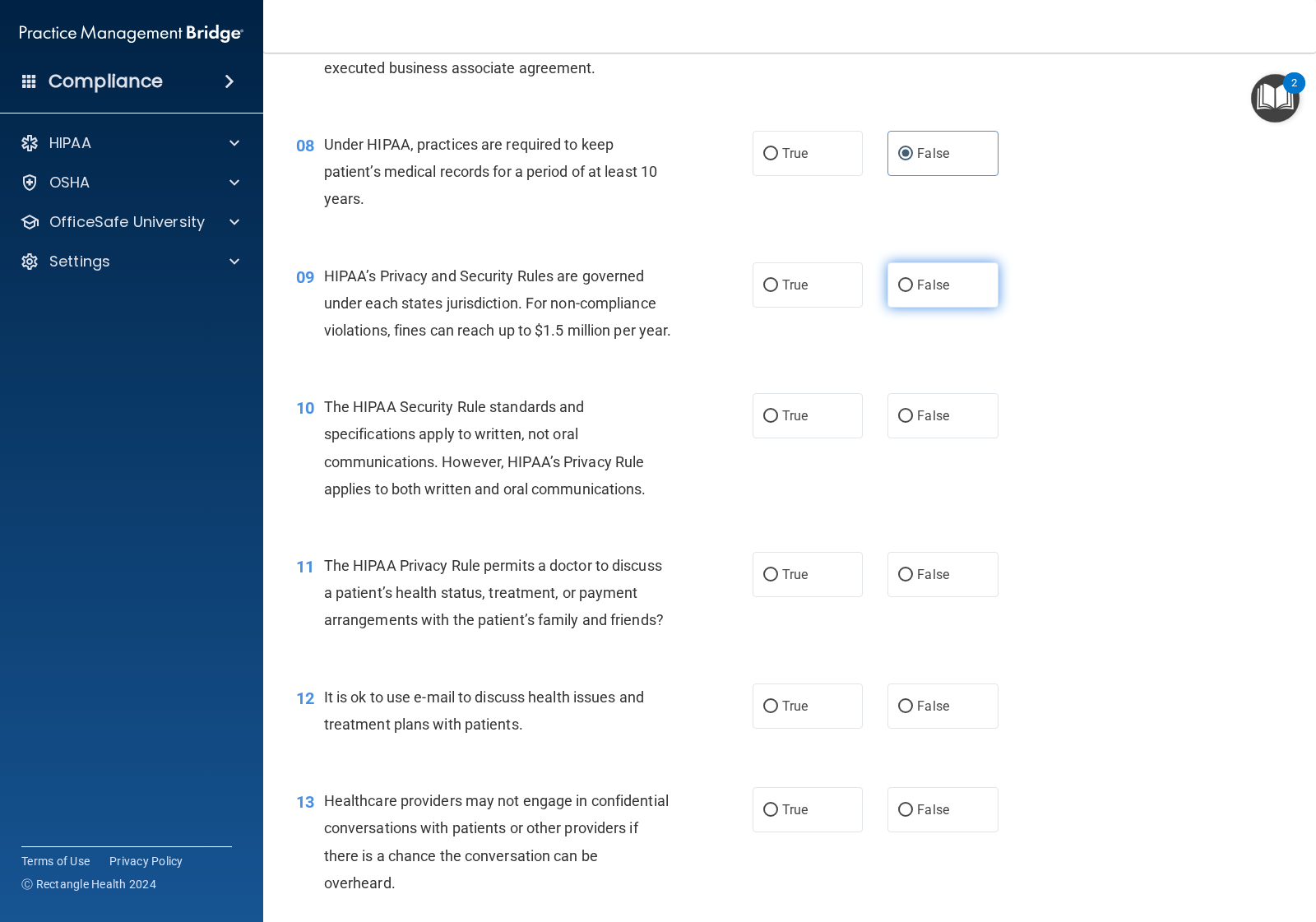
click at [917, 285] on span "False" at bounding box center [933, 285] width 32 height 16
click at [909, 285] on input "False" at bounding box center [906, 286] width 15 height 12
radio input "true"
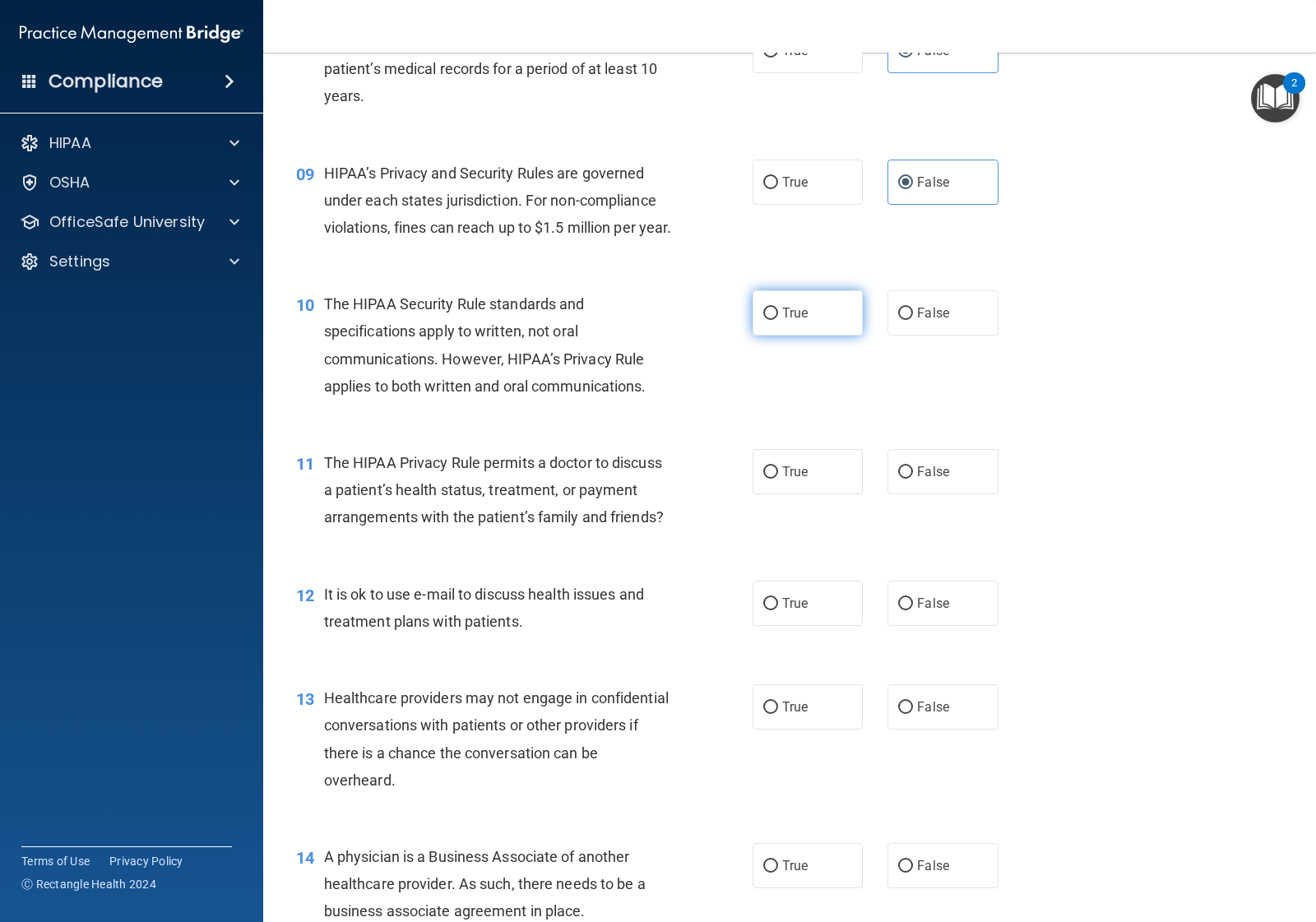
click at [782, 321] on span "True" at bounding box center [794, 314] width 26 height 16
click at [778, 320] on input "True" at bounding box center [770, 314] width 15 height 12
radio input "true"
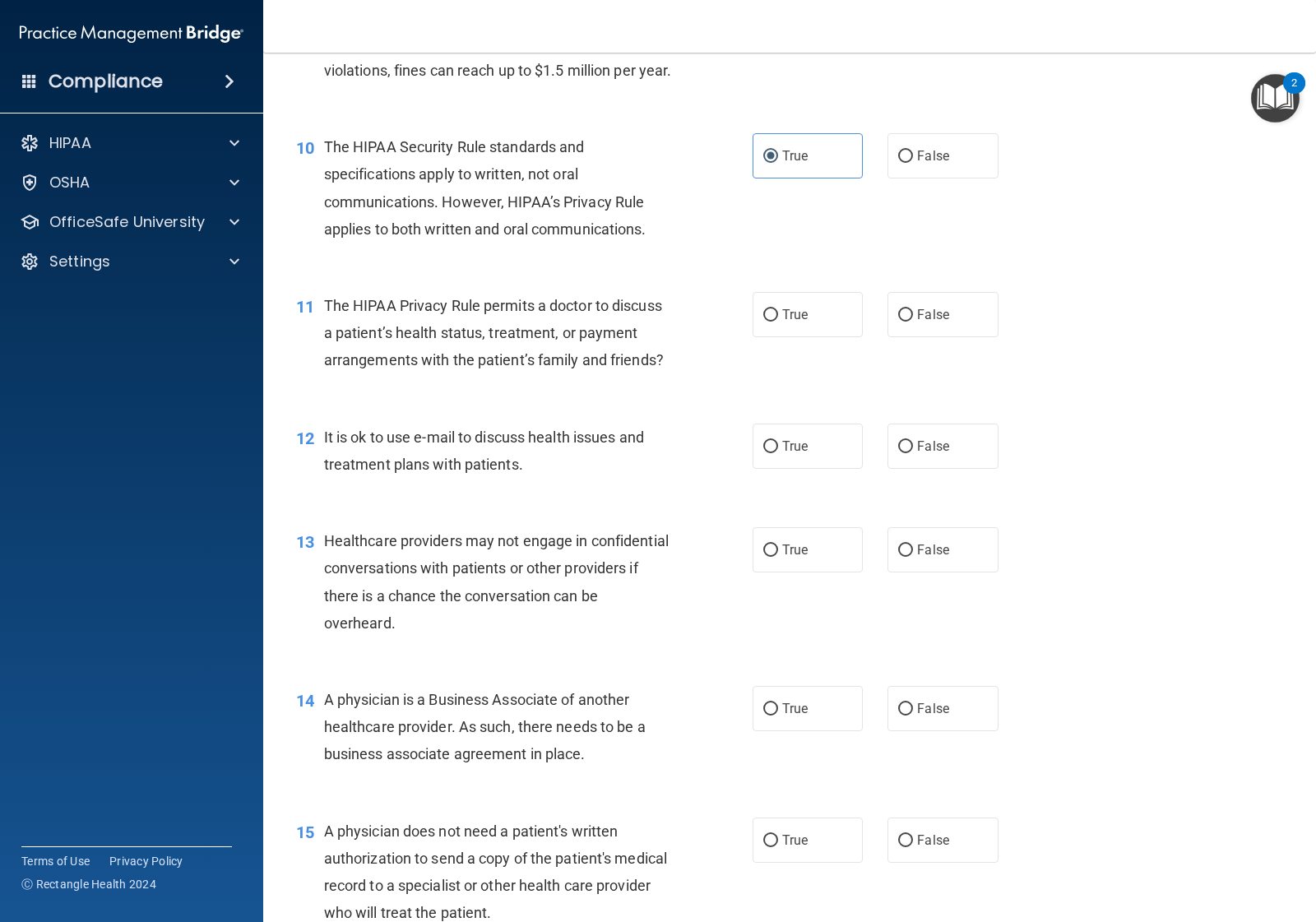
scroll to position [1337, 0]
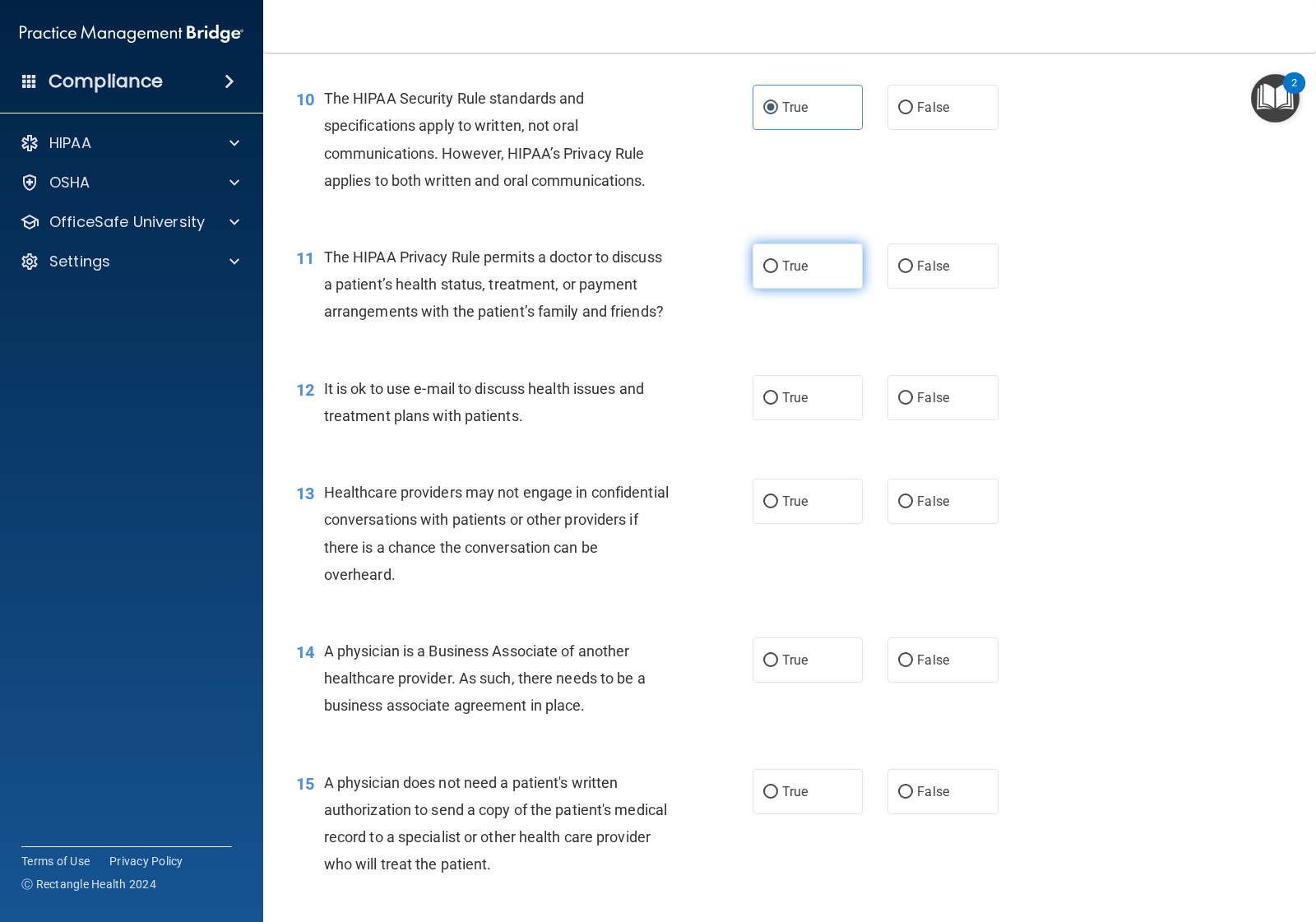
click at [777, 289] on label "True" at bounding box center [808, 265] width 110 height 45
click at [777, 273] on input "True" at bounding box center [770, 267] width 15 height 12
radio input "true"
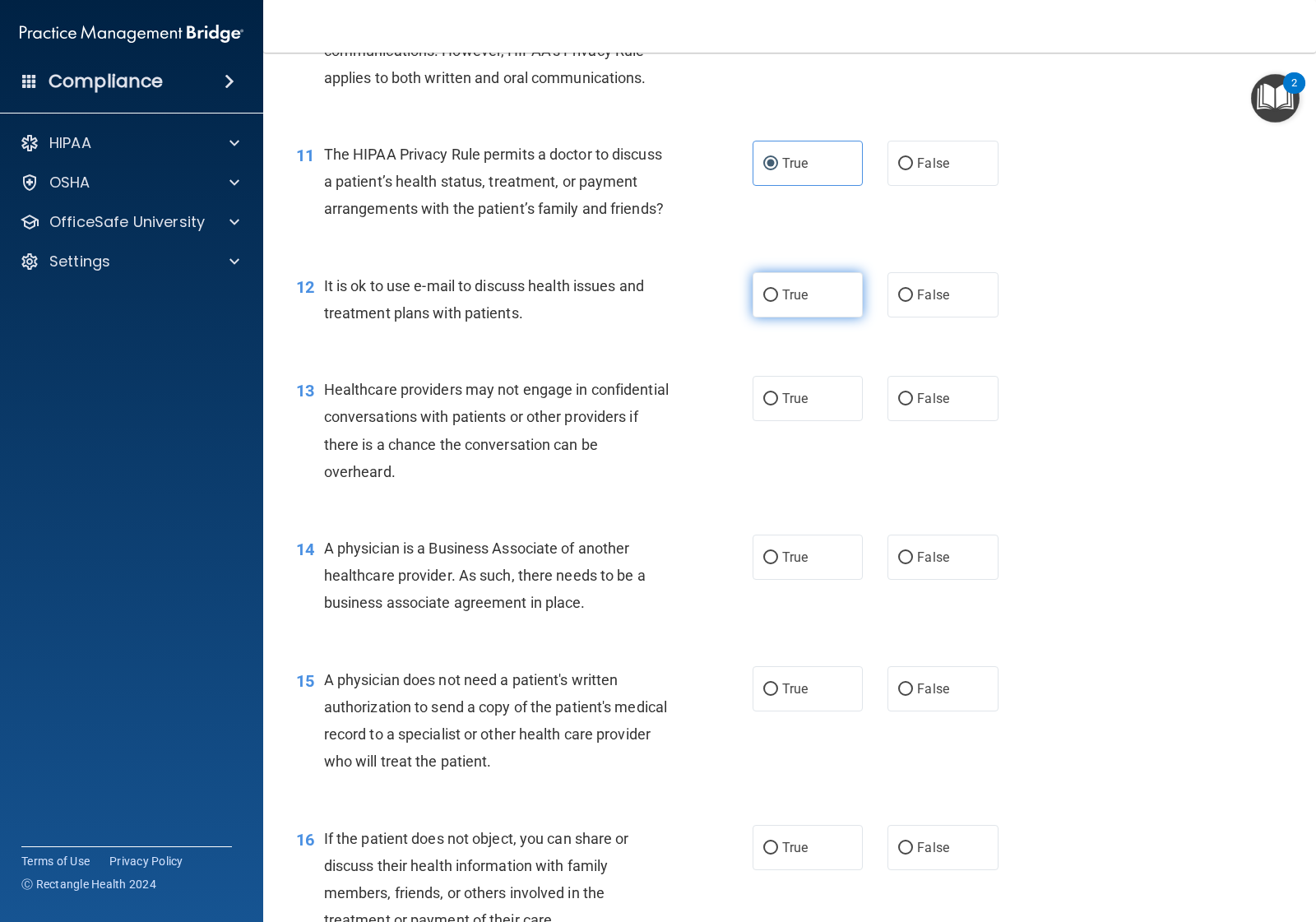
click at [782, 303] on span "True" at bounding box center [794, 295] width 26 height 16
click at [778, 302] on input "True" at bounding box center [770, 296] width 15 height 12
radio input "true"
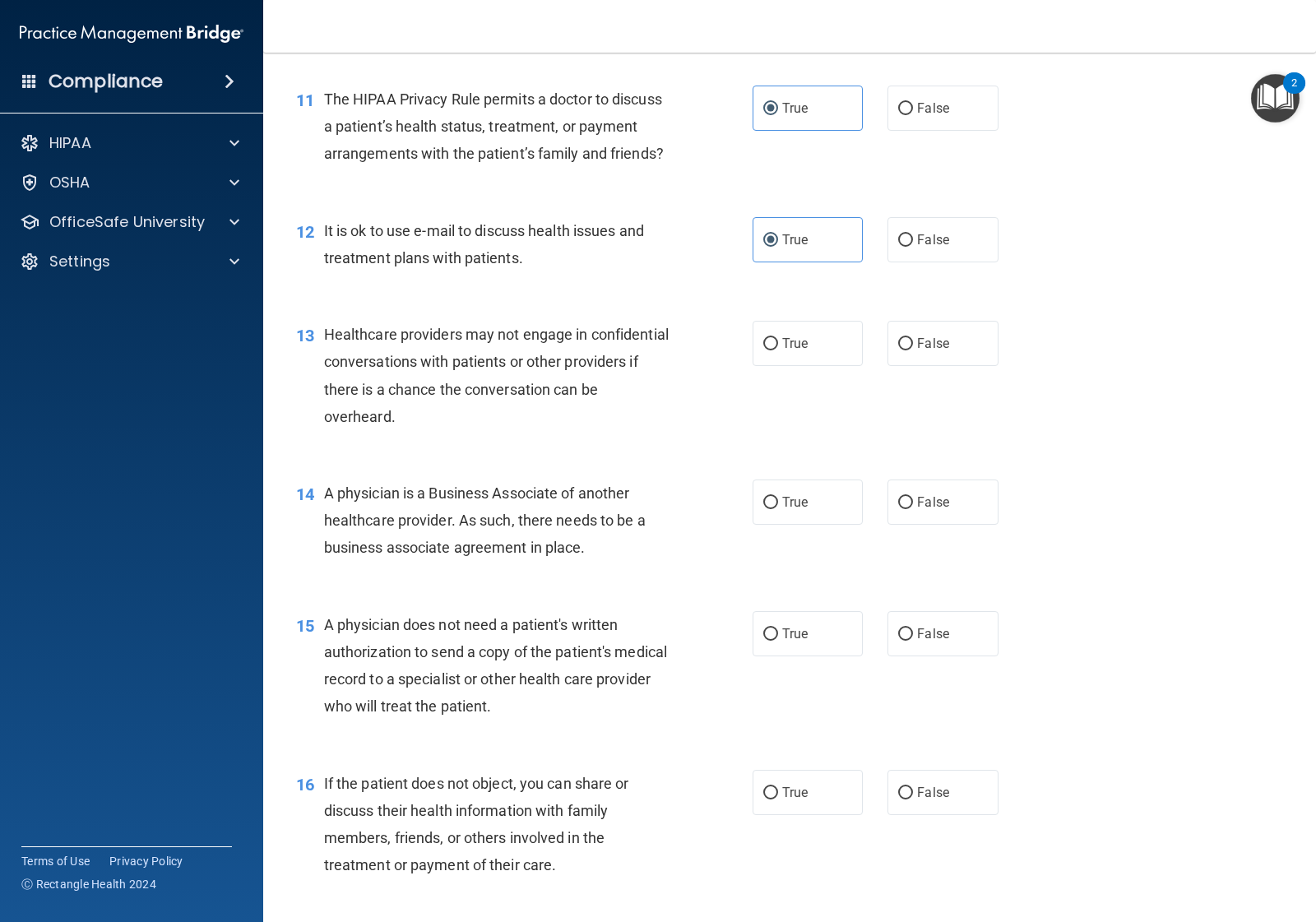
scroll to position [1543, 0]
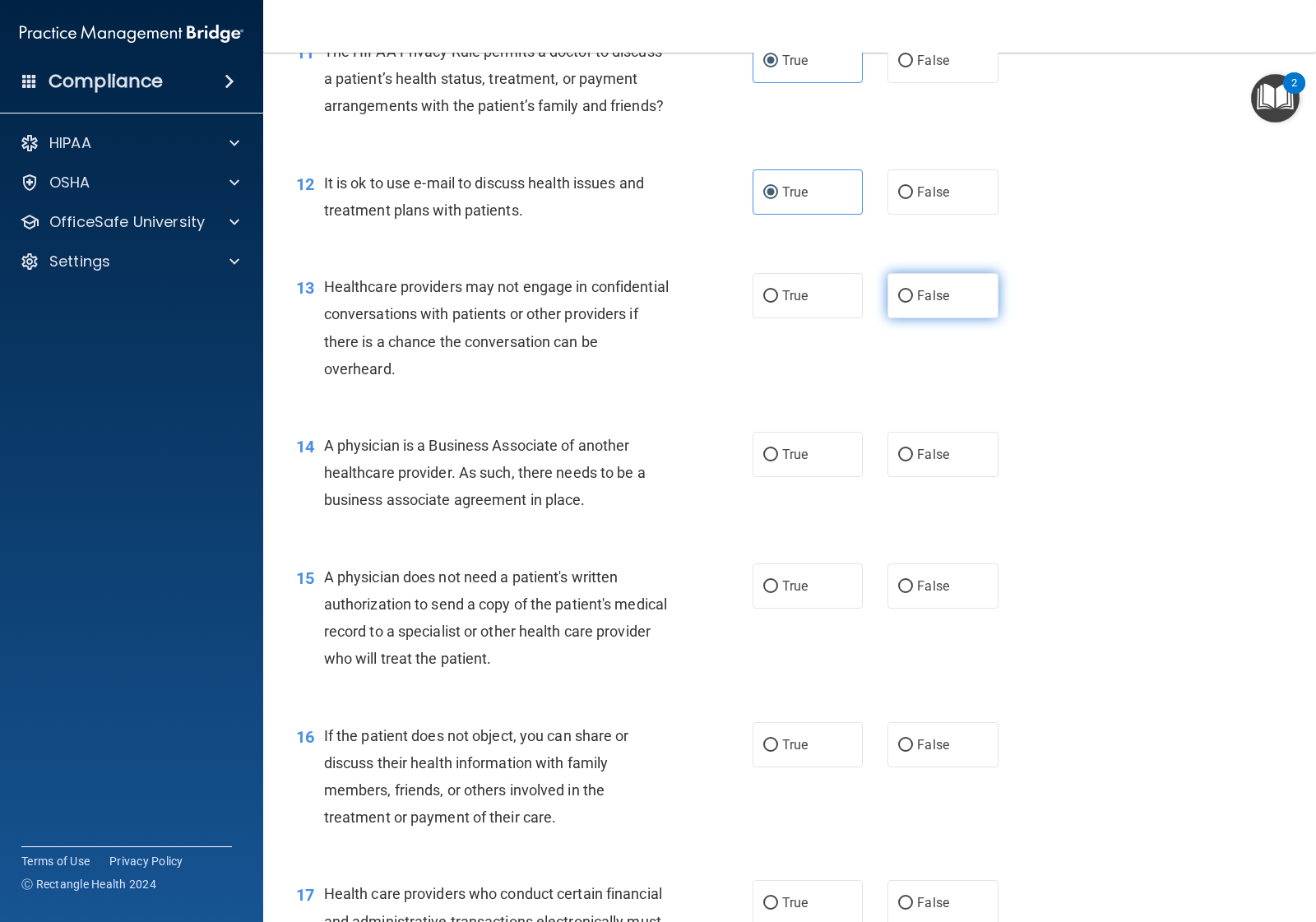
click at [898, 303] on input "False" at bounding box center [906, 297] width 15 height 12
radio input "true"
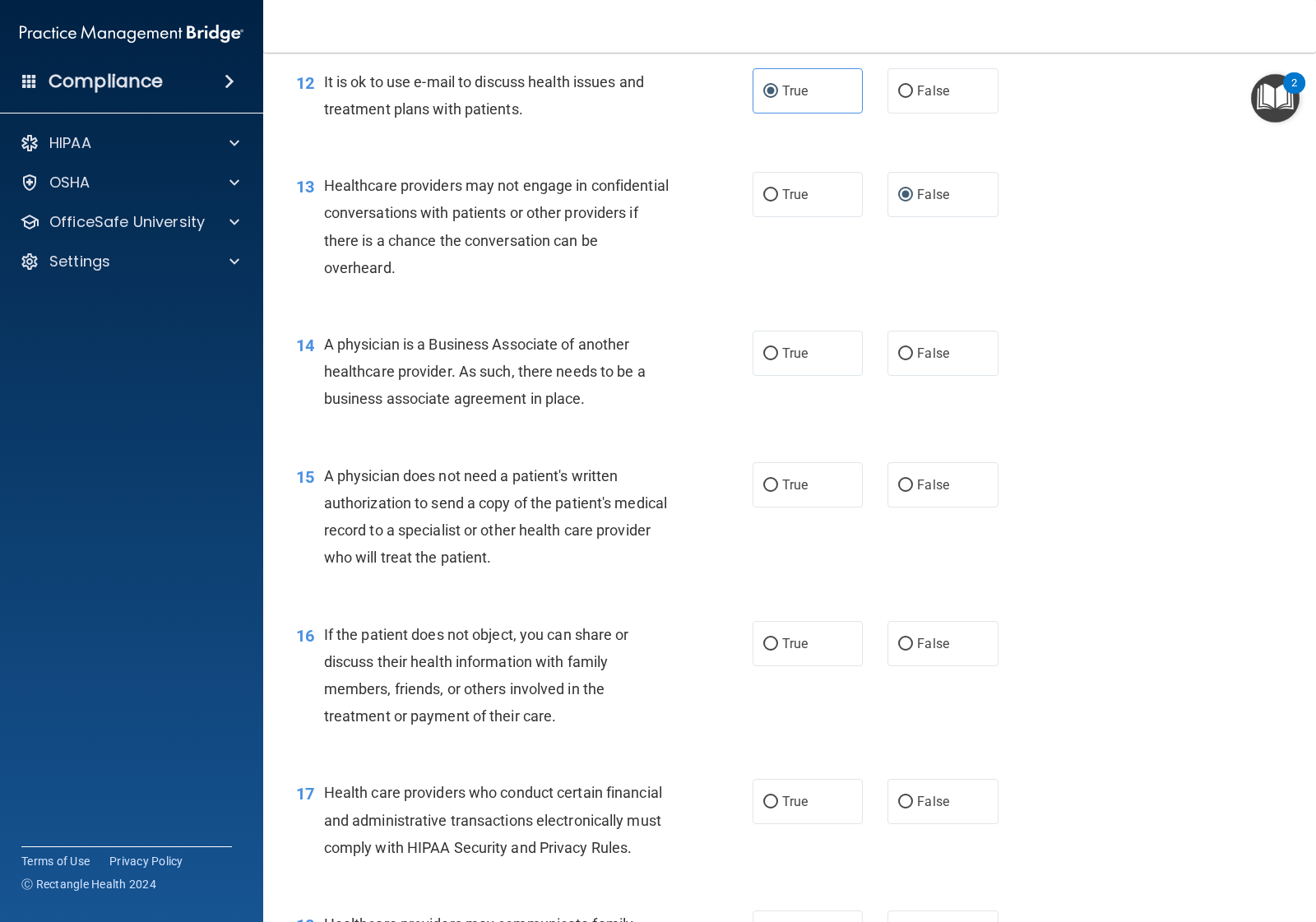
scroll to position [1645, 0]
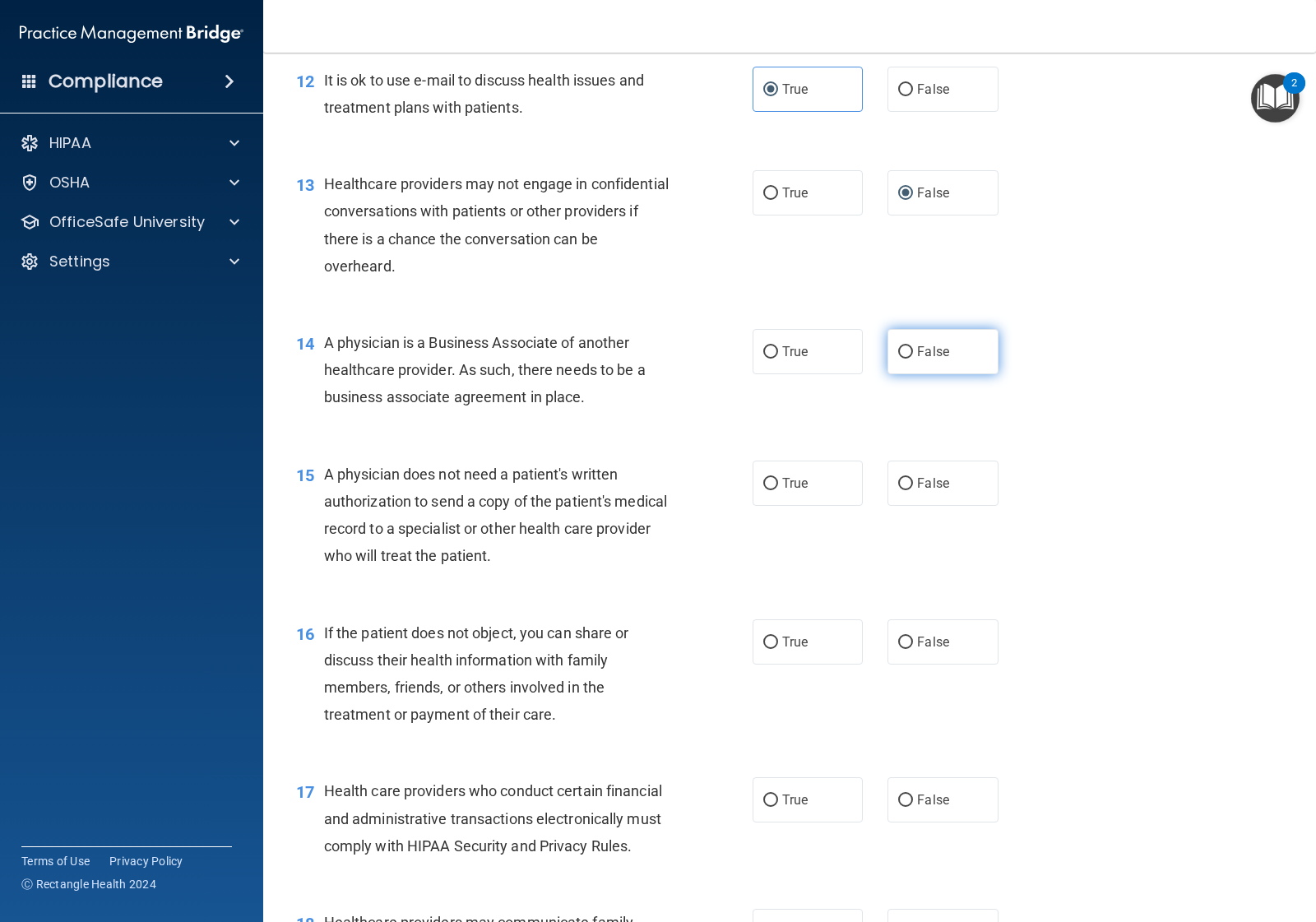
click at [917, 360] on span "False" at bounding box center [933, 352] width 32 height 16
click at [913, 359] on input "False" at bounding box center [906, 353] width 15 height 12
radio input "true"
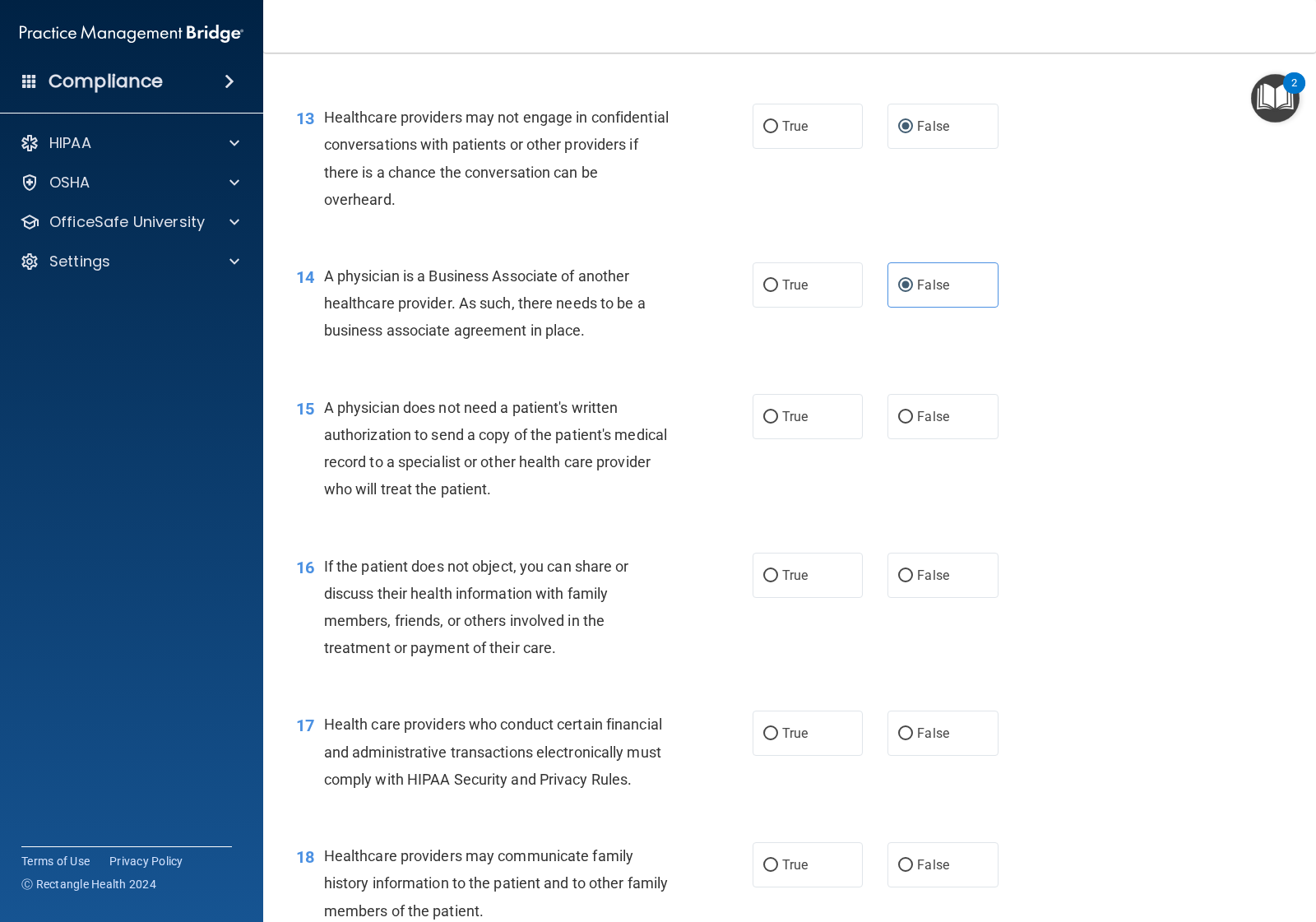
scroll to position [1749, 0]
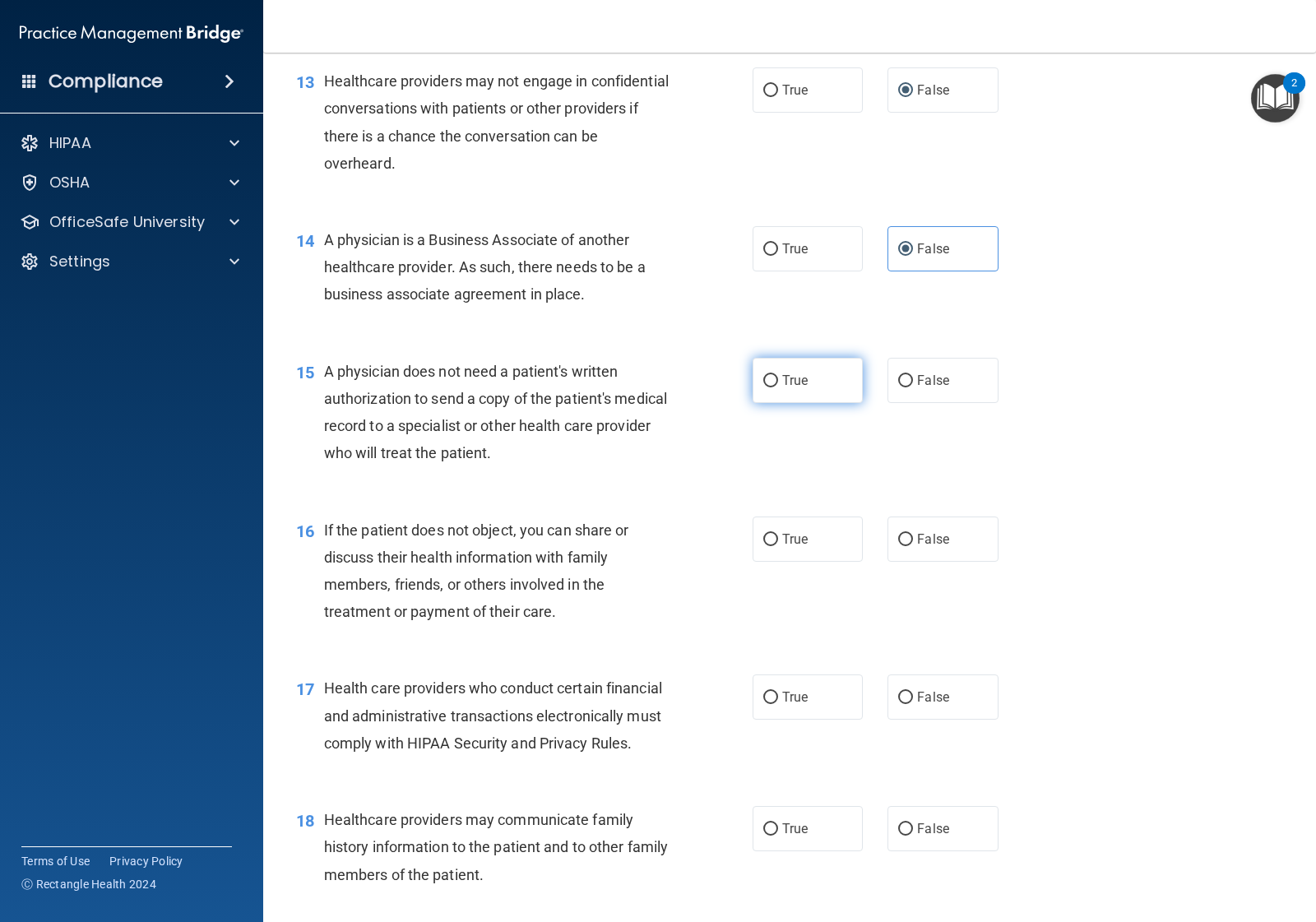
click at [785, 400] on label "True" at bounding box center [808, 380] width 110 height 45
click at [778, 388] on input "True" at bounding box center [770, 381] width 15 height 12
radio input "true"
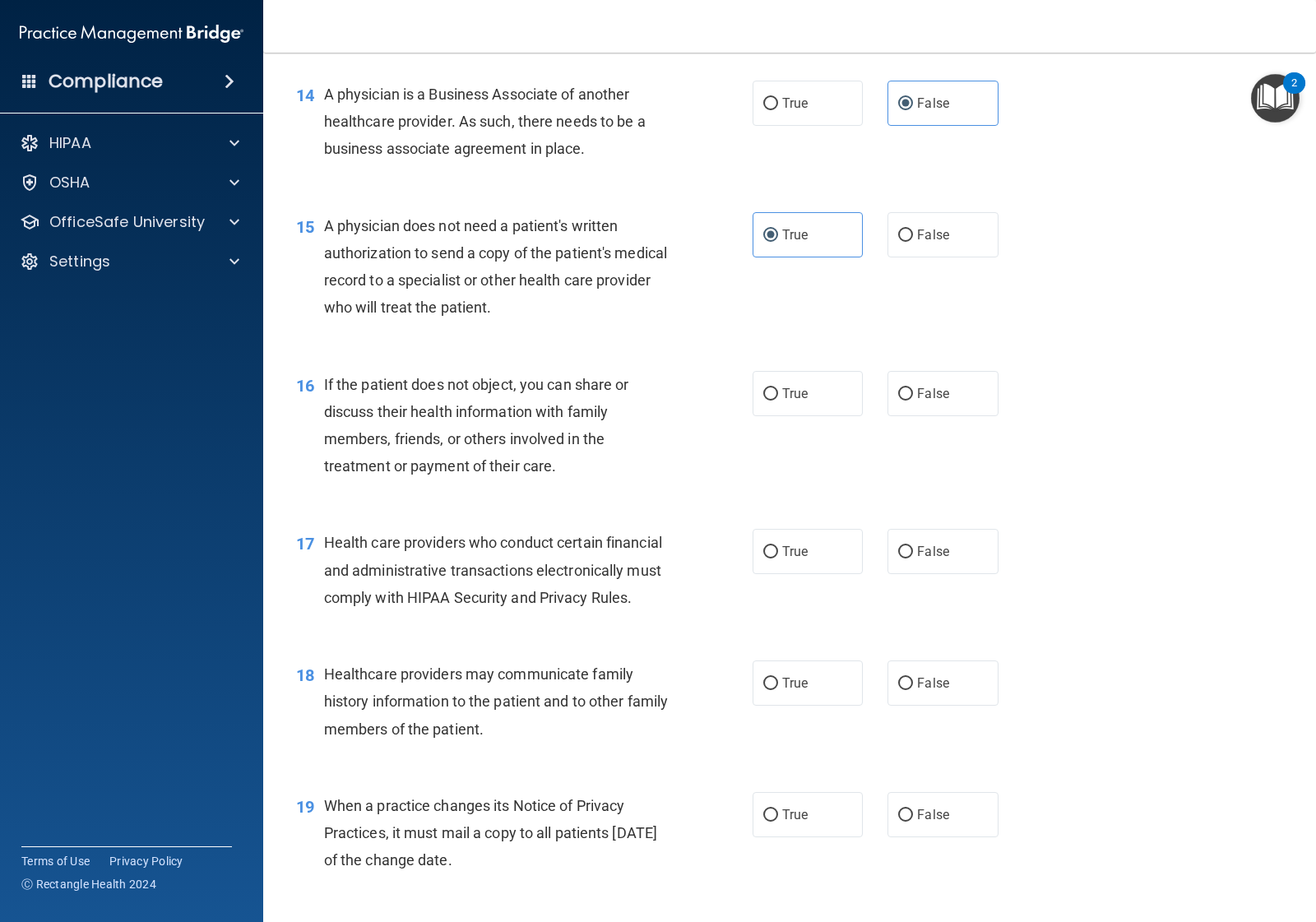
scroll to position [1954, 0]
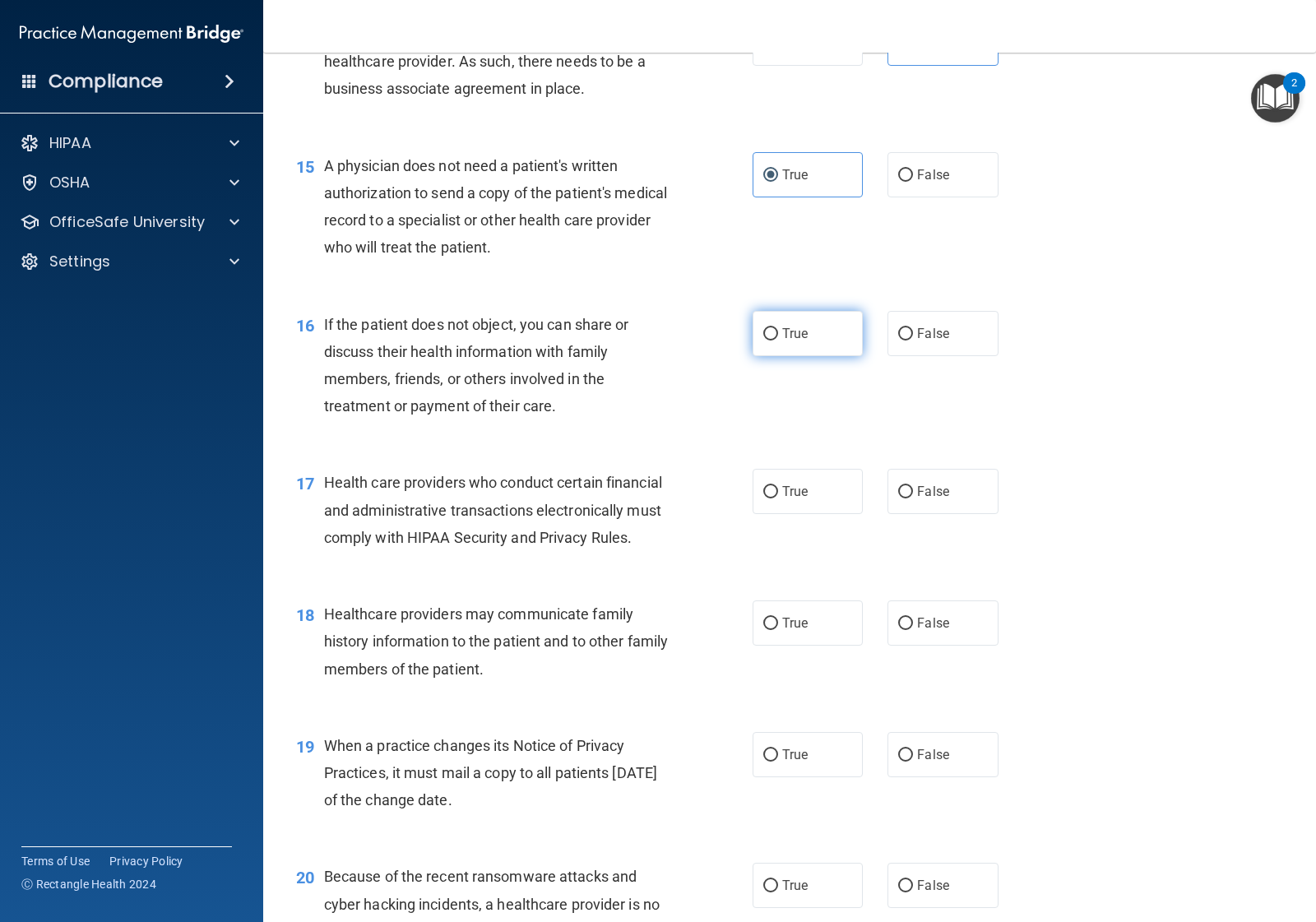
click at [782, 341] on span "True" at bounding box center [794, 334] width 26 height 16
click at [778, 340] on input "True" at bounding box center [770, 335] width 15 height 12
radio input "true"
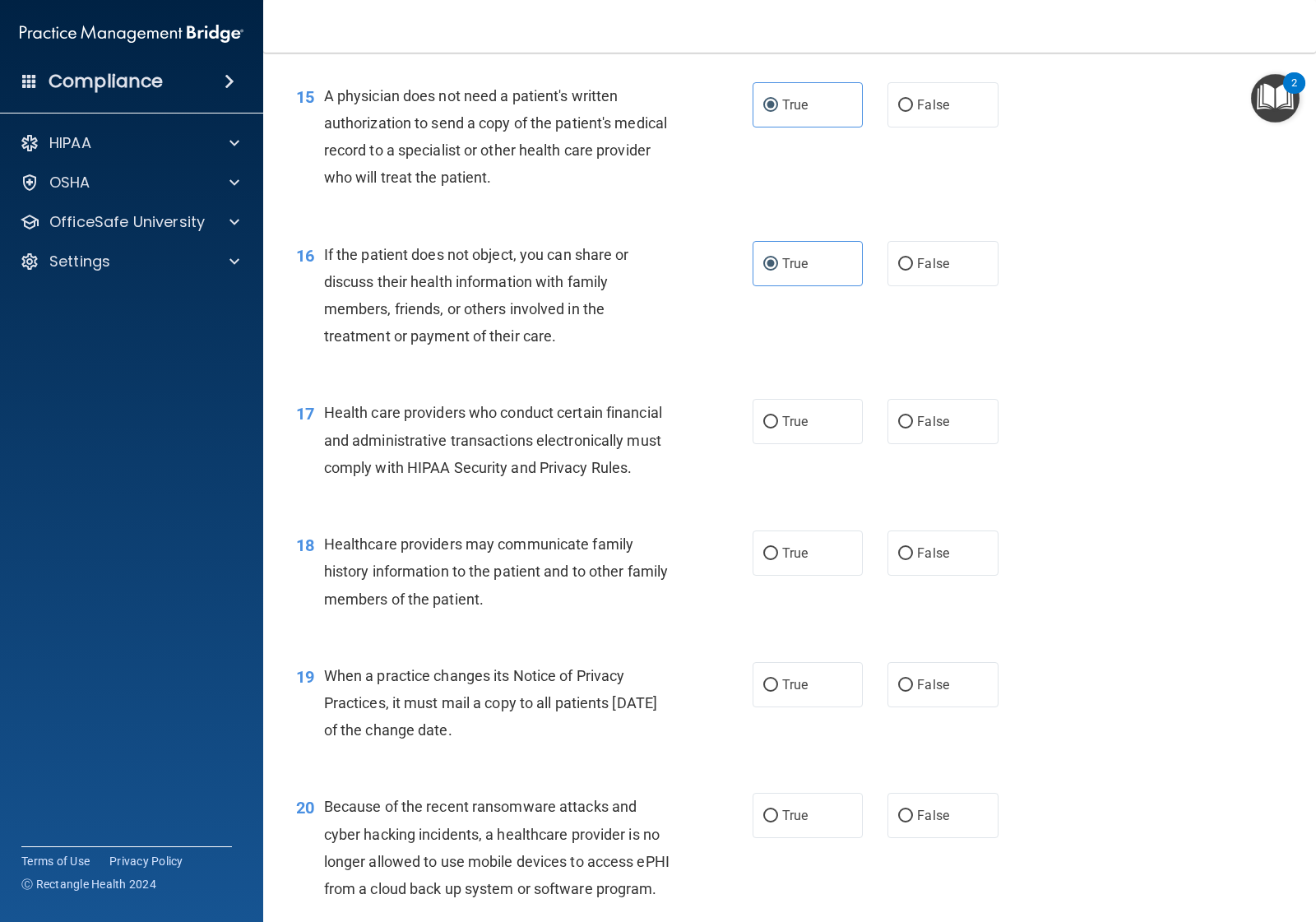
scroll to position [2057, 0]
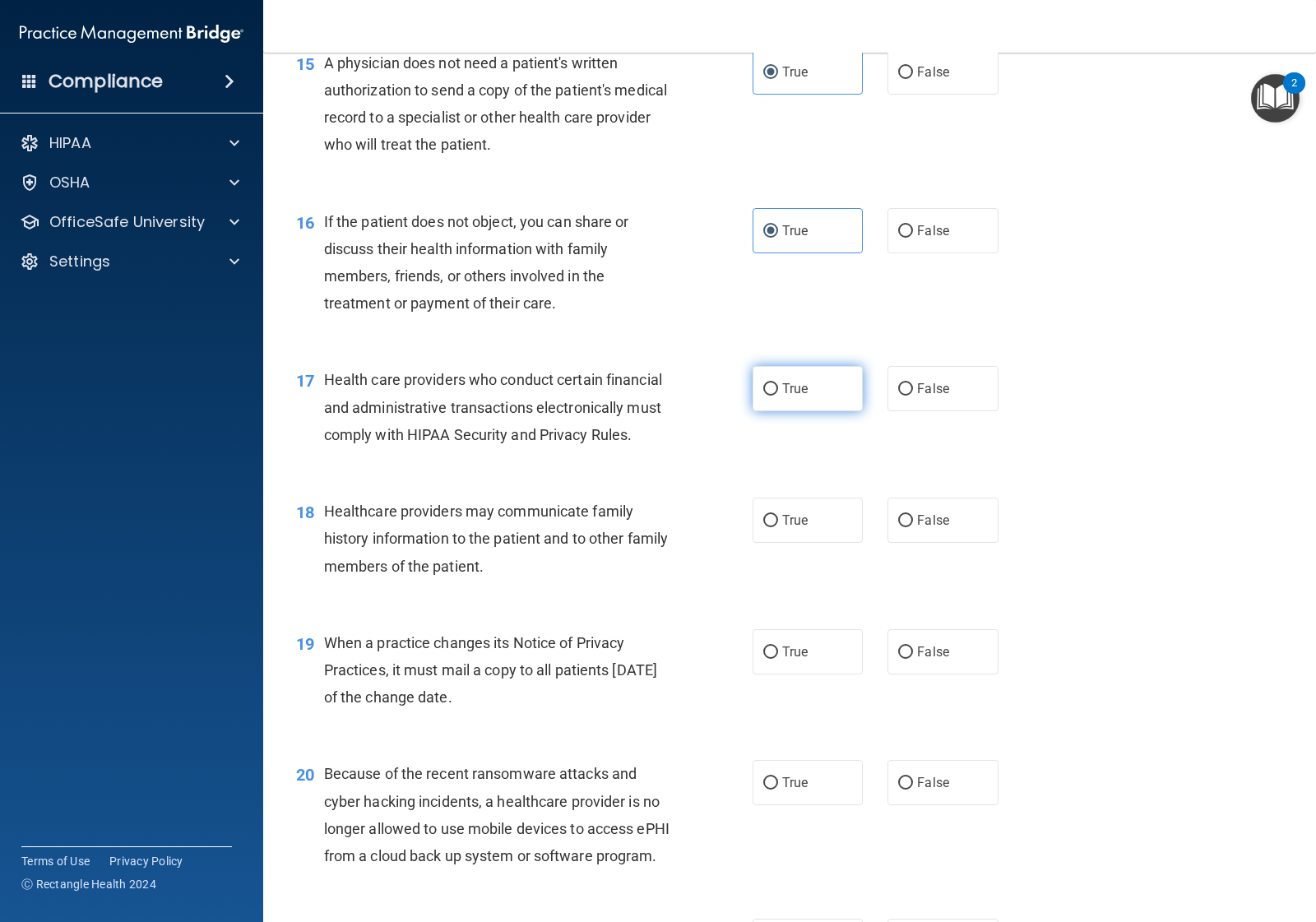
click at [782, 396] on span "True" at bounding box center [794, 389] width 26 height 16
click at [778, 396] on input "True" at bounding box center [770, 389] width 15 height 12
radio input "true"
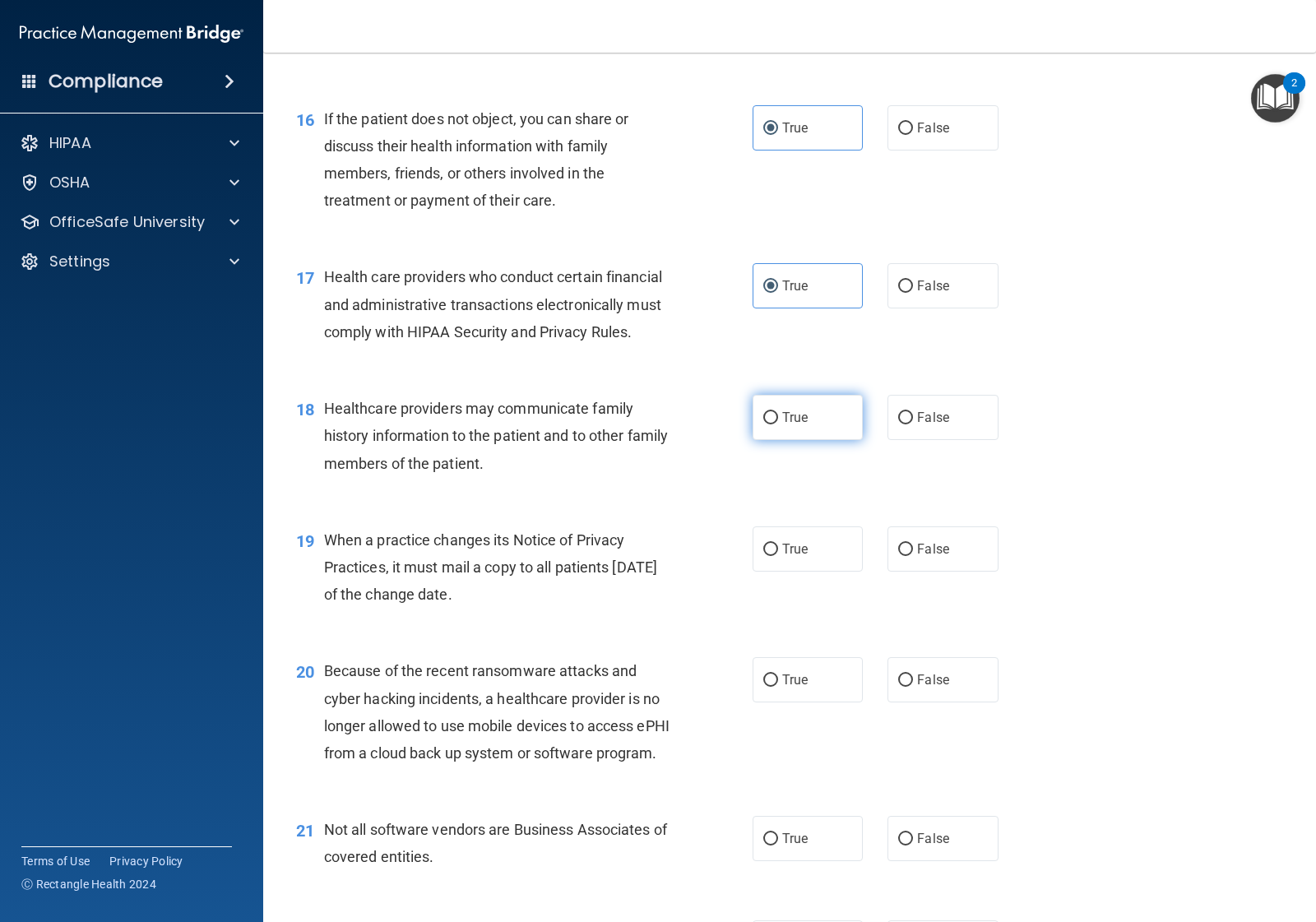
click at [781, 440] on label "True" at bounding box center [808, 417] width 110 height 45
click at [778, 425] on input "True" at bounding box center [770, 419] width 15 height 12
radio input "true"
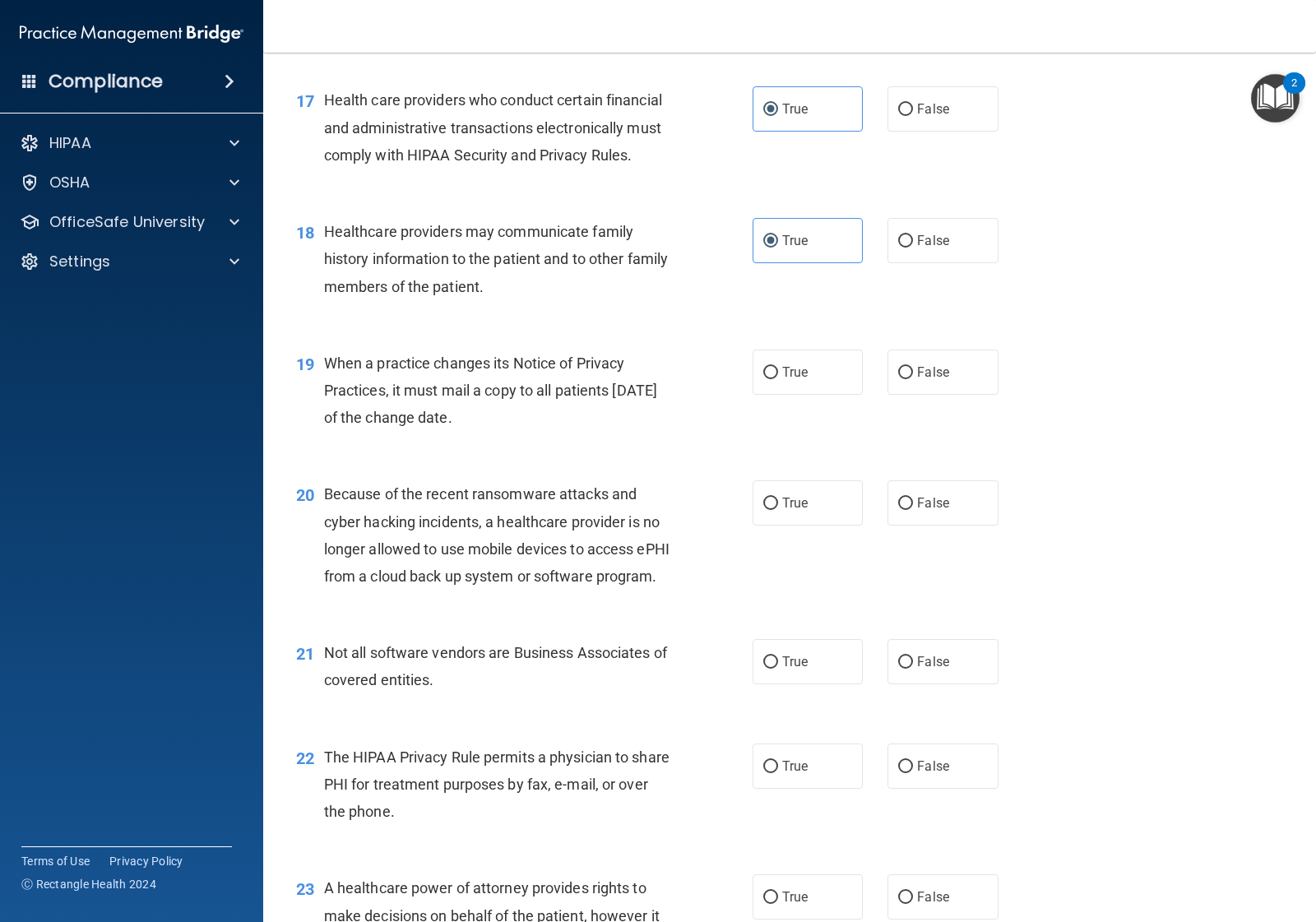
scroll to position [2365, 0]
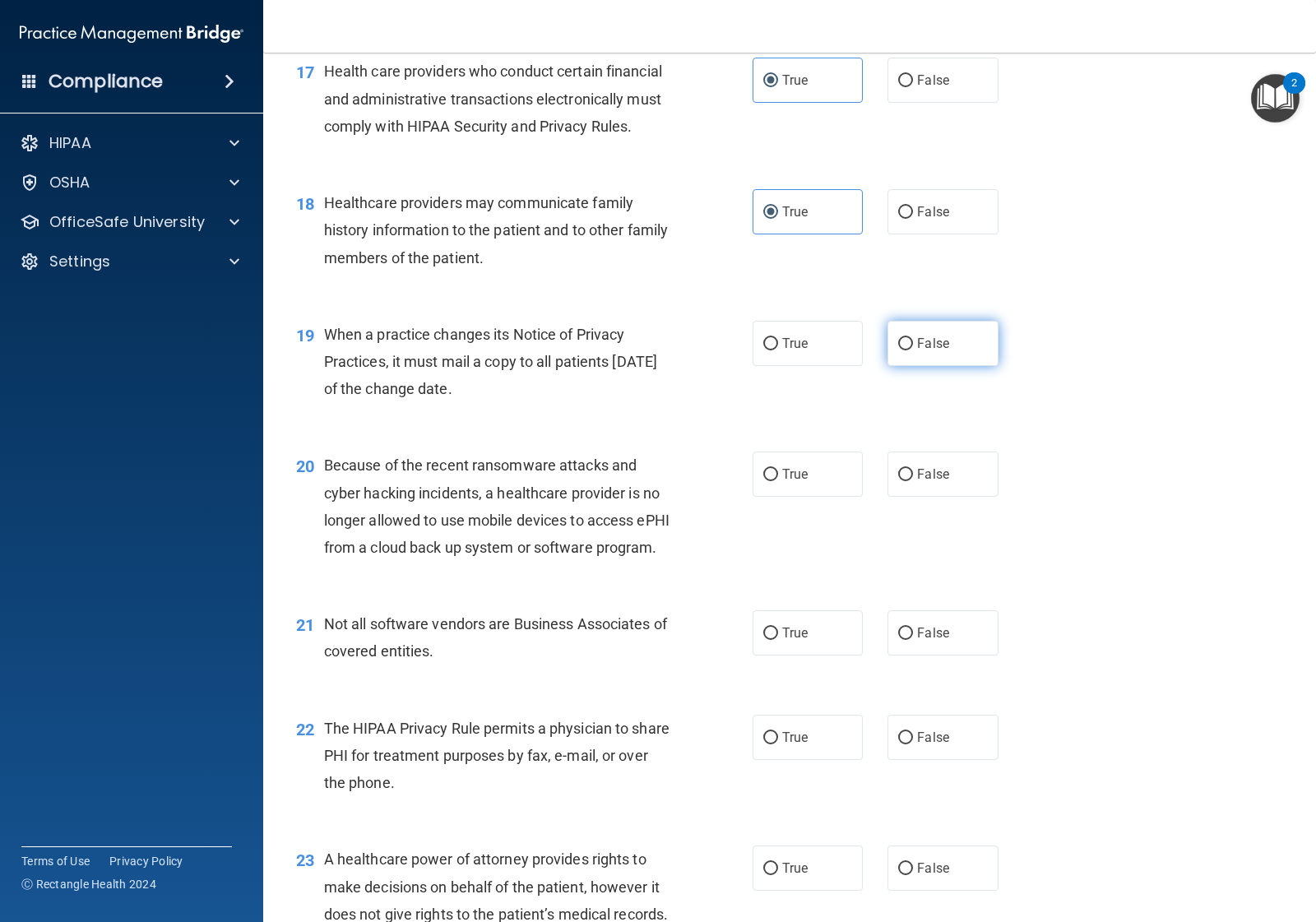
click at [918, 351] on span "False" at bounding box center [933, 344] width 32 height 16
click at [913, 350] on input "False" at bounding box center [906, 345] width 15 height 12
radio input "true"
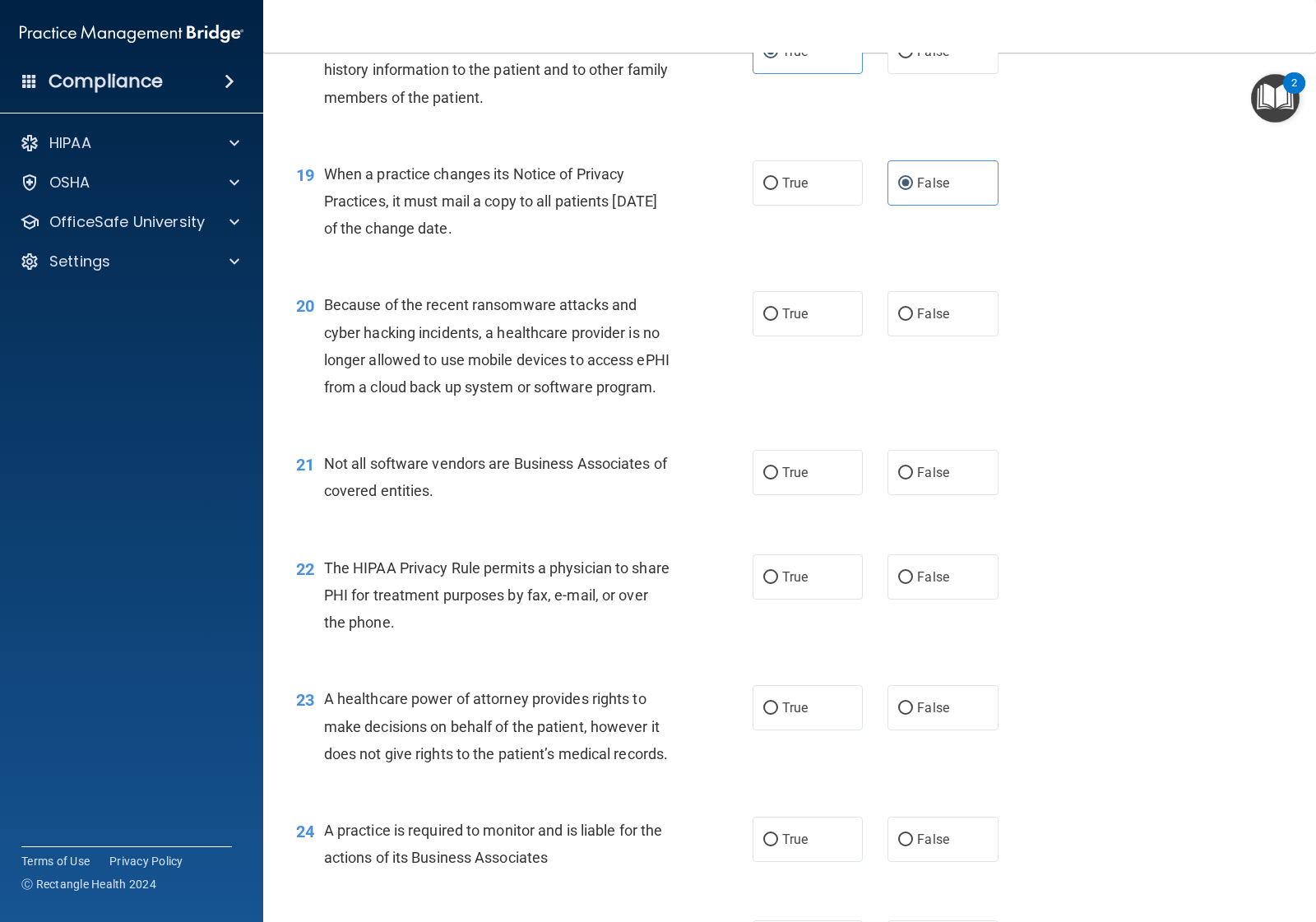
scroll to position [2571, 0]
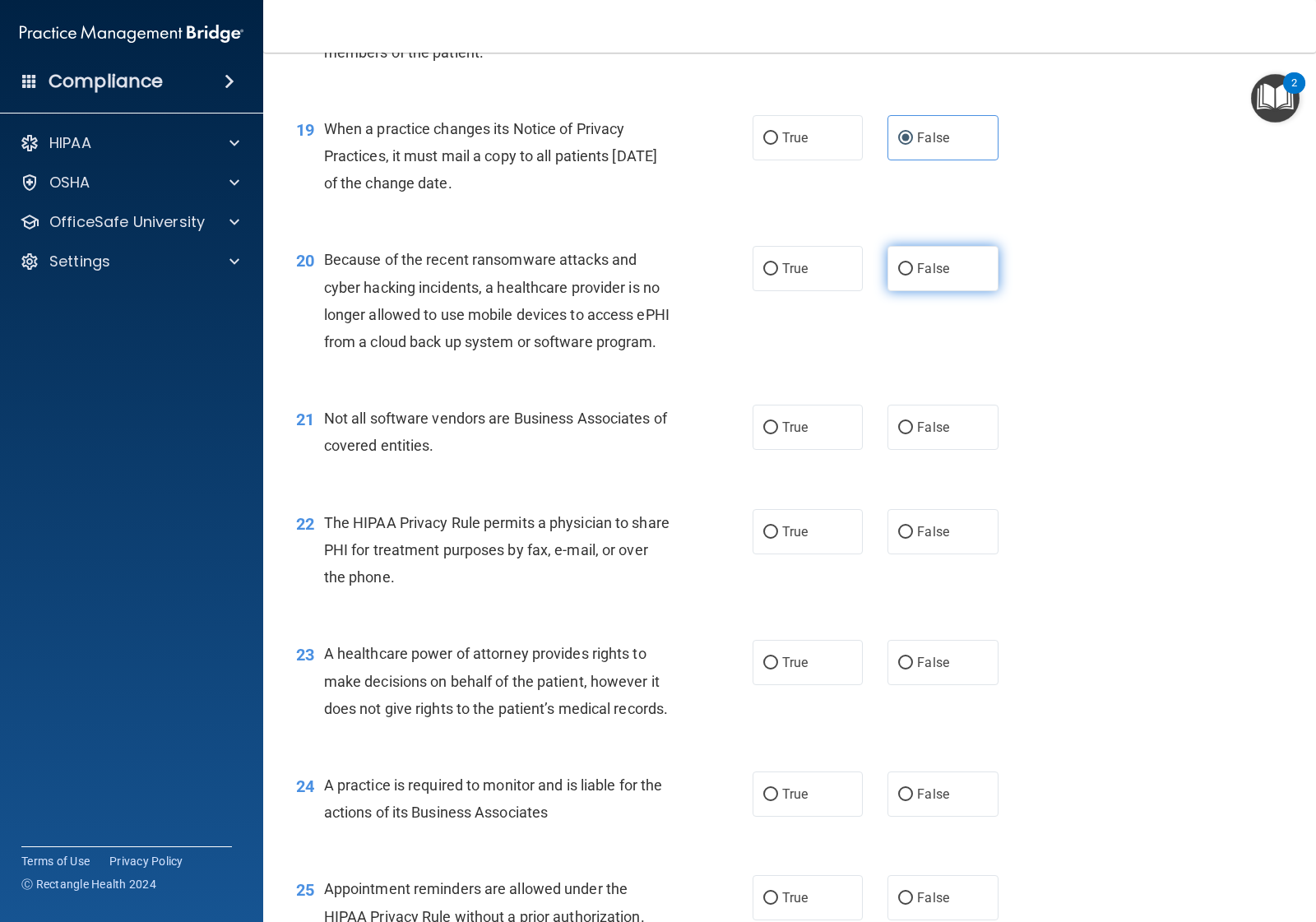
click at [913, 291] on label "False" at bounding box center [943, 268] width 110 height 45
click at [913, 275] on input "False" at bounding box center [906, 270] width 15 height 12
radio input "true"
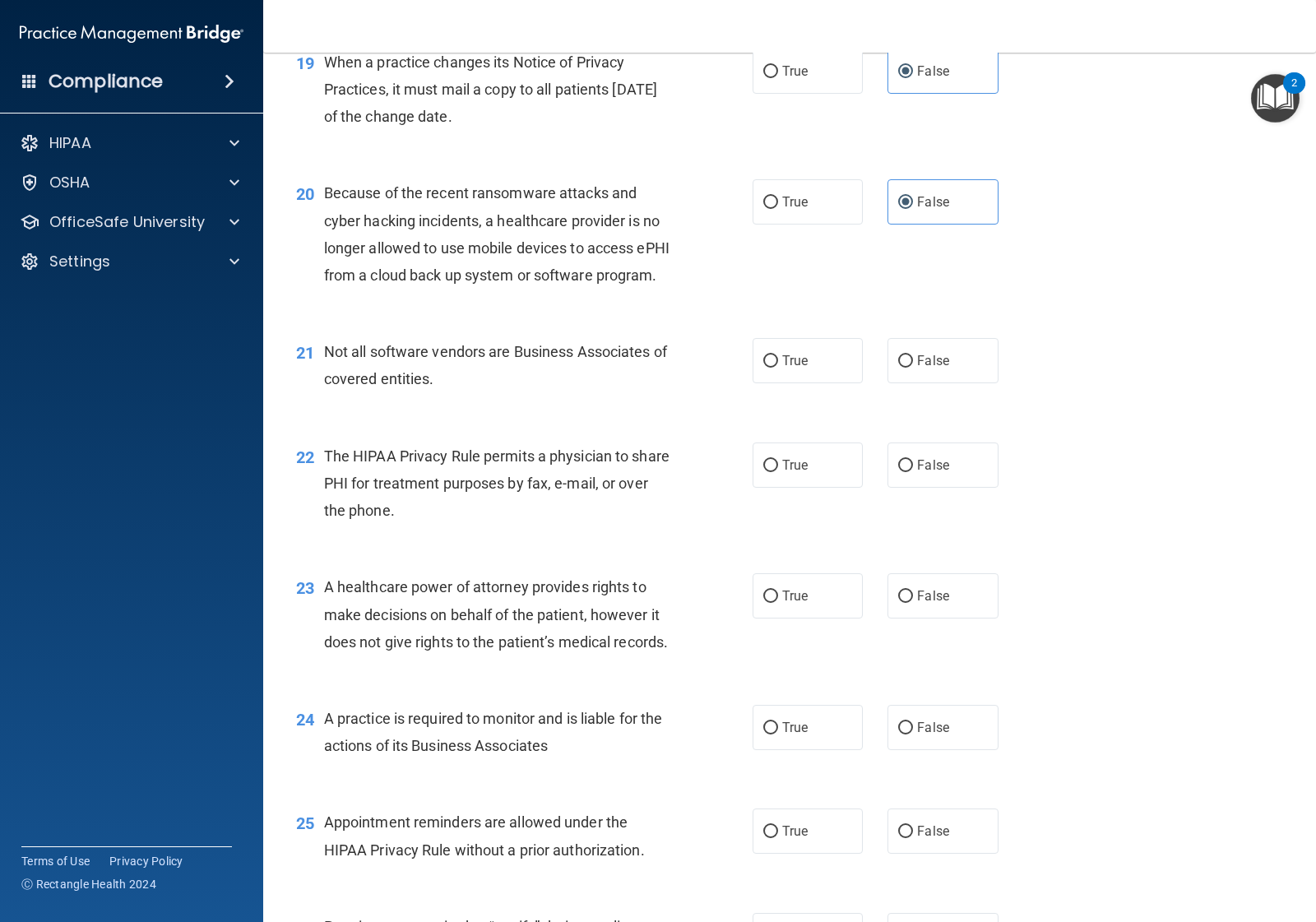
scroll to position [2674, 0]
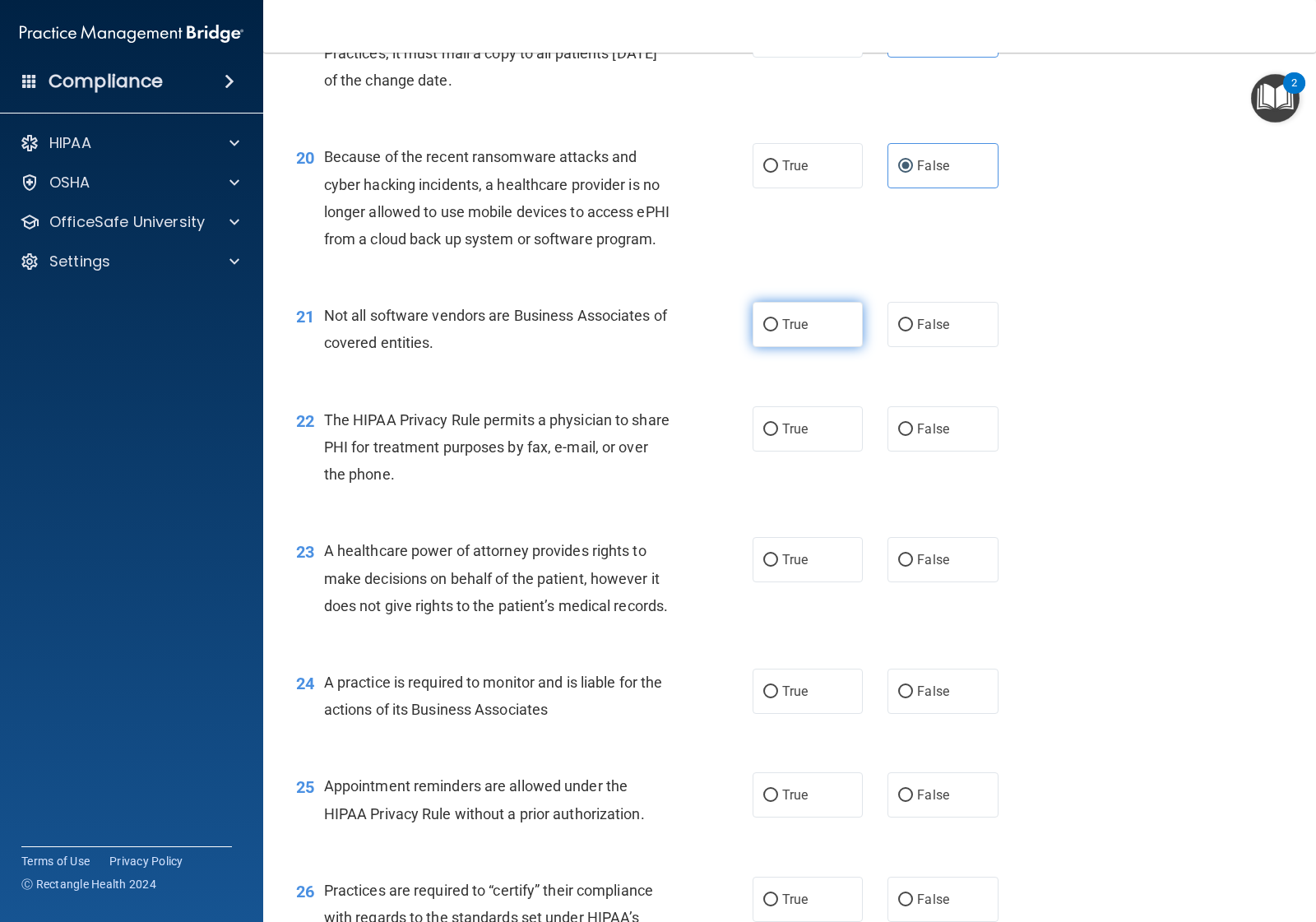
click at [791, 332] on span "True" at bounding box center [794, 325] width 26 height 16
click at [778, 331] on input "True" at bounding box center [770, 325] width 15 height 12
radio input "true"
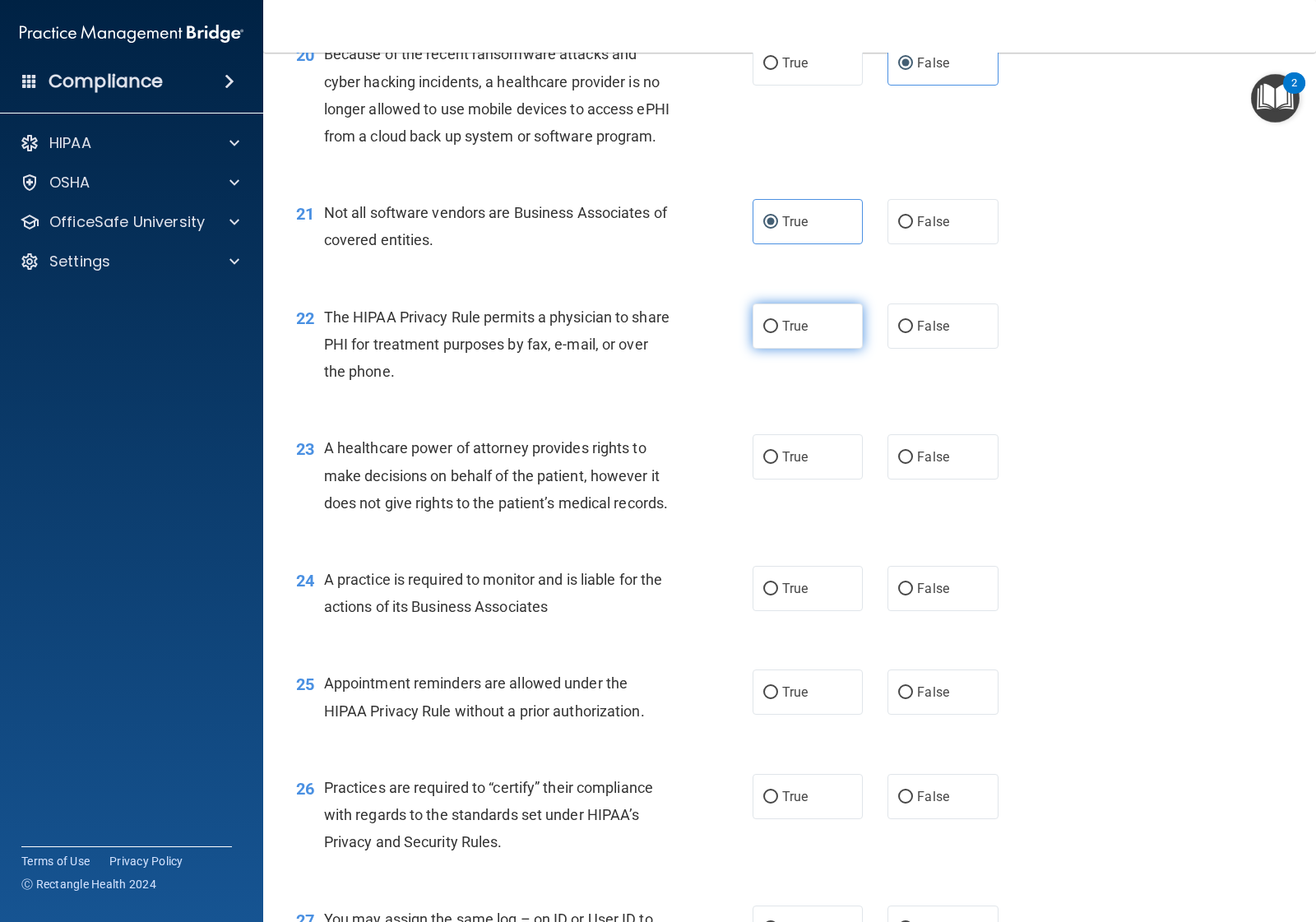
click at [770, 349] on label "True" at bounding box center [808, 326] width 110 height 45
click at [770, 333] on input "True" at bounding box center [770, 327] width 15 height 12
radio input "true"
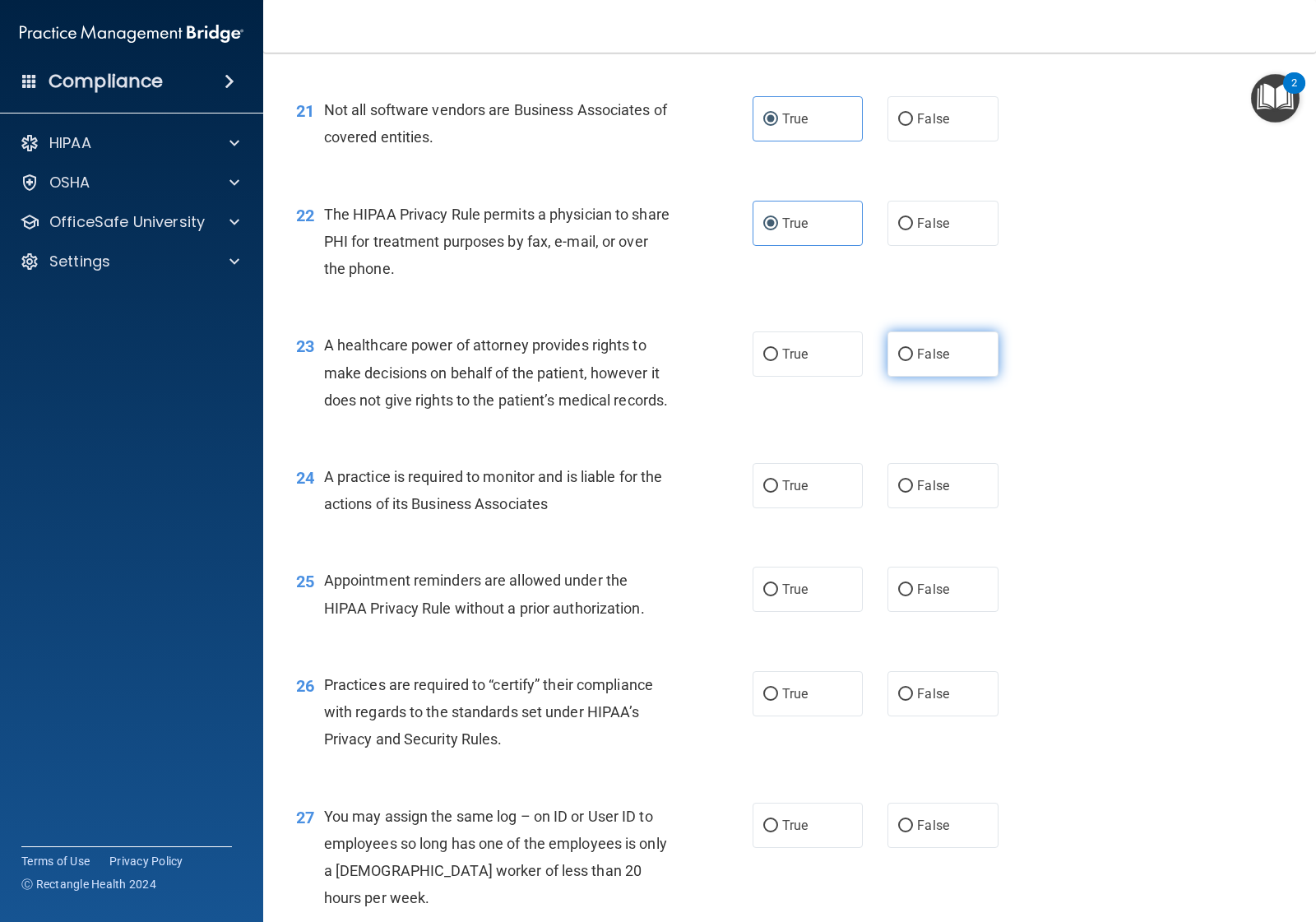
click at [898, 361] on input "False" at bounding box center [906, 355] width 15 height 12
radio input "true"
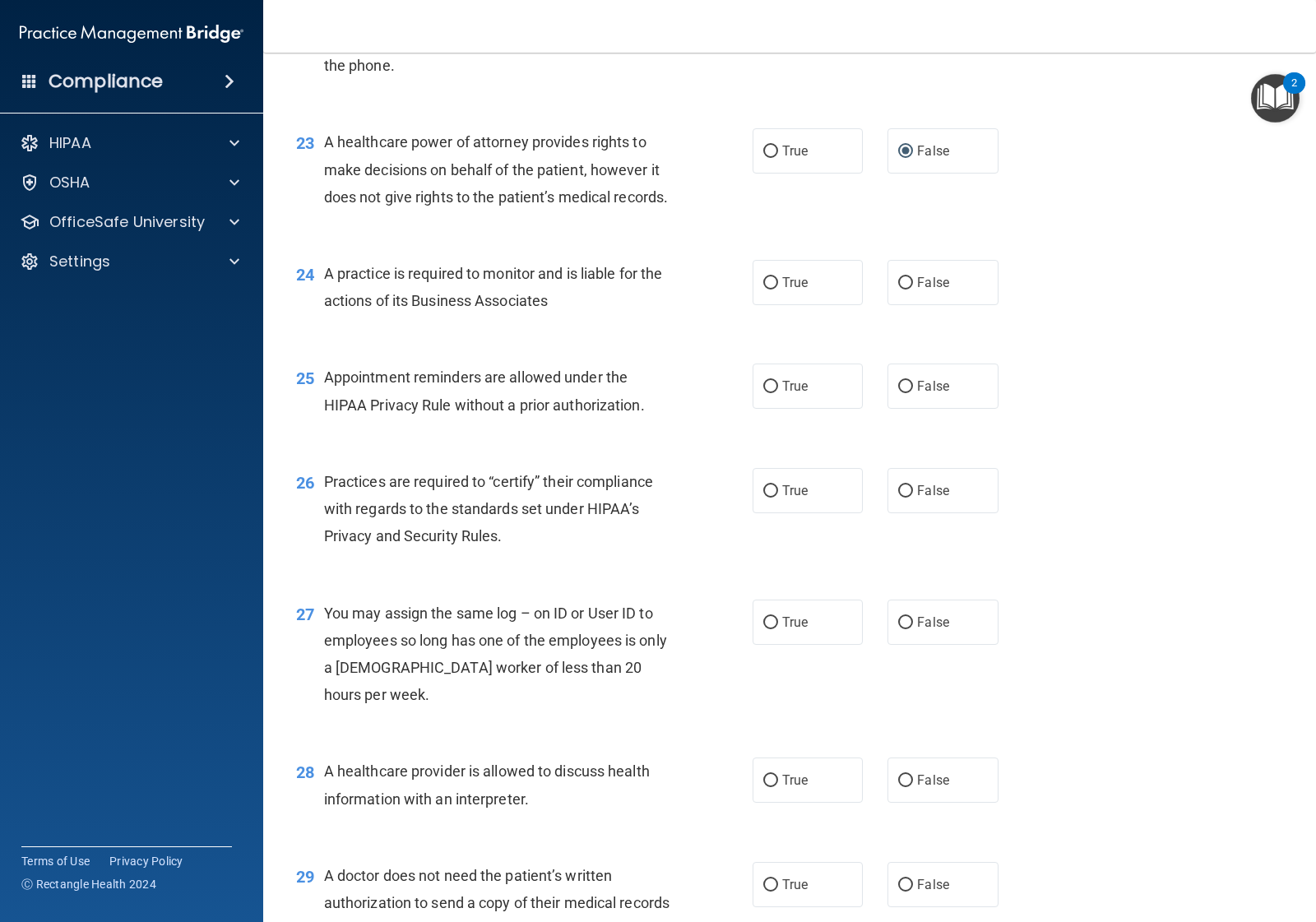
scroll to position [3085, 0]
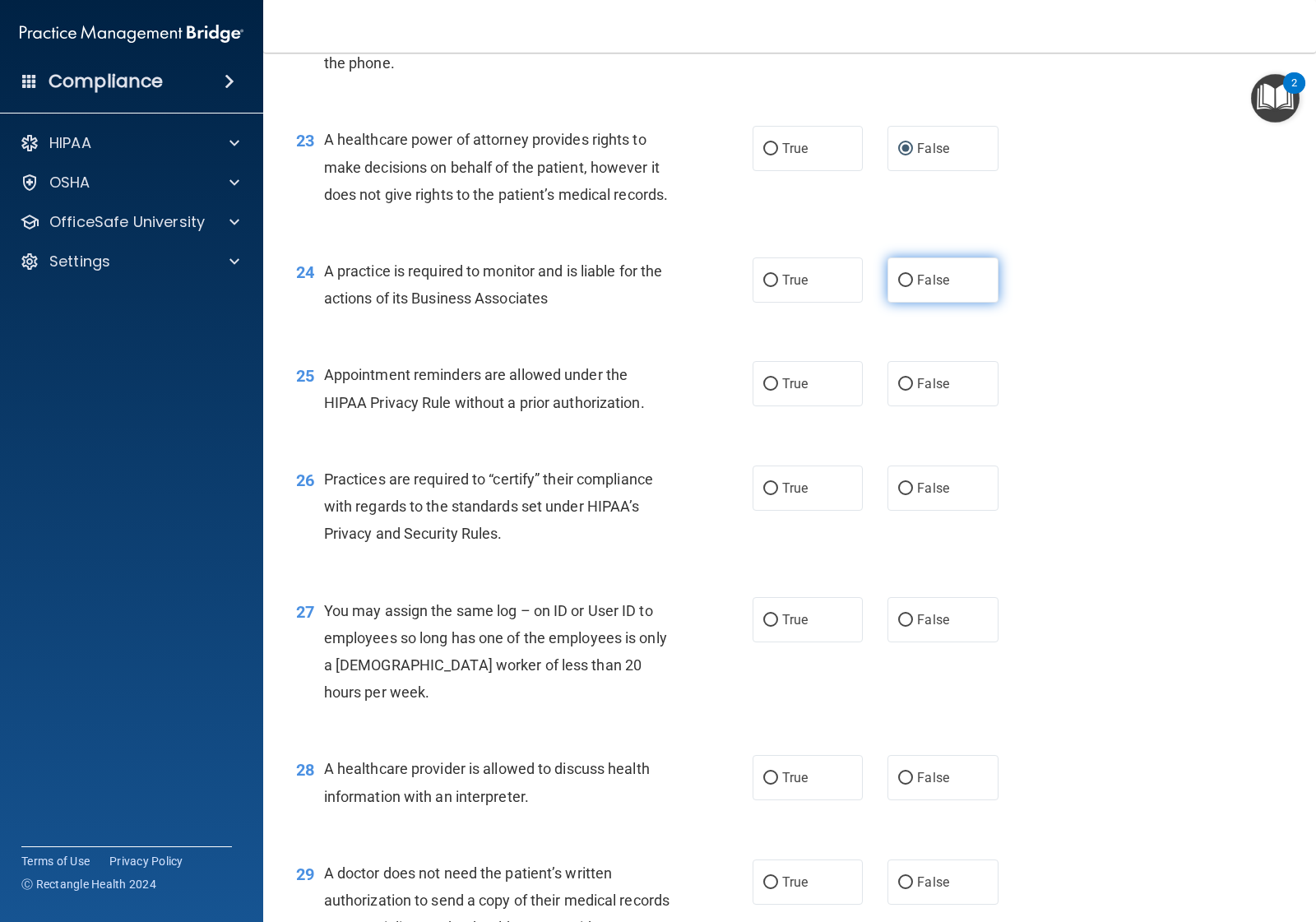
click at [906, 303] on label "False" at bounding box center [943, 280] width 110 height 45
click at [906, 287] on input "False" at bounding box center [906, 281] width 15 height 12
radio input "true"
click at [763, 391] on input "True" at bounding box center [770, 385] width 15 height 12
radio input "true"
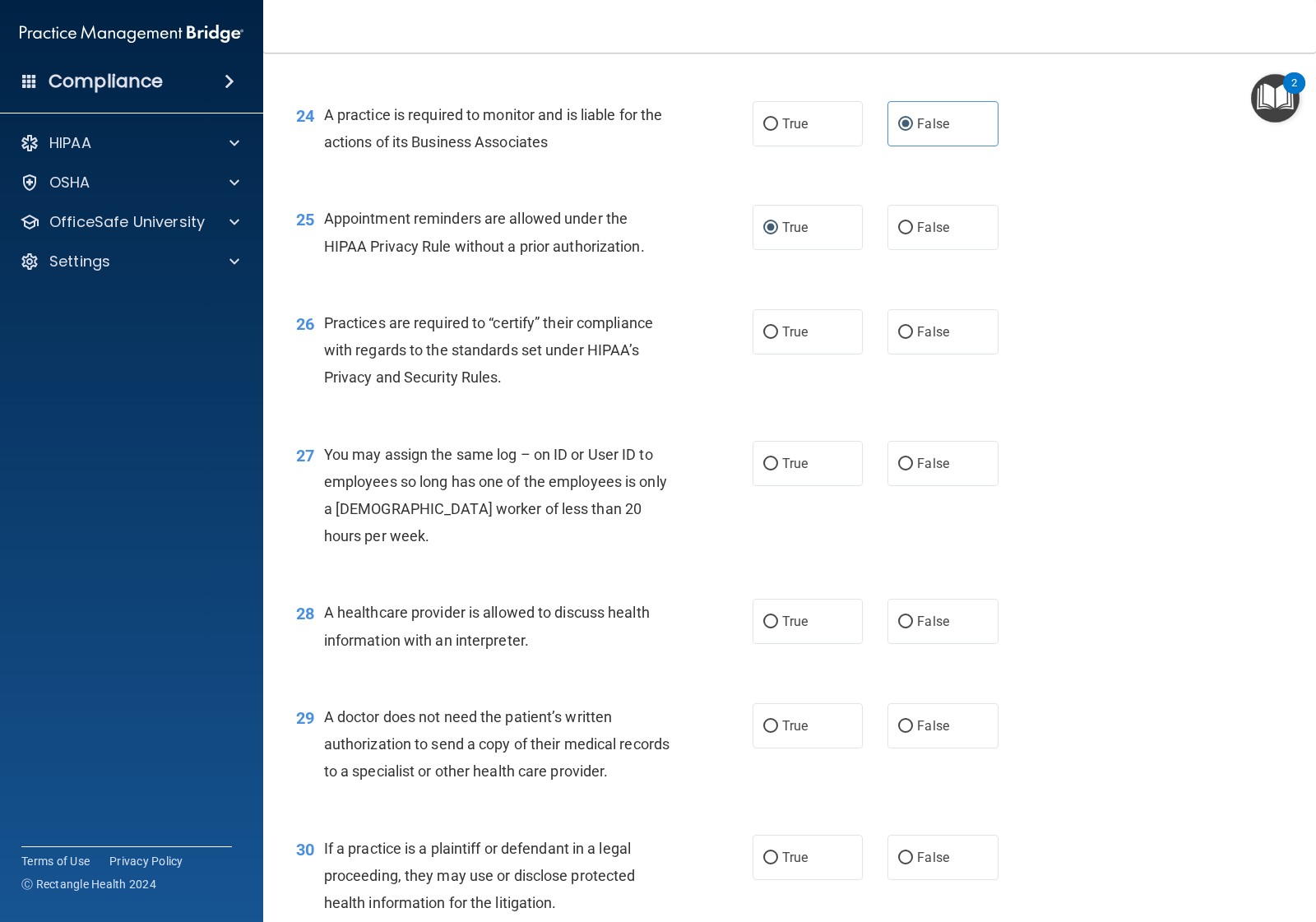
scroll to position [3291, 0]
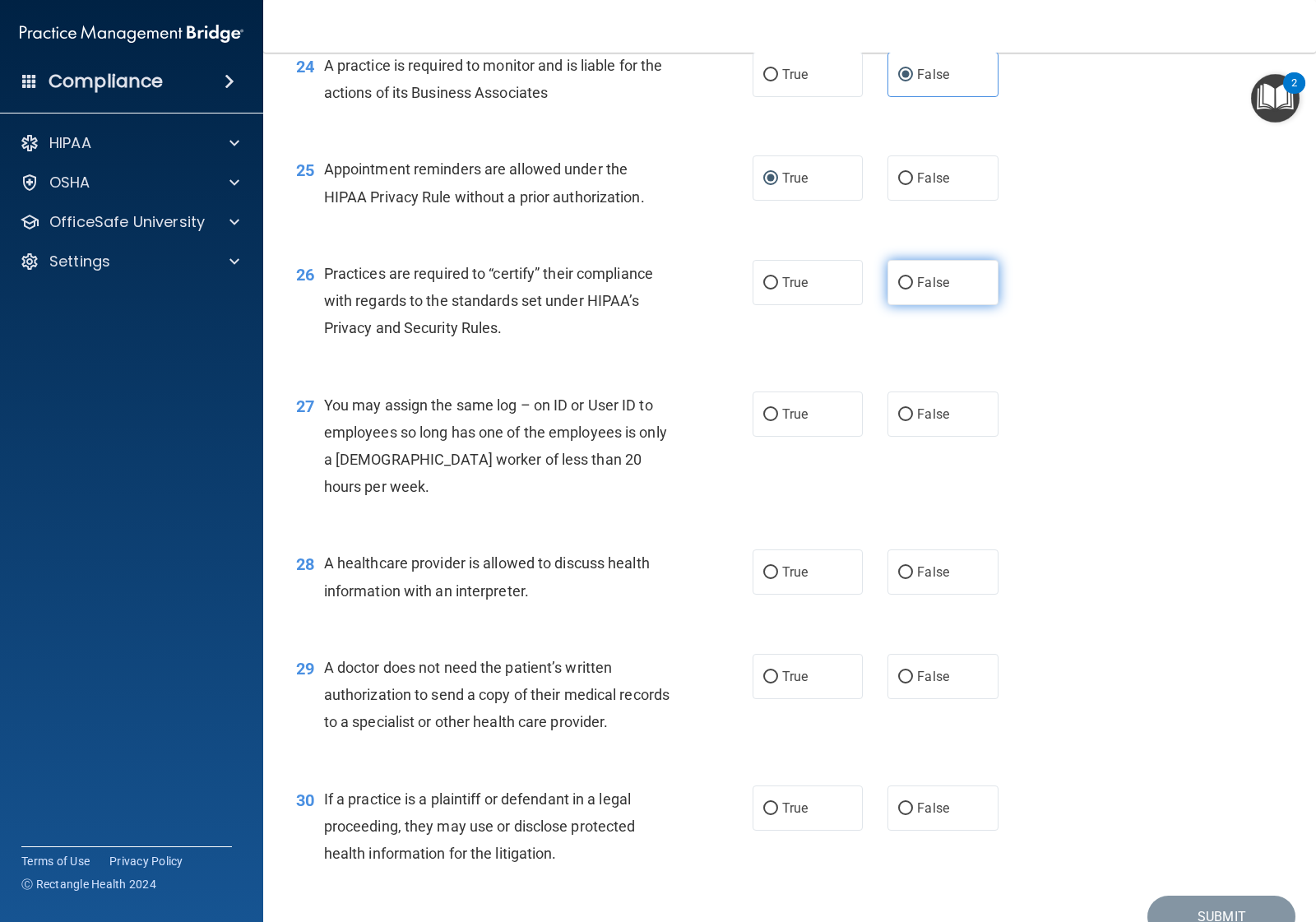
click at [917, 290] on span "False" at bounding box center [933, 282] width 32 height 16
click at [909, 290] on input "False" at bounding box center [906, 283] width 15 height 12
radio input "true"
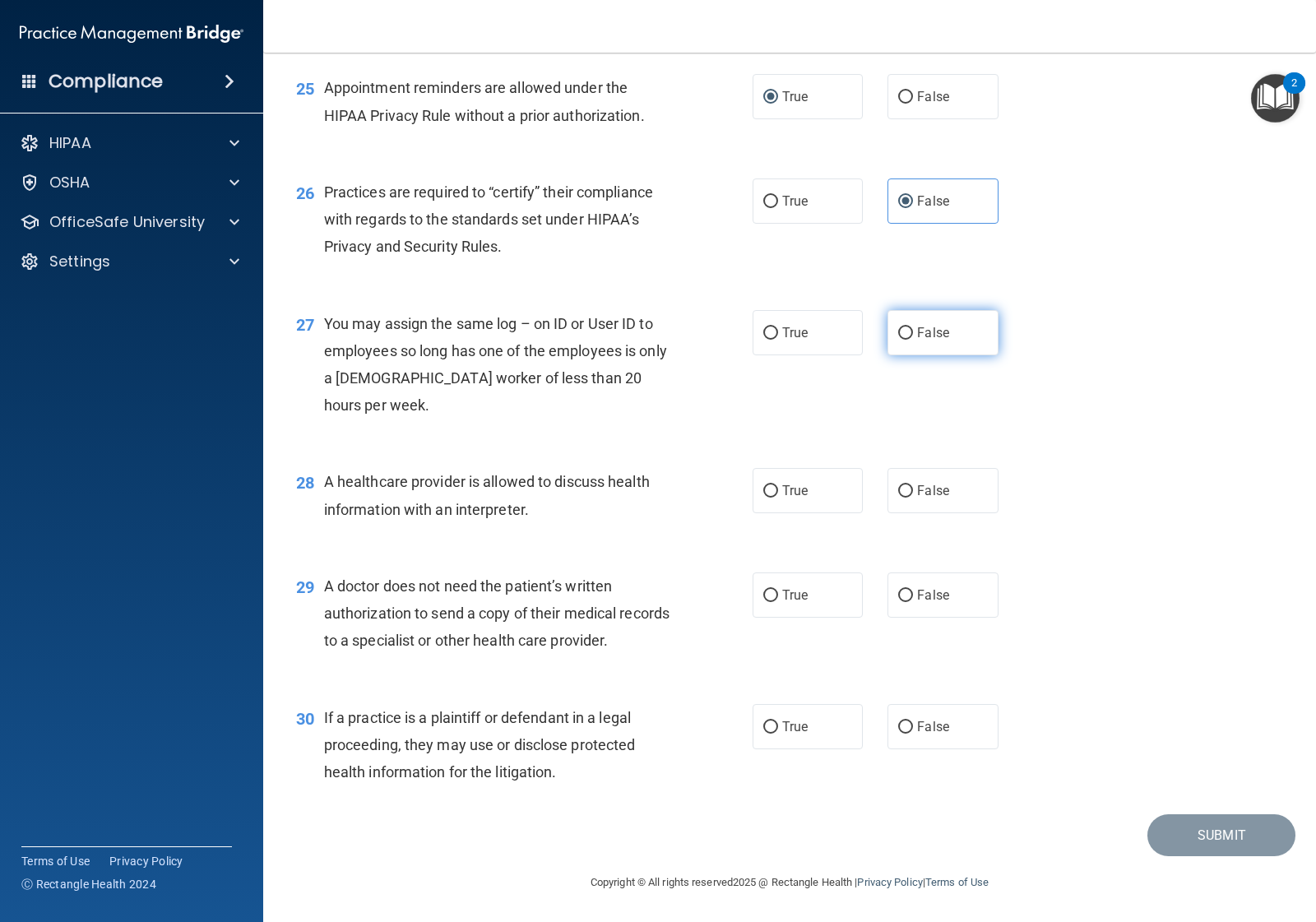
click at [921, 340] on span "False" at bounding box center [933, 333] width 32 height 16
click at [913, 339] on input "False" at bounding box center [906, 334] width 15 height 12
radio input "true"
click at [782, 496] on span "True" at bounding box center [794, 491] width 26 height 16
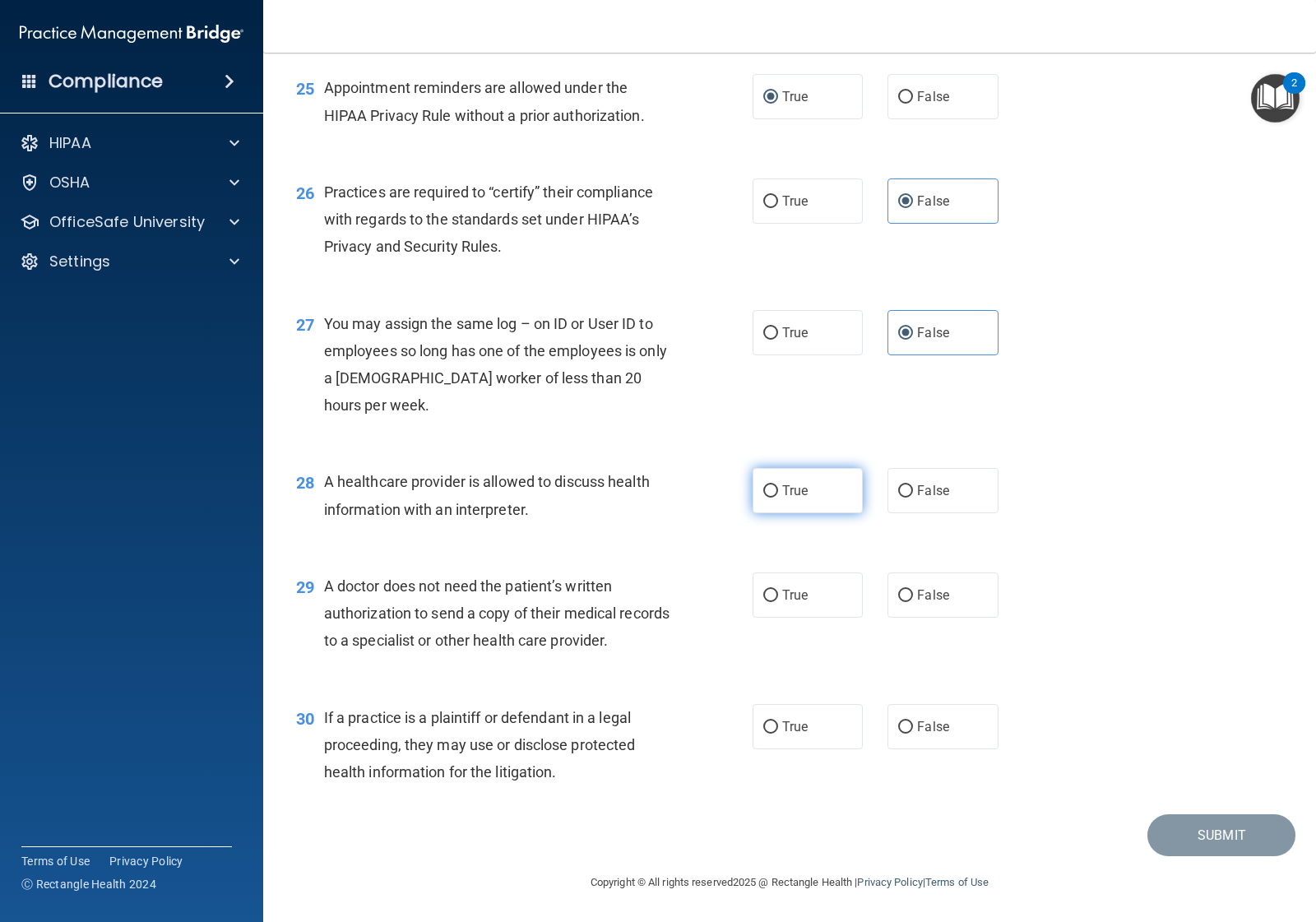
click at [775, 496] on input "True" at bounding box center [770, 492] width 15 height 12
radio input "true"
click at [791, 595] on span "True" at bounding box center [794, 595] width 26 height 16
click at [778, 595] on input "True" at bounding box center [770, 596] width 15 height 12
radio input "true"
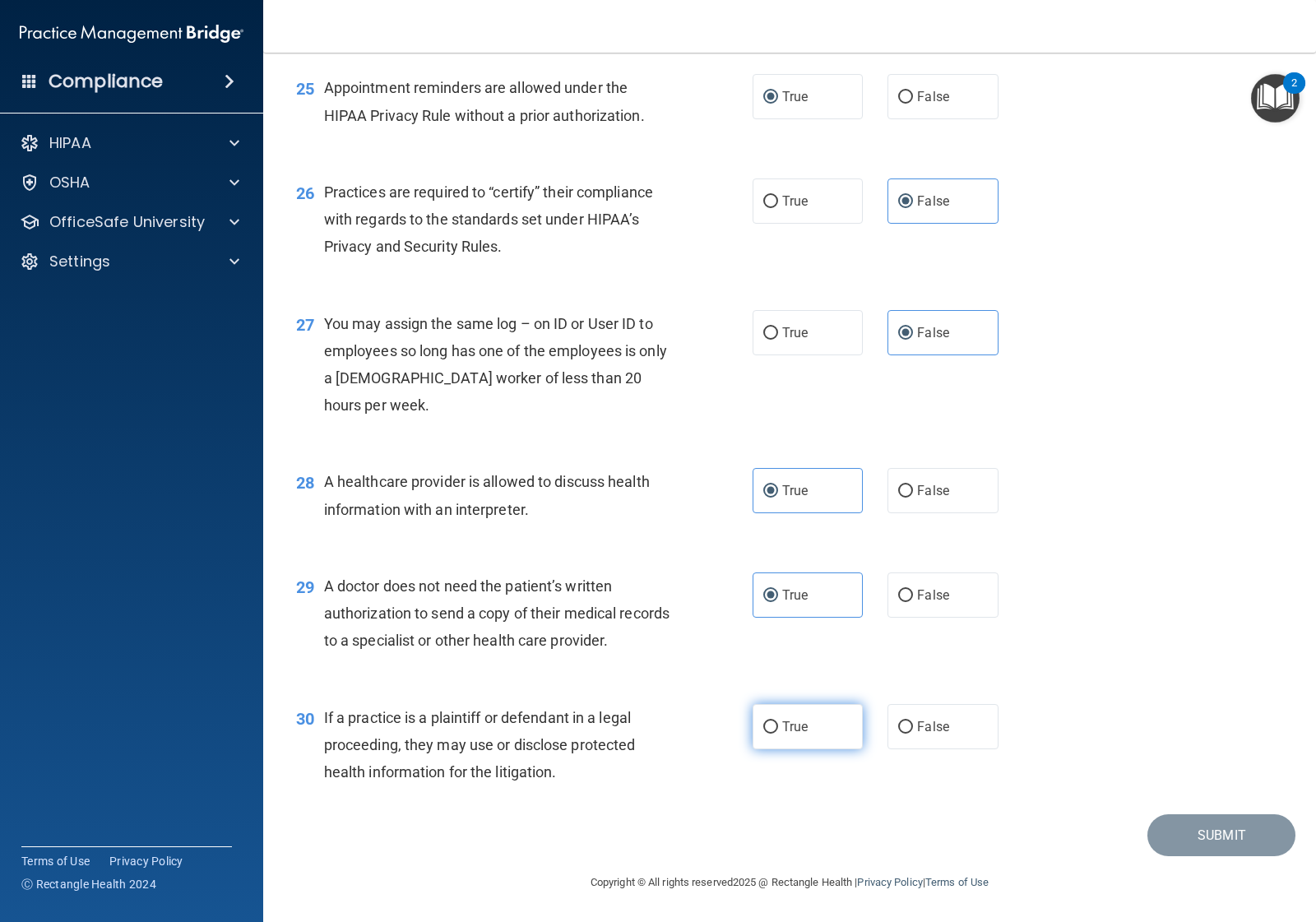
click at [782, 721] on span "True" at bounding box center [794, 727] width 26 height 16
click at [777, 722] on input "True" at bounding box center [770, 728] width 15 height 12
radio input "true"
click at [1182, 842] on button "Submit" at bounding box center [1221, 835] width 148 height 42
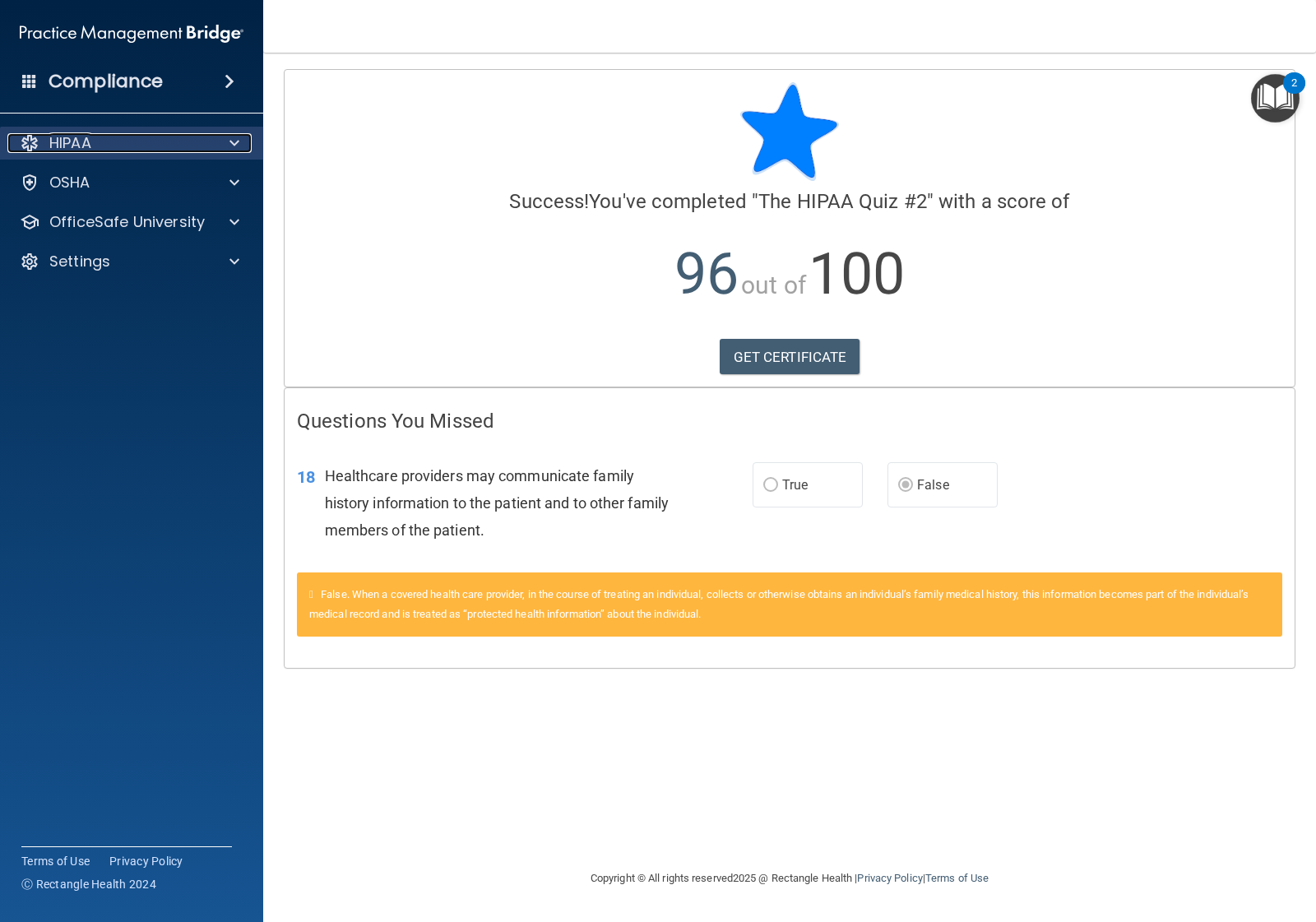
click at [227, 146] on div at bounding box center [232, 143] width 41 height 20
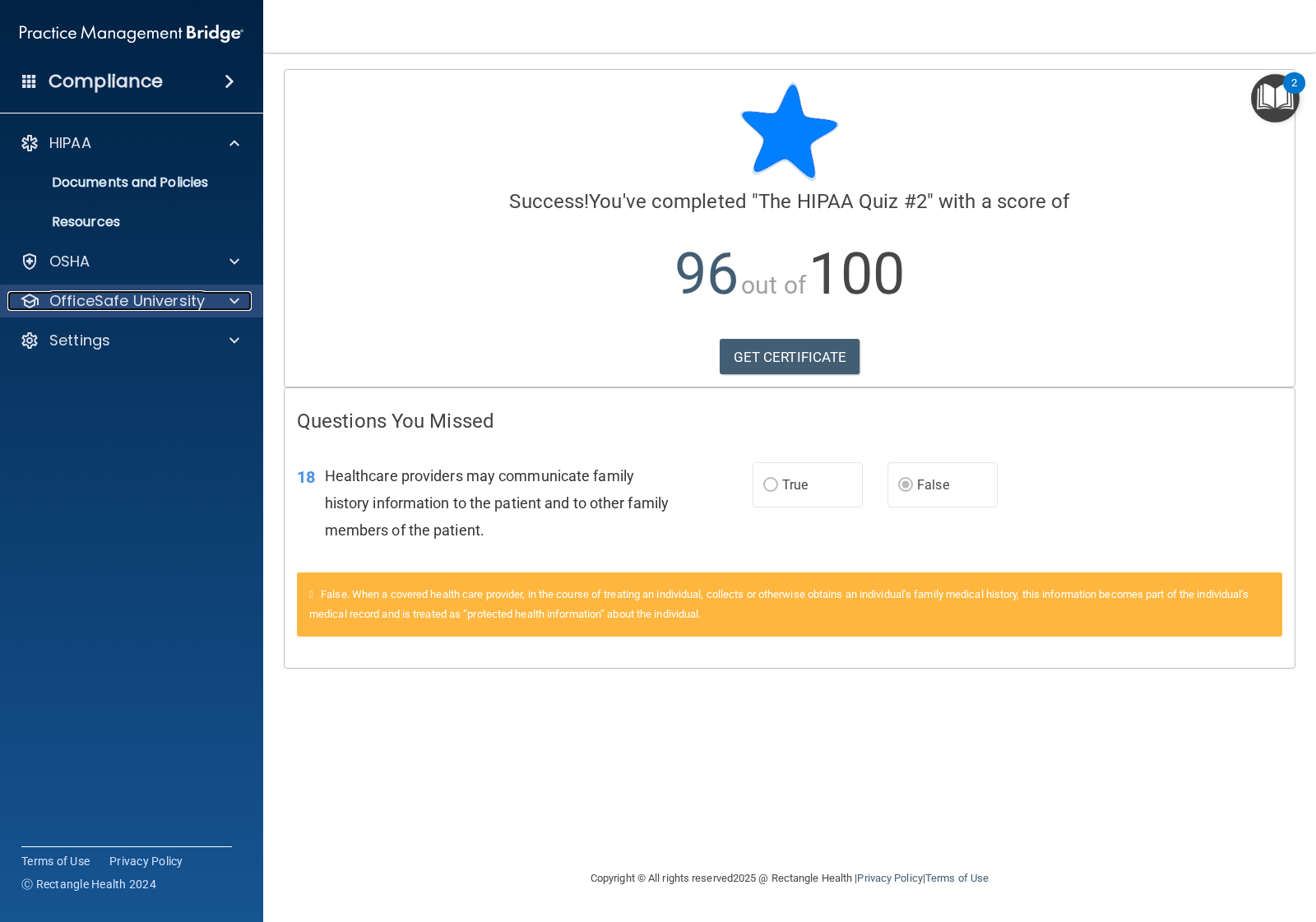
click at [207, 302] on div "OfficeSafe University" at bounding box center [109, 301] width 204 height 20
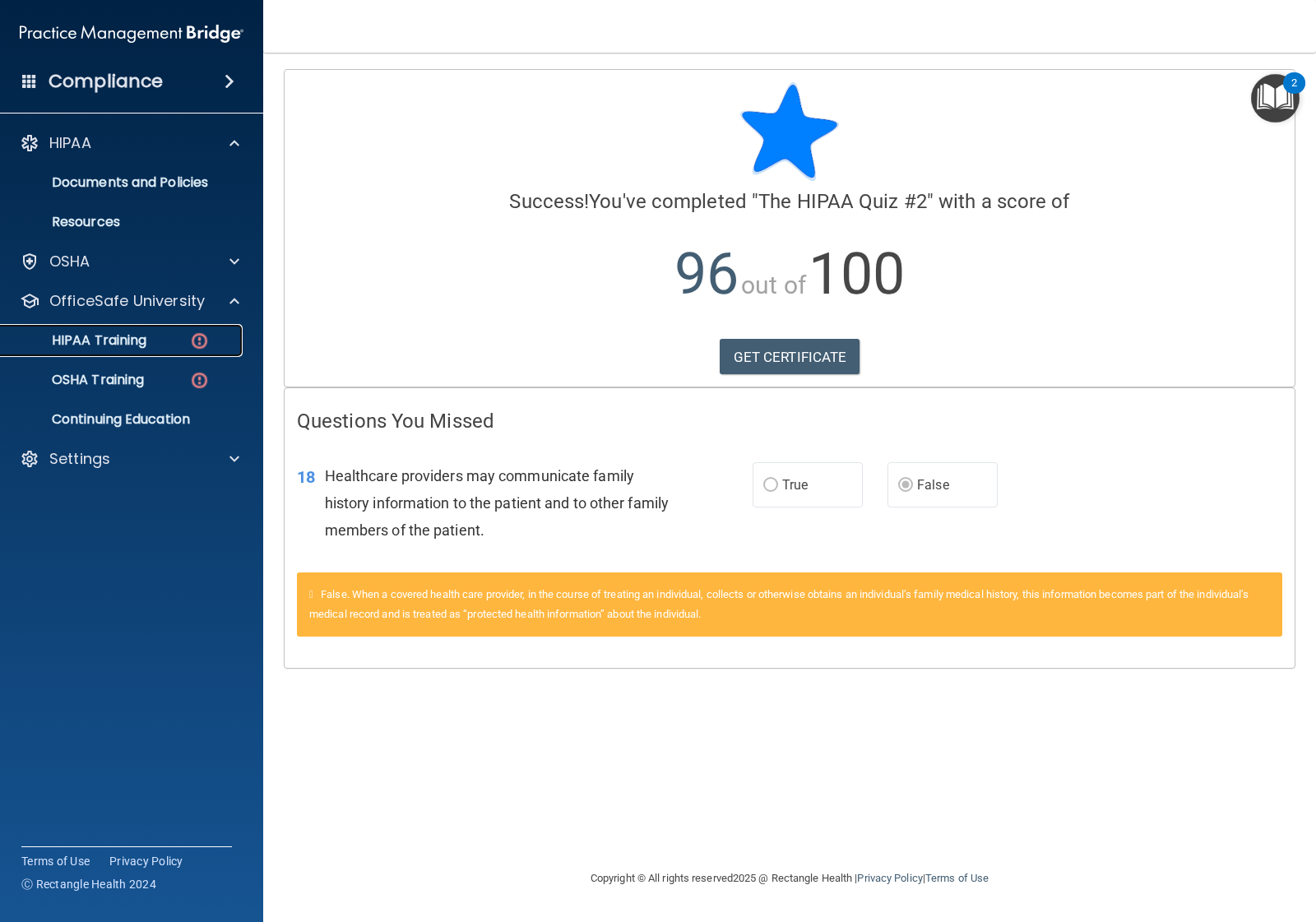
click at [144, 344] on p "HIPAA Training" at bounding box center [78, 340] width 135 height 16
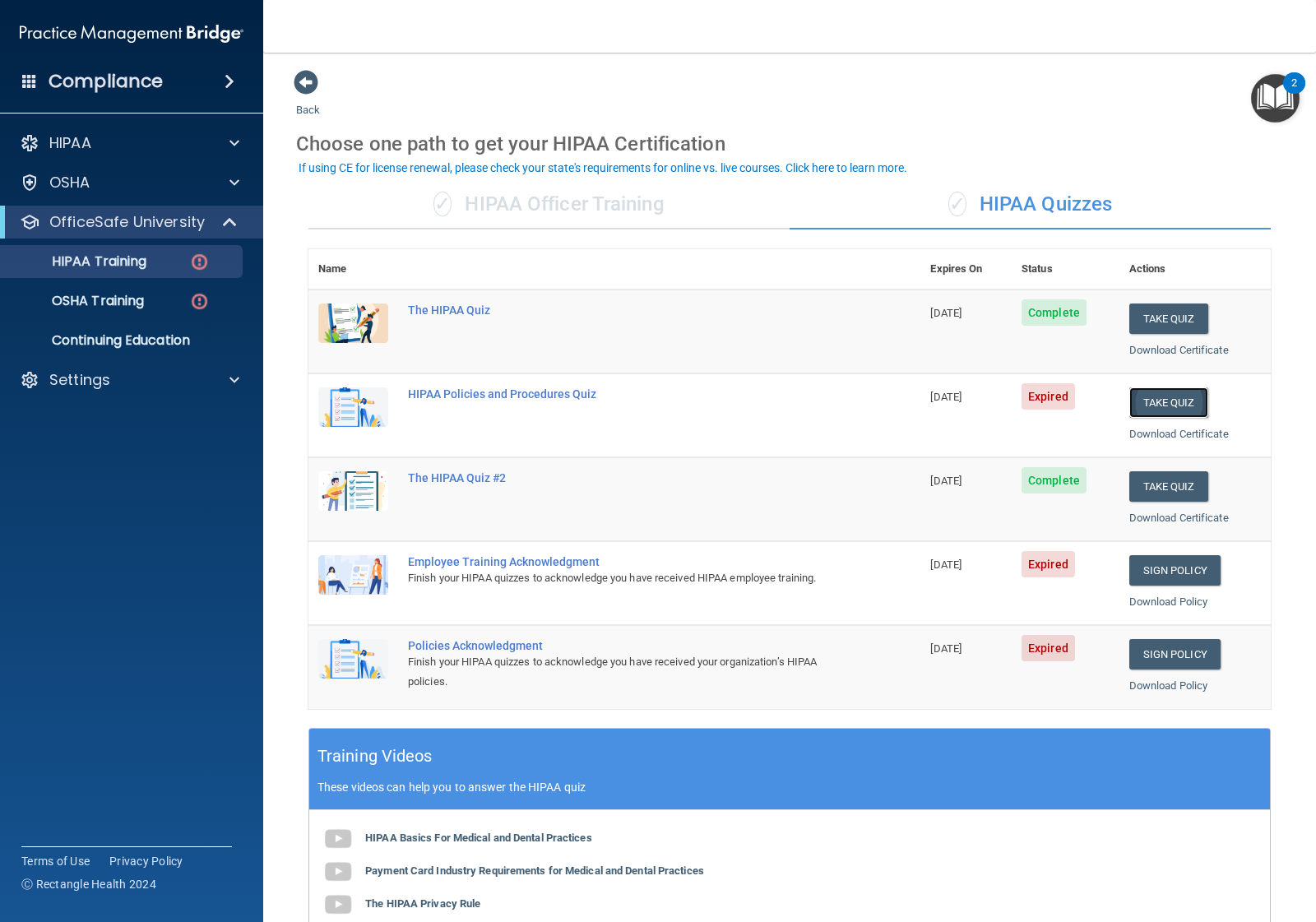
click at [1160, 404] on button "Take Quiz" at bounding box center [1168, 403] width 79 height 30
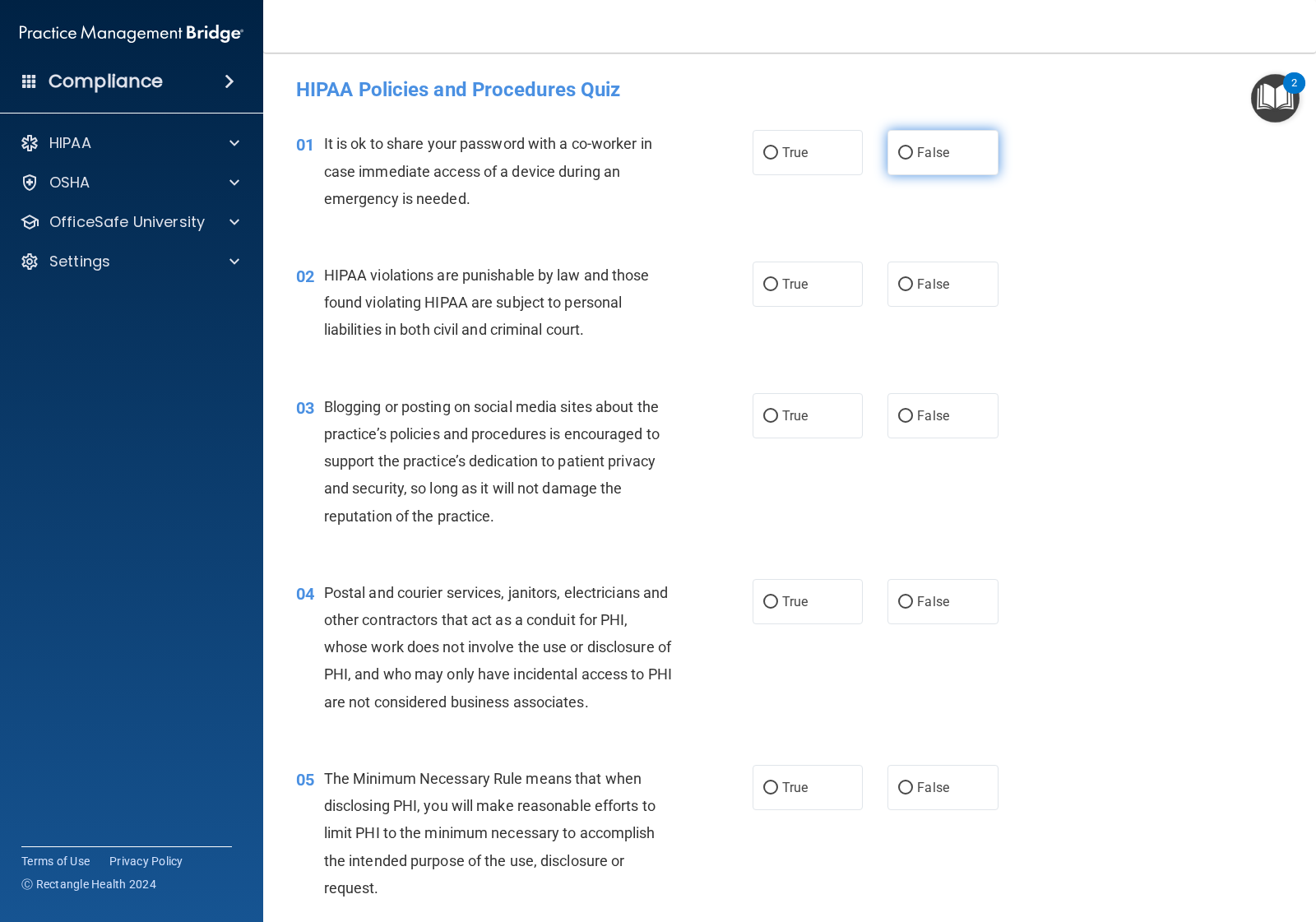
click at [906, 156] on label "False" at bounding box center [943, 152] width 110 height 45
click at [906, 156] on input "False" at bounding box center [906, 153] width 15 height 12
radio input "true"
click at [788, 285] on span "True" at bounding box center [794, 284] width 26 height 16
click at [778, 285] on input "True" at bounding box center [770, 285] width 15 height 12
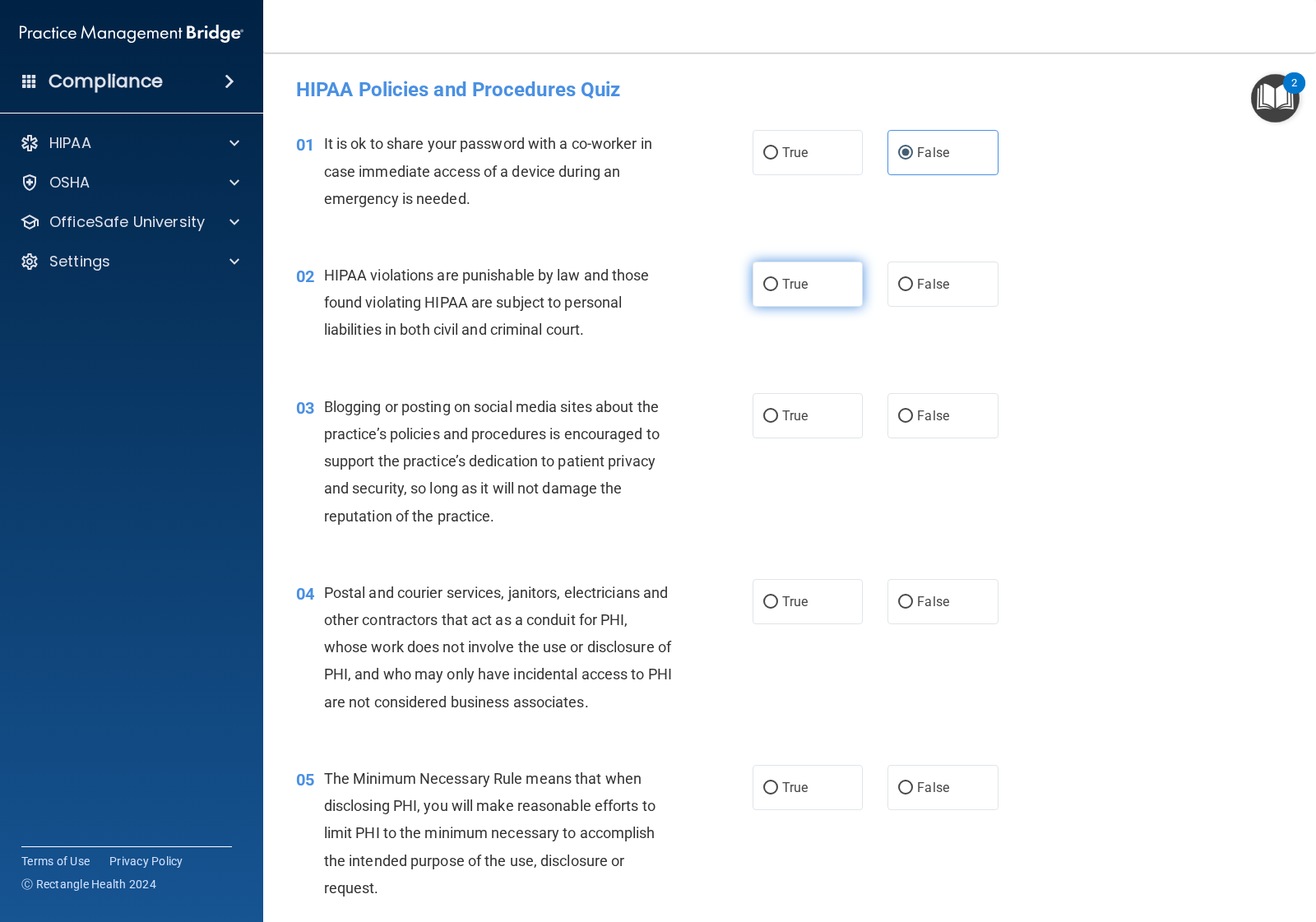
radio input "true"
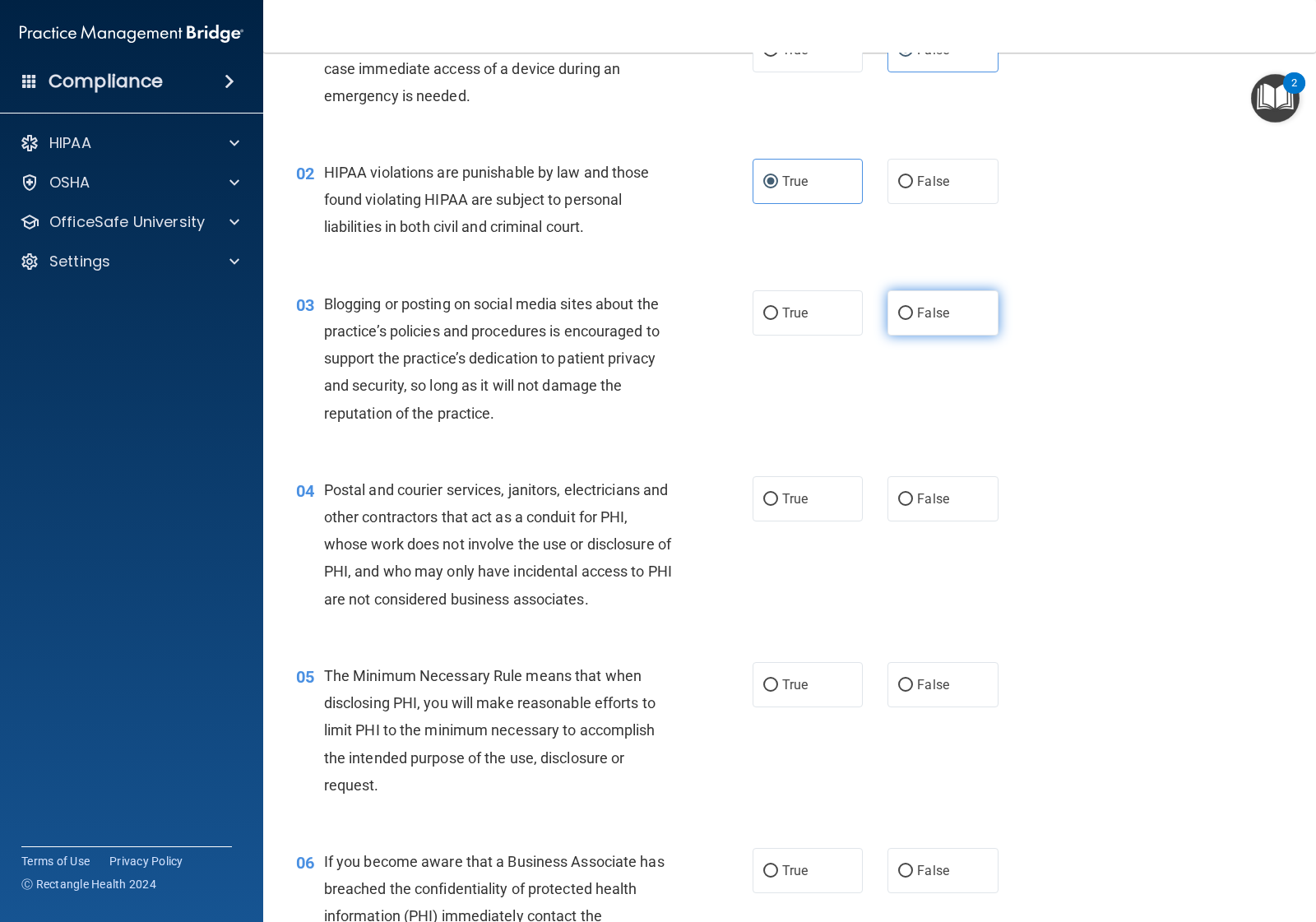
click at [898, 308] on input "False" at bounding box center [906, 314] width 15 height 12
radio input "true"
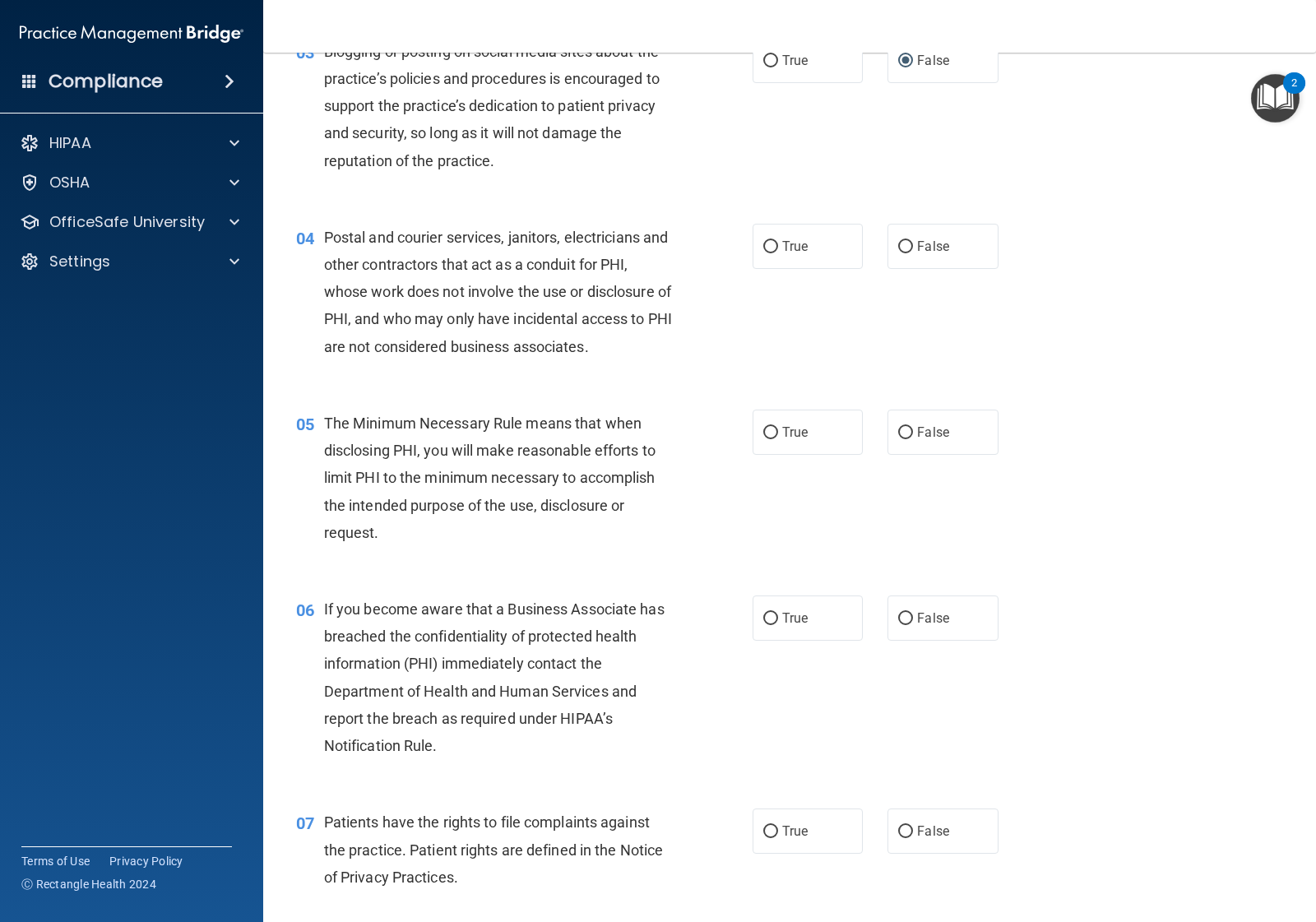
scroll to position [412, 0]
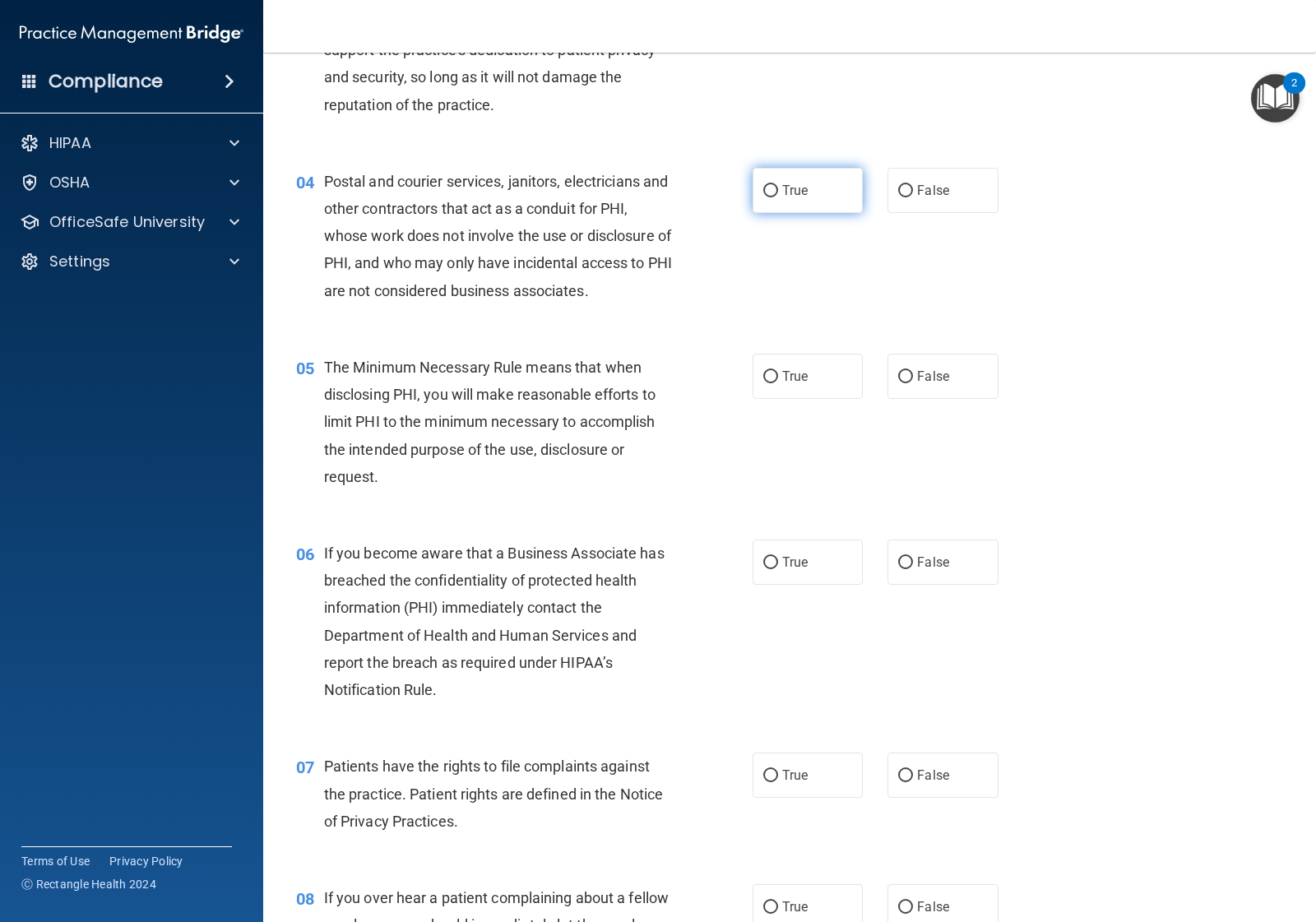
click at [793, 181] on label "True" at bounding box center [808, 190] width 110 height 45
click at [778, 185] on input "True" at bounding box center [770, 192] width 15 height 12
radio input "true"
click at [782, 379] on span "True" at bounding box center [794, 377] width 26 height 16
click at [775, 379] on input "True" at bounding box center [770, 378] width 15 height 12
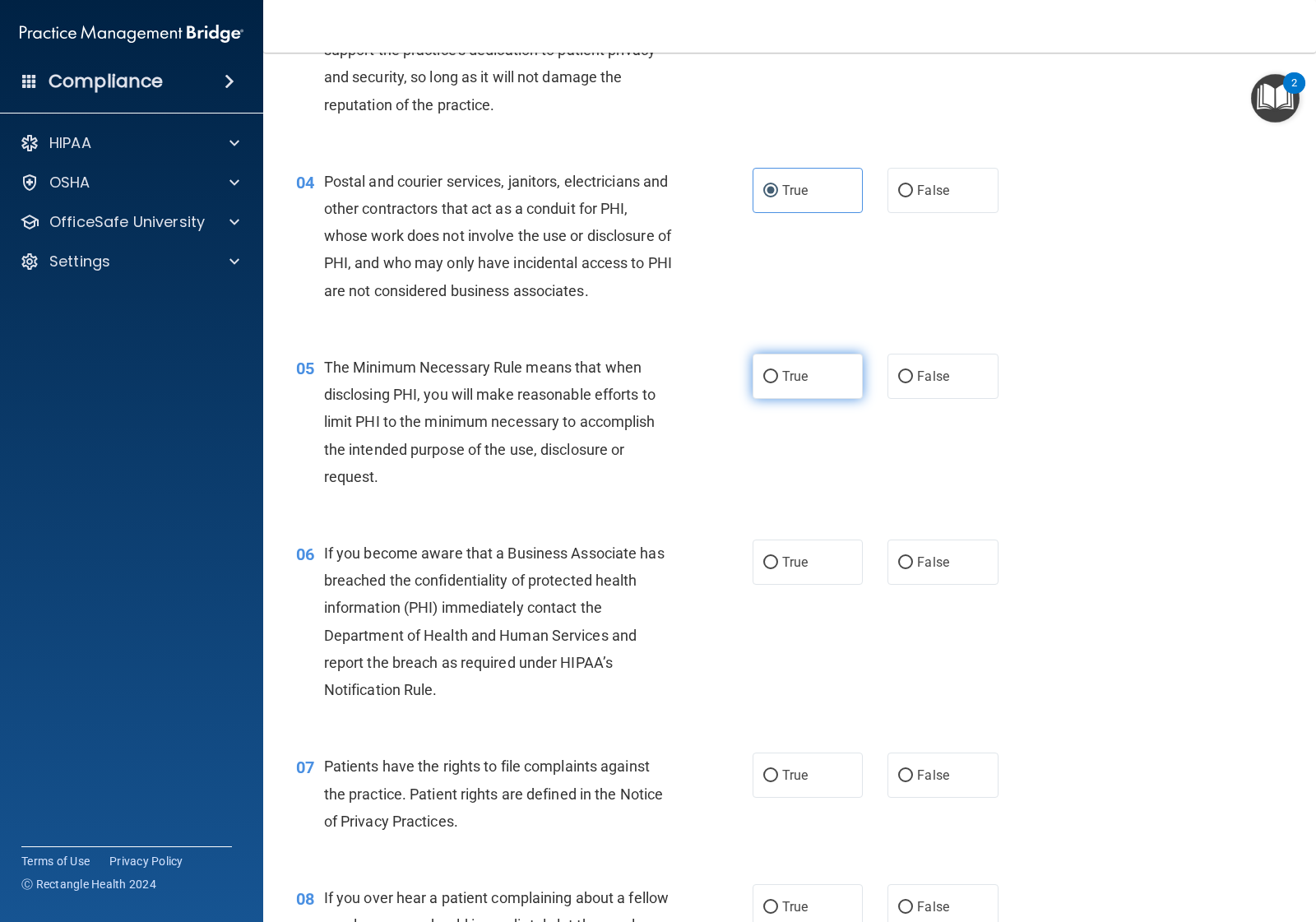
radio input "true"
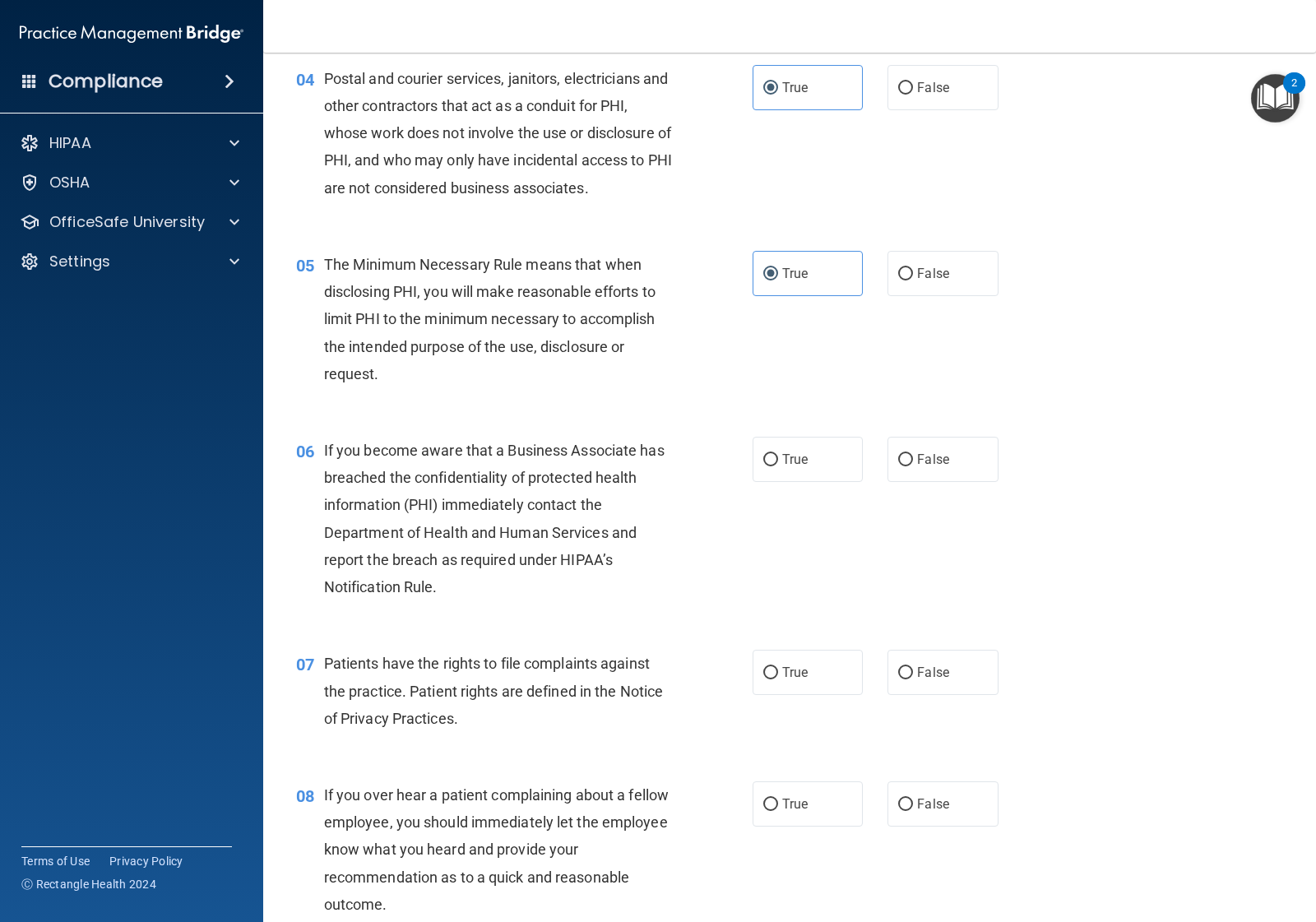
scroll to position [617, 0]
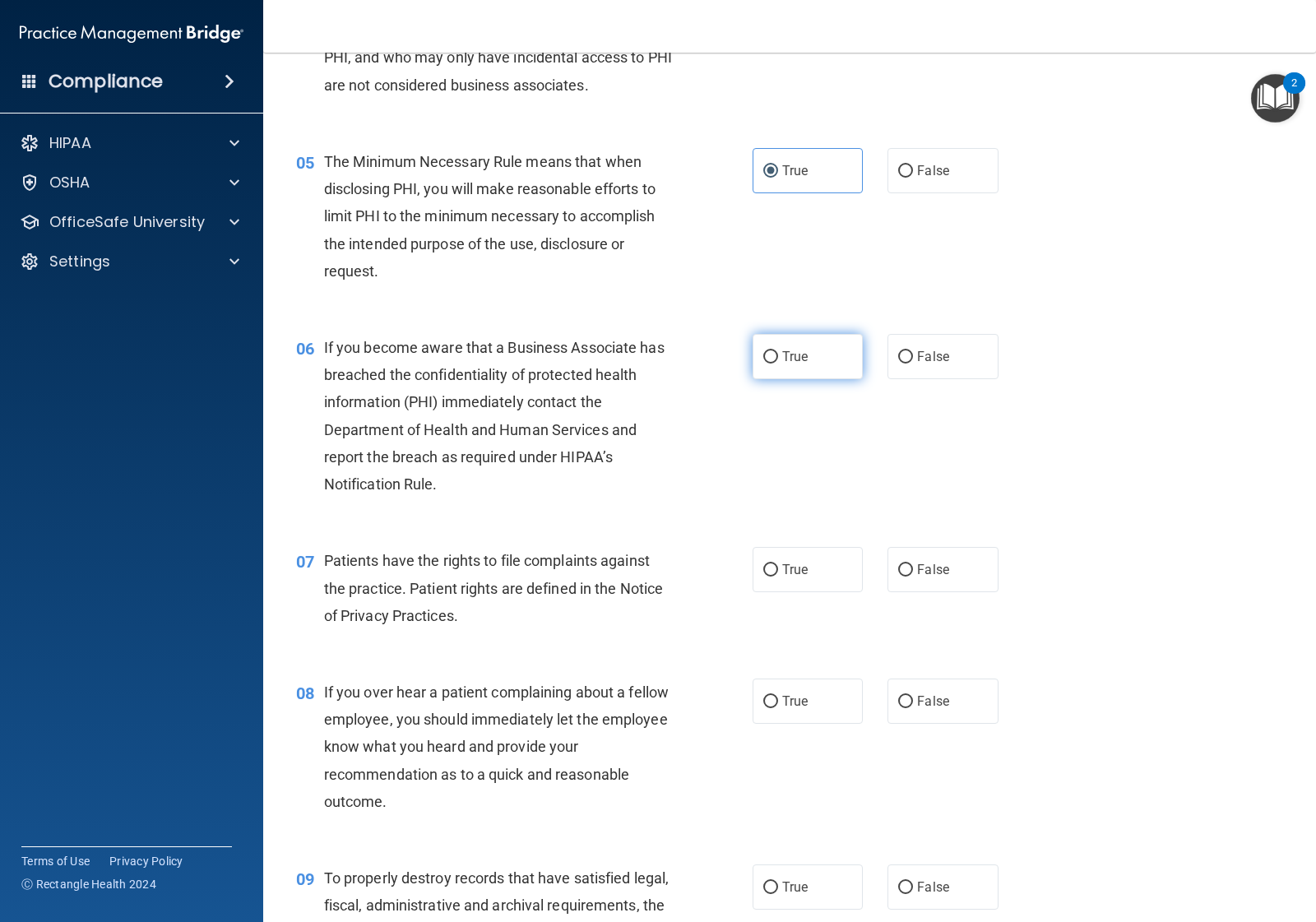
click at [776, 347] on label "True" at bounding box center [808, 356] width 110 height 45
click at [776, 351] on input "True" at bounding box center [770, 357] width 15 height 12
radio input "true"
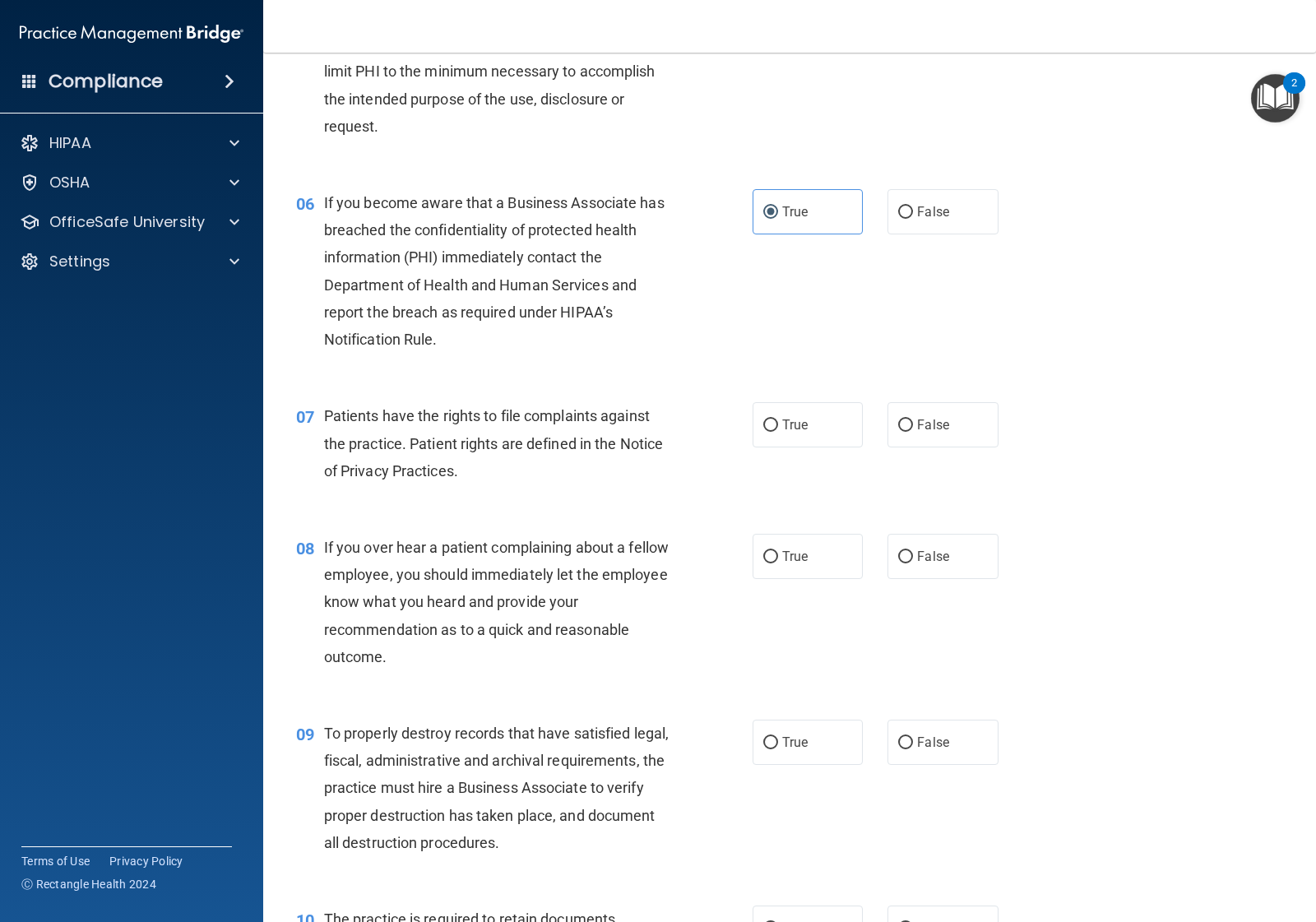
scroll to position [823, 0]
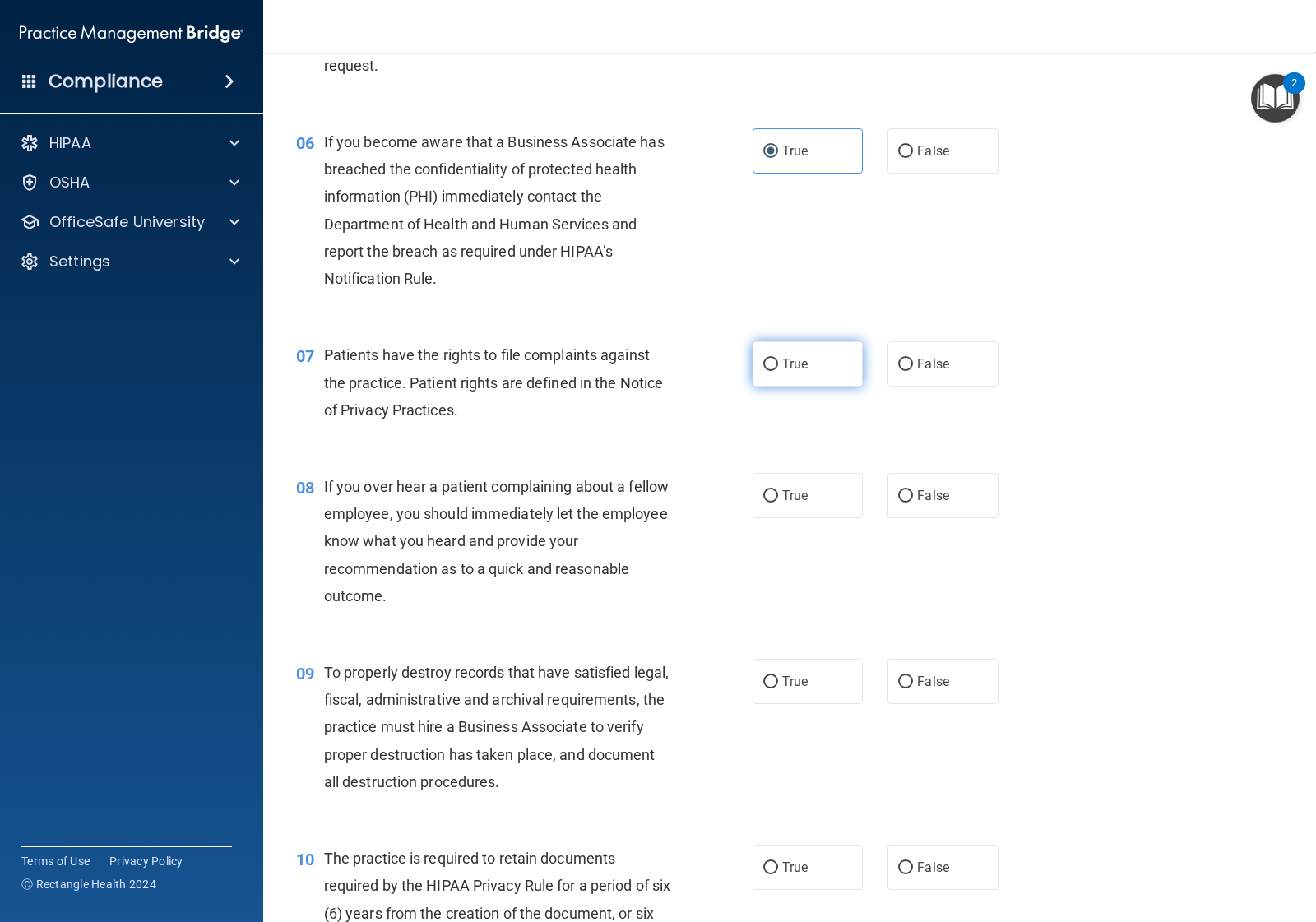
click at [793, 371] on span "True" at bounding box center [794, 364] width 26 height 16
click at [778, 371] on input "True" at bounding box center [770, 365] width 15 height 12
radio input "true"
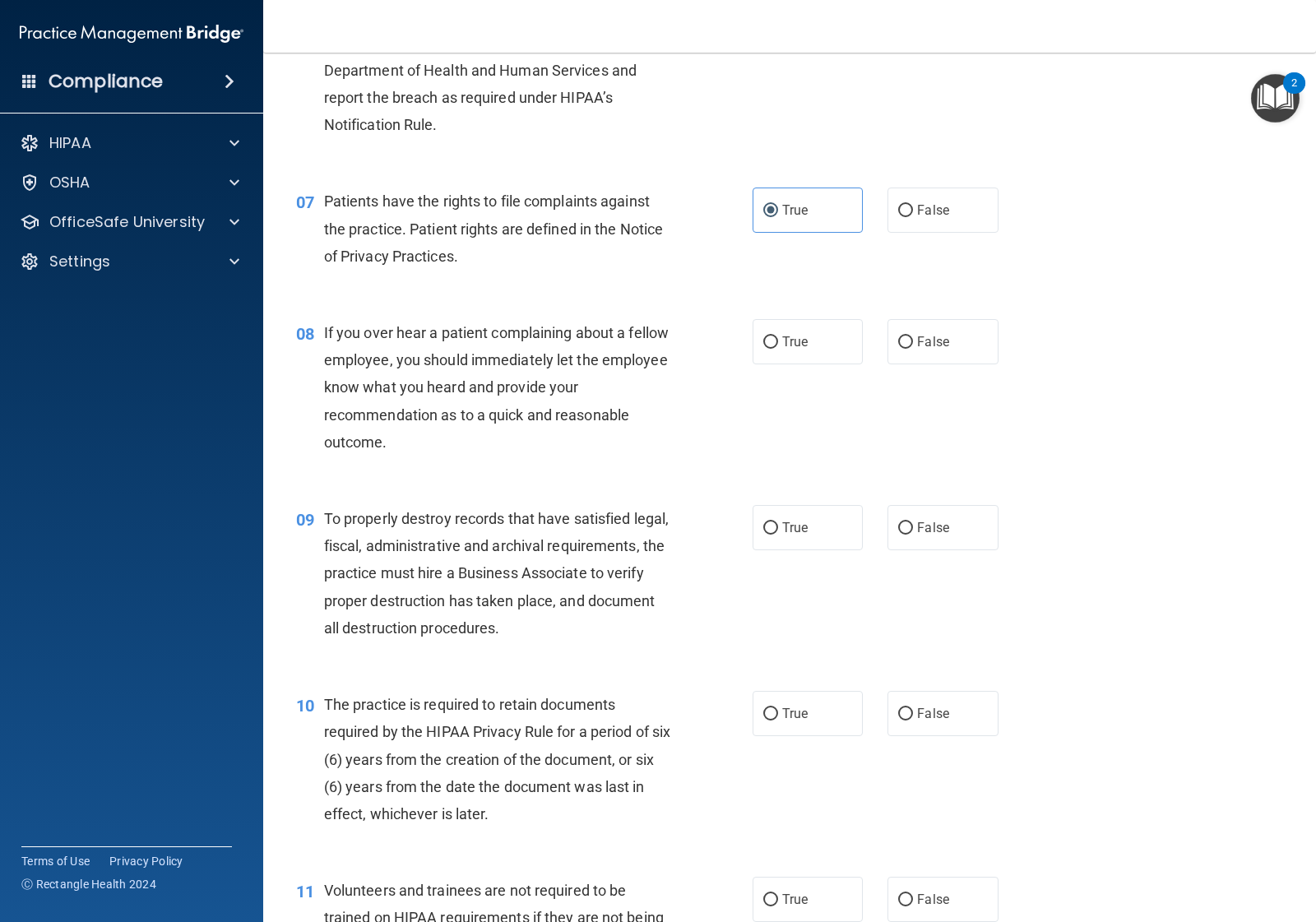
scroll to position [1028, 0]
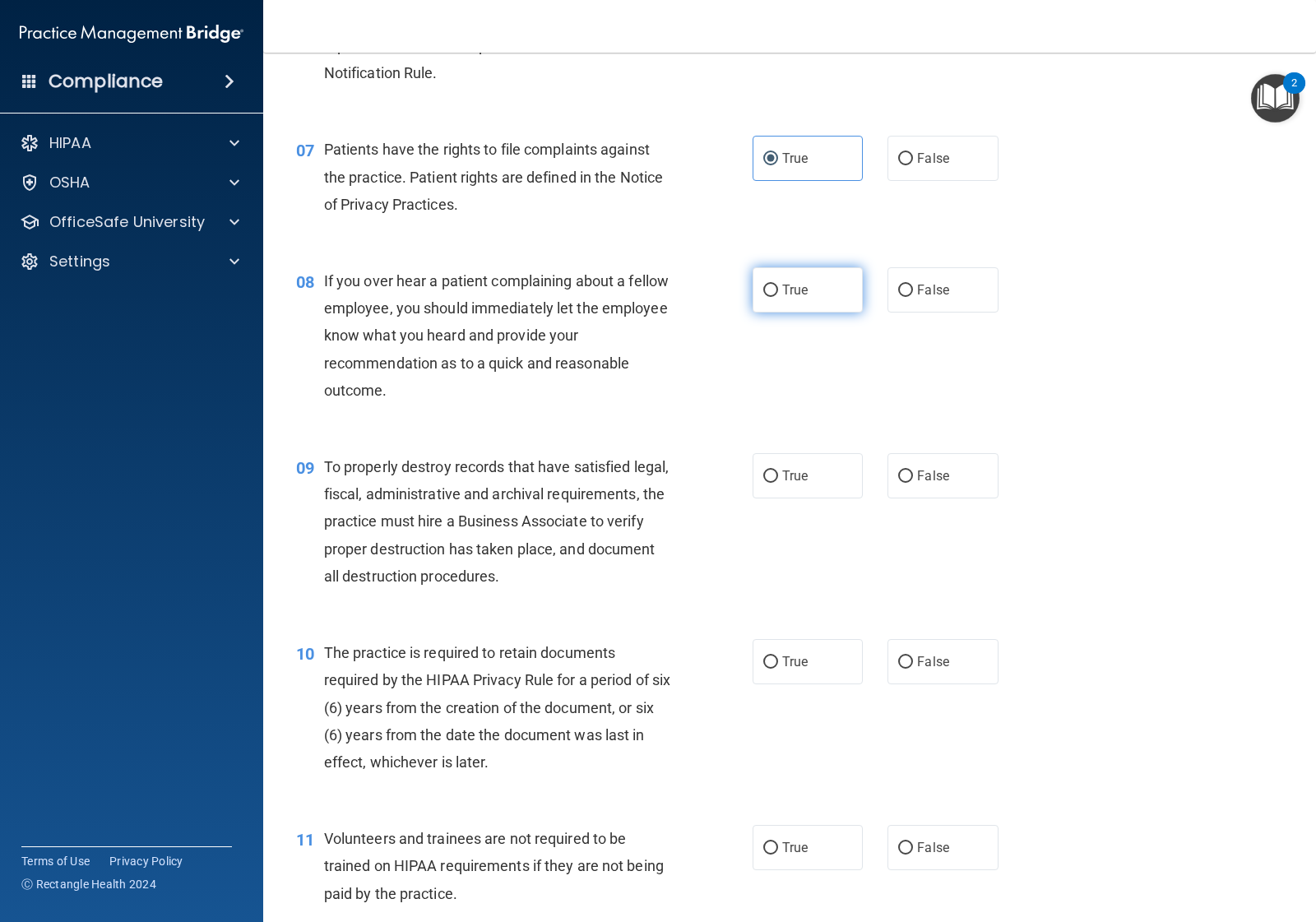
click at [802, 275] on label "True" at bounding box center [808, 290] width 110 height 45
click at [778, 285] on input "True" at bounding box center [770, 291] width 15 height 12
radio input "true"
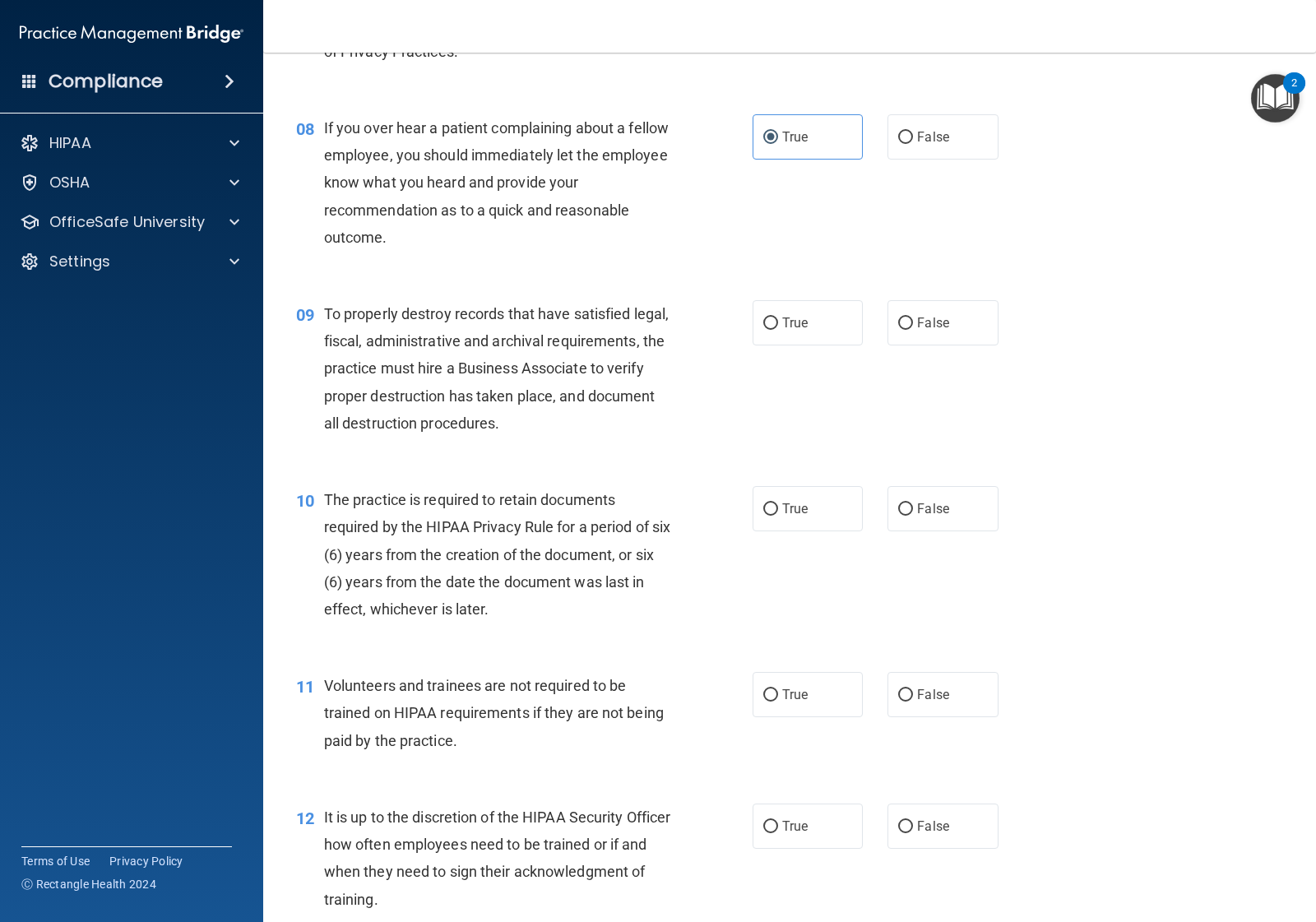
scroll to position [1234, 0]
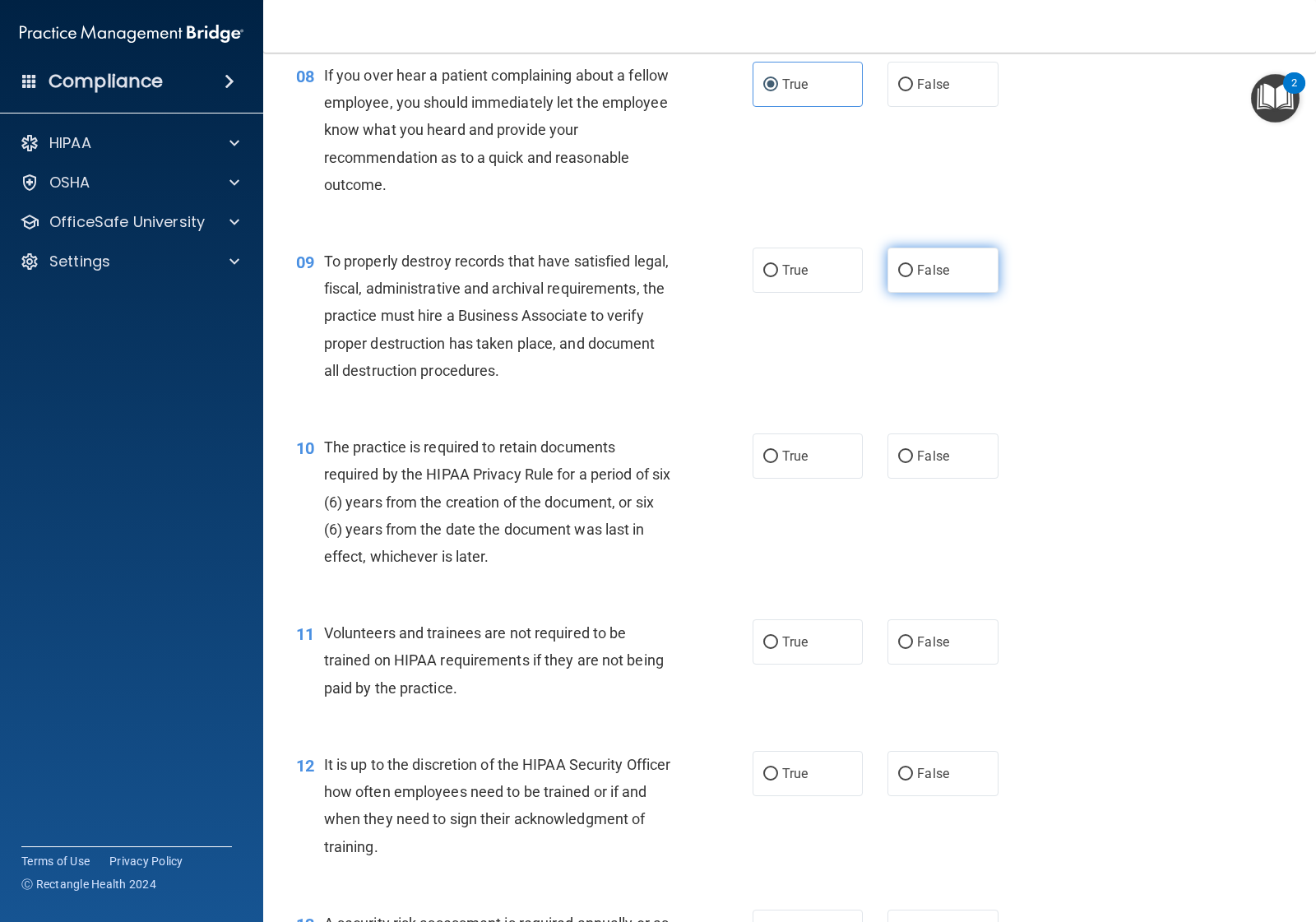
click at [906, 273] on label "False" at bounding box center [943, 270] width 110 height 45
click at [906, 273] on input "False" at bounding box center [906, 271] width 15 height 12
radio input "true"
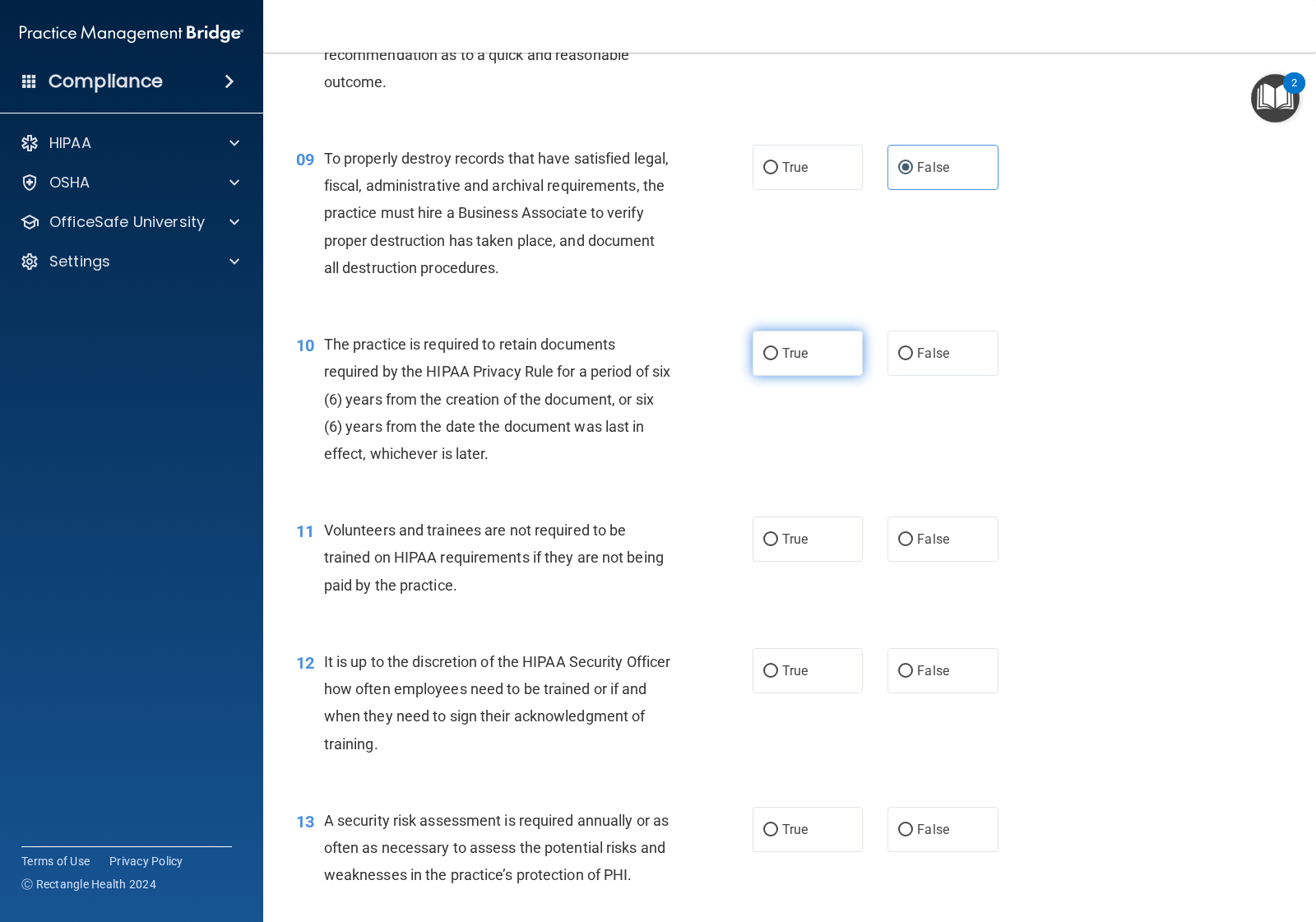
click at [782, 361] on span "True" at bounding box center [794, 354] width 26 height 16
click at [778, 361] on input "True" at bounding box center [770, 355] width 15 height 12
radio input "true"
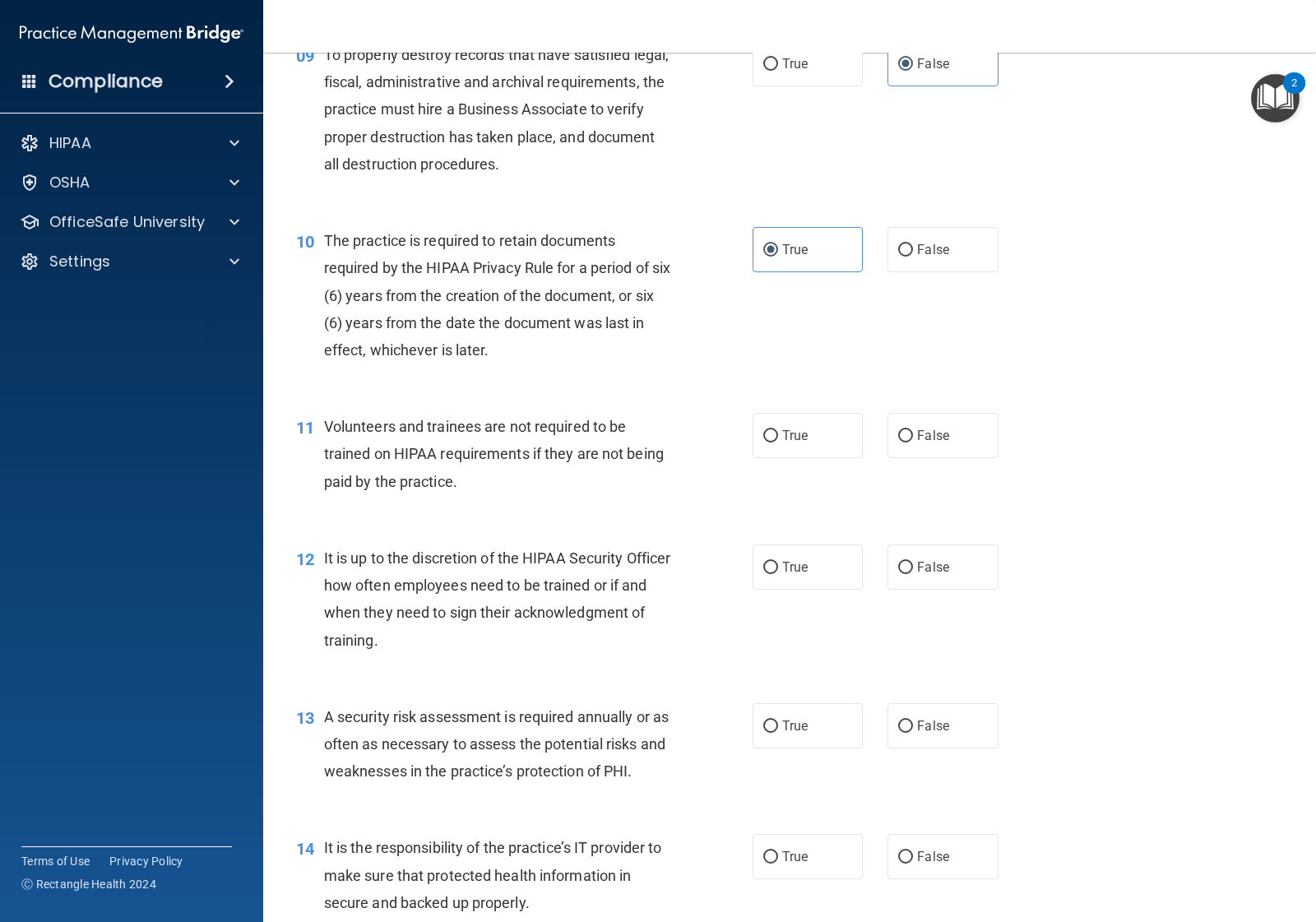
scroll to position [1543, 0]
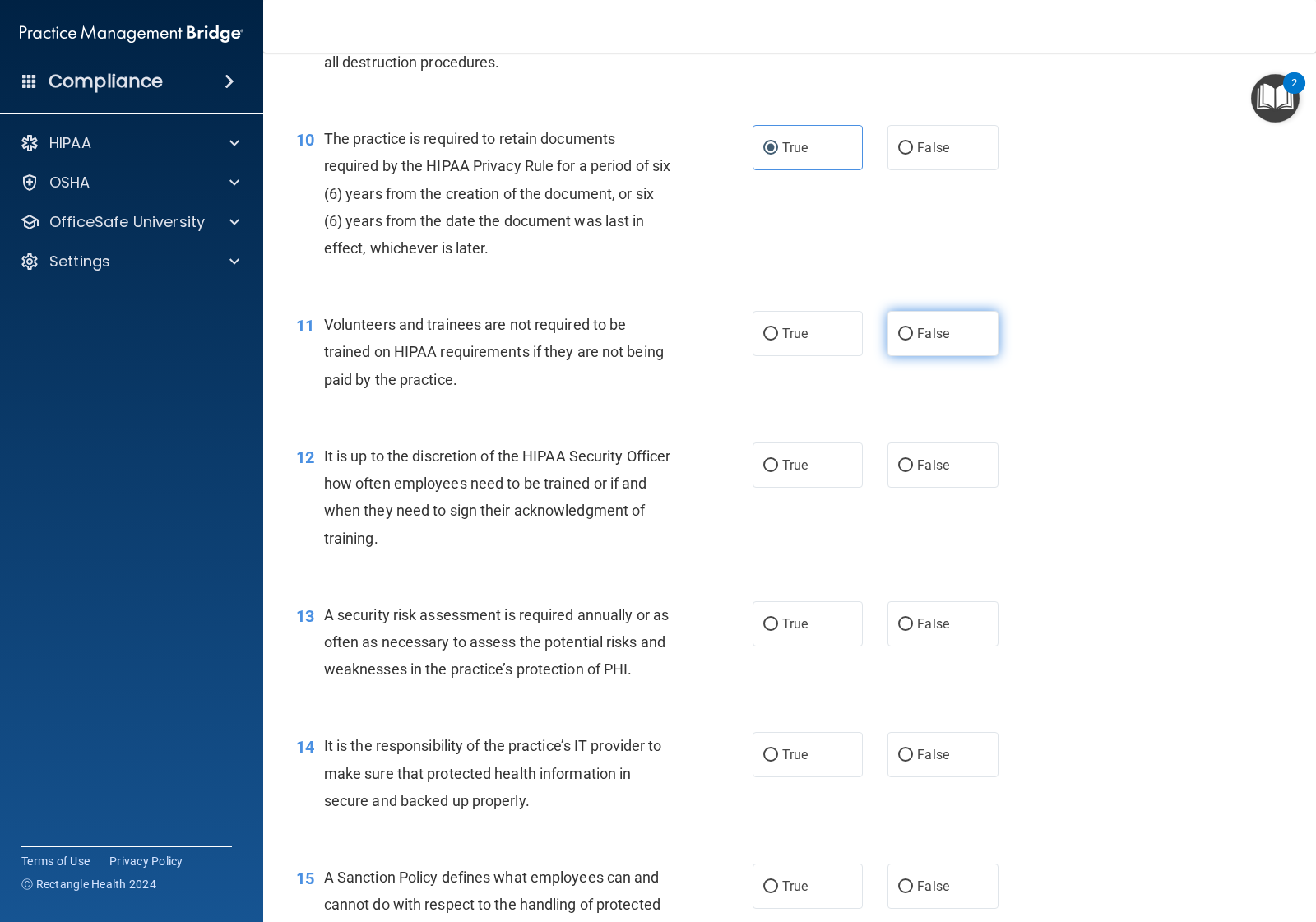
click at [918, 347] on label "False" at bounding box center [943, 333] width 110 height 45
click at [913, 340] on input "False" at bounding box center [906, 335] width 15 height 12
radio input "true"
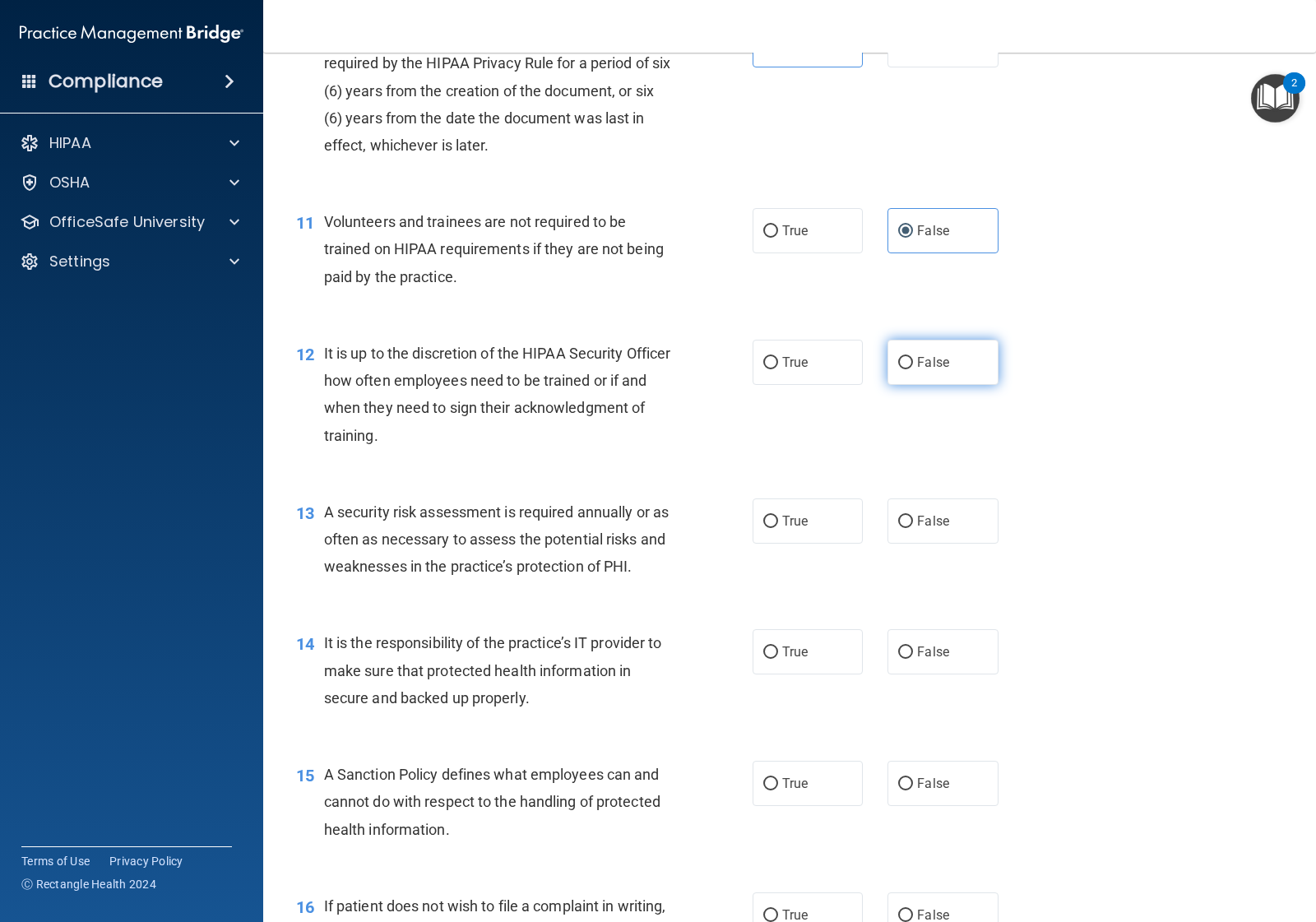
click at [917, 367] on span "False" at bounding box center [933, 363] width 32 height 16
click at [909, 367] on input "False" at bounding box center [906, 363] width 15 height 12
radio input "true"
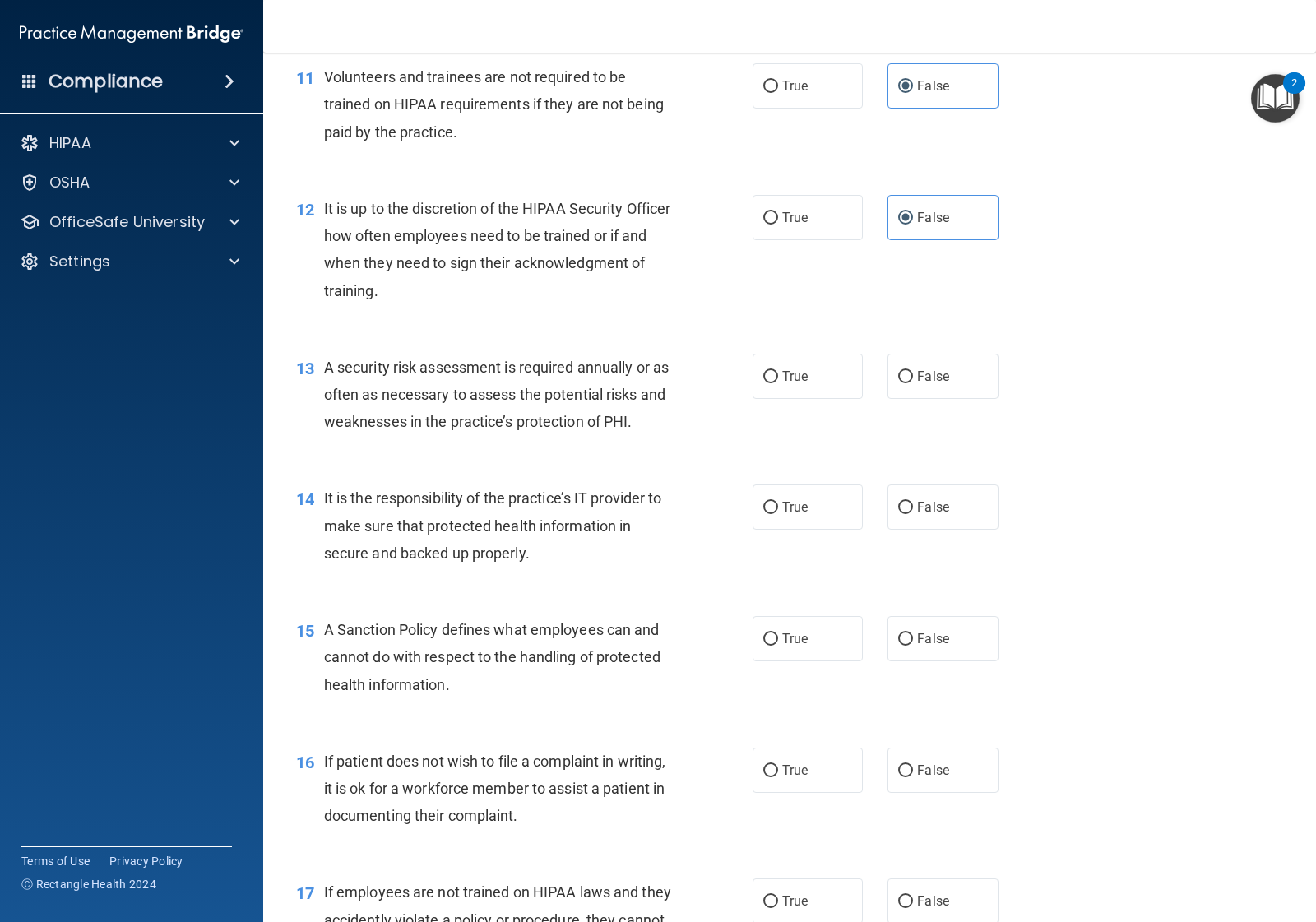
scroll to position [1851, 0]
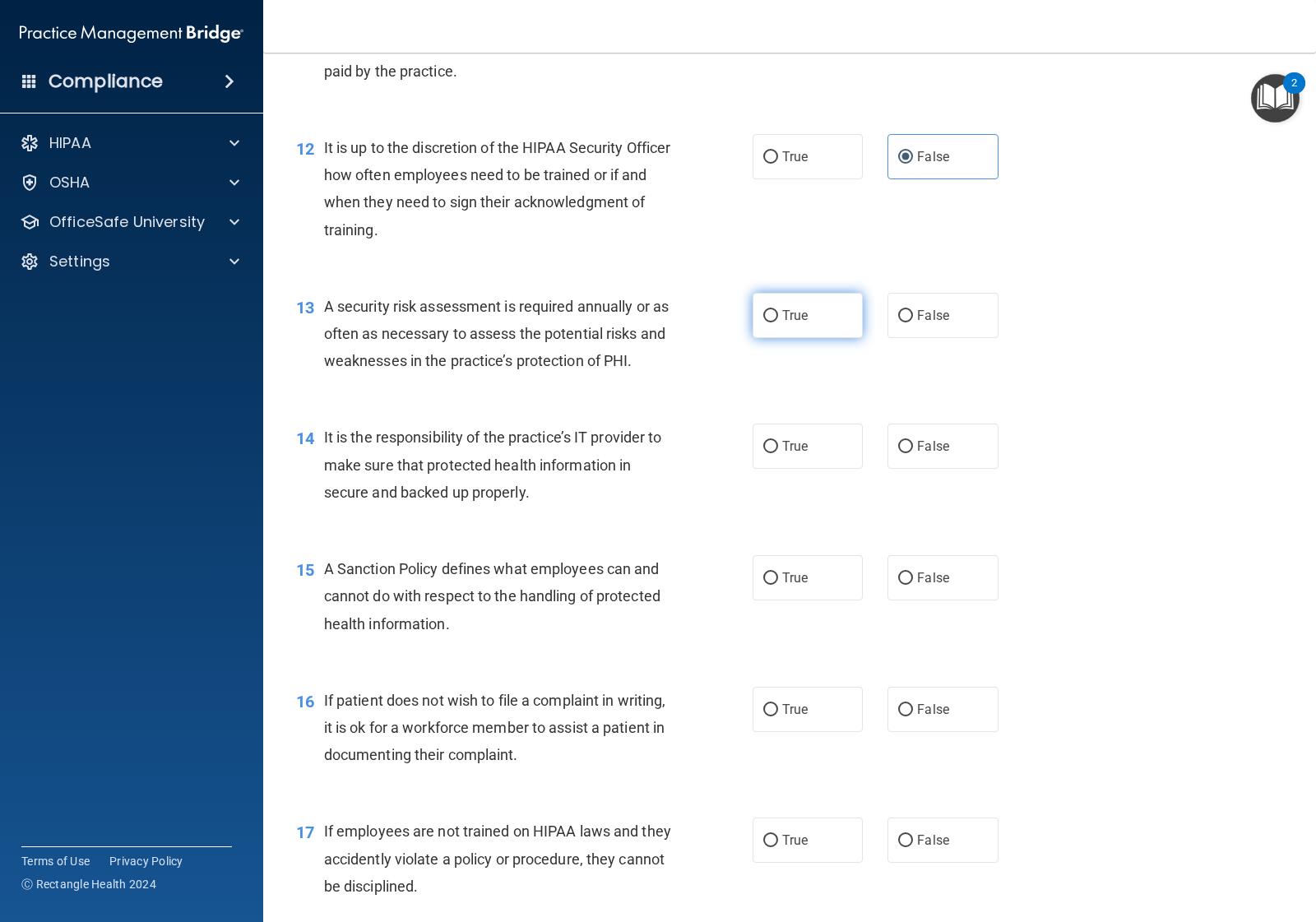
click at [782, 322] on span "True" at bounding box center [794, 315] width 26 height 16
click at [774, 322] on input "True" at bounding box center [770, 316] width 15 height 12
radio input "true"
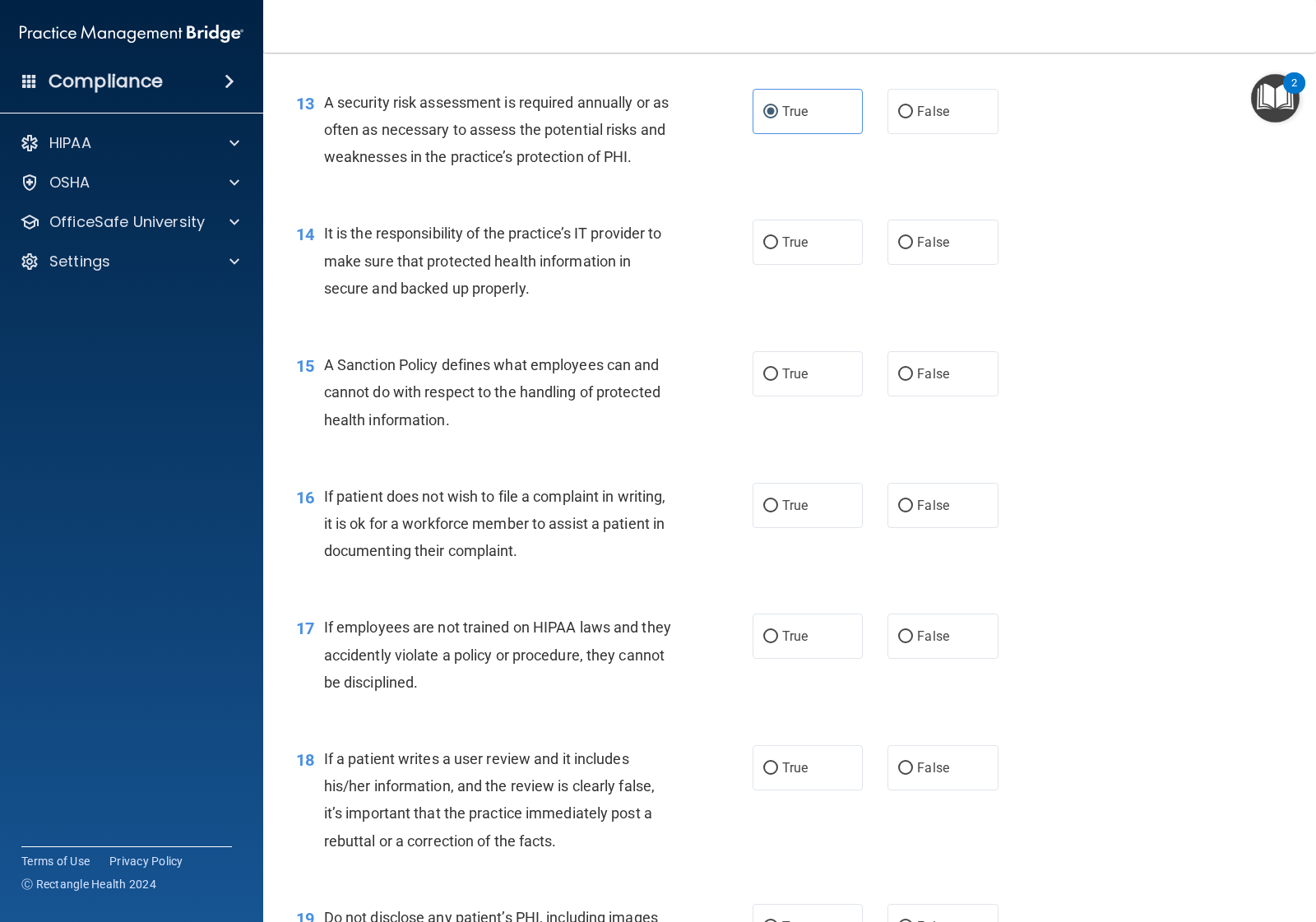
scroll to position [2057, 0]
click at [917, 240] on span "False" at bounding box center [933, 241] width 32 height 16
click at [911, 240] on input "False" at bounding box center [906, 241] width 15 height 12
radio input "true"
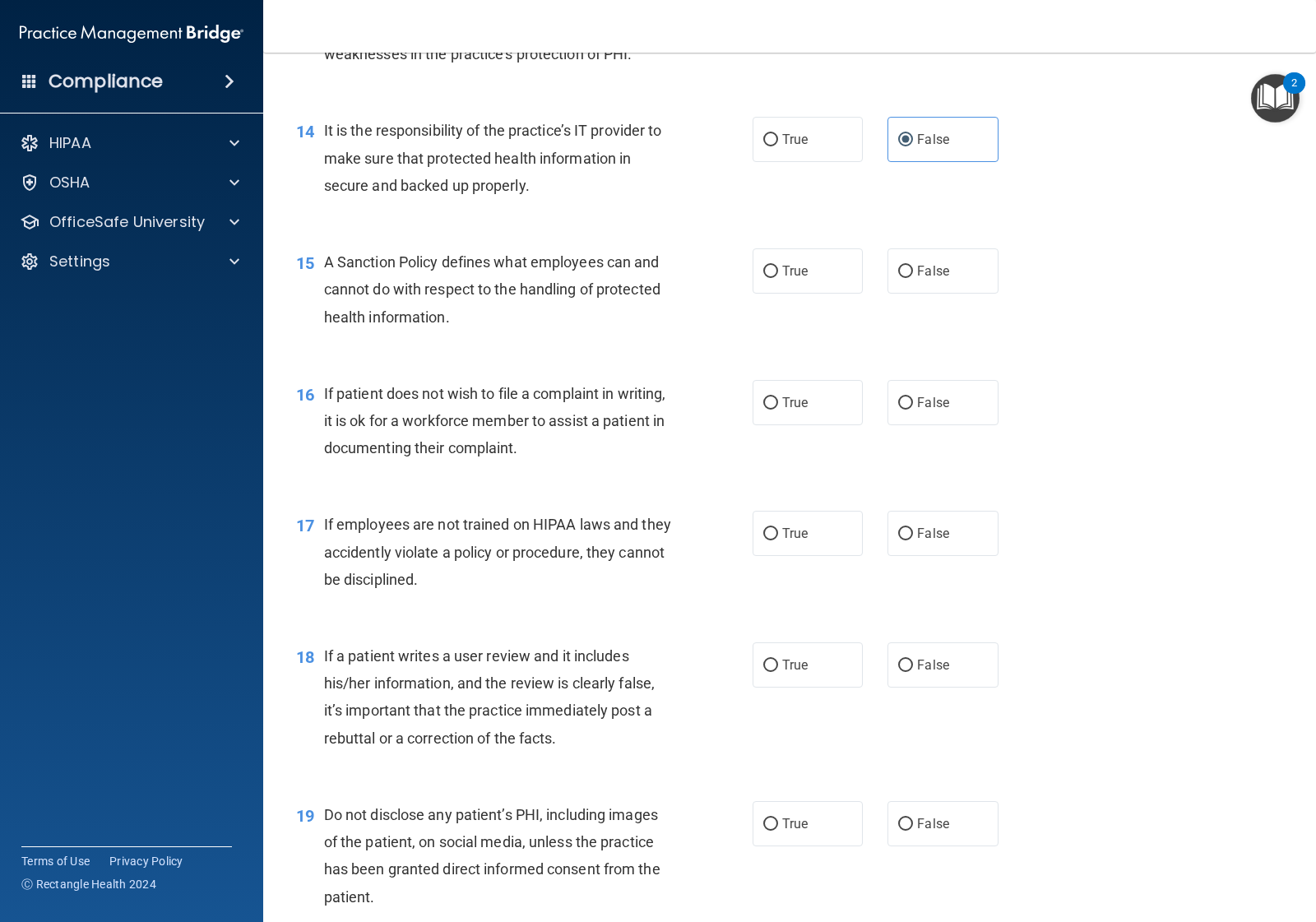
scroll to position [2159, 0]
click at [930, 280] on label "False" at bounding box center [943, 269] width 110 height 45
click at [913, 276] on input "False" at bounding box center [906, 270] width 15 height 12
radio input "true"
click at [770, 407] on label "True" at bounding box center [808, 401] width 110 height 45
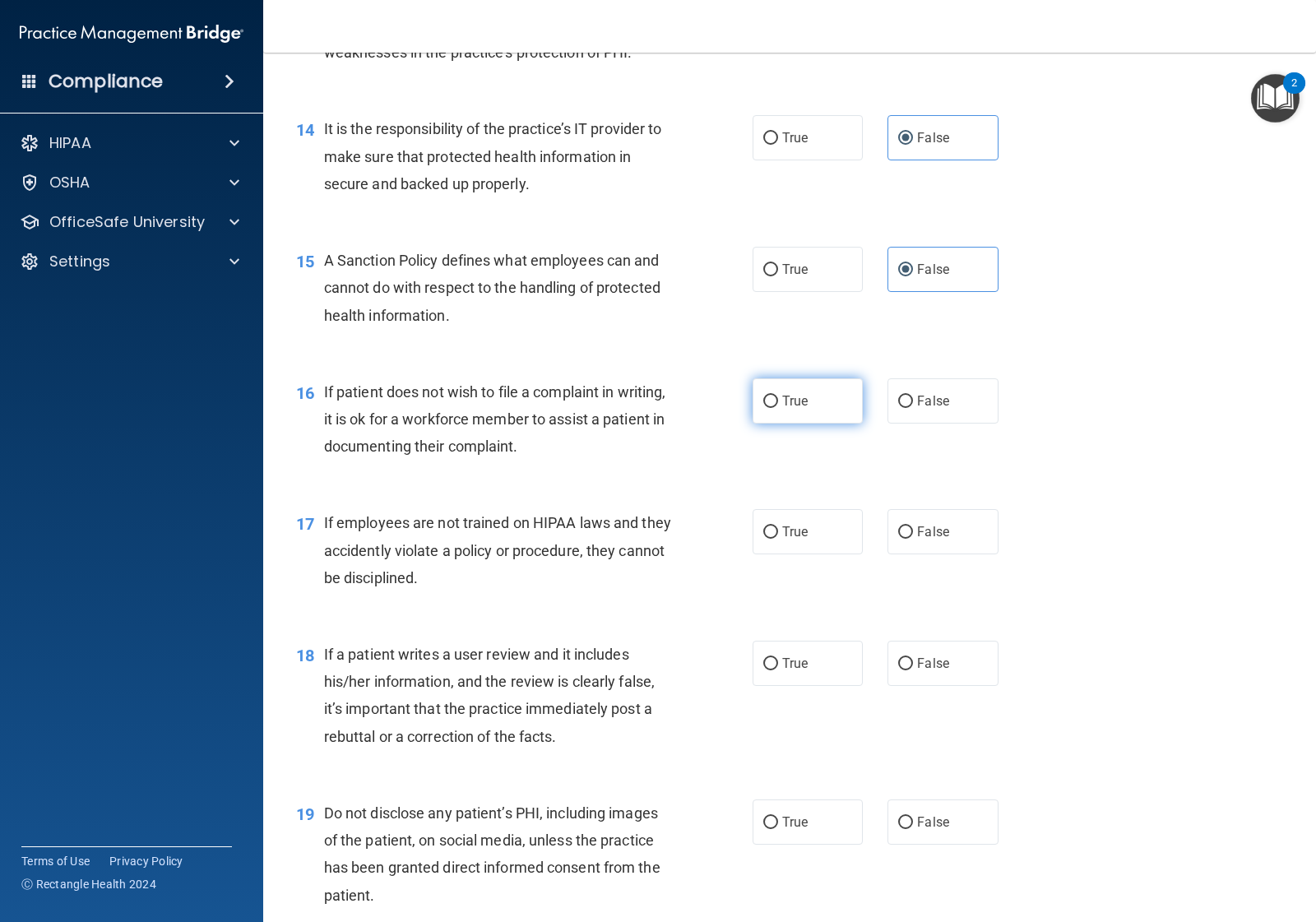
click at [770, 407] on input "True" at bounding box center [770, 402] width 15 height 12
radio input "true"
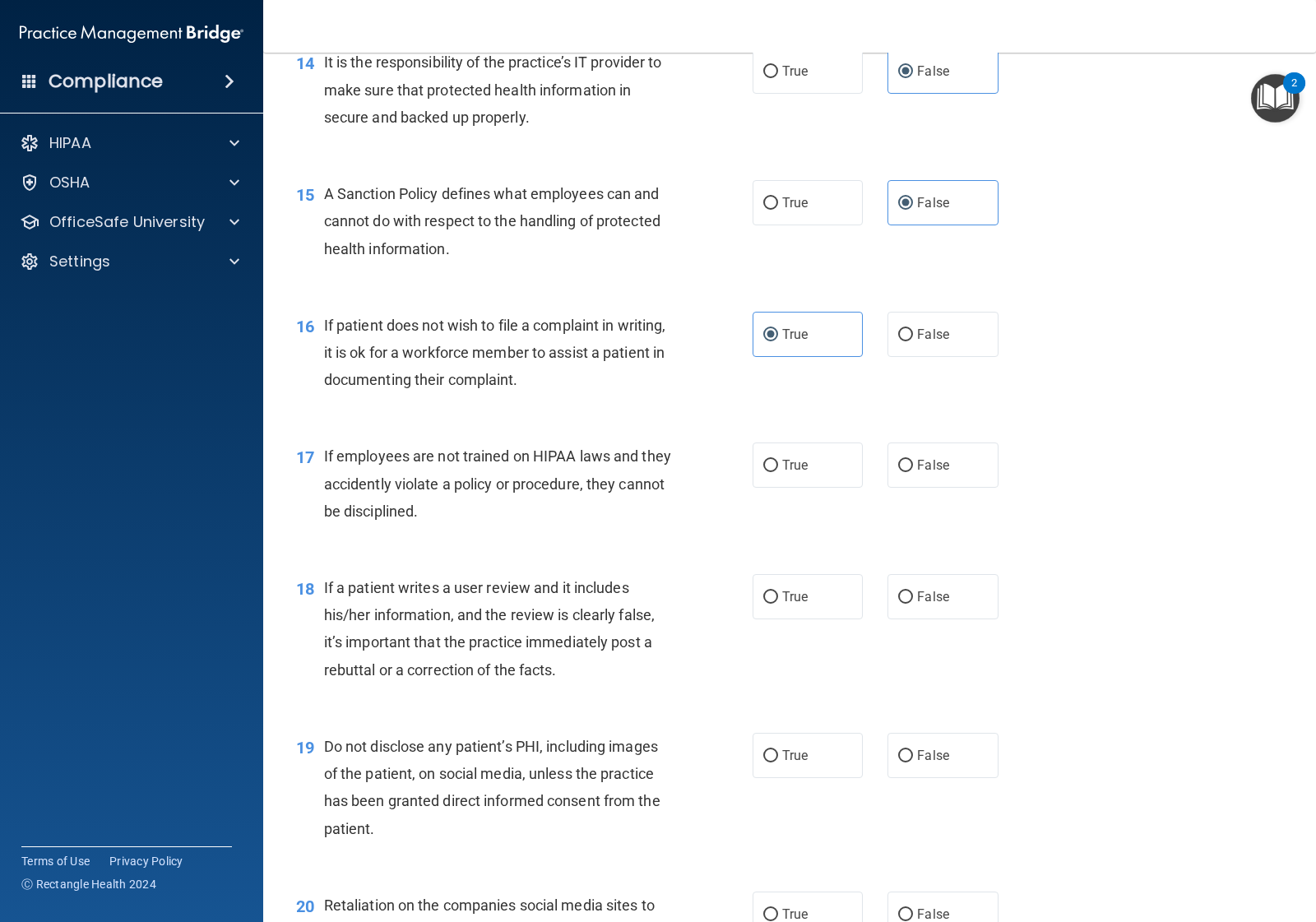
scroll to position [2365, 0]
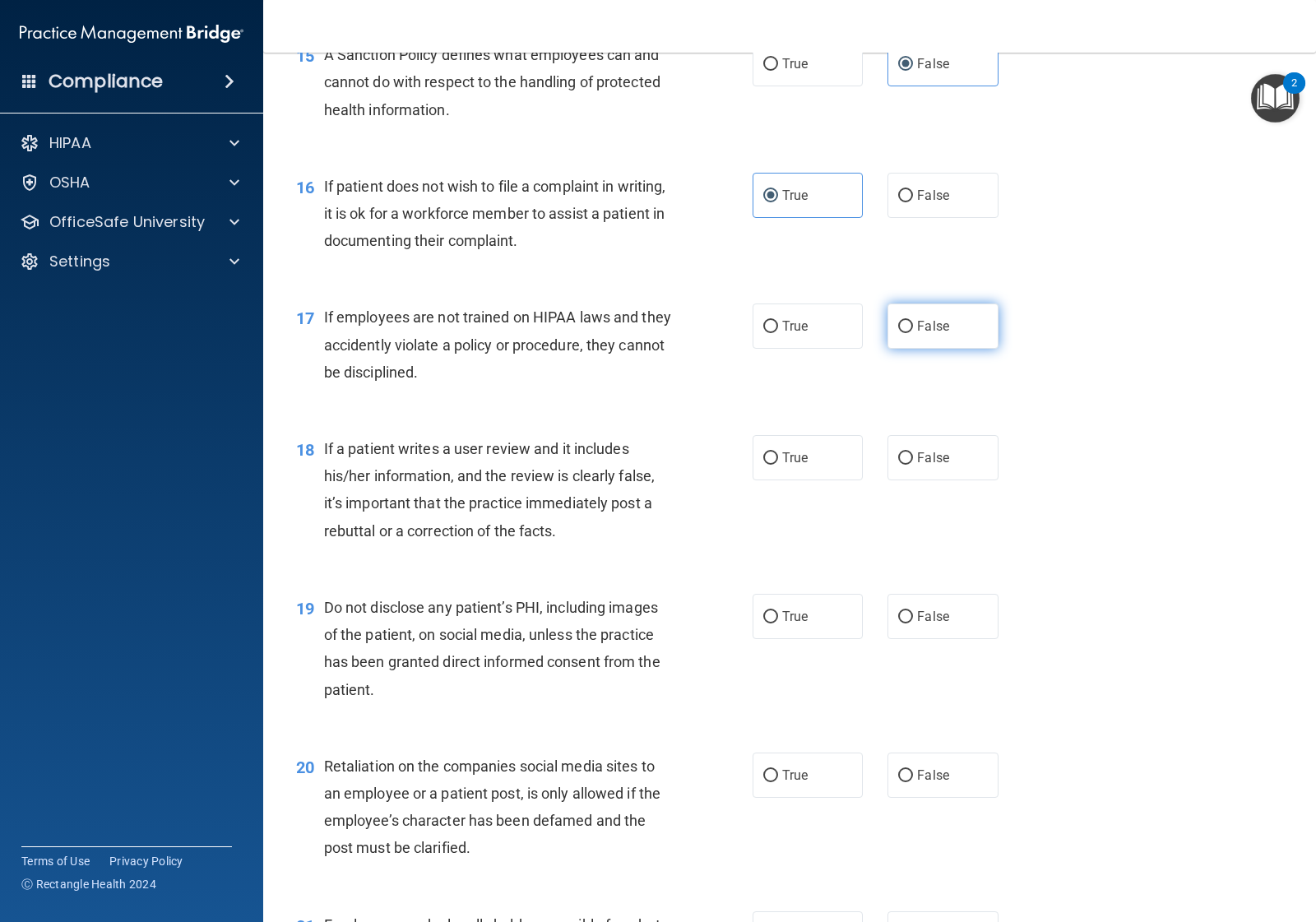
click at [900, 322] on input "False" at bounding box center [906, 327] width 15 height 12
radio input "true"
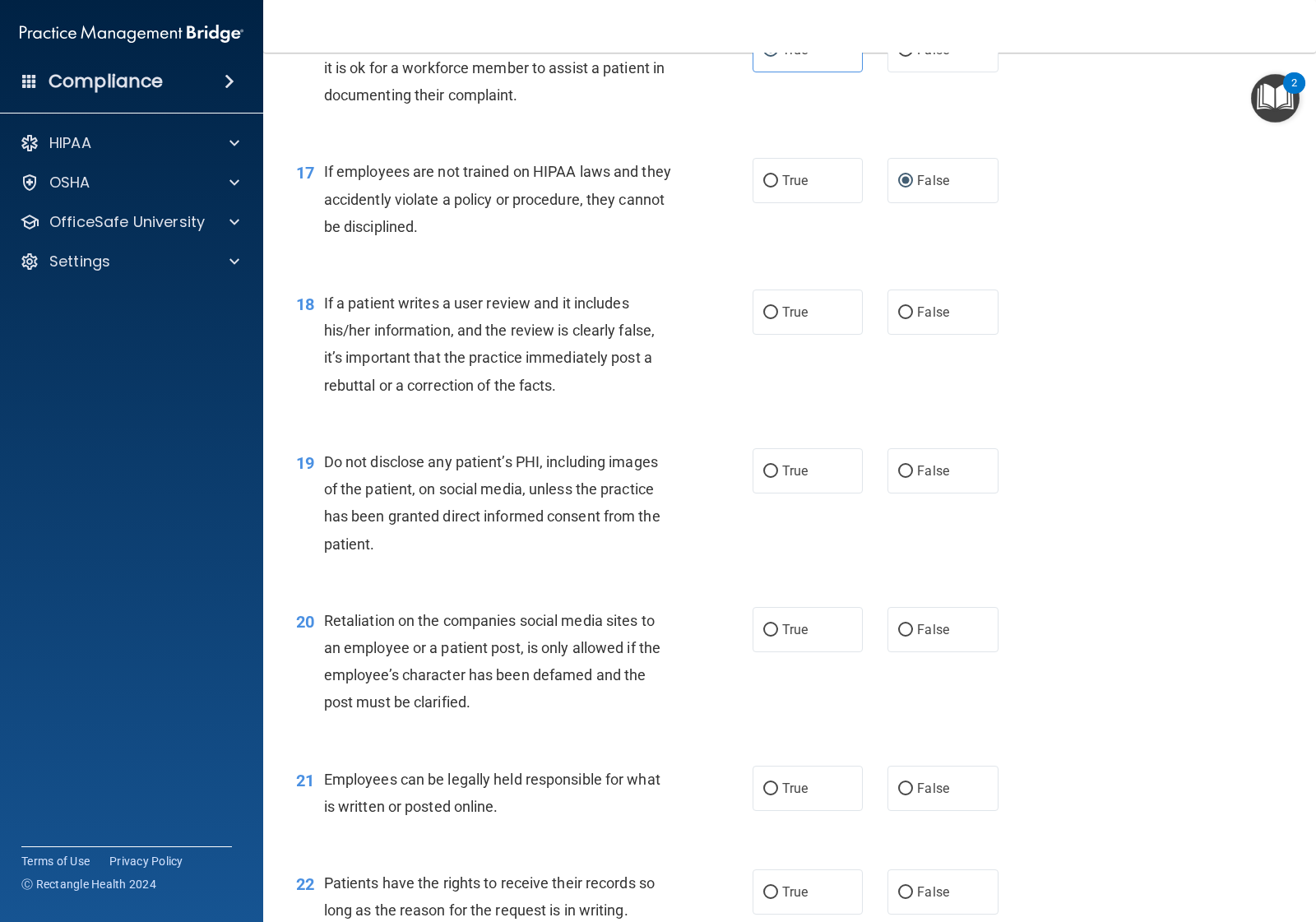
scroll to position [2571, 0]
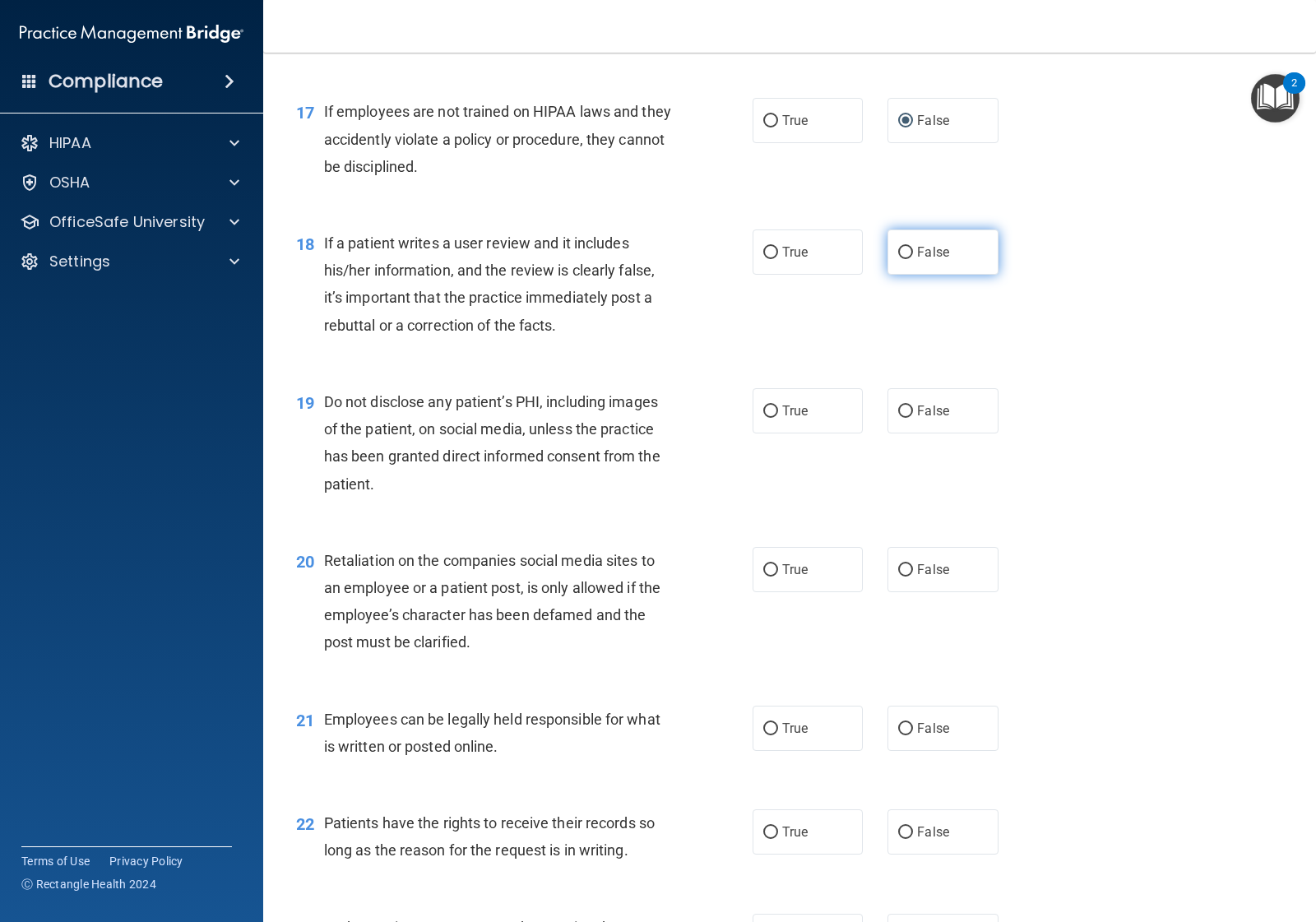
click at [930, 244] on label "False" at bounding box center [943, 252] width 110 height 45
click at [913, 247] on input "False" at bounding box center [906, 253] width 15 height 12
radio input "true"
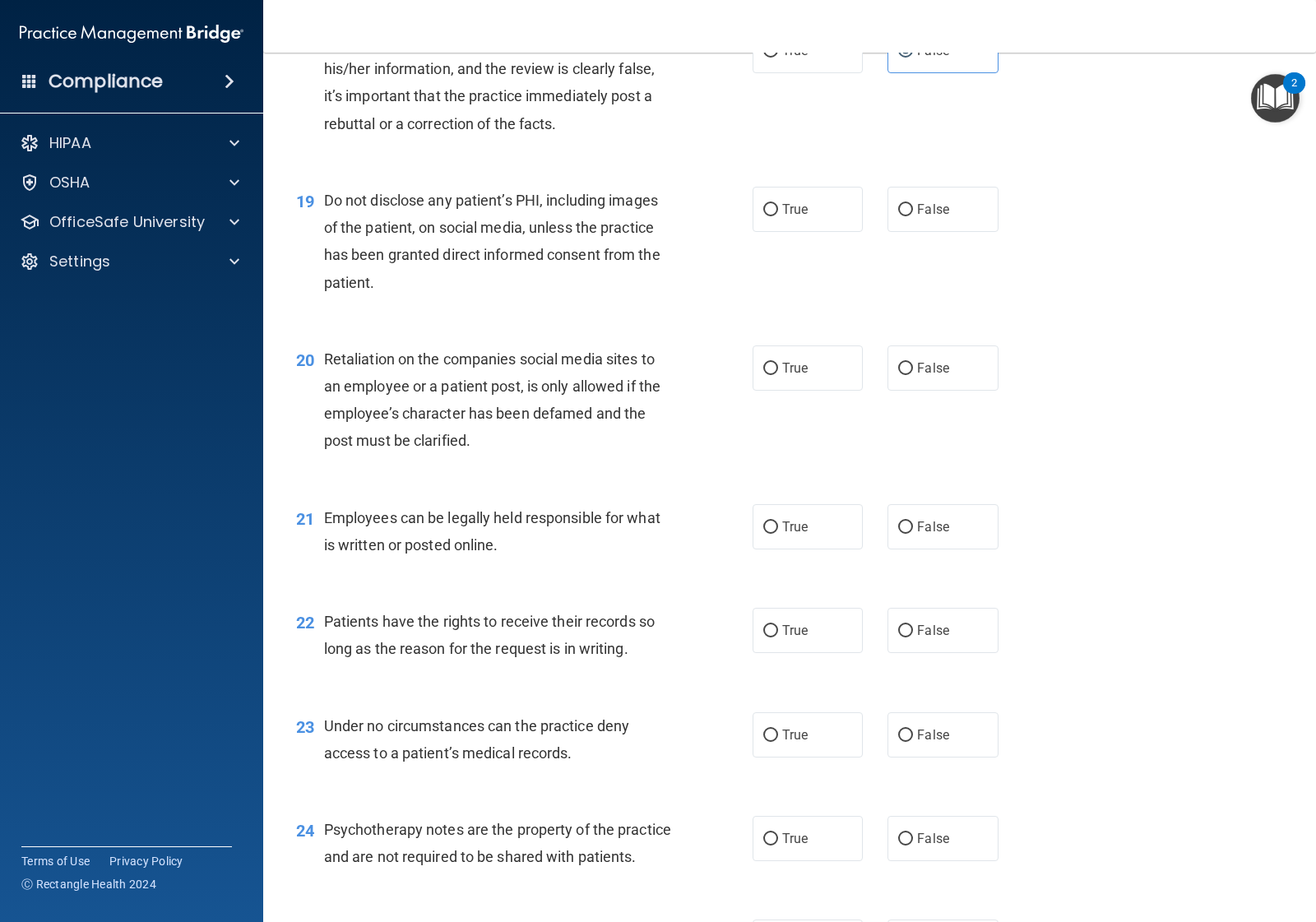
scroll to position [2777, 0]
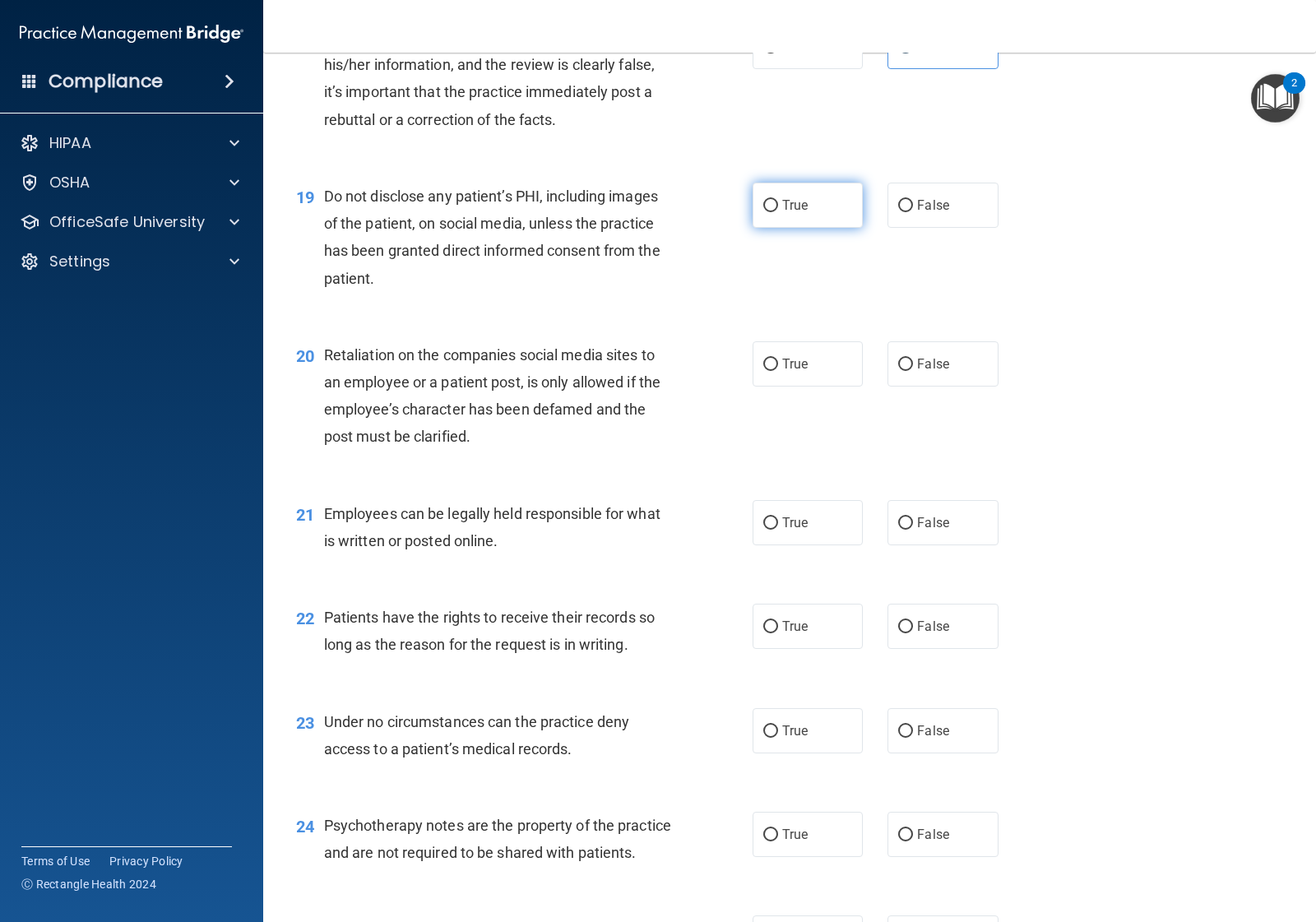
click at [783, 199] on span "True" at bounding box center [794, 206] width 26 height 16
click at [778, 200] on input "True" at bounding box center [770, 206] width 15 height 12
radio input "true"
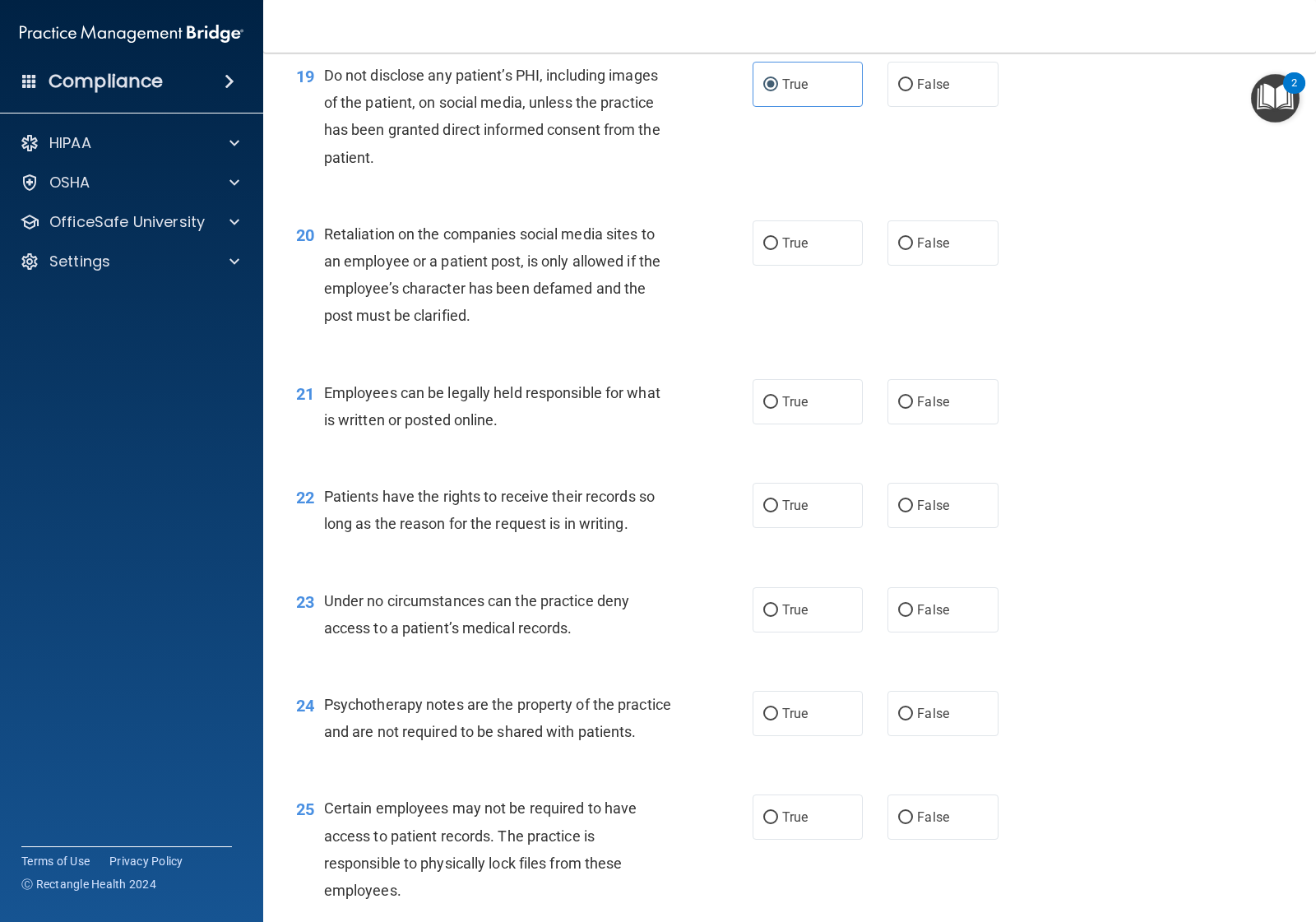
scroll to position [2982, 0]
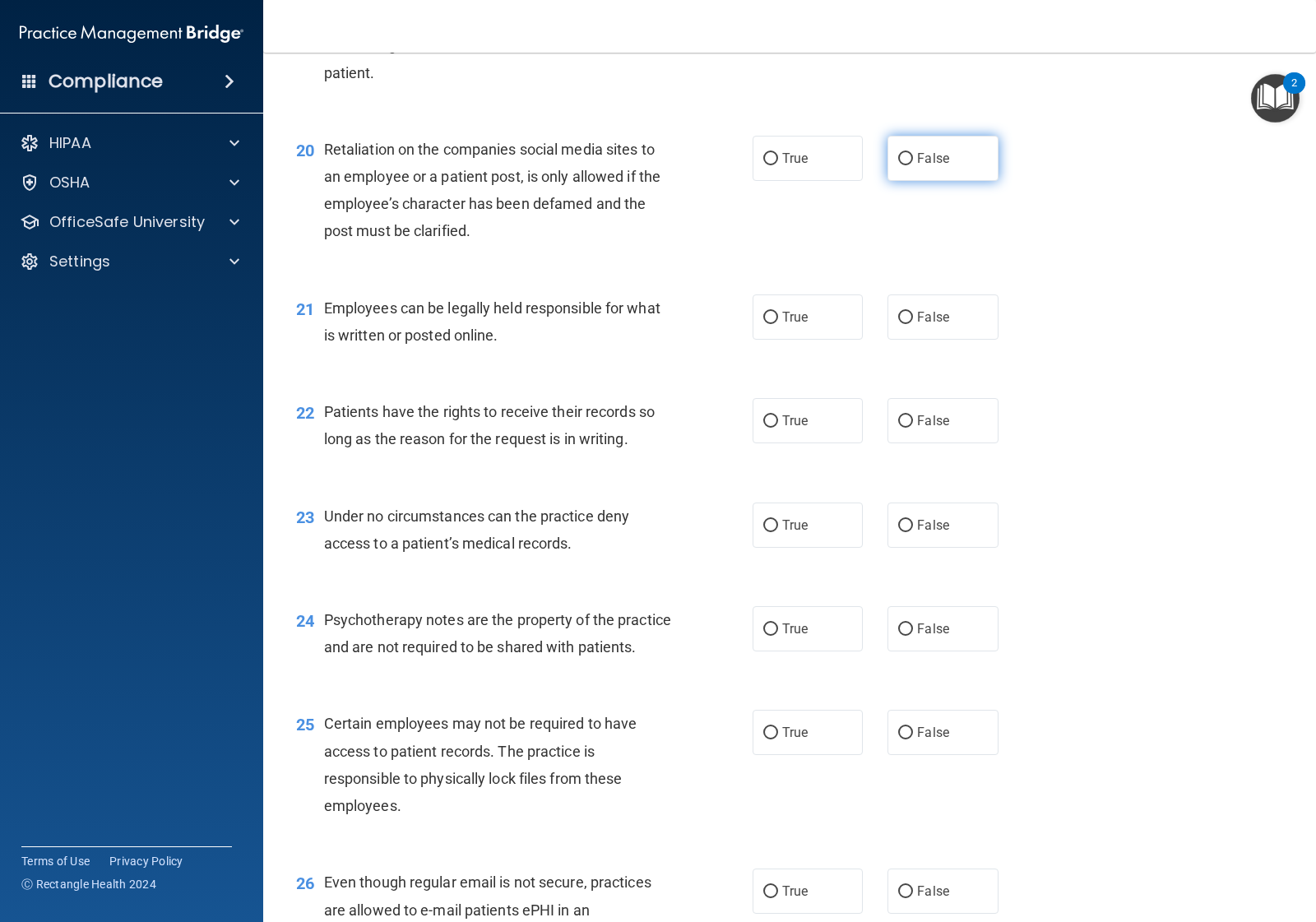
click at [917, 160] on span "False" at bounding box center [933, 159] width 32 height 16
click at [913, 160] on input "False" at bounding box center [906, 159] width 15 height 12
radio input "true"
click at [791, 162] on span "True" at bounding box center [794, 159] width 26 height 16
click at [778, 162] on input "True" at bounding box center [770, 159] width 15 height 12
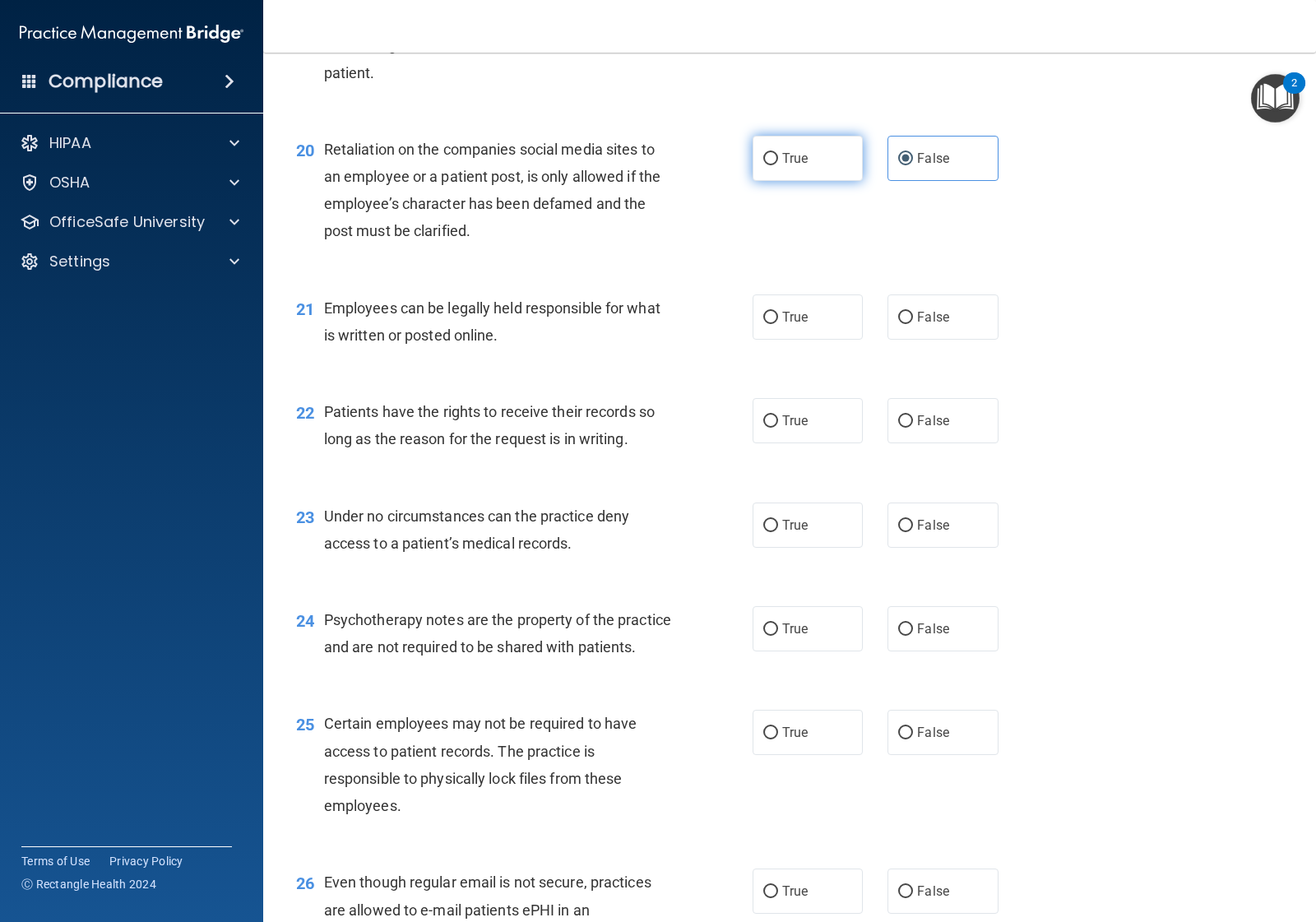
radio input "true"
click at [905, 167] on label "False" at bounding box center [943, 158] width 110 height 45
click at [905, 166] on input "False" at bounding box center [906, 159] width 15 height 12
radio input "true"
radio input "false"
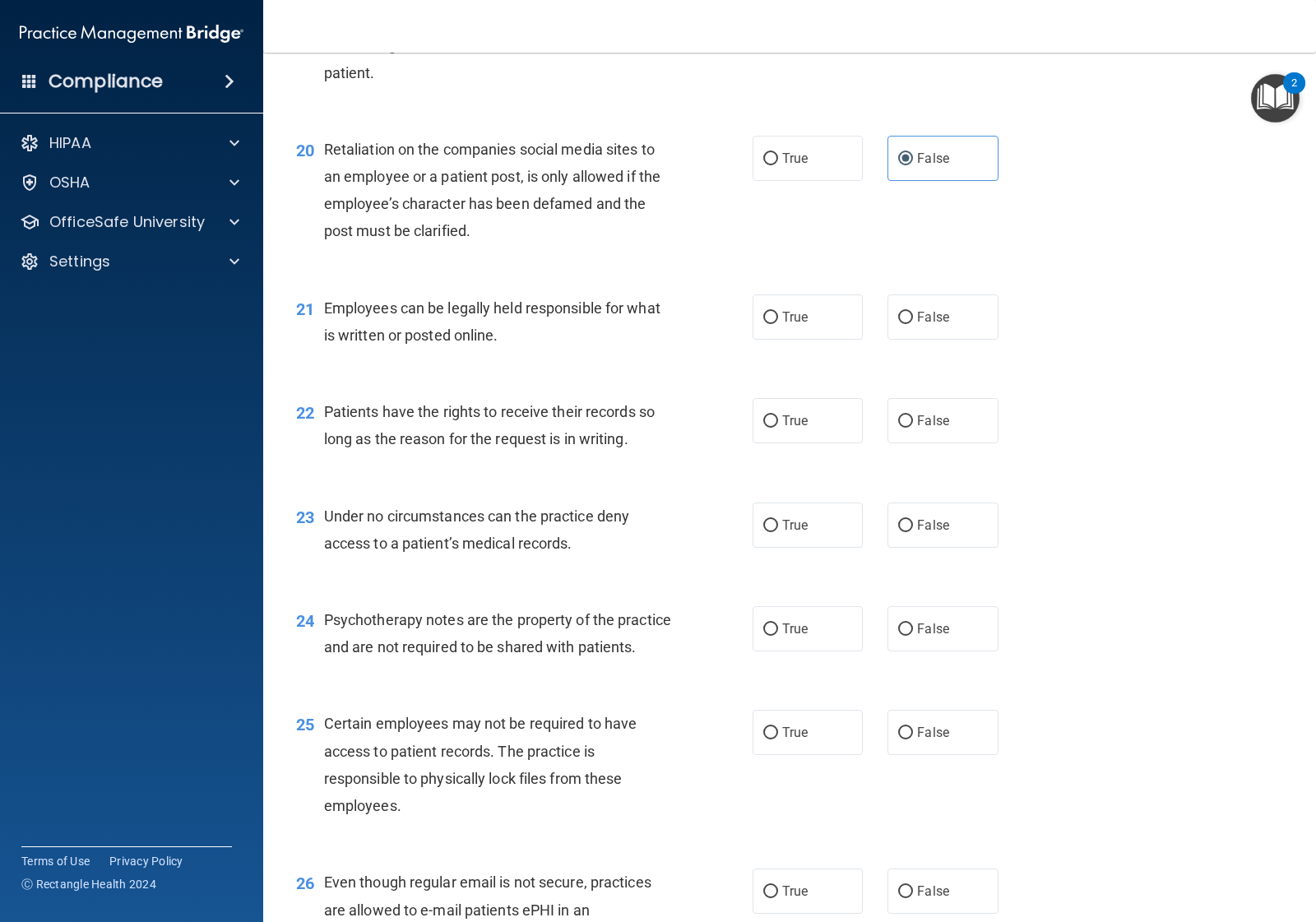
click at [781, 342] on div "21 Employees can be legally held responsible for what is written or posted onli…" at bounding box center [790, 326] width 1011 height 103
click at [782, 314] on span "True" at bounding box center [794, 317] width 26 height 16
click at [778, 314] on input "True" at bounding box center [770, 318] width 15 height 12
radio input "true"
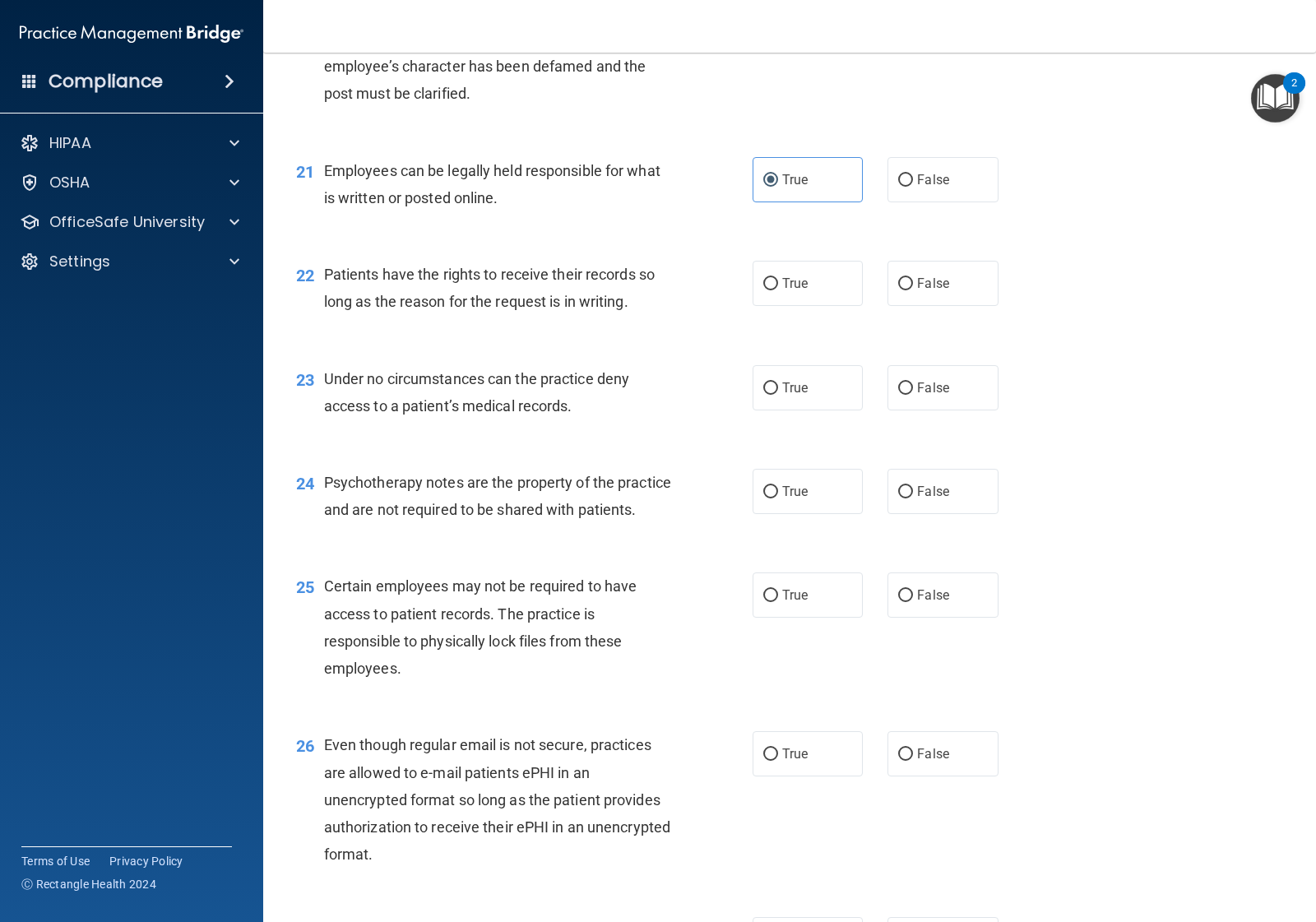
scroll to position [3291, 0]
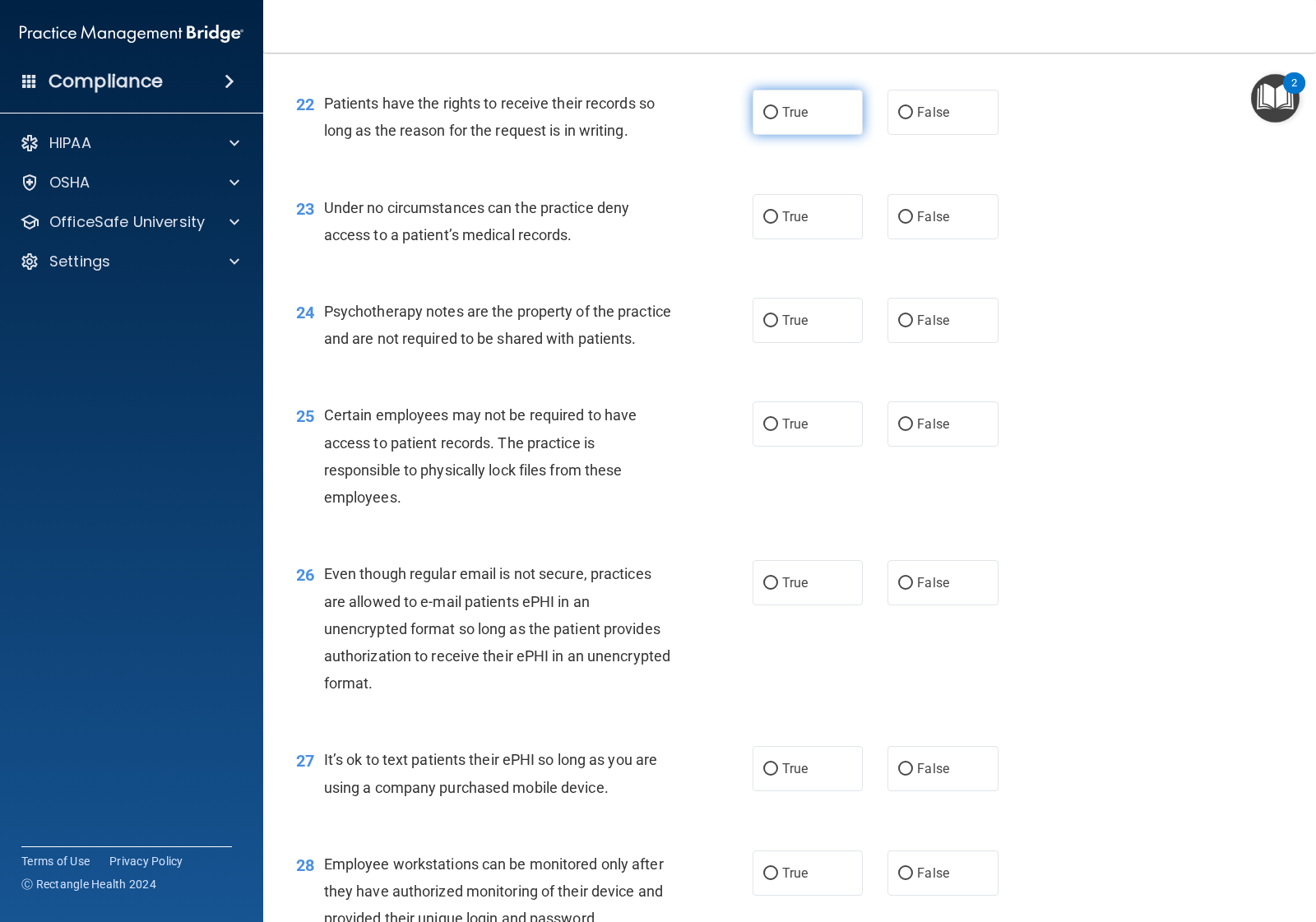
click at [782, 118] on span "True" at bounding box center [794, 112] width 26 height 16
click at [778, 118] on input "True" at bounding box center [770, 113] width 15 height 12
radio input "true"
click at [804, 221] on label "True" at bounding box center [808, 216] width 110 height 45
click at [778, 221] on input "True" at bounding box center [770, 217] width 15 height 12
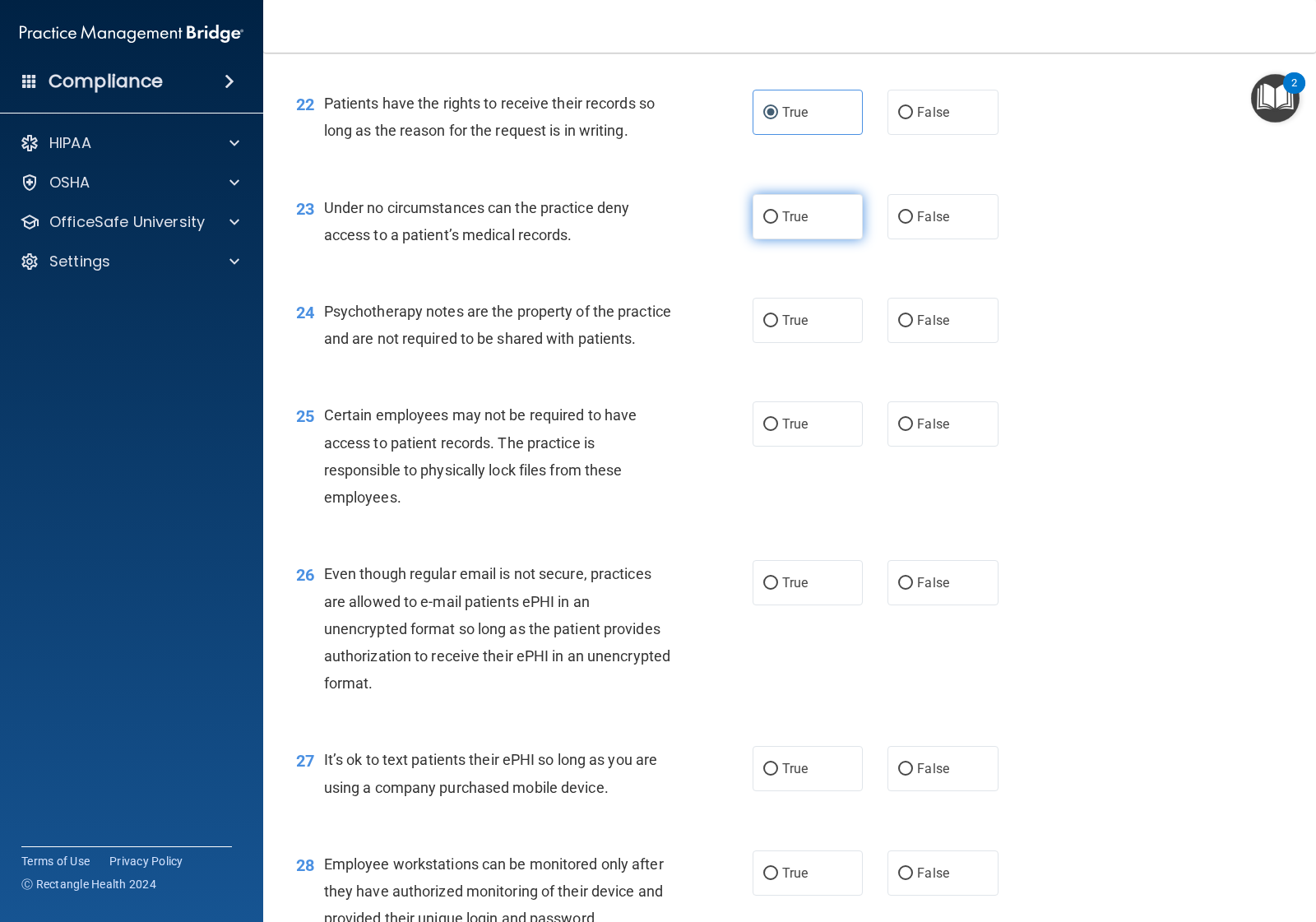
radio input "true"
click at [906, 322] on label "False" at bounding box center [943, 320] width 110 height 45
click at [906, 322] on input "False" at bounding box center [906, 322] width 15 height 12
radio input "true"
click at [777, 447] on label "True" at bounding box center [808, 424] width 110 height 45
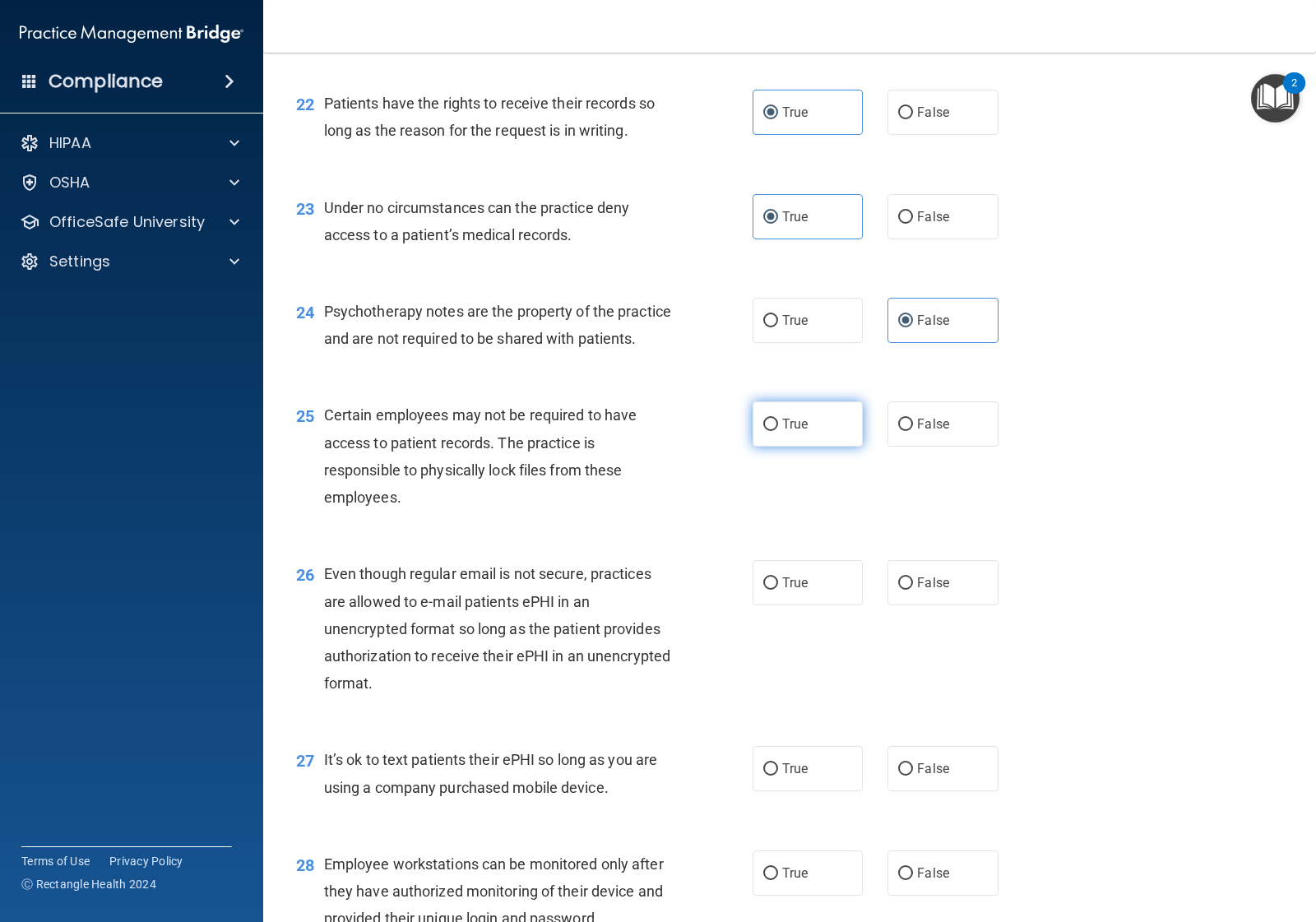
click at [777, 431] on input "True" at bounding box center [770, 425] width 15 height 12
radio input "true"
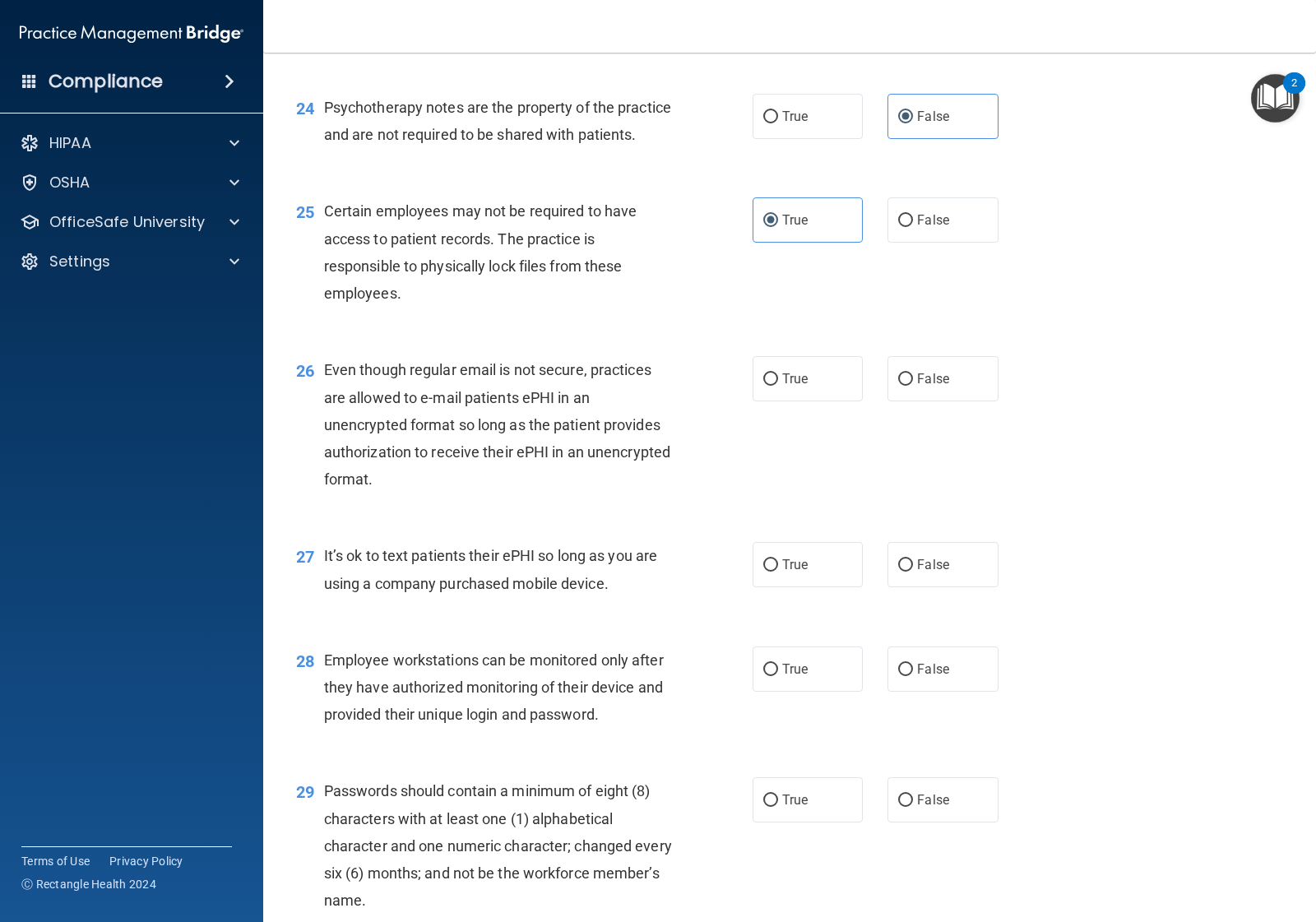
scroll to position [3496, 0]
click at [900, 384] on input "False" at bounding box center [906, 378] width 15 height 12
radio input "true"
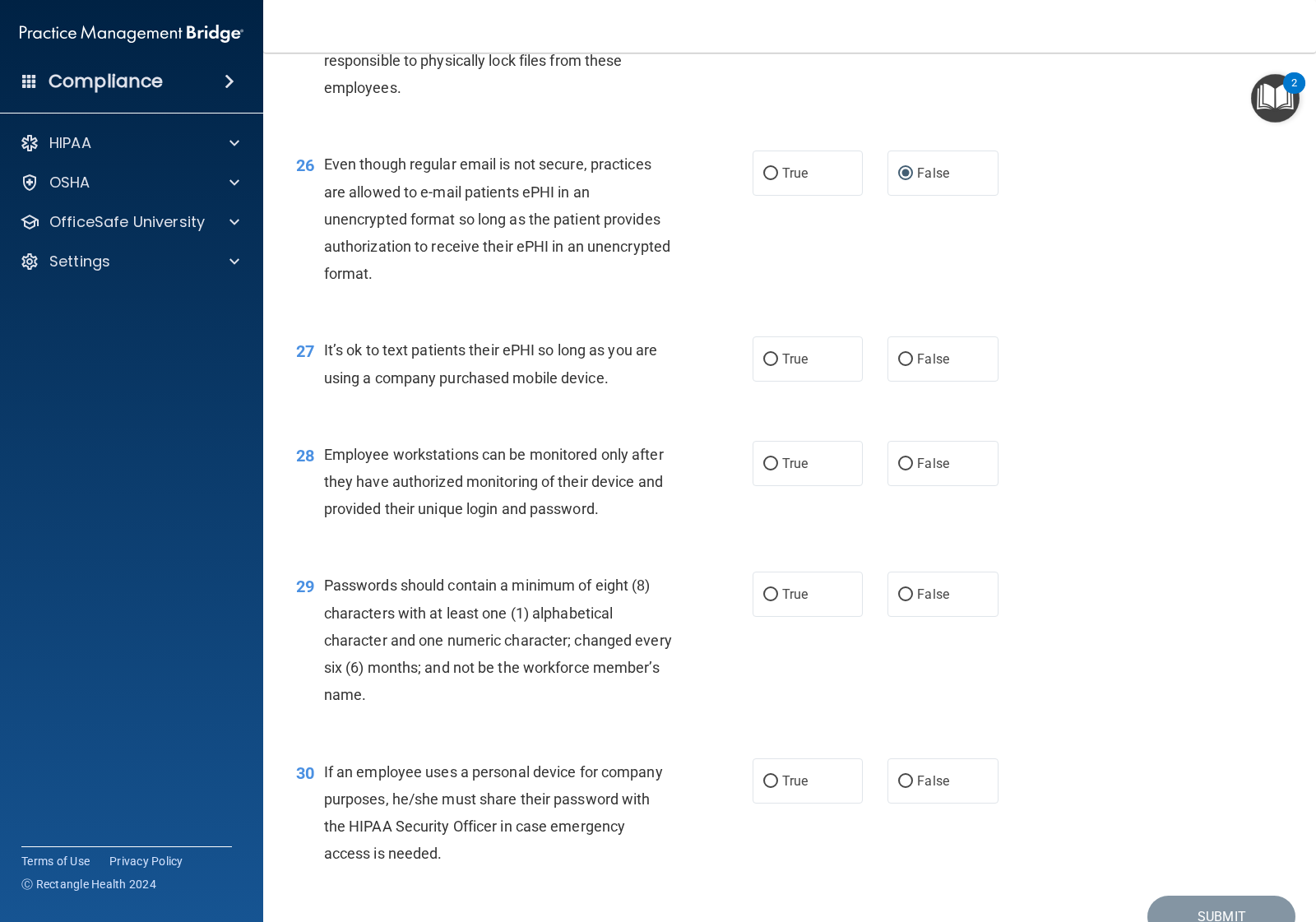
scroll to position [3702, 0]
click at [898, 364] on input "False" at bounding box center [906, 358] width 15 height 12
radio input "true"
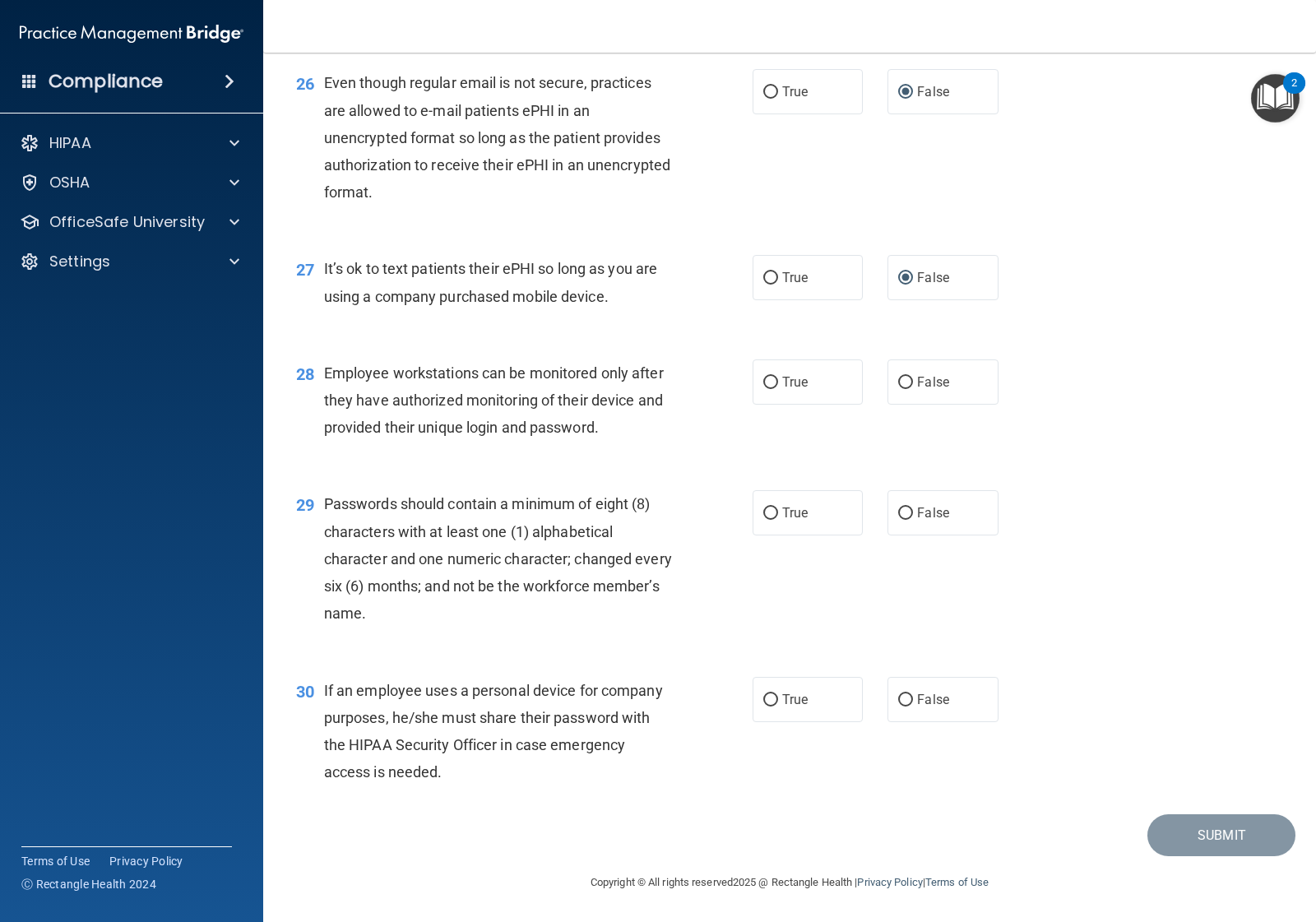
scroll to position [3811, 0]
click at [920, 387] on span "False" at bounding box center [933, 382] width 32 height 16
click at [913, 387] on input "False" at bounding box center [906, 383] width 15 height 12
radio input "true"
click at [808, 507] on label "True" at bounding box center [808, 512] width 110 height 45
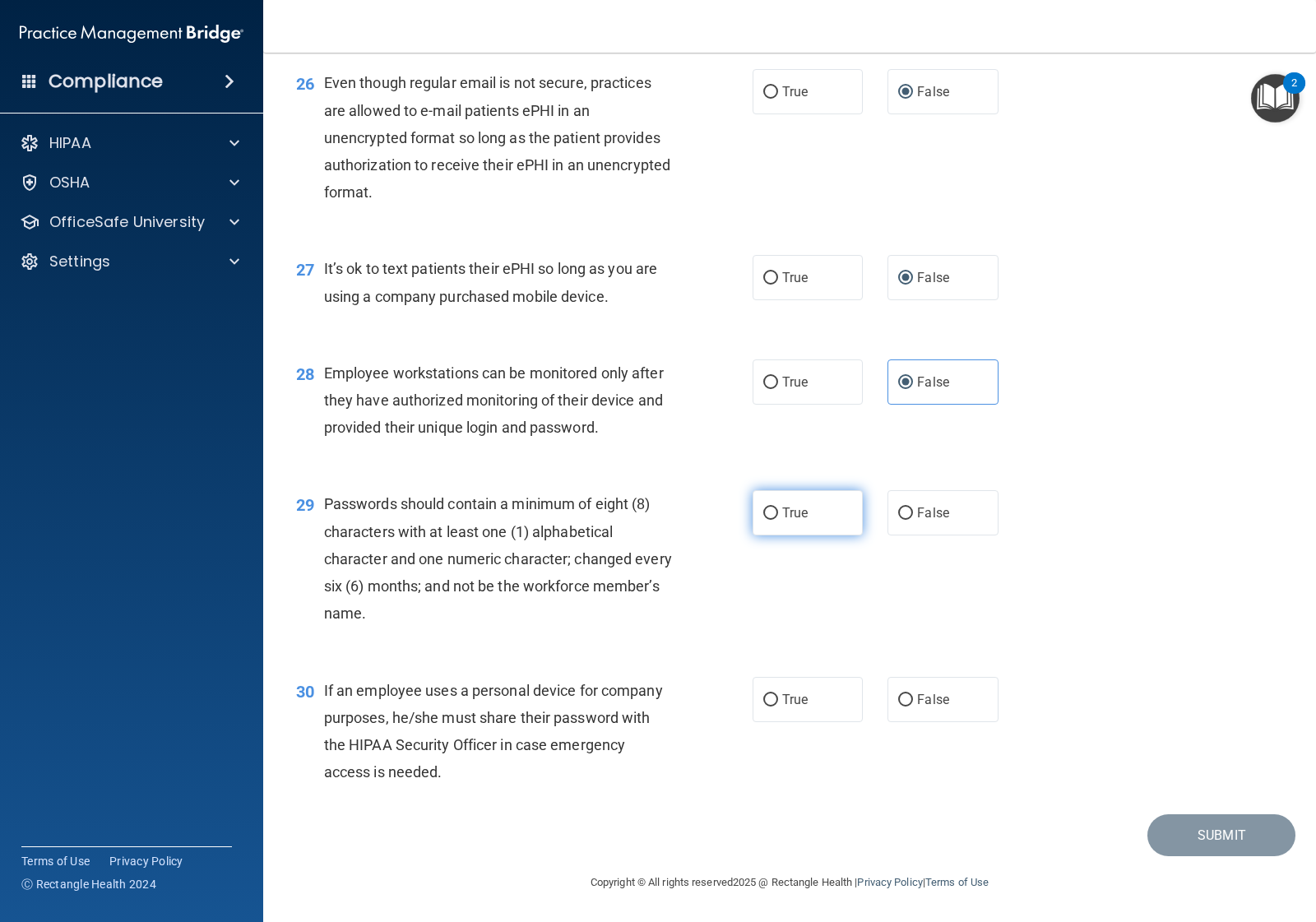
click at [778, 508] on input "True" at bounding box center [770, 514] width 15 height 12
radio input "true"
click at [922, 695] on span "False" at bounding box center [933, 700] width 32 height 16
click at [913, 695] on input "False" at bounding box center [906, 701] width 15 height 12
radio input "true"
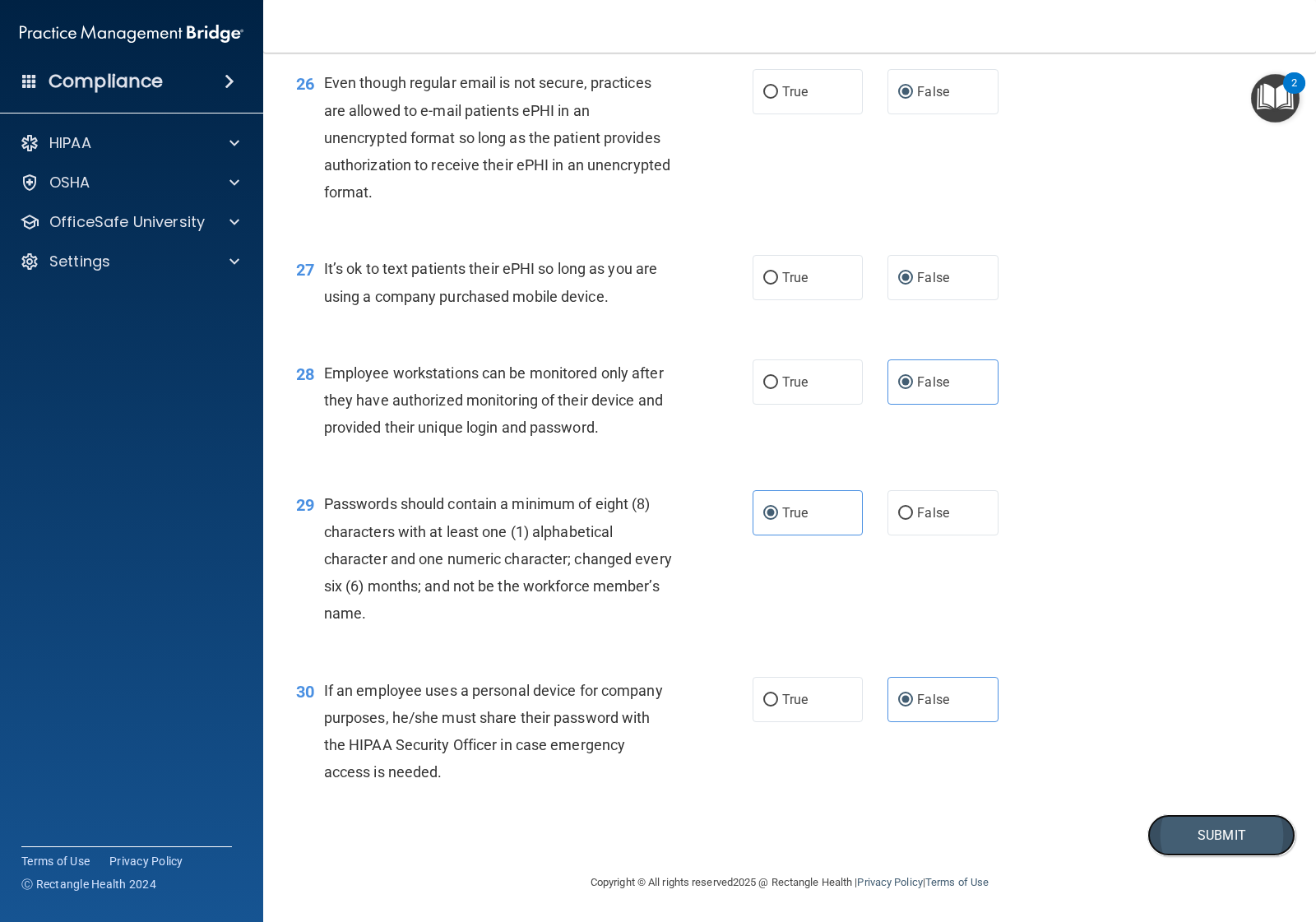
click at [1195, 835] on button "Submit" at bounding box center [1221, 835] width 148 height 42
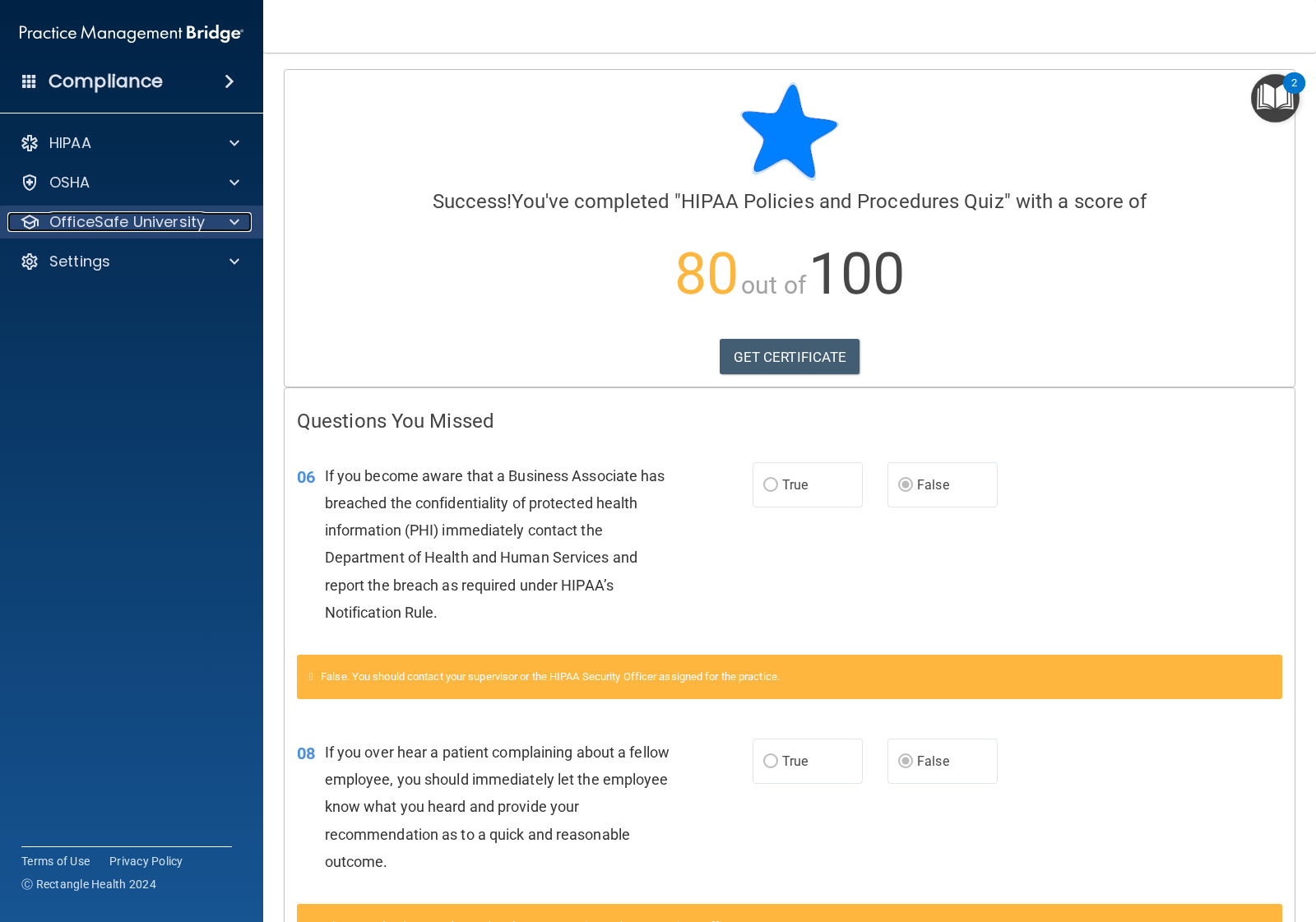
click at [218, 218] on div at bounding box center [232, 222] width 41 height 20
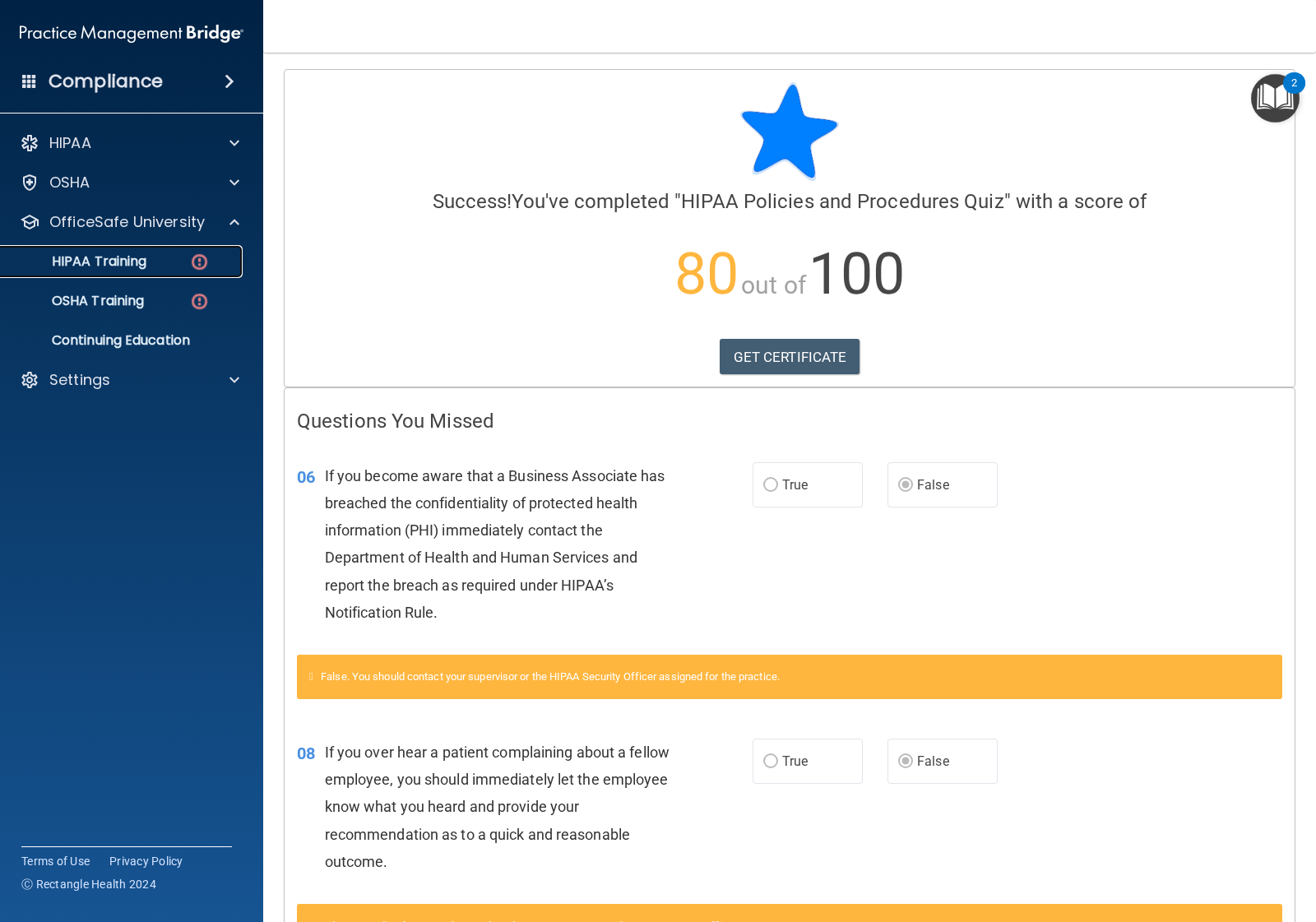
click at [126, 255] on p "HIPAA Training" at bounding box center [78, 261] width 135 height 16
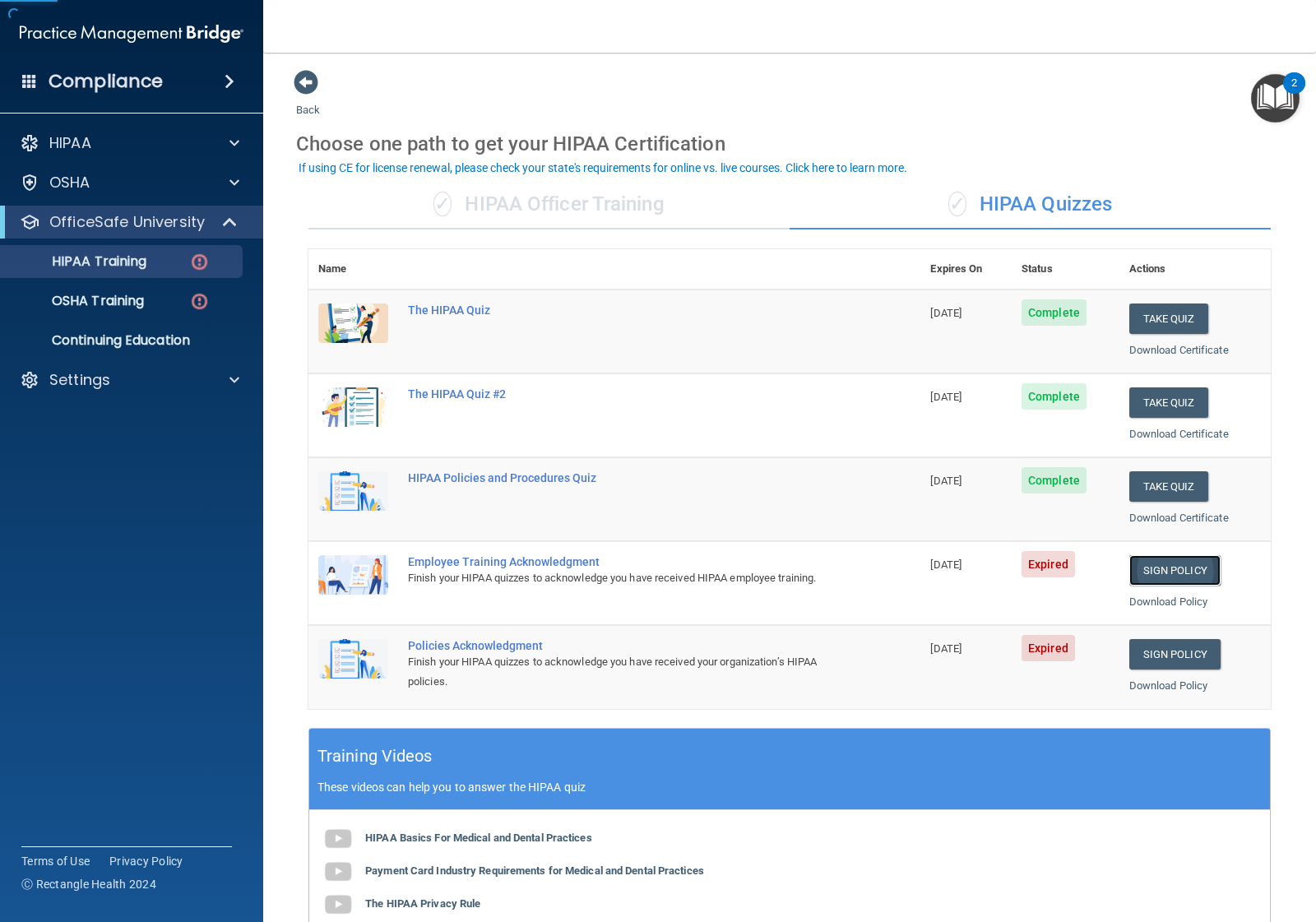
click at [1146, 566] on link "Sign Policy" at bounding box center [1174, 570] width 92 height 30
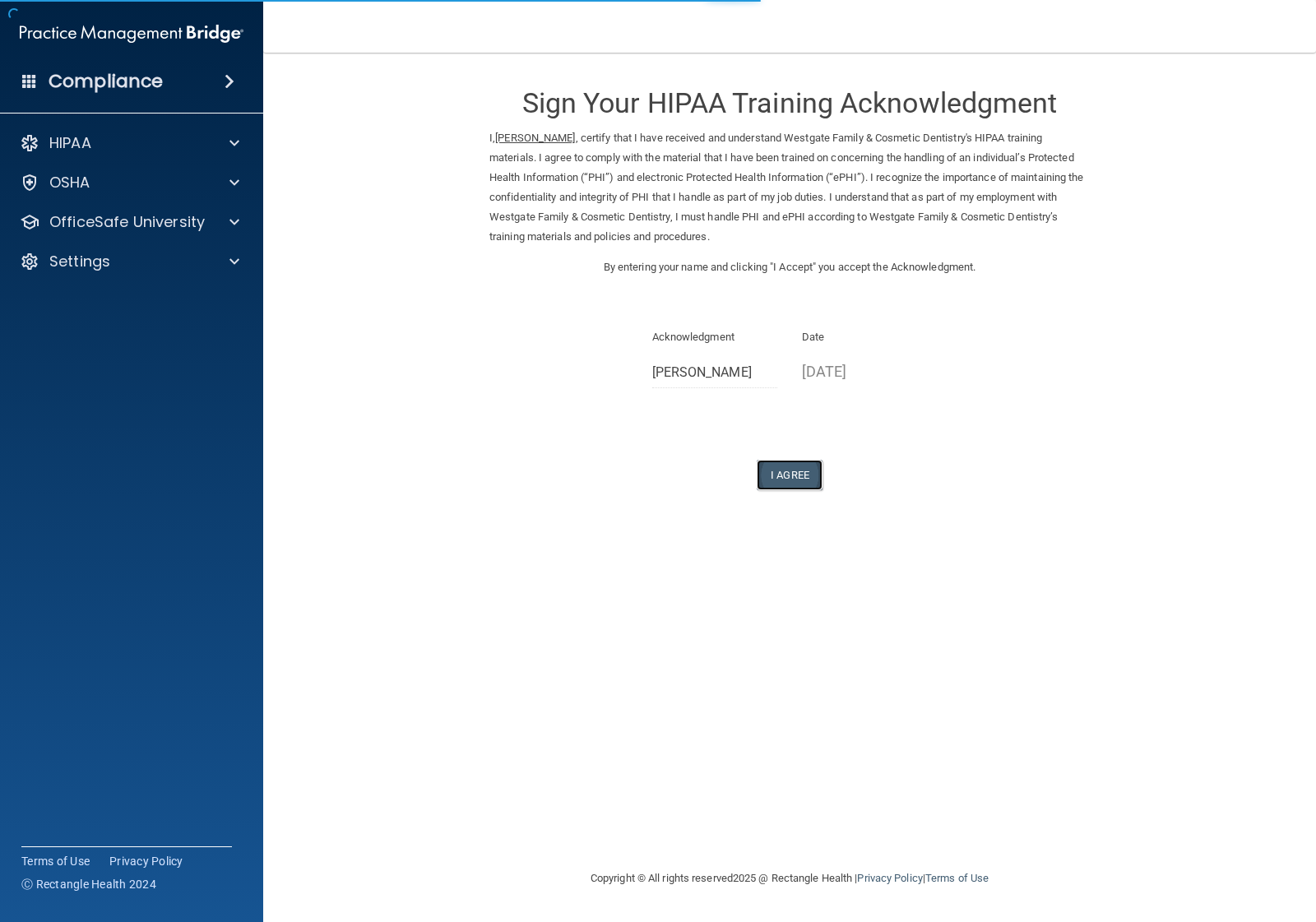
click at [780, 477] on button "I Agree" at bounding box center [790, 475] width 66 height 30
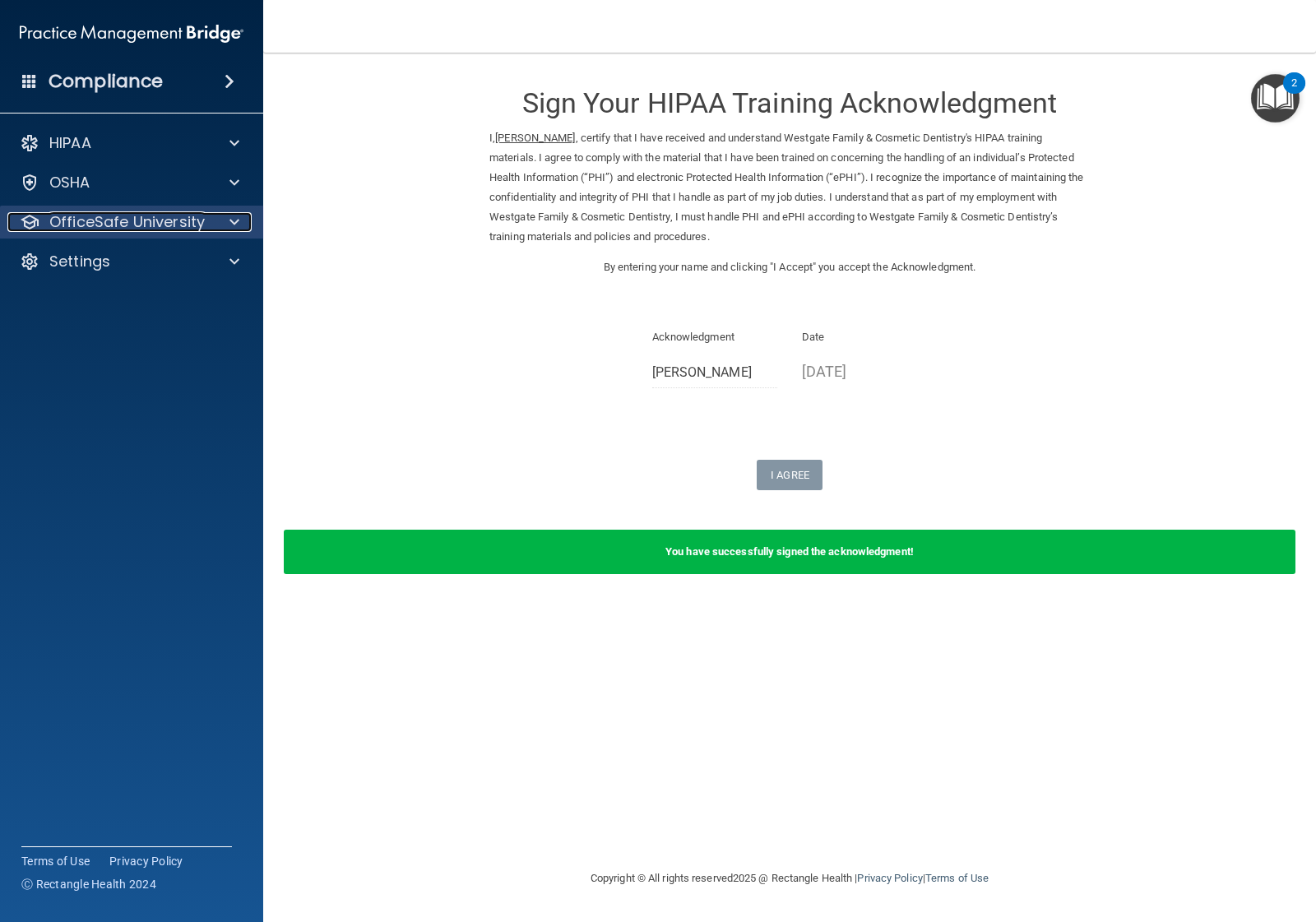
click at [148, 216] on p "OfficeSafe University" at bounding box center [126, 222] width 156 height 20
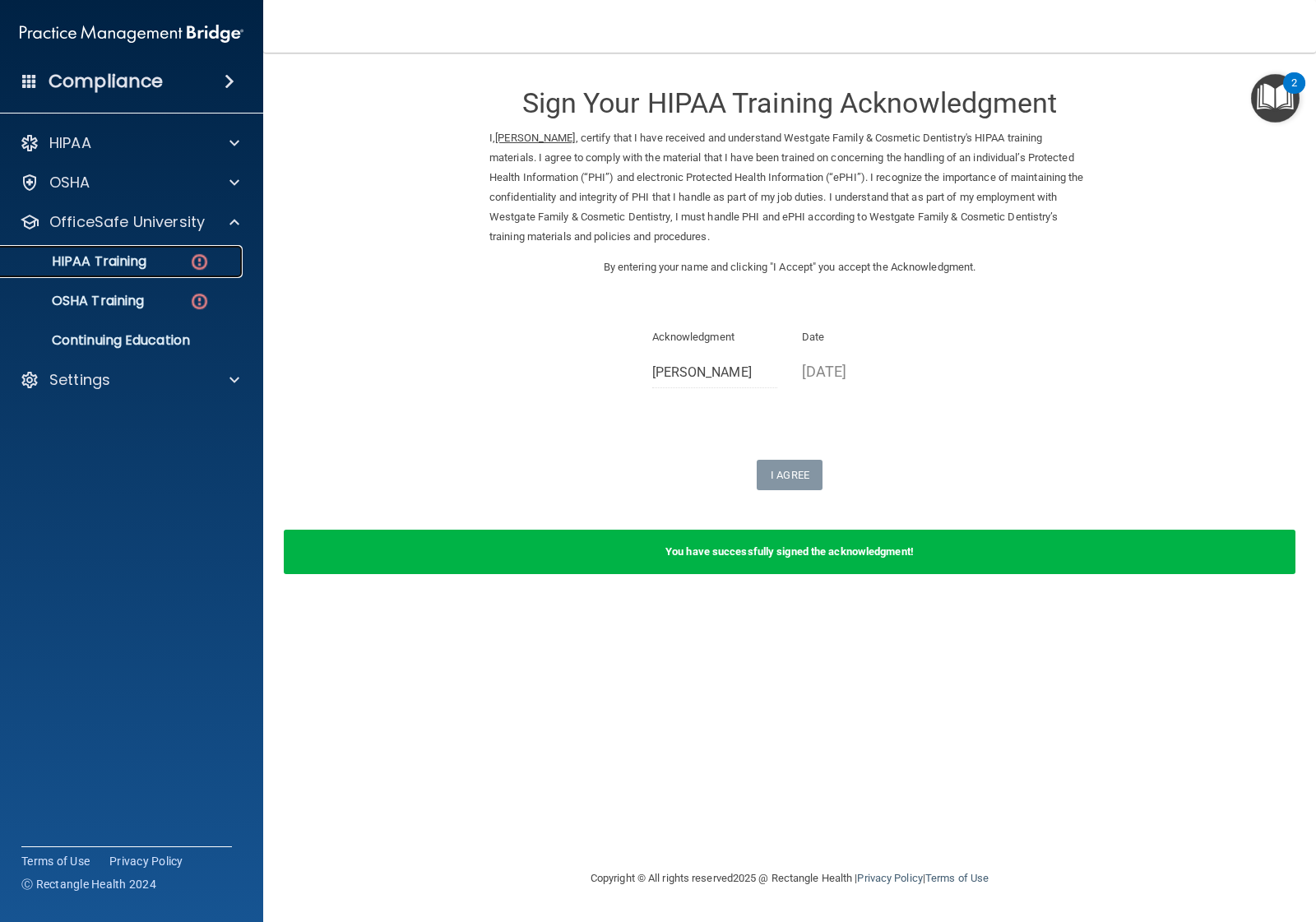
click at [179, 253] on div "HIPAA Training" at bounding box center [123, 261] width 224 height 16
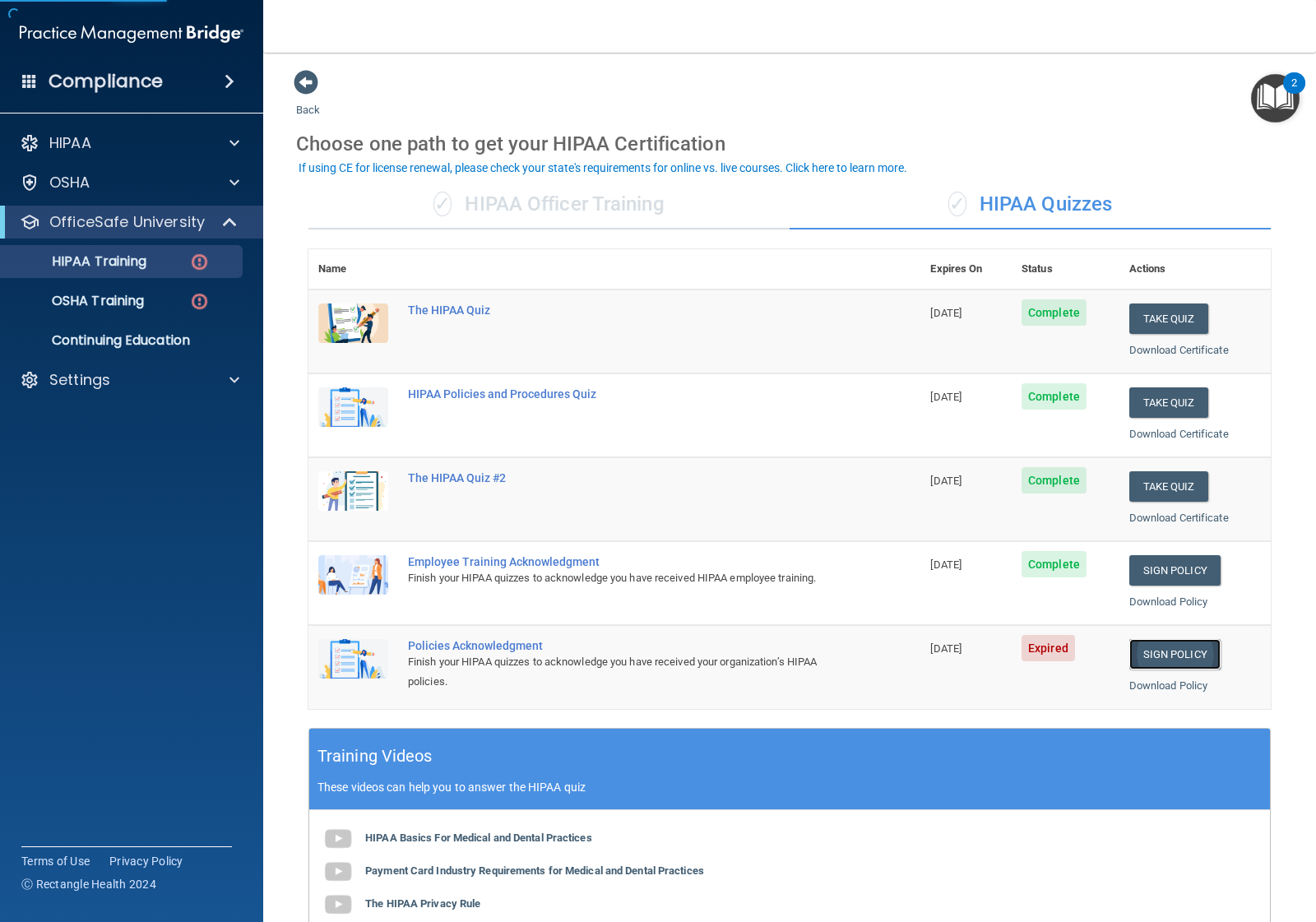
click at [1179, 658] on link "Sign Policy" at bounding box center [1174, 655] width 92 height 30
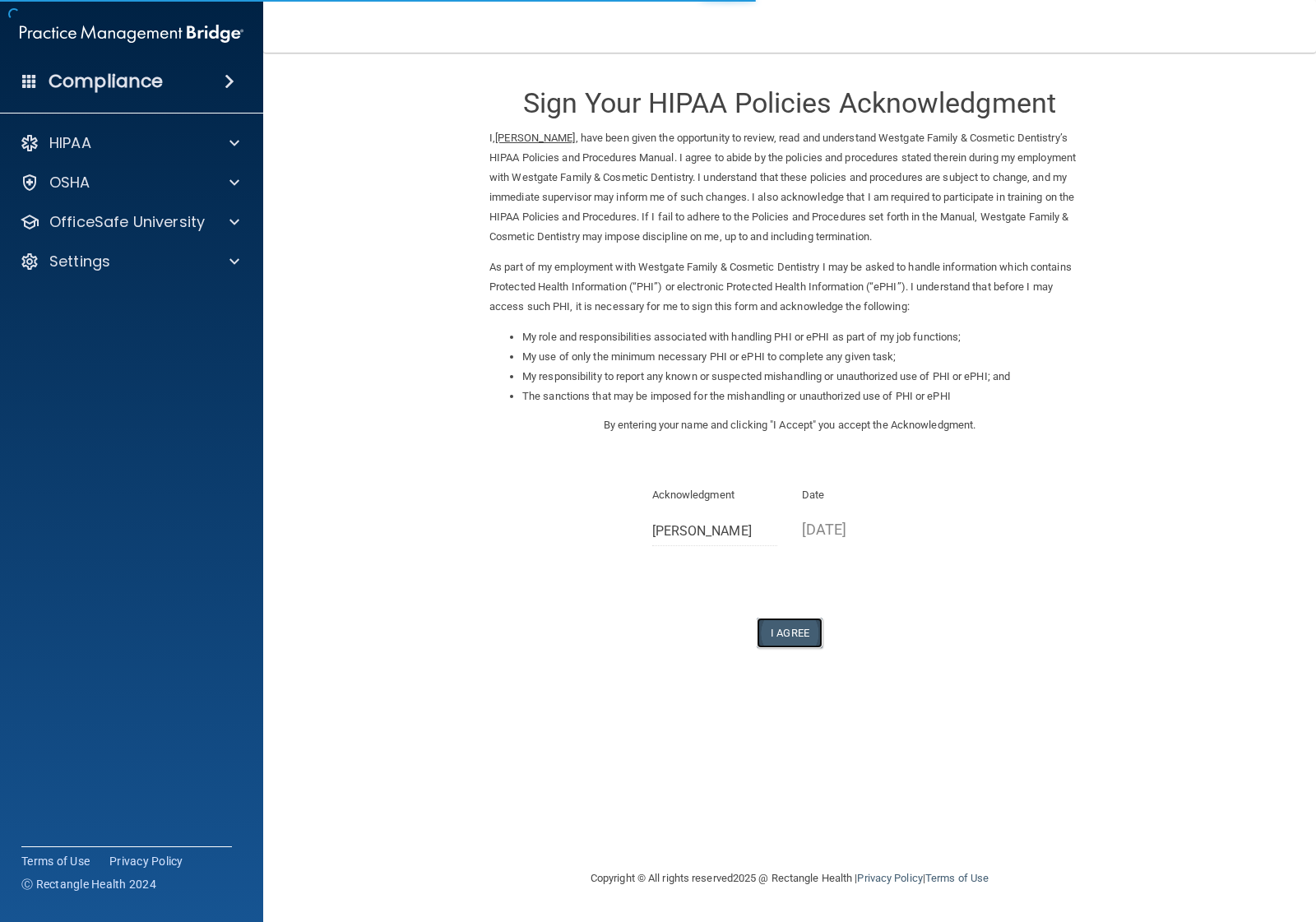
click at [808, 634] on button "I Agree" at bounding box center [790, 633] width 66 height 30
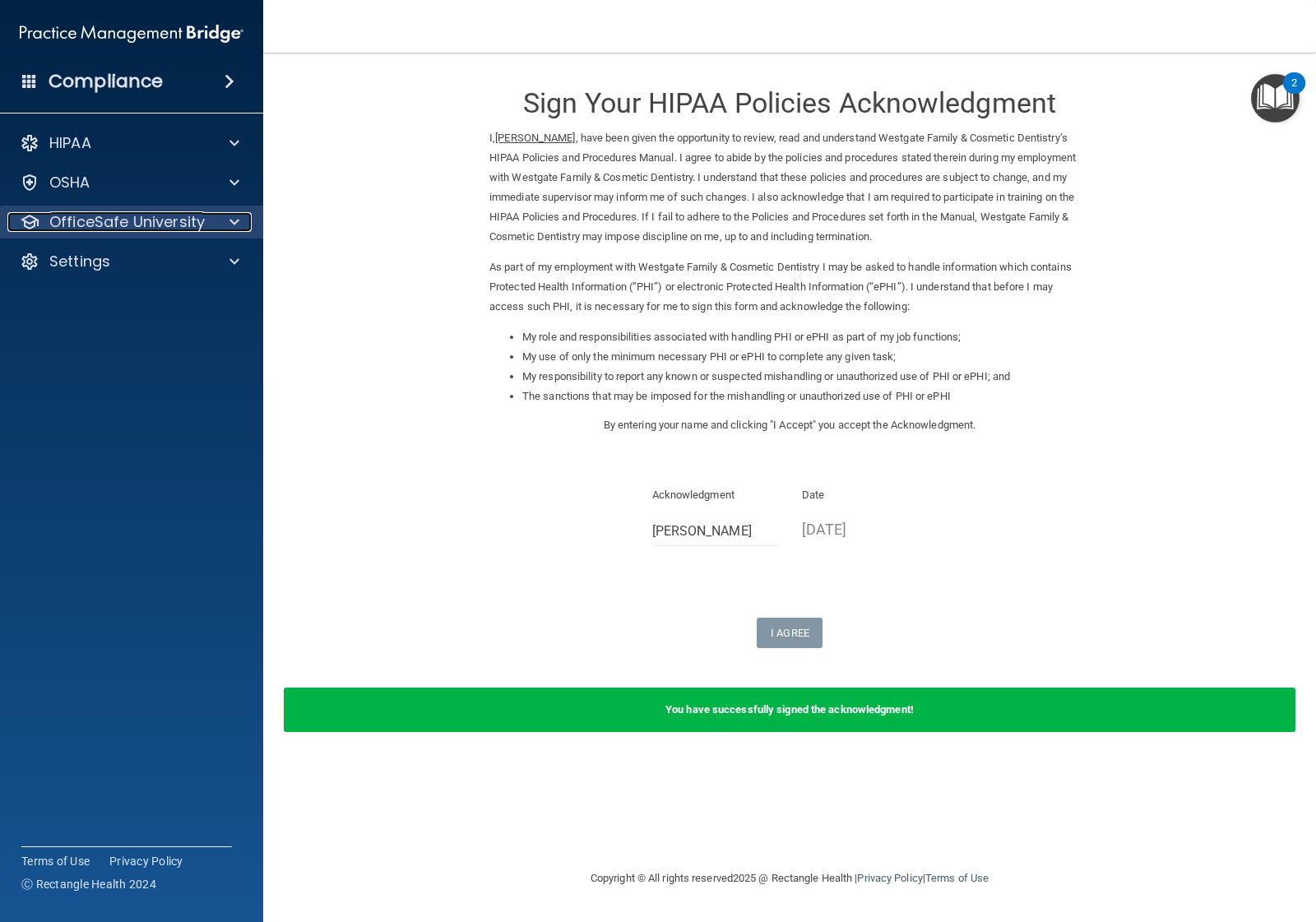
click at [156, 222] on p "OfficeSafe University" at bounding box center [126, 222] width 156 height 20
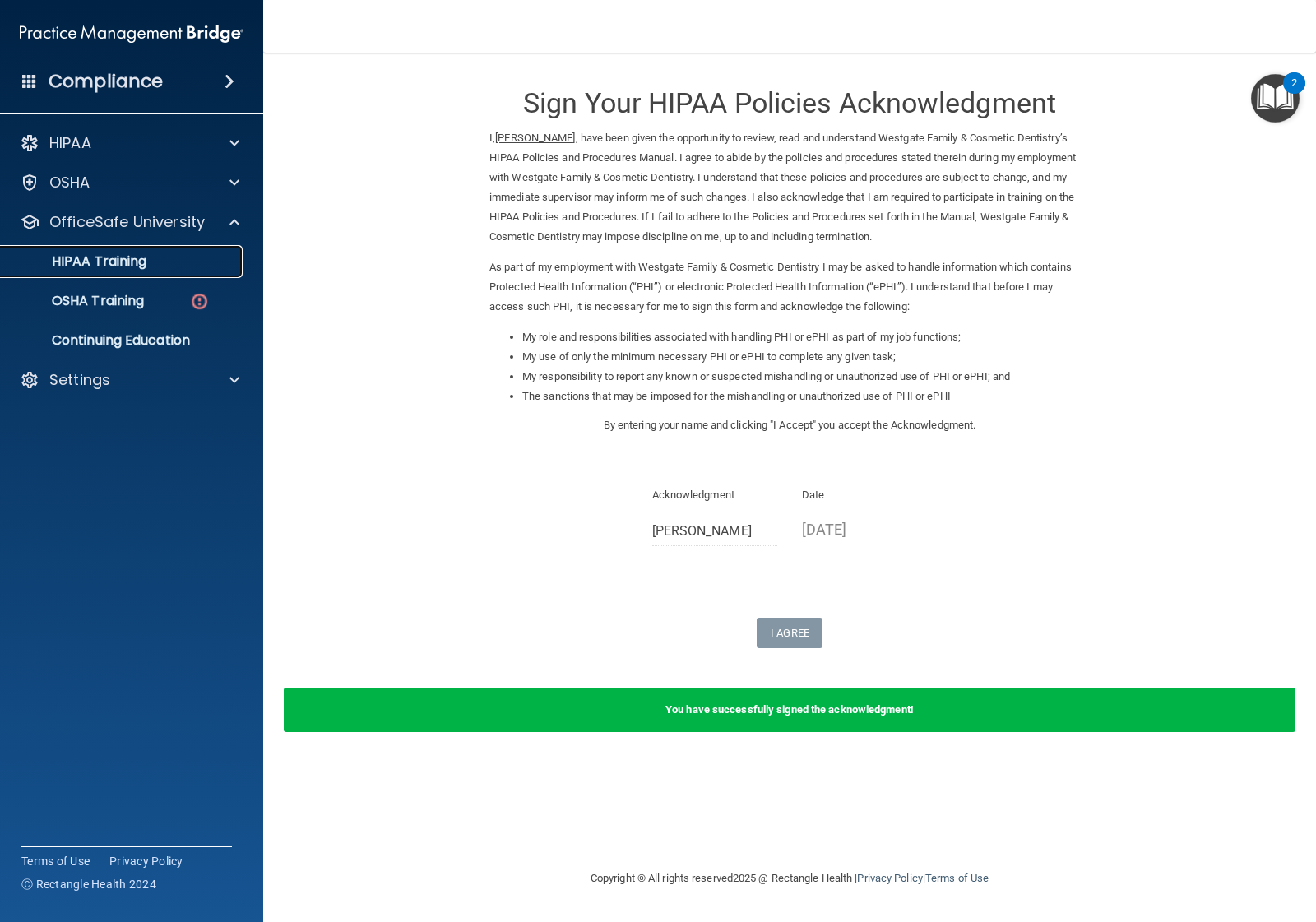
click at [127, 259] on p "HIPAA Training" at bounding box center [78, 261] width 135 height 16
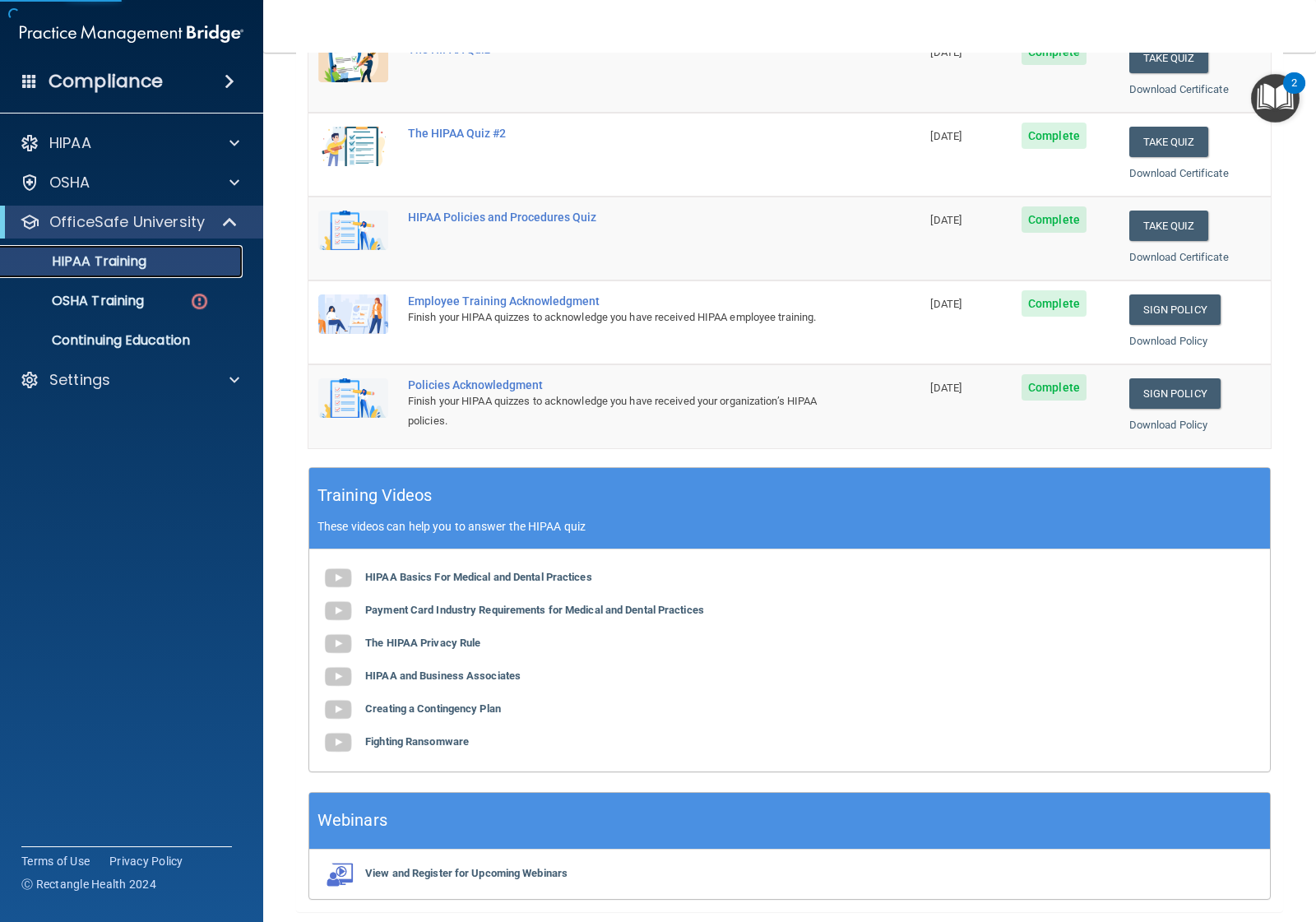
scroll to position [318, 0]
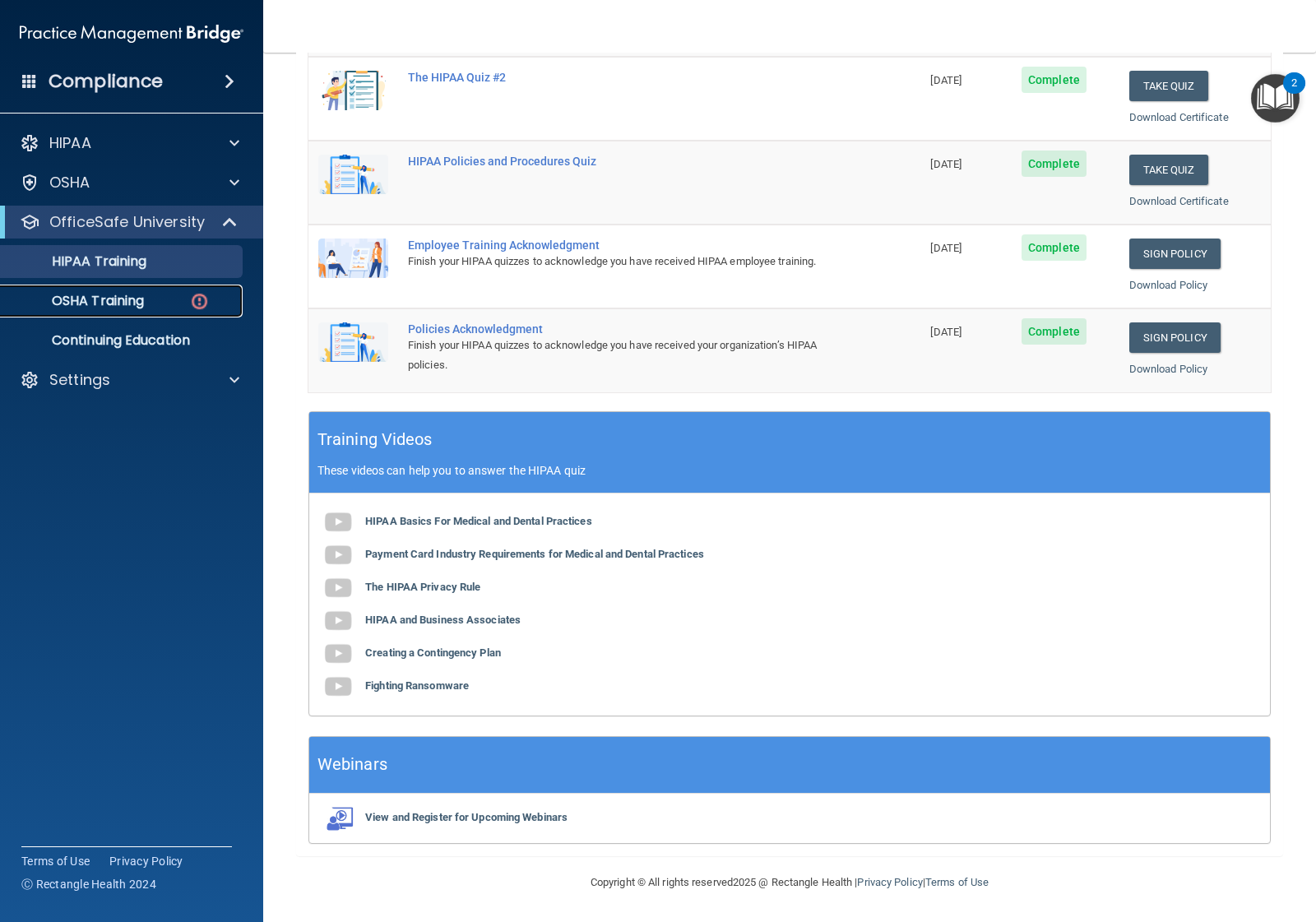
click at [142, 296] on p "OSHA Training" at bounding box center [77, 301] width 134 height 16
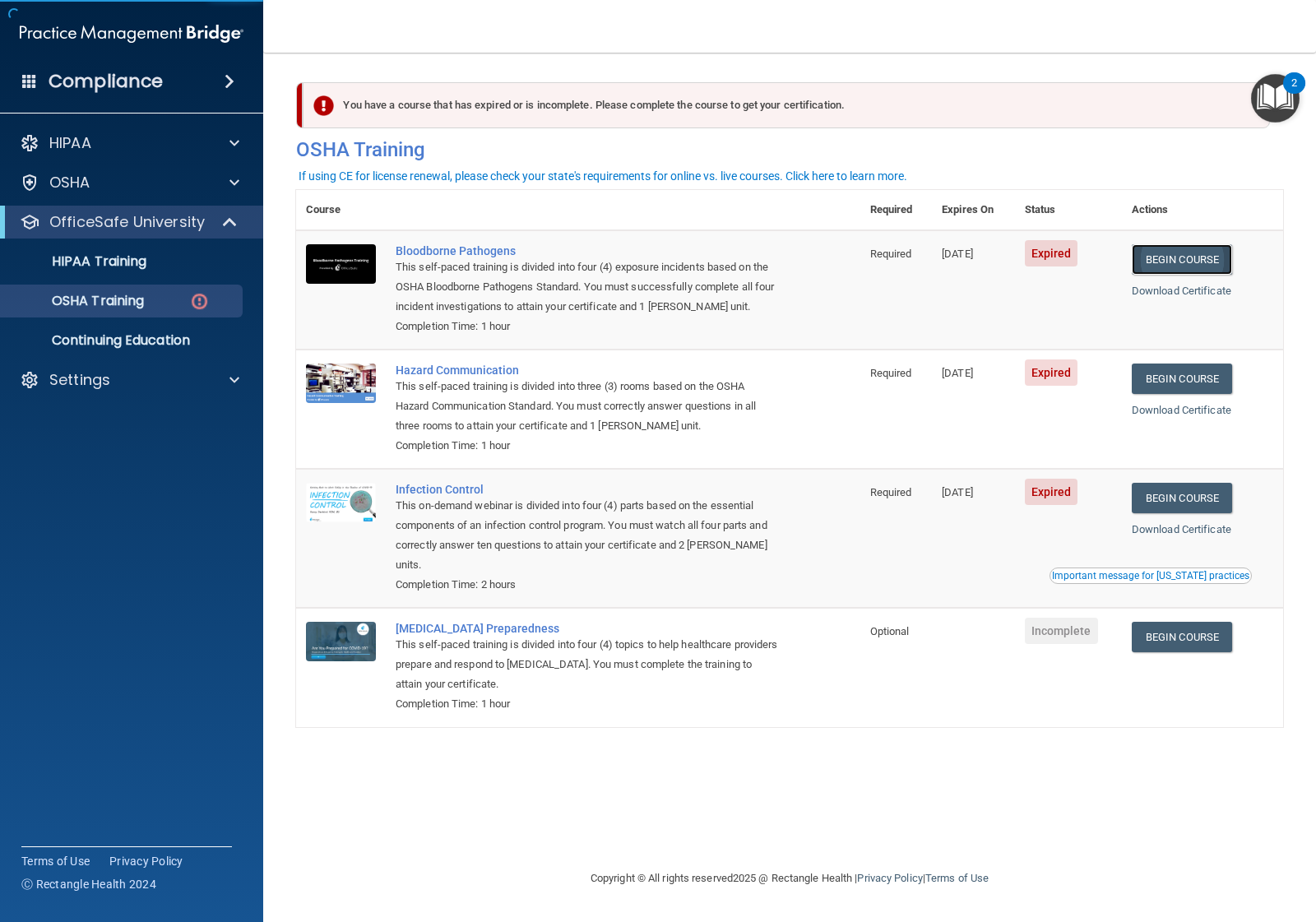
click at [1189, 260] on link "Begin Course" at bounding box center [1182, 259] width 101 height 30
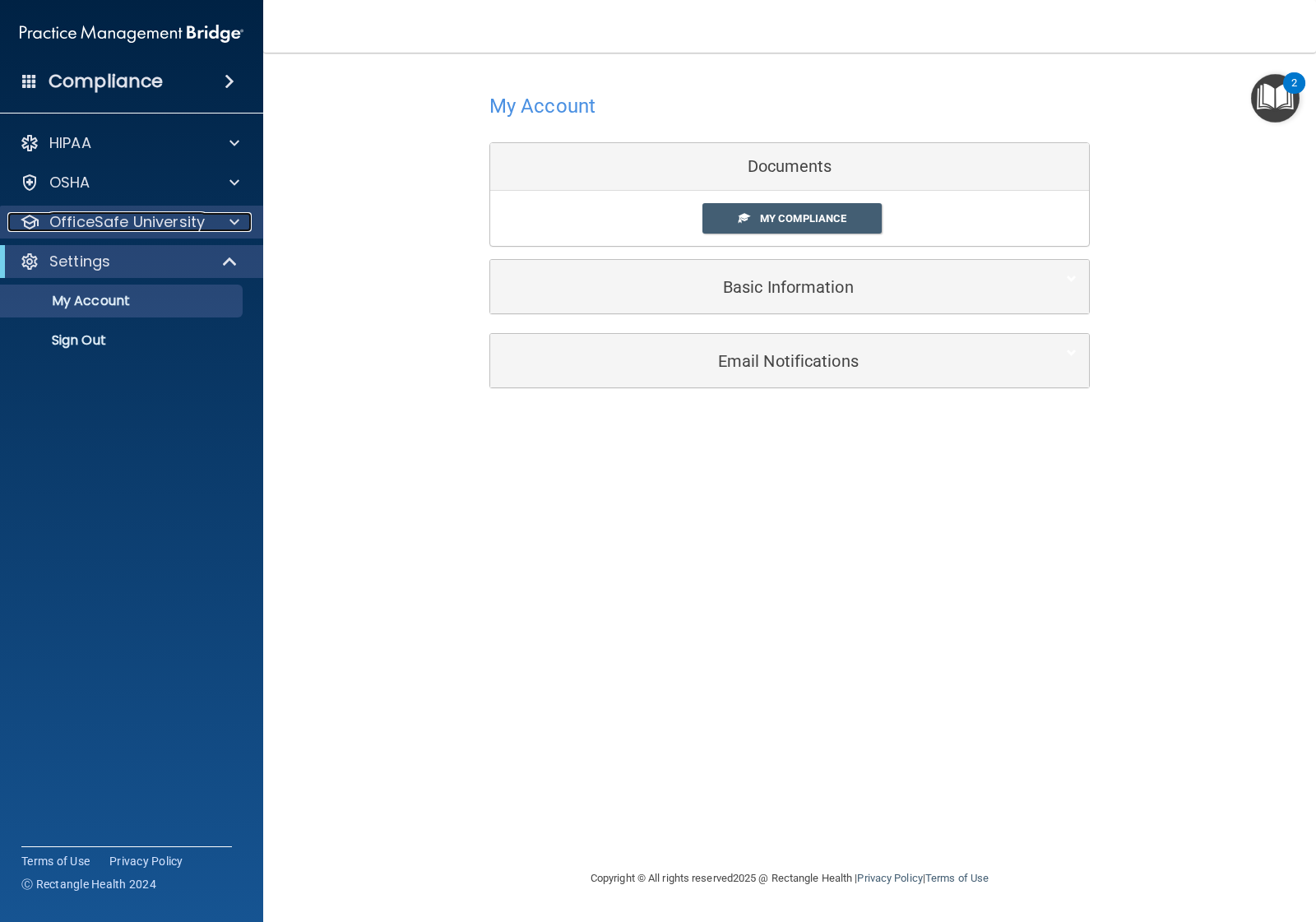
click at [202, 224] on p "OfficeSafe University" at bounding box center [126, 222] width 156 height 20
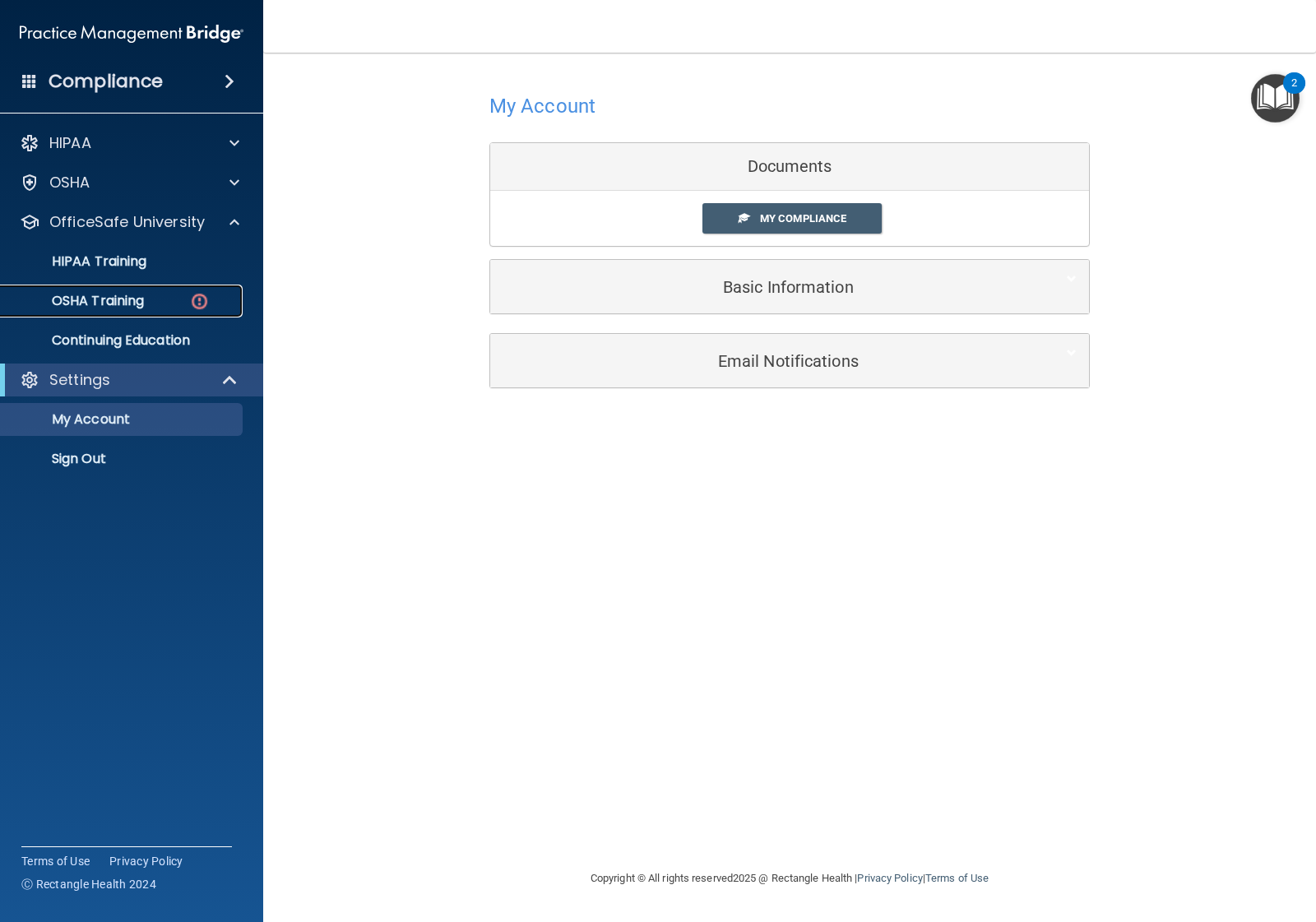
click at [174, 293] on div "OSHA Training" at bounding box center [123, 301] width 224 height 16
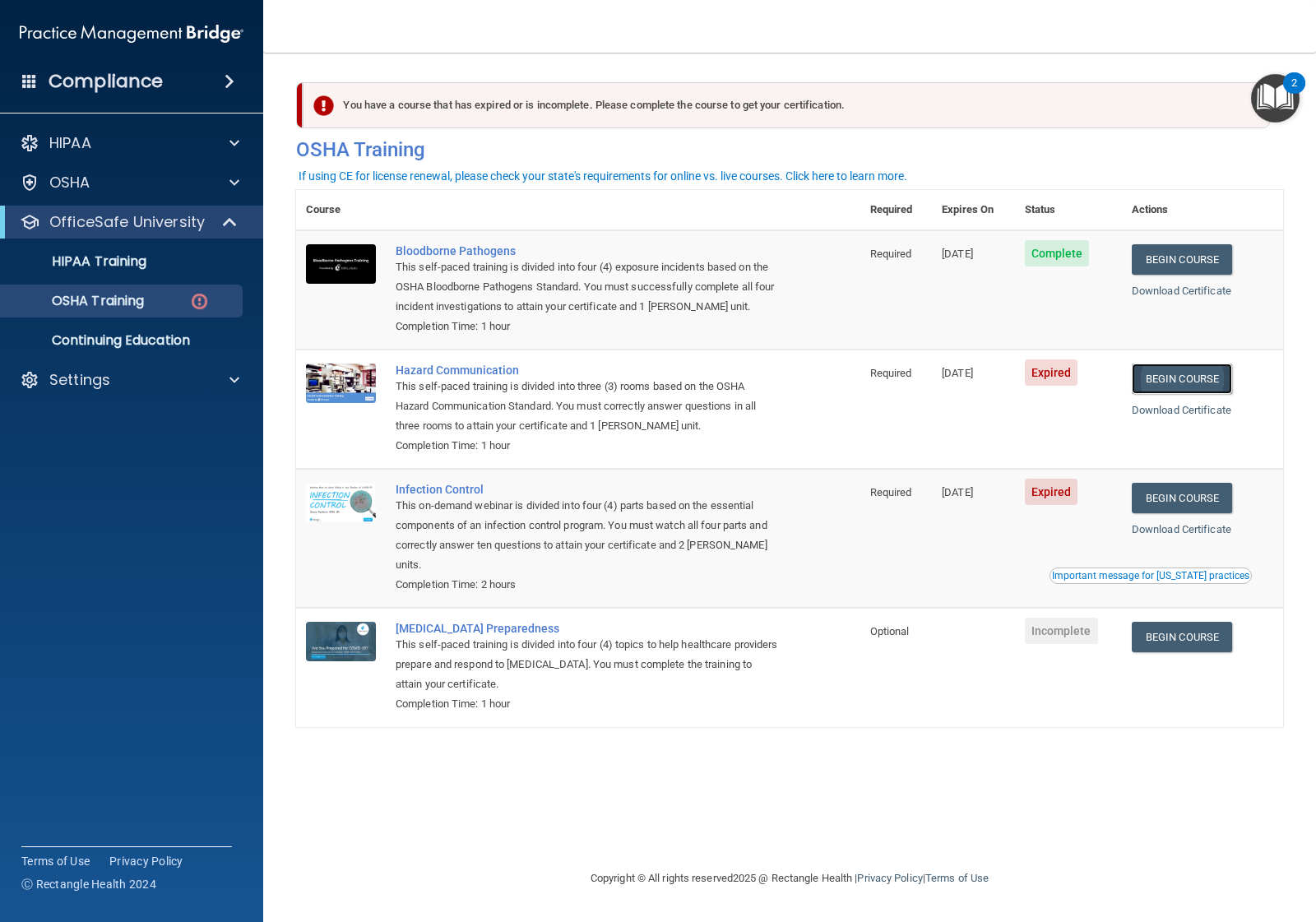
click at [1189, 380] on link "Begin Course" at bounding box center [1182, 379] width 101 height 30
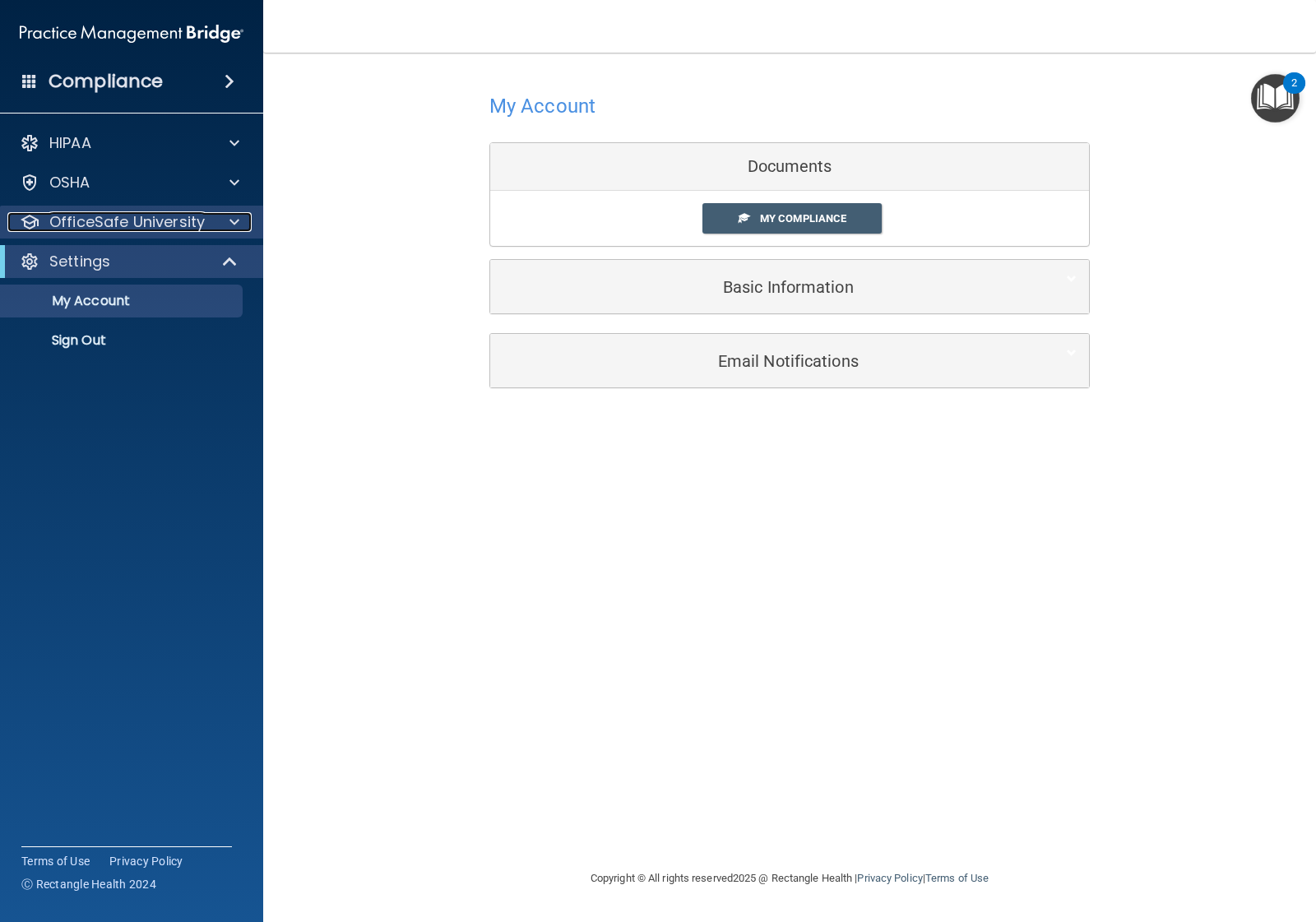
click at [177, 224] on p "OfficeSafe University" at bounding box center [126, 222] width 156 height 20
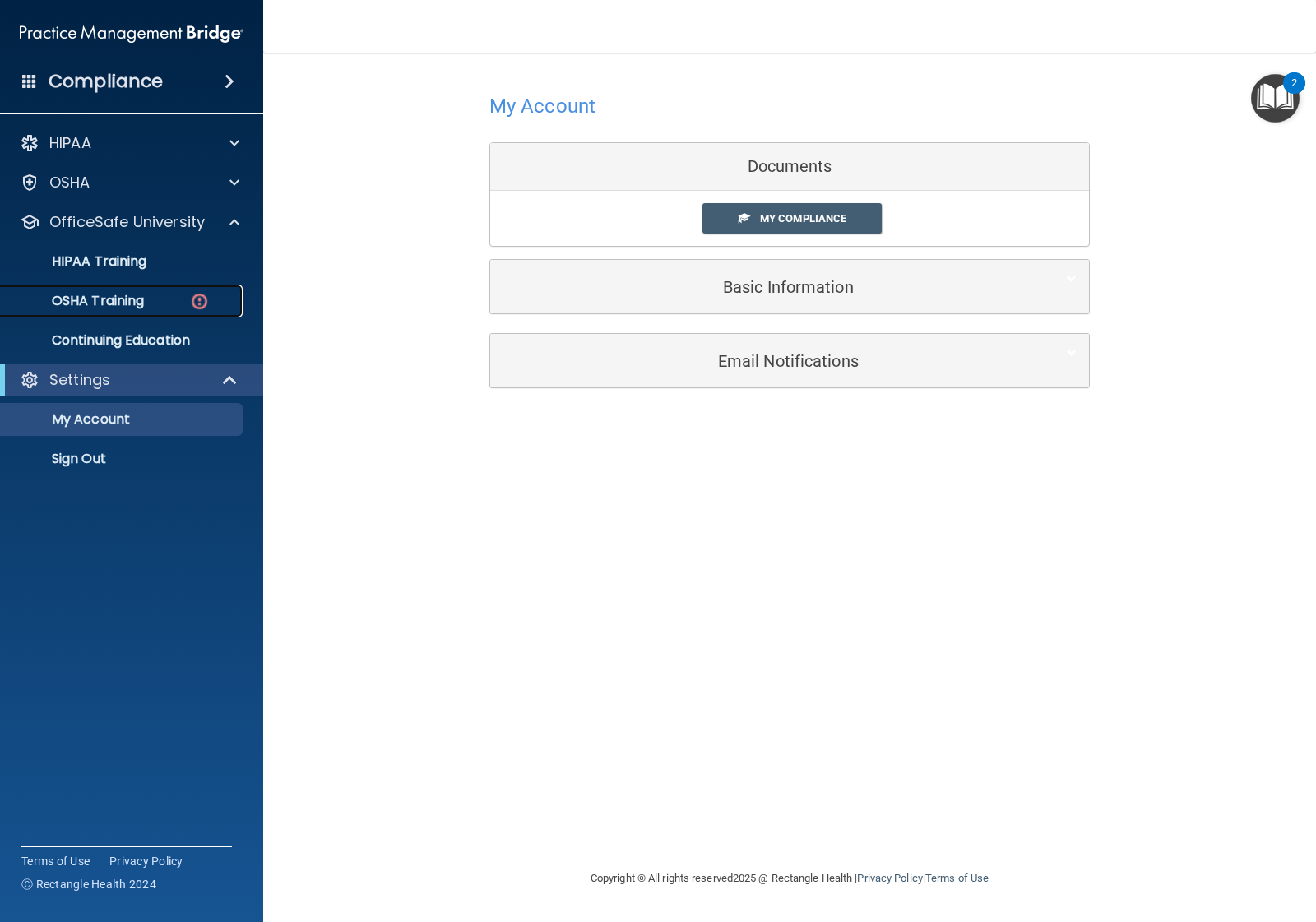
click at [175, 303] on div "OSHA Training" at bounding box center [123, 301] width 224 height 16
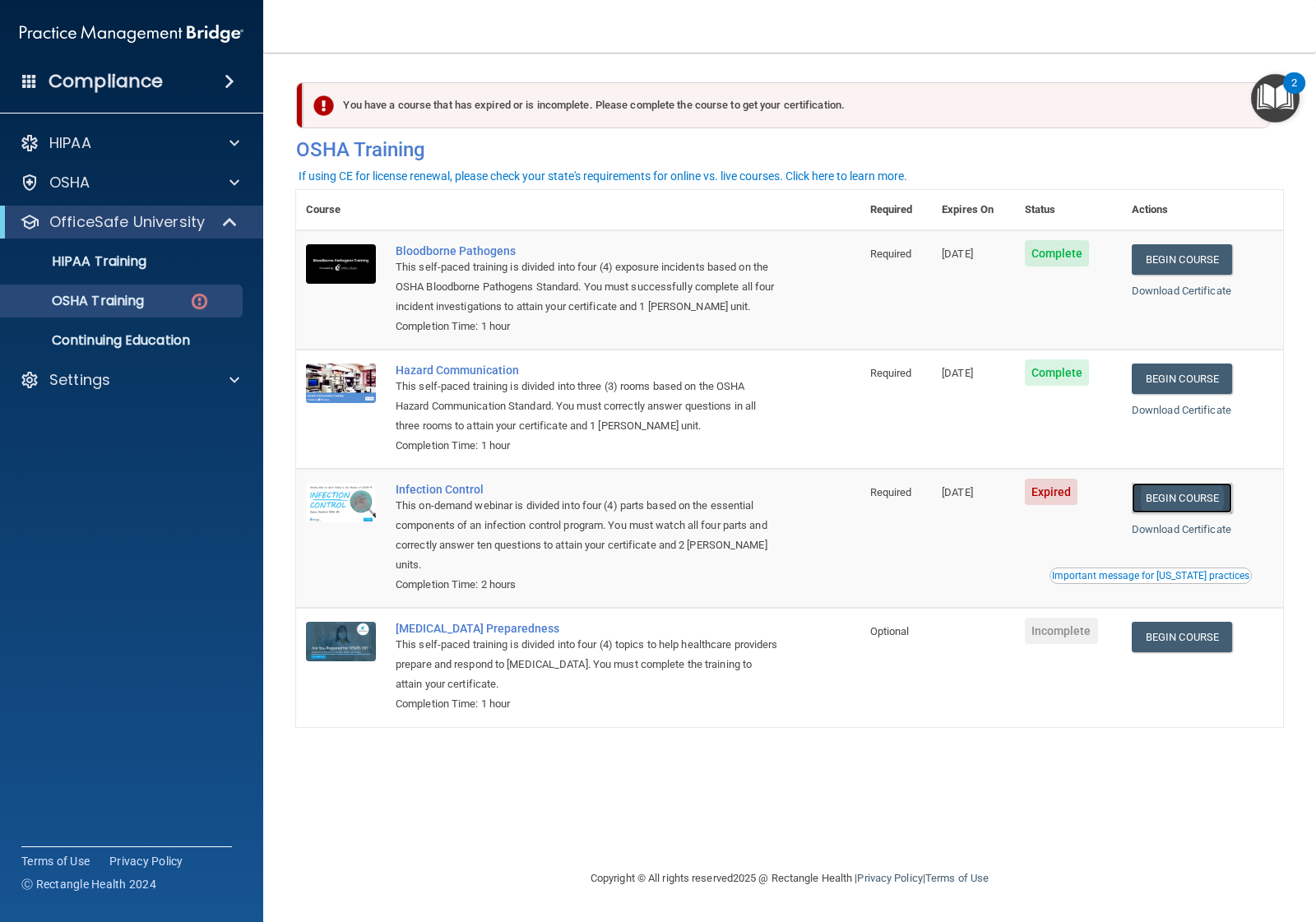
click at [1193, 503] on link "Begin Course" at bounding box center [1182, 498] width 101 height 30
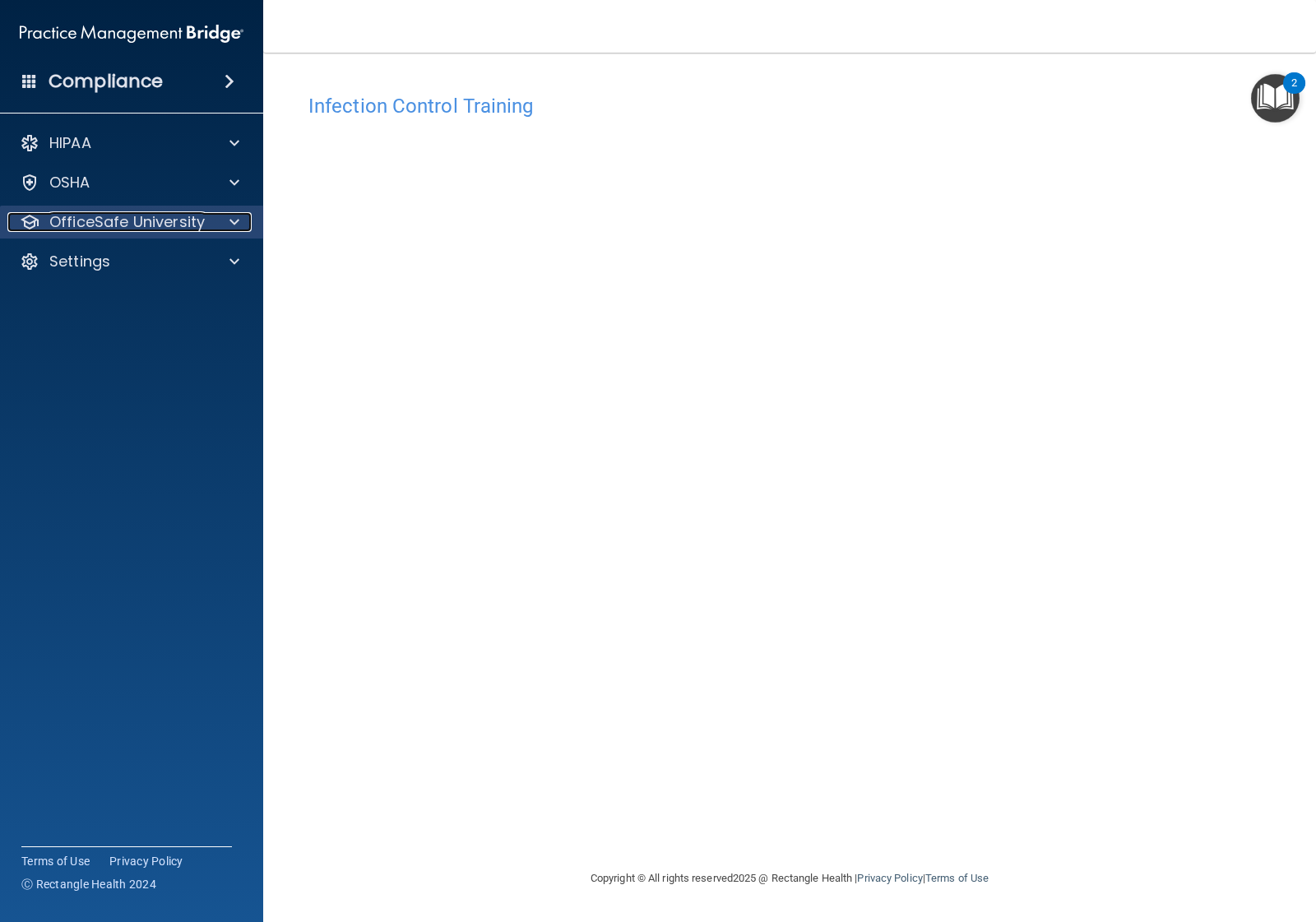
click at [232, 218] on span at bounding box center [234, 222] width 10 height 20
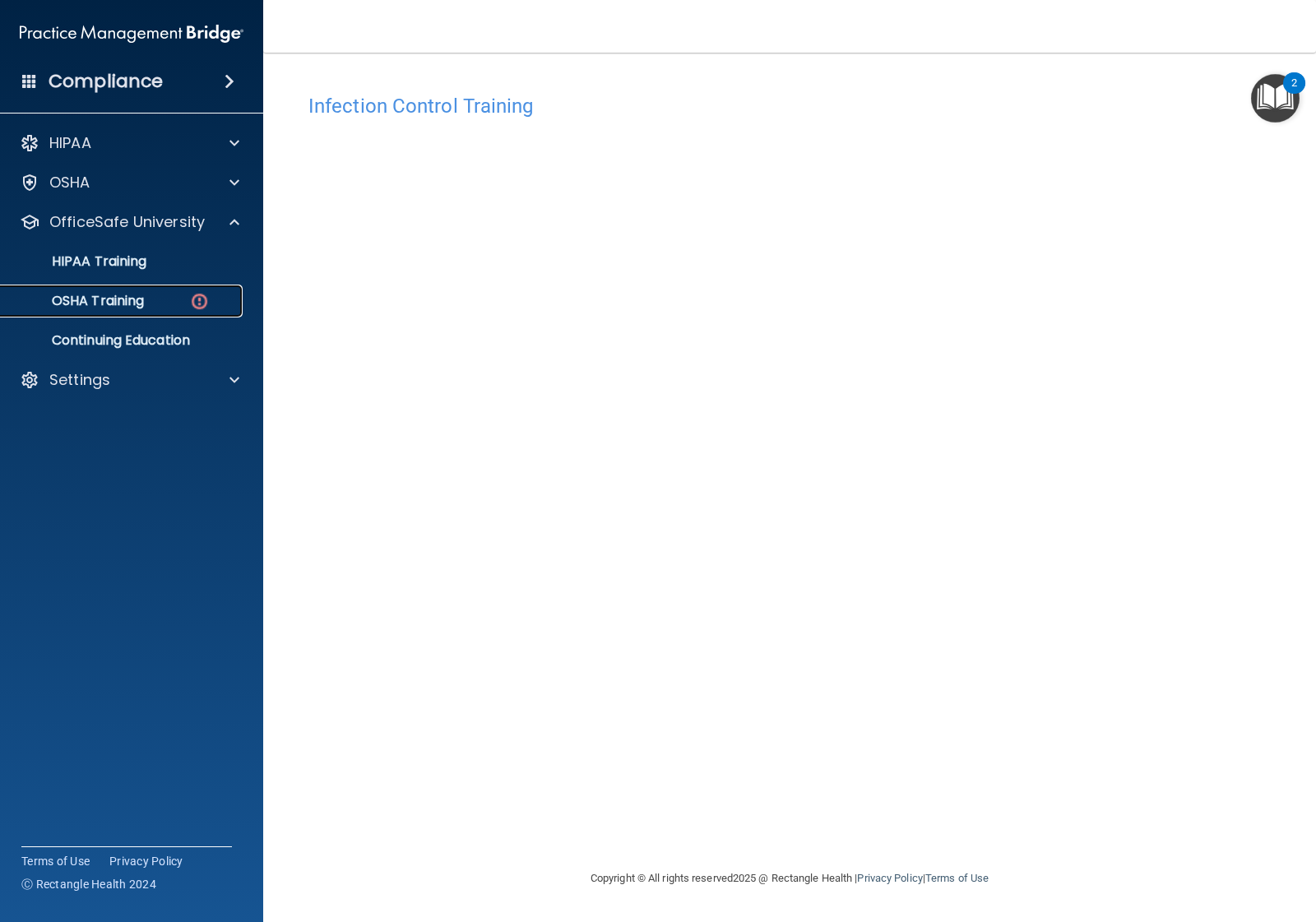
click at [134, 295] on p "OSHA Training" at bounding box center [77, 301] width 134 height 16
